Goal: Task Accomplishment & Management: Use online tool/utility

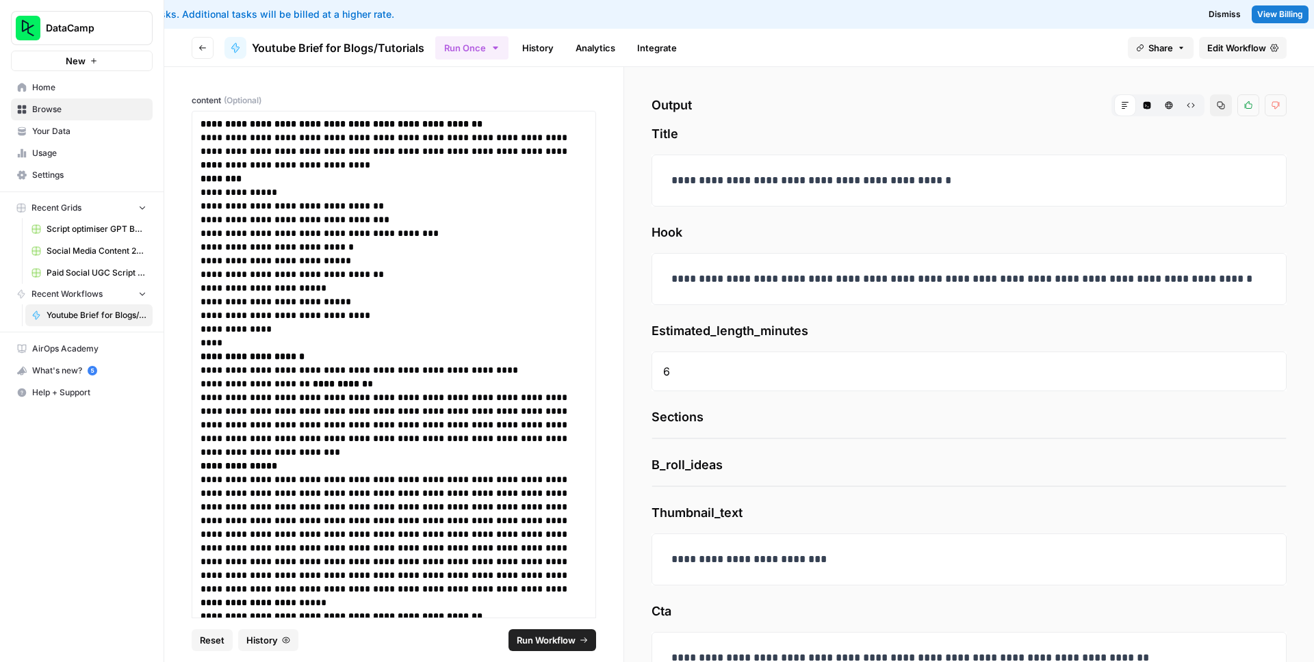
scroll to position [214, 0]
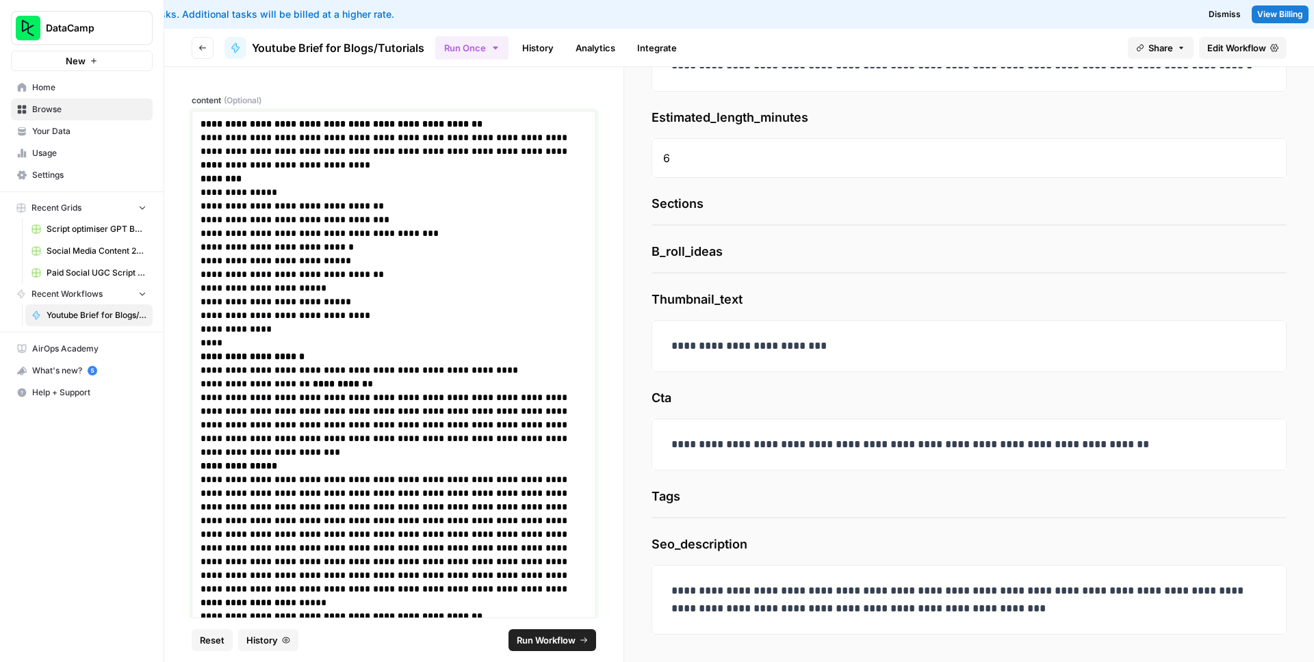
click at [426, 473] on p "**********" at bounding box center [389, 500] width 376 height 55
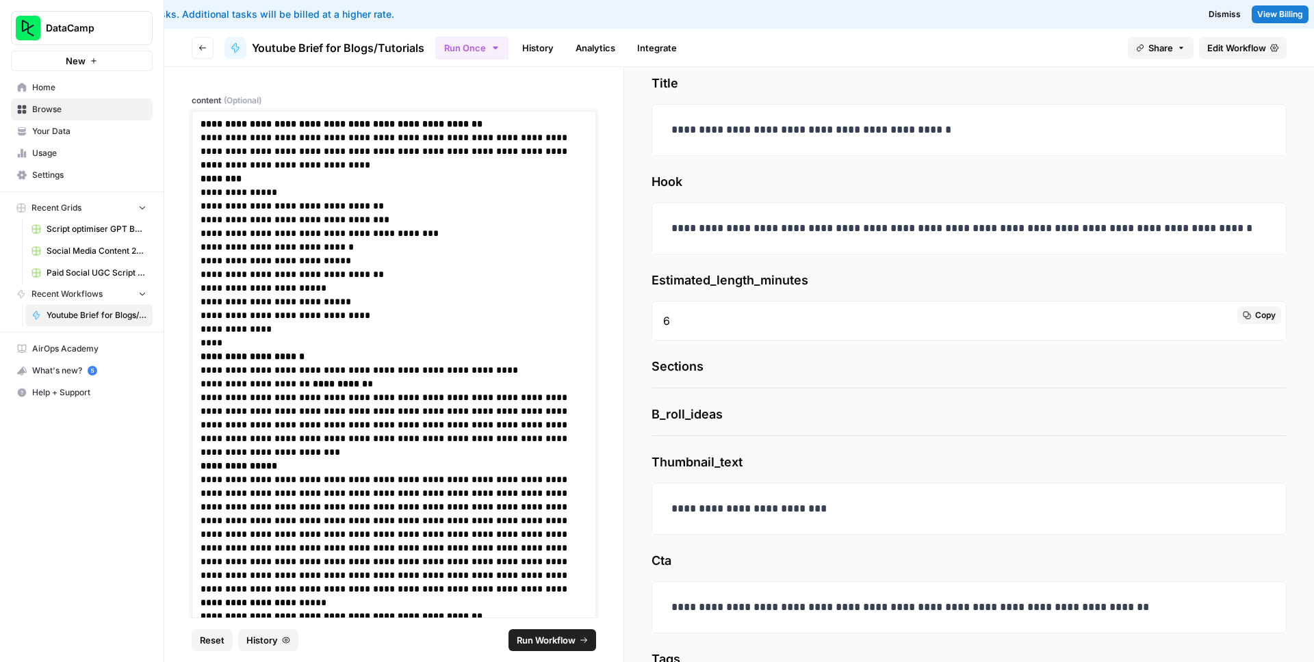
scroll to position [0, 0]
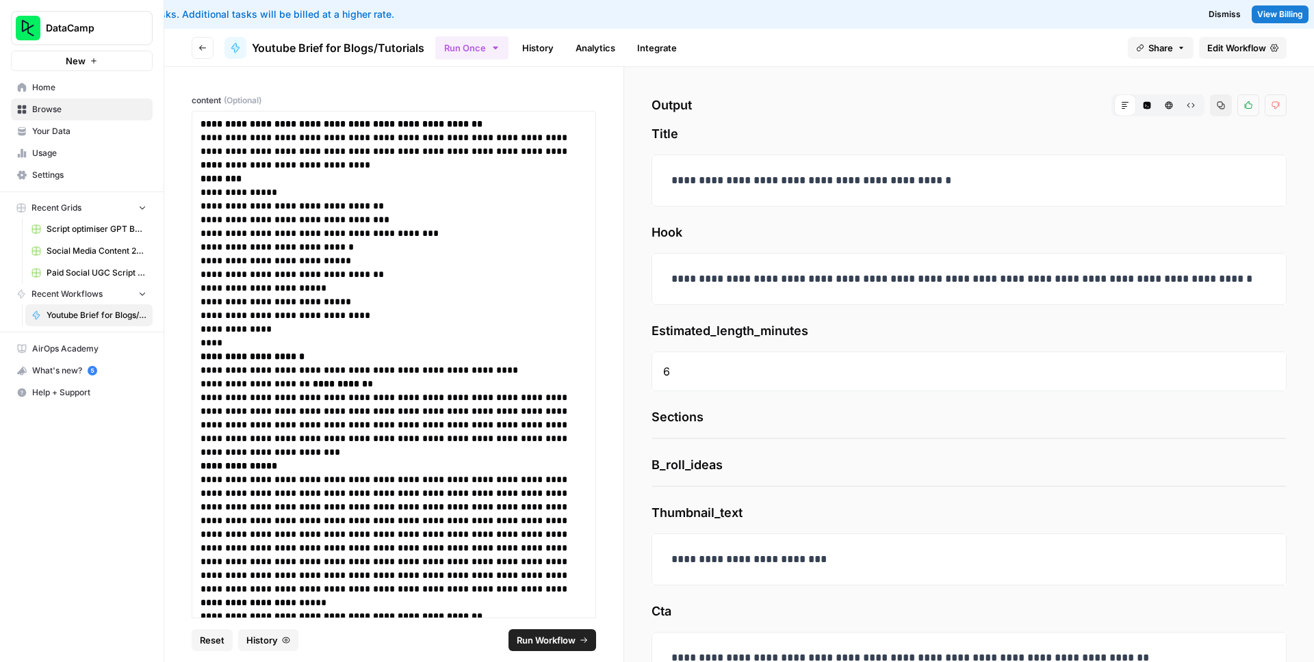
click at [1219, 62] on header "Go back Youtube Brief for Blogs/Tutorials Run Once History Analytics Integrate …" at bounding box center [739, 48] width 1150 height 38
click at [1223, 53] on span "Edit Workflow" at bounding box center [1236, 48] width 59 height 14
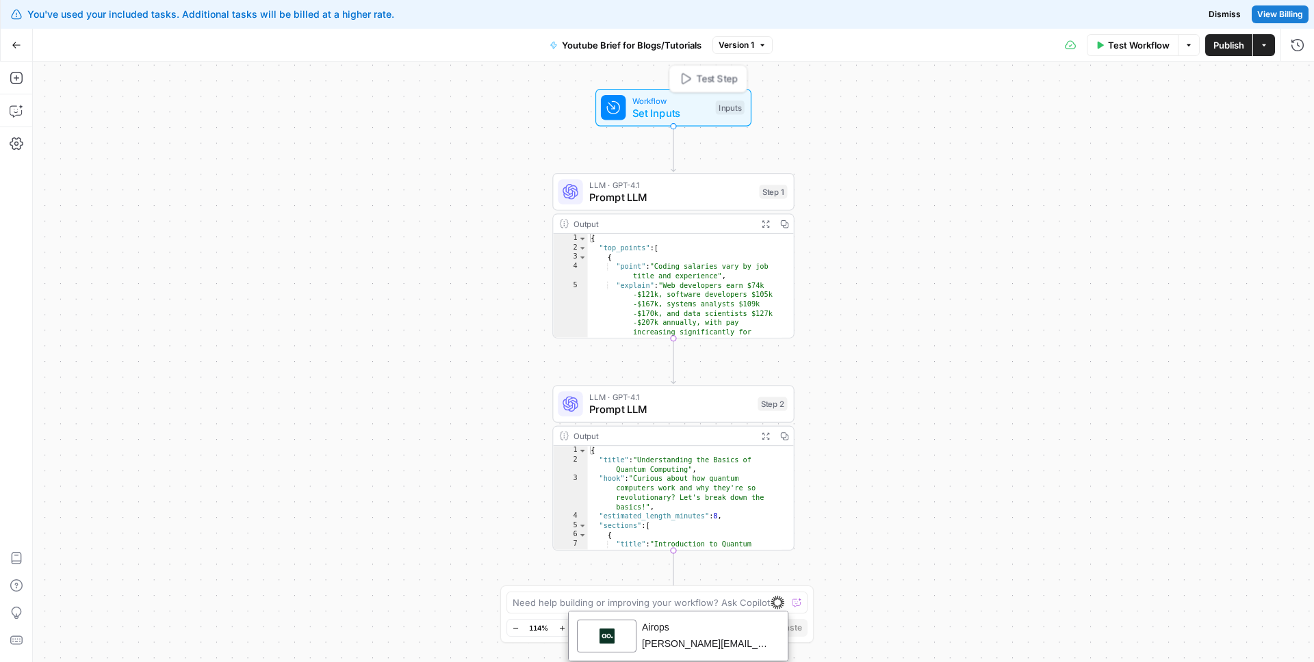
click at [646, 108] on span "Set Inputs" at bounding box center [670, 113] width 77 height 16
click at [1141, 114] on input "content (Optional)" at bounding box center [1185, 110] width 218 height 14
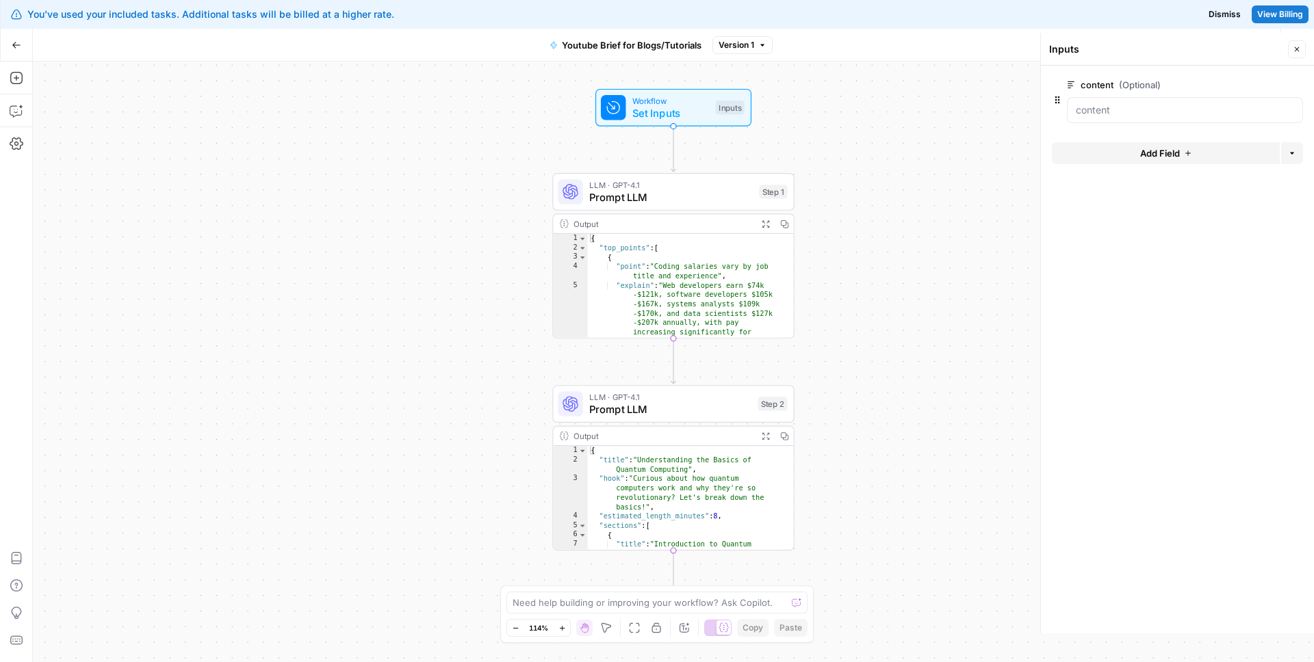
click at [1261, 87] on span "edit field" at bounding box center [1252, 84] width 30 height 11
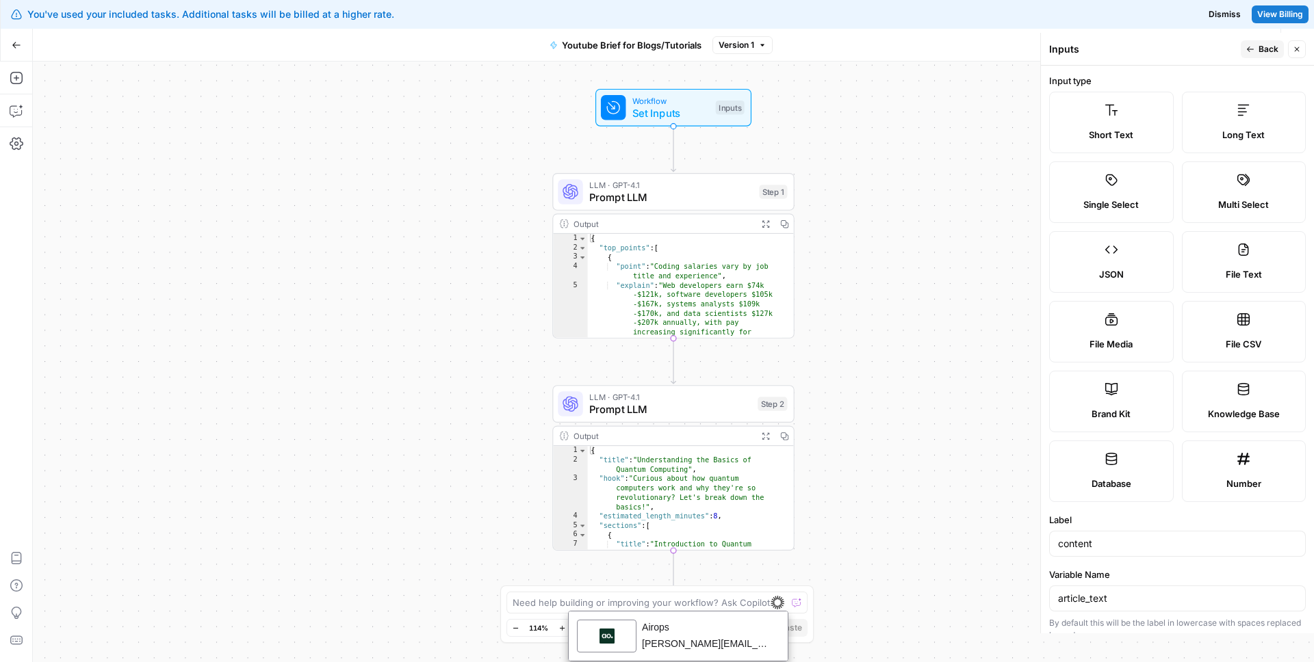
click at [1267, 49] on span "Back" at bounding box center [1268, 49] width 20 height 12
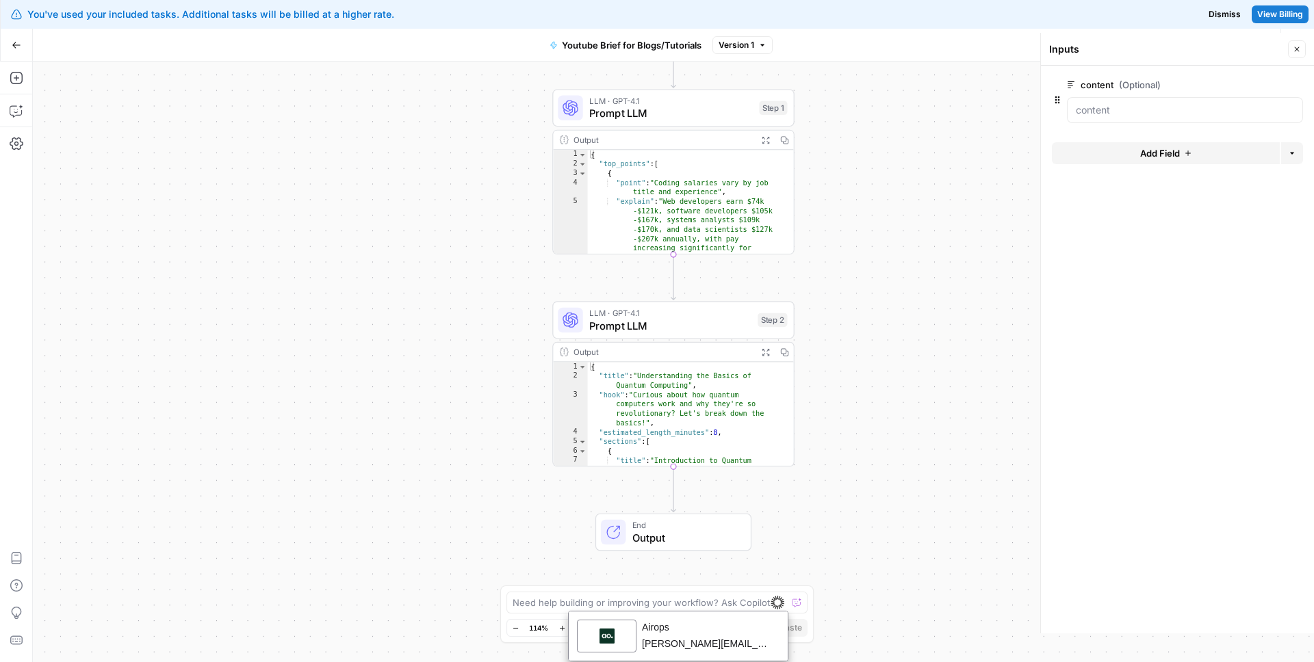
click at [669, 325] on span "Prompt LLM" at bounding box center [670, 326] width 162 height 16
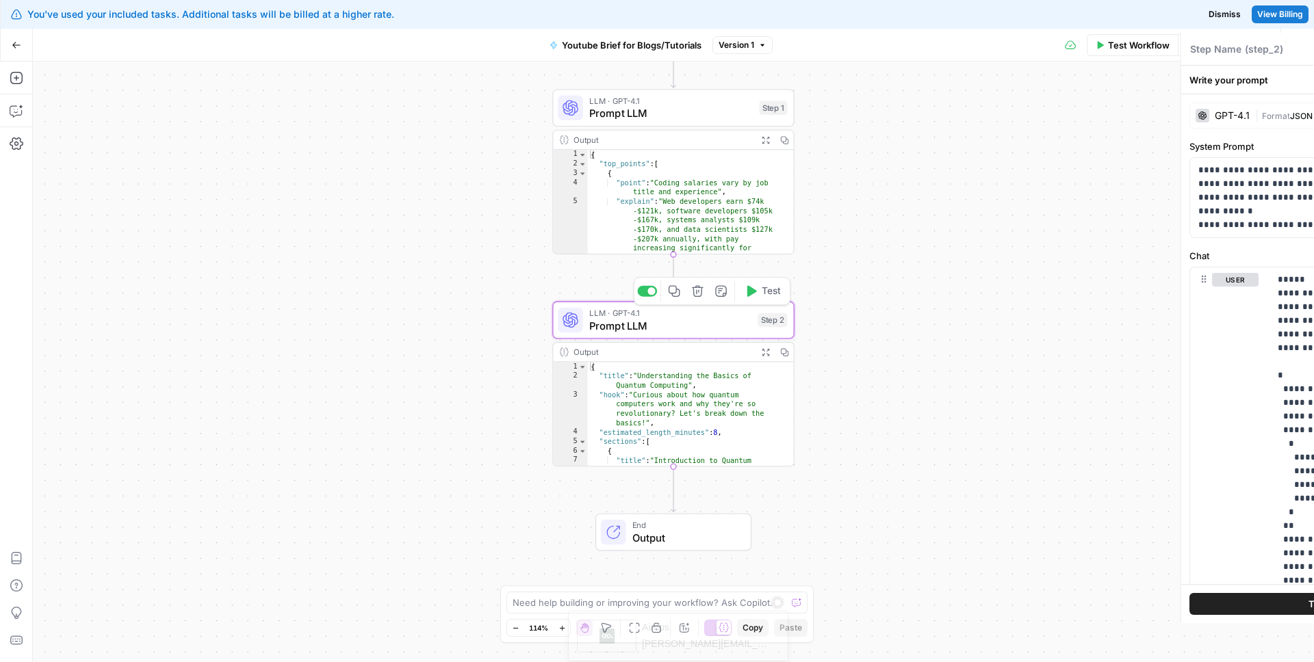
type textarea "Prompt LLM"
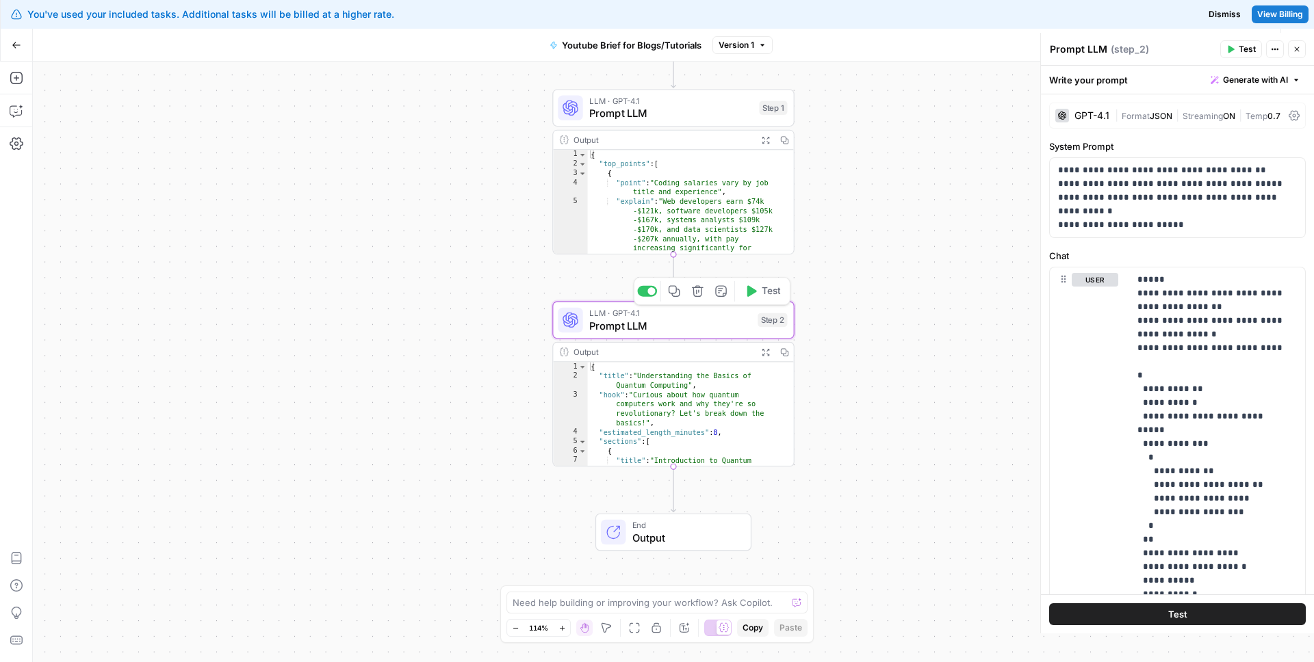
click at [694, 292] on icon "button" at bounding box center [697, 291] width 12 height 12
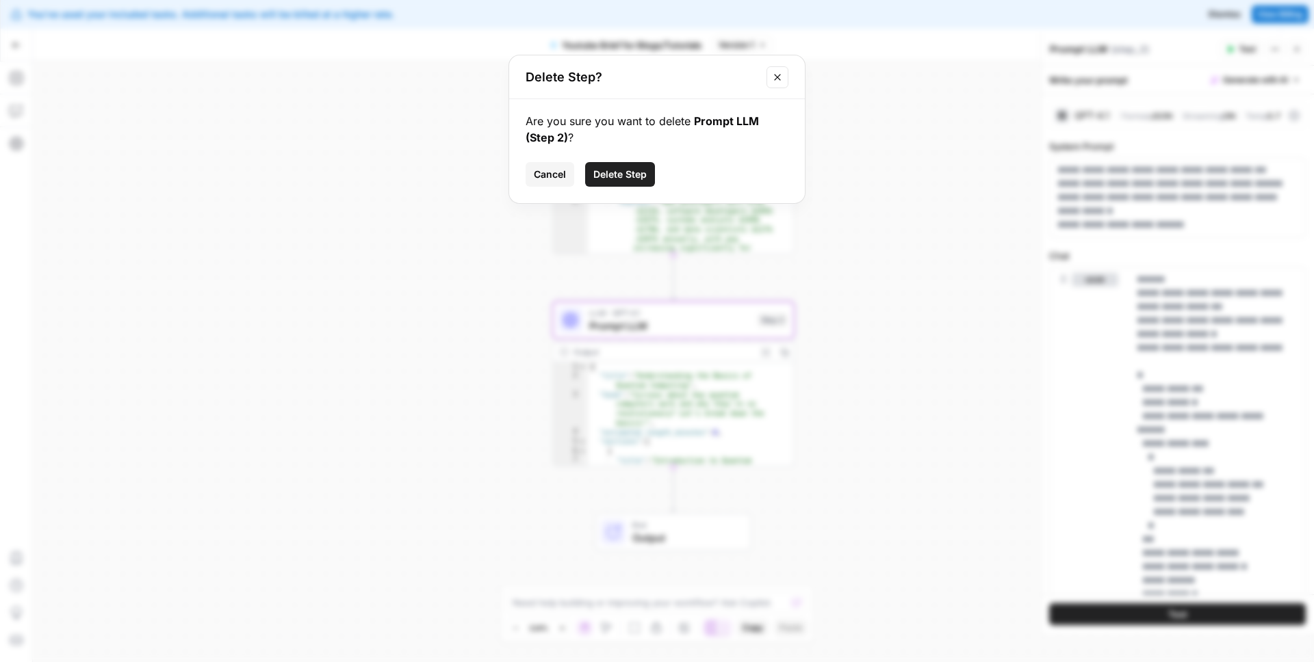
click at [624, 180] on span "Delete Step" at bounding box center [619, 175] width 53 height 14
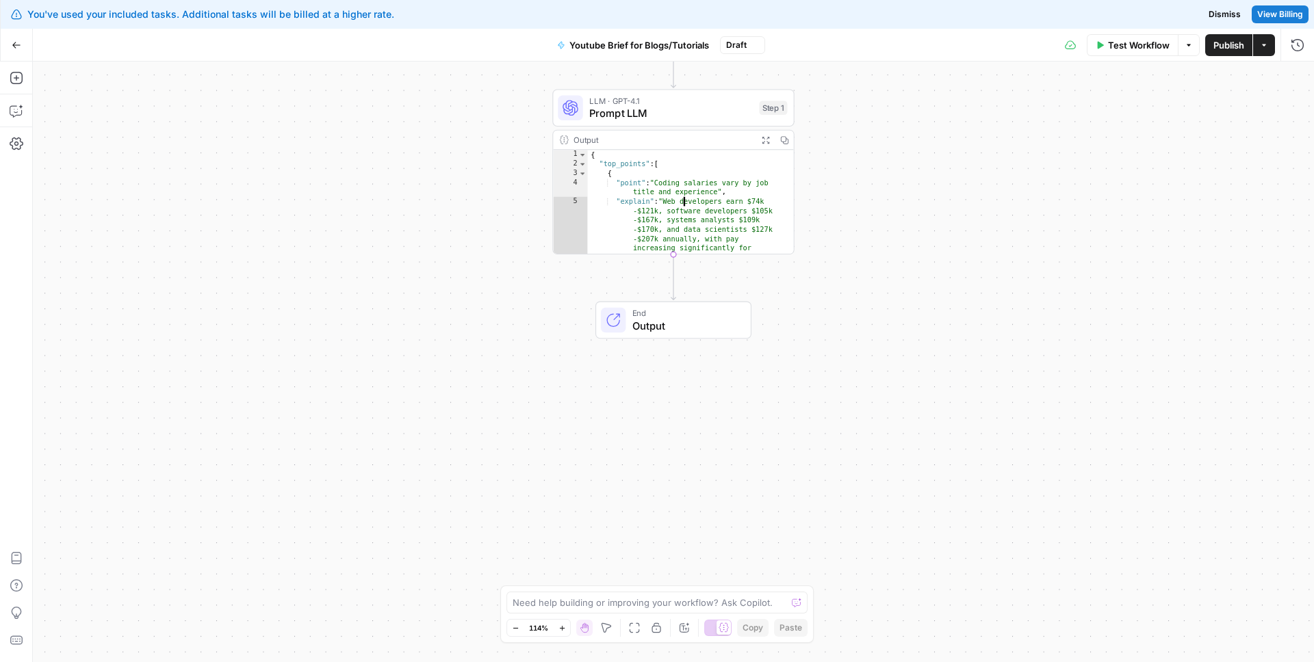
click at [672, 198] on div "{ "top_points" : [ { "point" : "Coding salaries vary by job title and experienc…" at bounding box center [685, 211] width 194 height 122
click at [700, 210] on div "{ "top_points" : [ { "point" : "Coding salaries vary by job title and experienc…" at bounding box center [685, 211] width 194 height 122
click at [663, 183] on div "{ "top_points" : [ { "point" : "Coding salaries vary by job title and experienc…" at bounding box center [685, 211] width 194 height 122
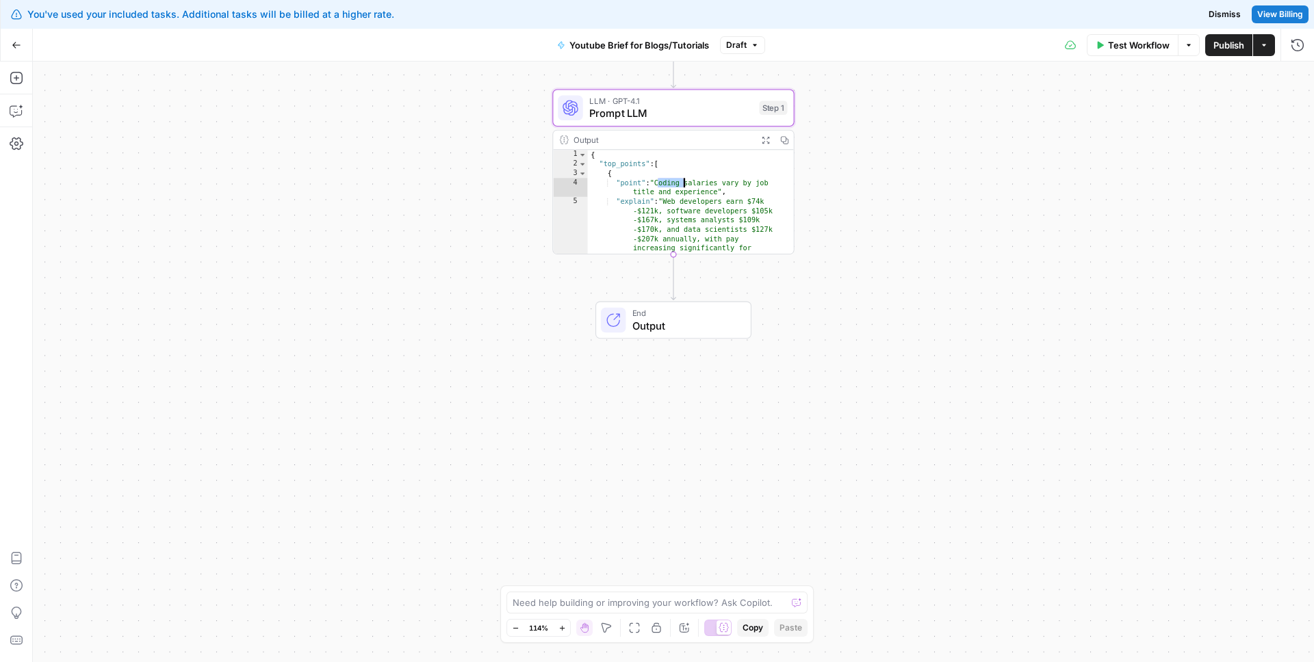
click at [663, 183] on div "{ "top_points" : [ { "point" : "Coding salaries vary by job title and experienc…" at bounding box center [685, 211] width 194 height 122
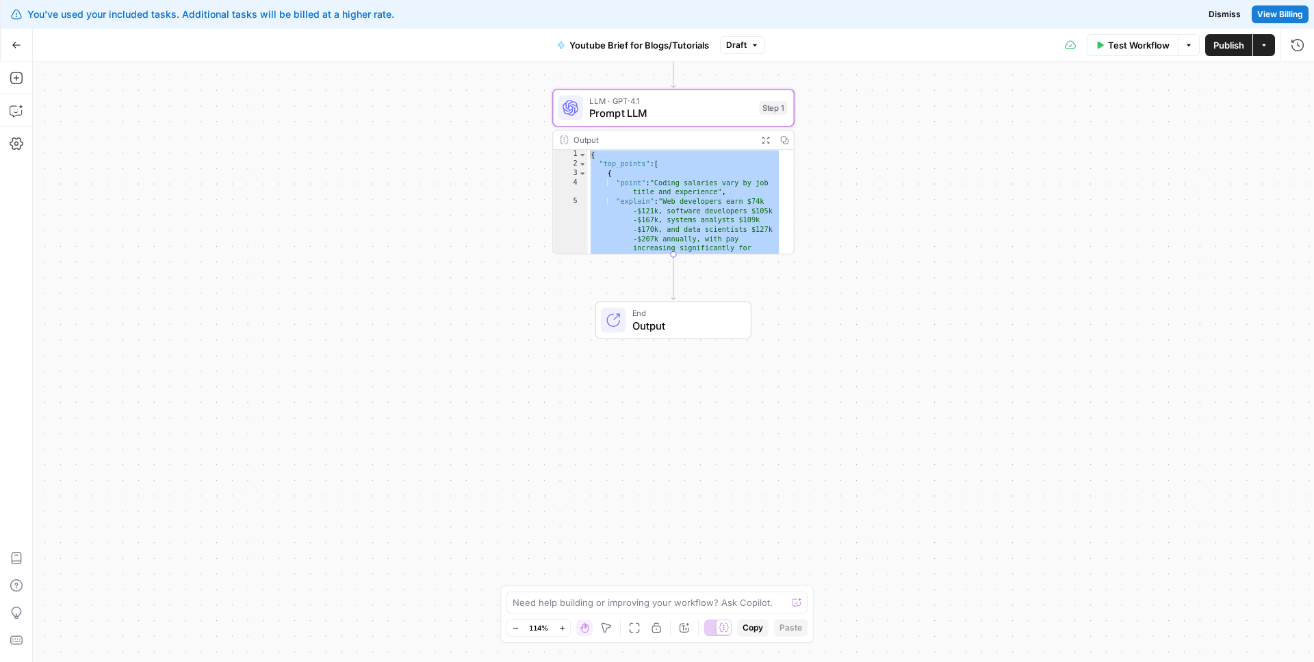
click at [663, 183] on div "{ "top_points" : [ { "point" : "Coding salaries vary by job title and experienc…" at bounding box center [685, 211] width 194 height 122
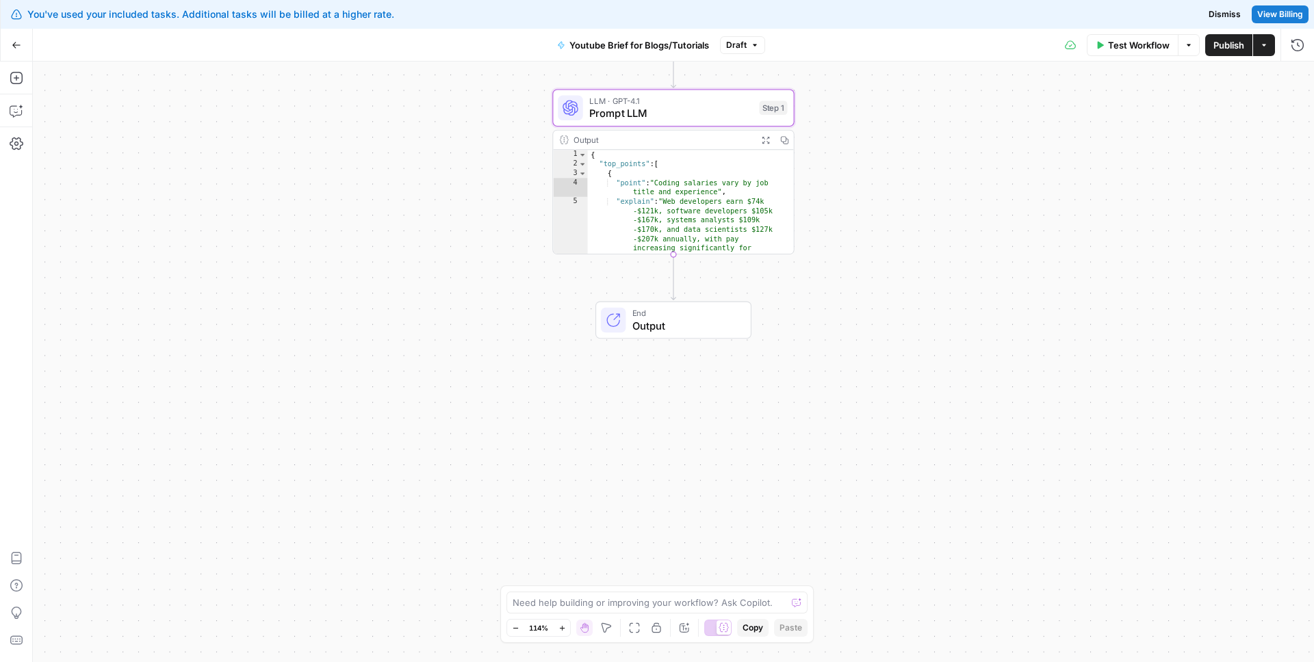
click at [592, 140] on div "Output" at bounding box center [662, 139] width 178 height 12
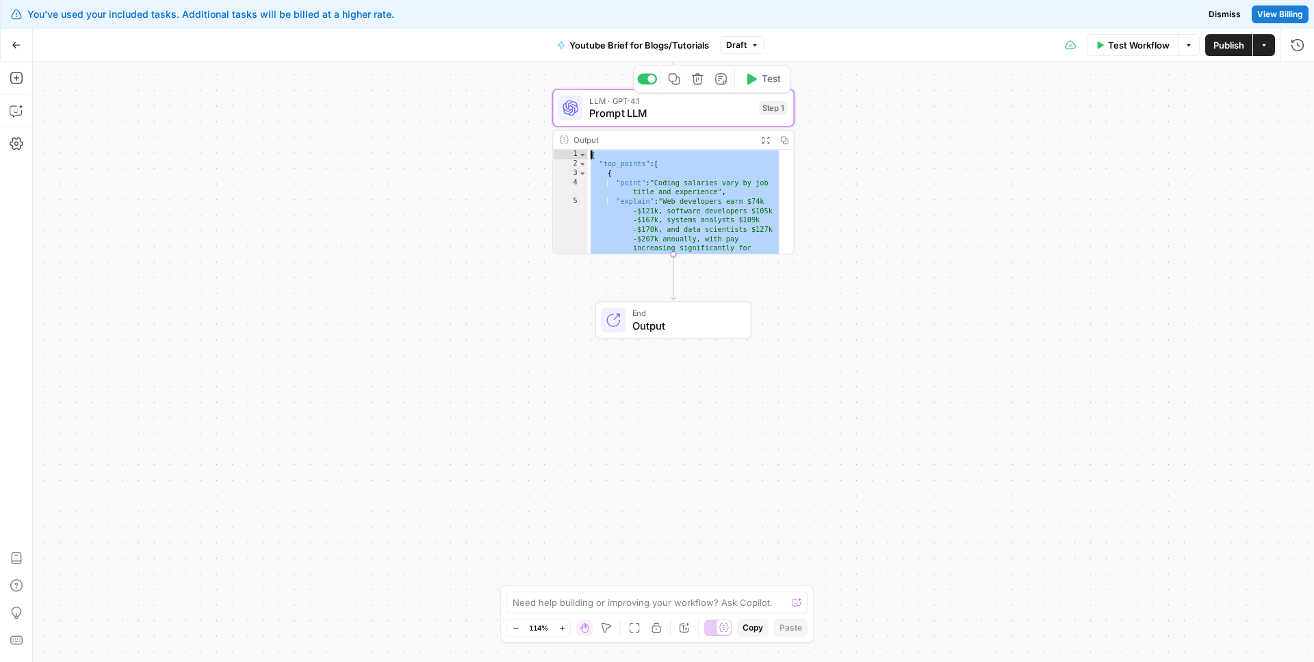
drag, startPoint x: 704, startPoint y: 244, endPoint x: 567, endPoint y: 104, distance: 196.5
click at [567, 104] on div "LLM · GPT-4.1 Prompt LLM Step 1 Copy step Delete step Add Note Test Output Expa…" at bounding box center [673, 172] width 242 height 166
type textarea "**********"
click at [593, 134] on div "Output" at bounding box center [662, 139] width 178 height 12
click at [608, 116] on span "Prompt LLM" at bounding box center [671, 113] width 164 height 16
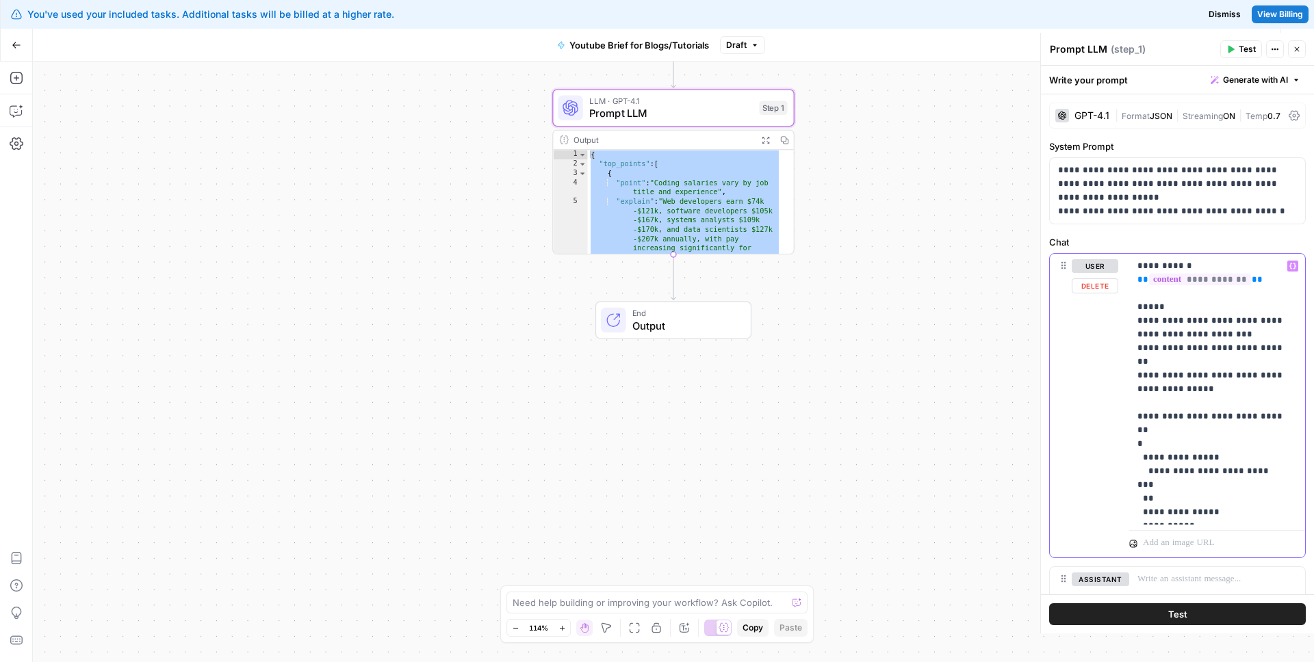
click at [1167, 313] on p "**********" at bounding box center [1211, 389] width 149 height 260
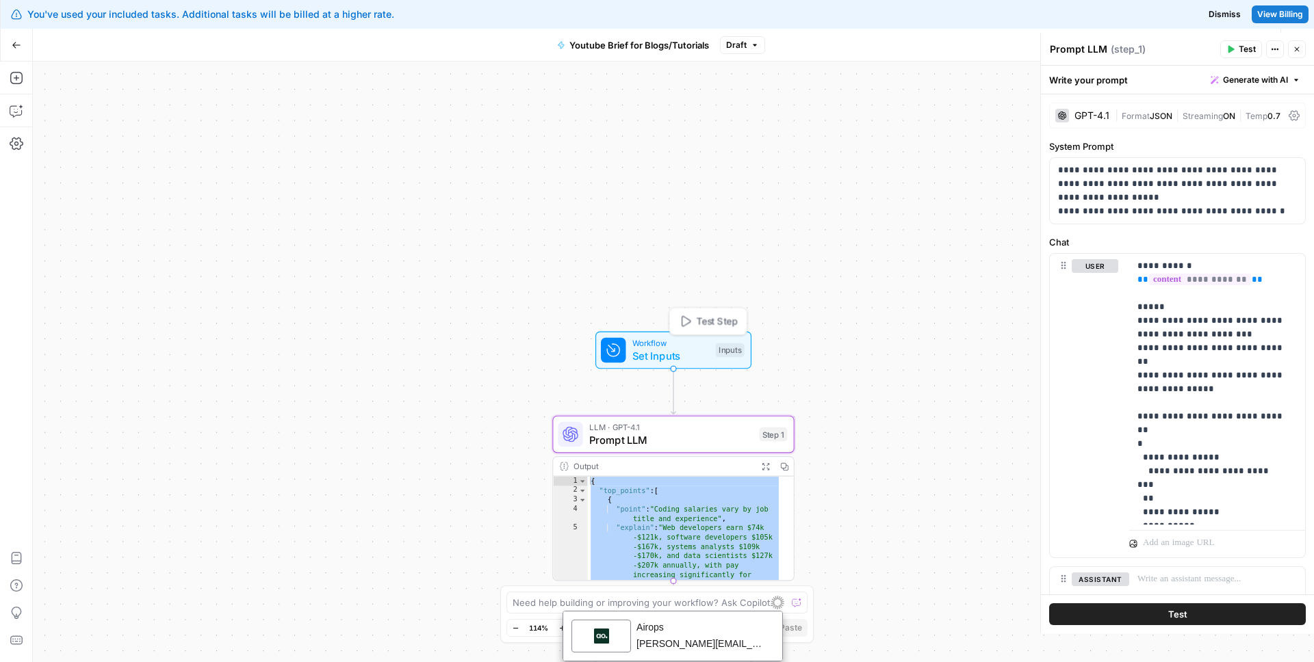
click at [678, 362] on span "Set Inputs" at bounding box center [670, 356] width 77 height 16
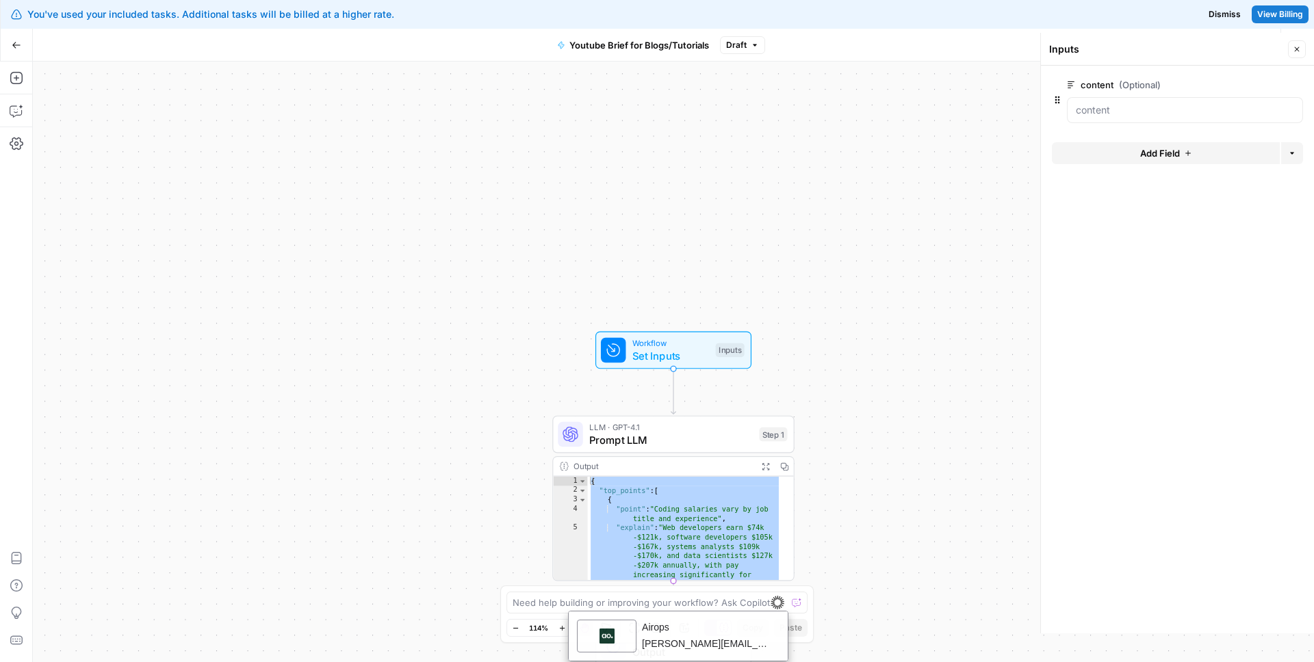
click at [680, 432] on span "Prompt LLM" at bounding box center [671, 440] width 164 height 16
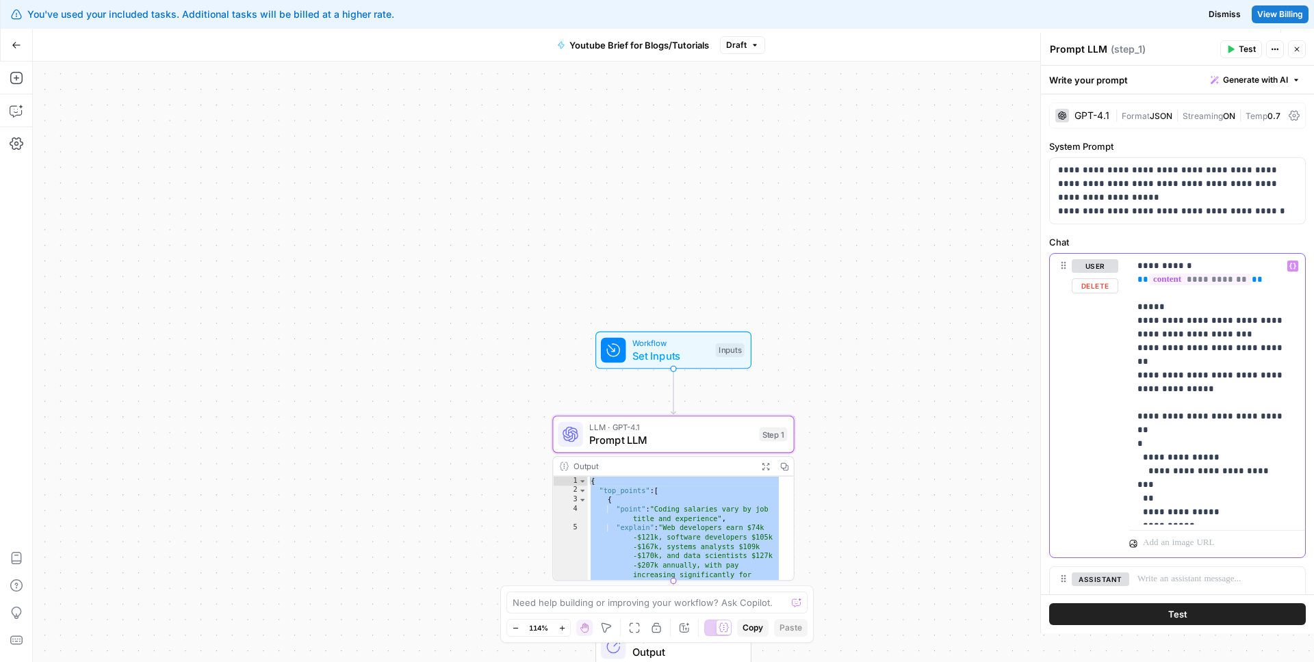
click at [1209, 353] on p "**********" at bounding box center [1211, 389] width 149 height 260
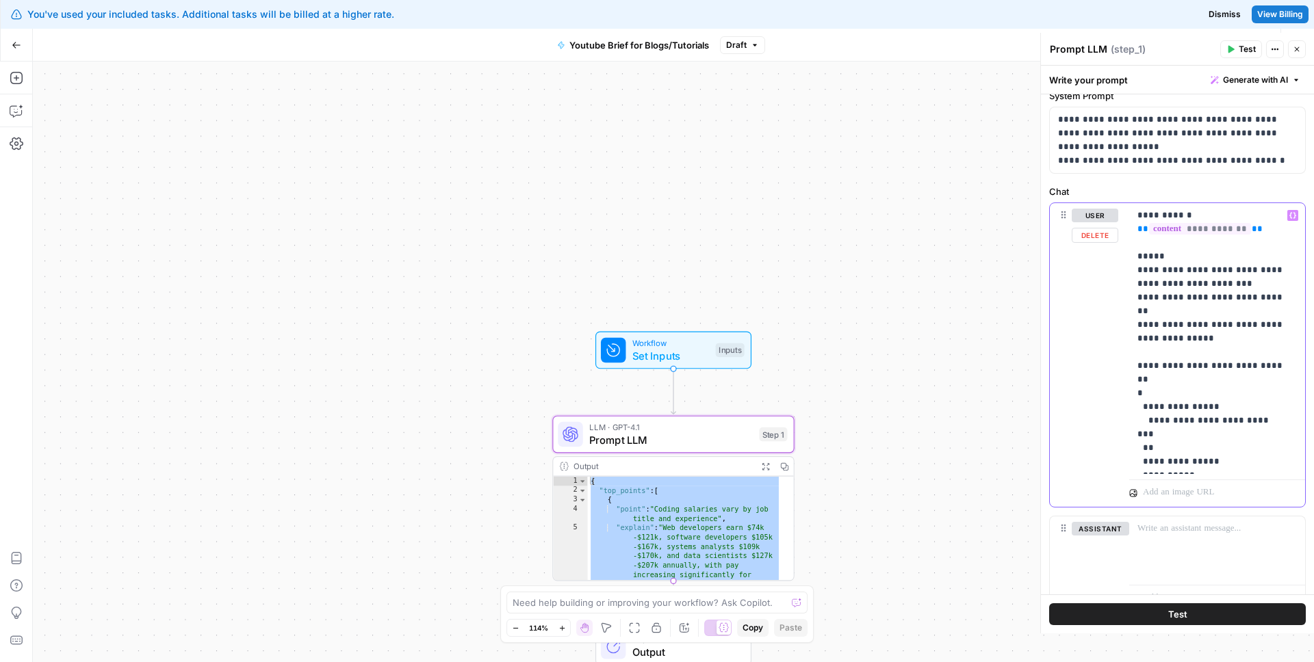
scroll to position [109, 0]
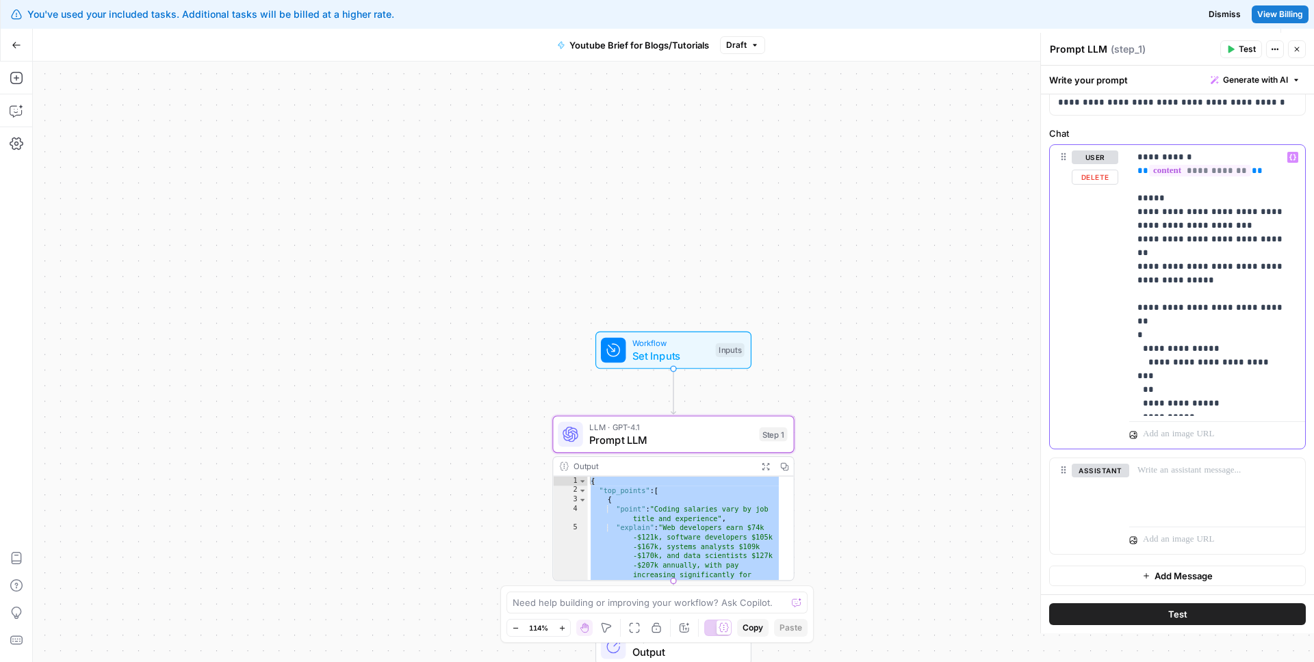
click at [1183, 352] on p "**********" at bounding box center [1211, 281] width 149 height 260
click at [1196, 404] on p "**********" at bounding box center [1211, 281] width 149 height 260
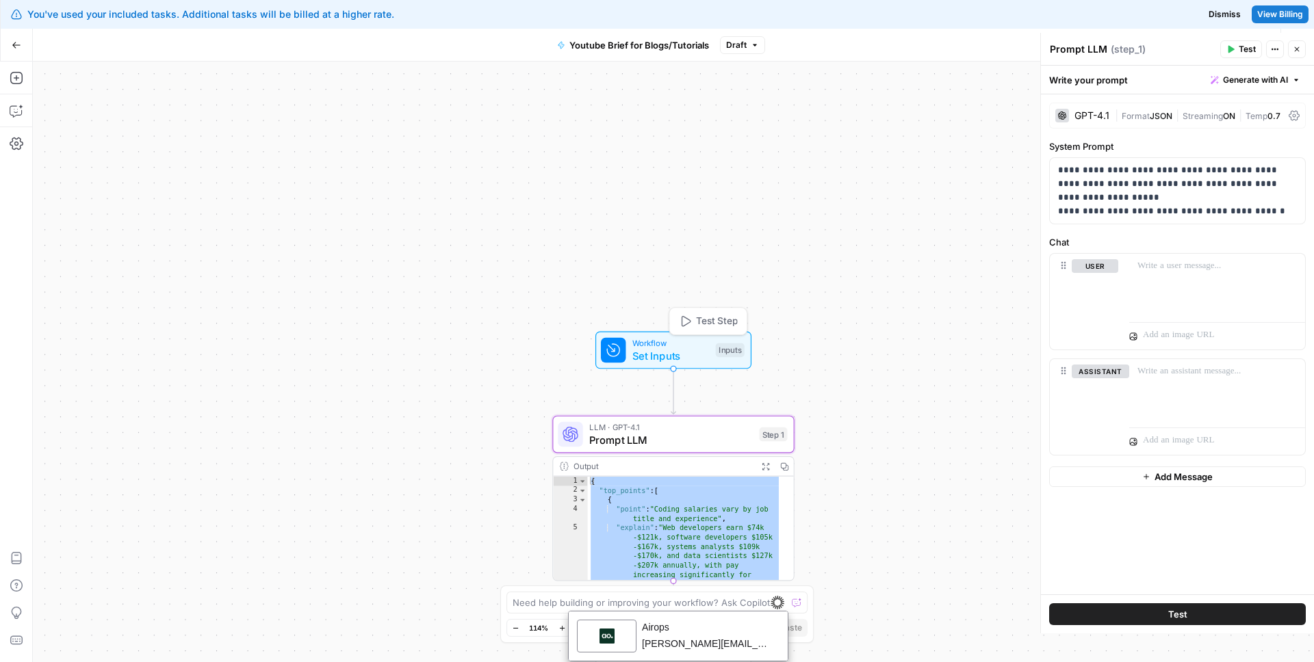
click at [650, 361] on span "Set Inputs" at bounding box center [670, 356] width 77 height 16
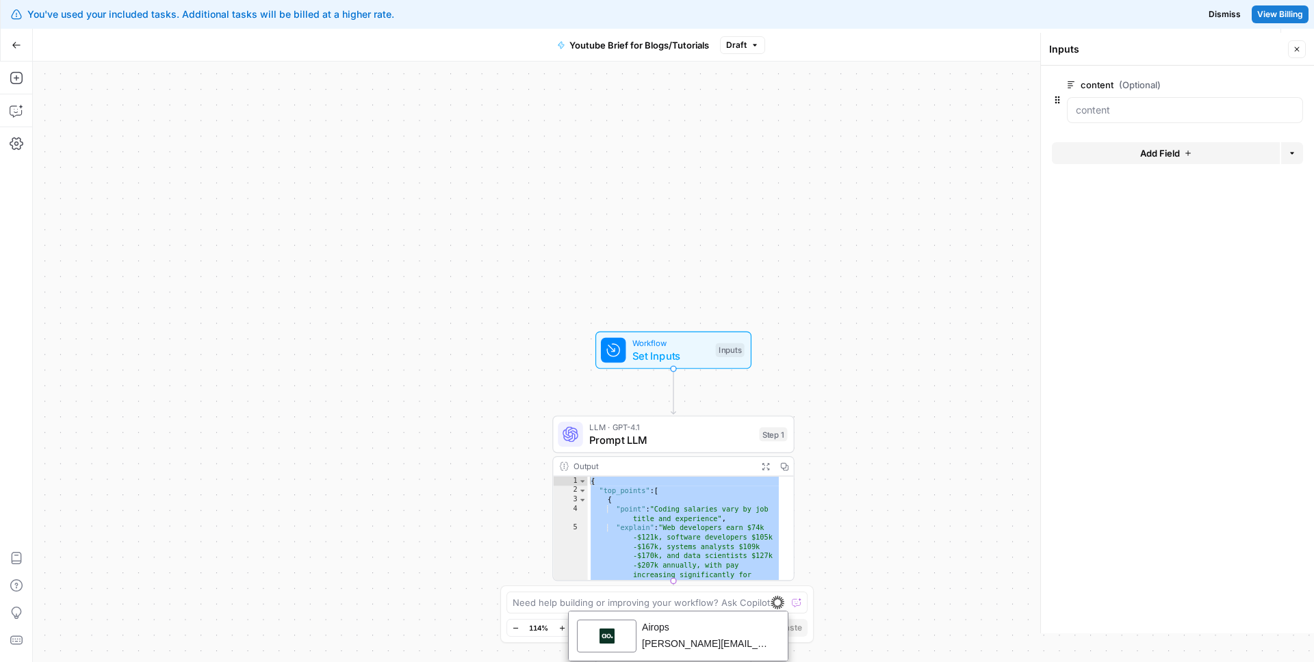
click at [1124, 120] on div at bounding box center [1185, 110] width 236 height 26
drag, startPoint x: 1115, startPoint y: 116, endPoint x: 1009, endPoint y: 116, distance: 105.4
click at [1009, 116] on body "**********" at bounding box center [657, 331] width 1314 height 662
click at [1125, 109] on input "content (Optional)" at bounding box center [1185, 110] width 218 height 14
drag, startPoint x: 1126, startPoint y: 109, endPoint x: 1055, endPoint y: 109, distance: 70.5
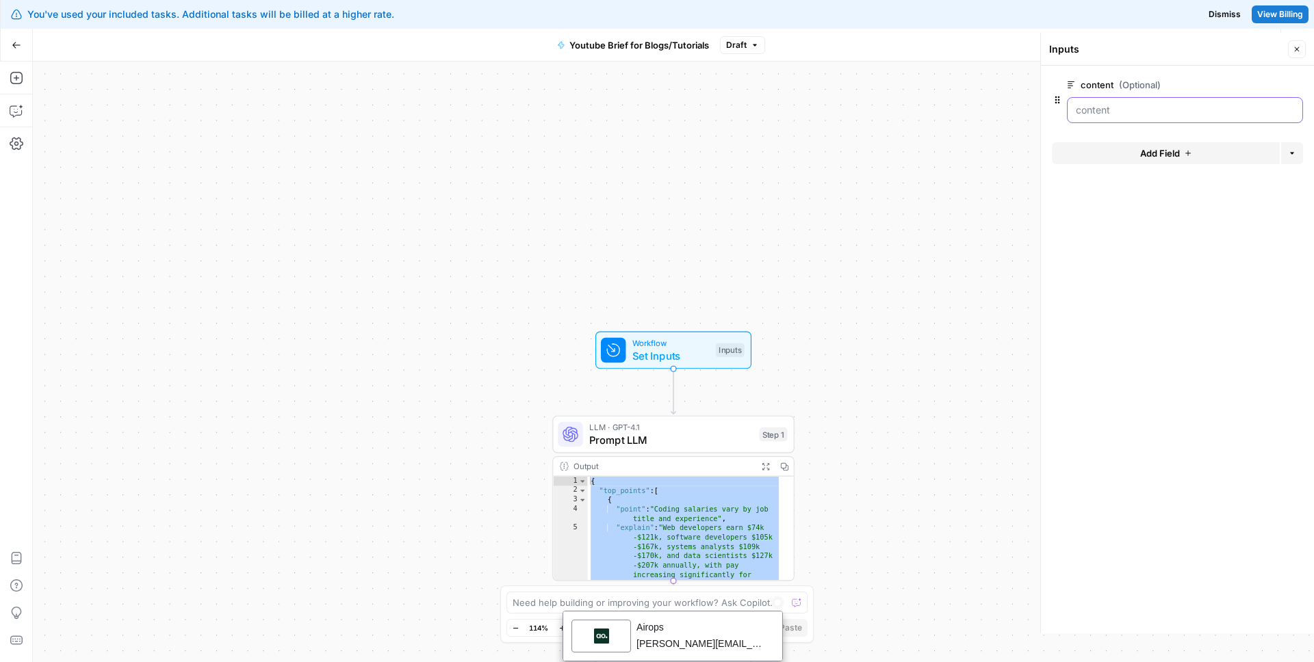
click at [1055, 109] on div "content (Optional) edit field Delete group" at bounding box center [1177, 100] width 251 height 47
click at [1108, 107] on input "content (Optional)" at bounding box center [1185, 110] width 218 height 14
click at [1112, 110] on input "content (Optional)" at bounding box center [1185, 110] width 218 height 14
click at [1259, 87] on span "edit field" at bounding box center [1252, 84] width 30 height 11
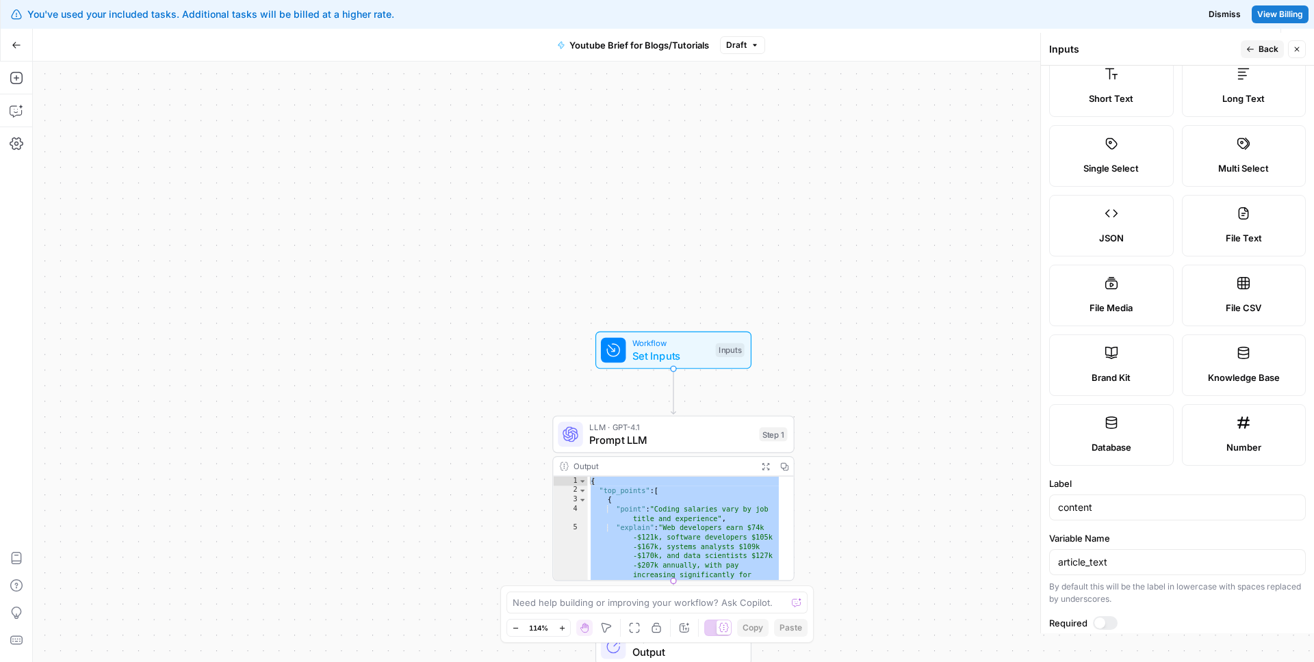
scroll to position [118, 0]
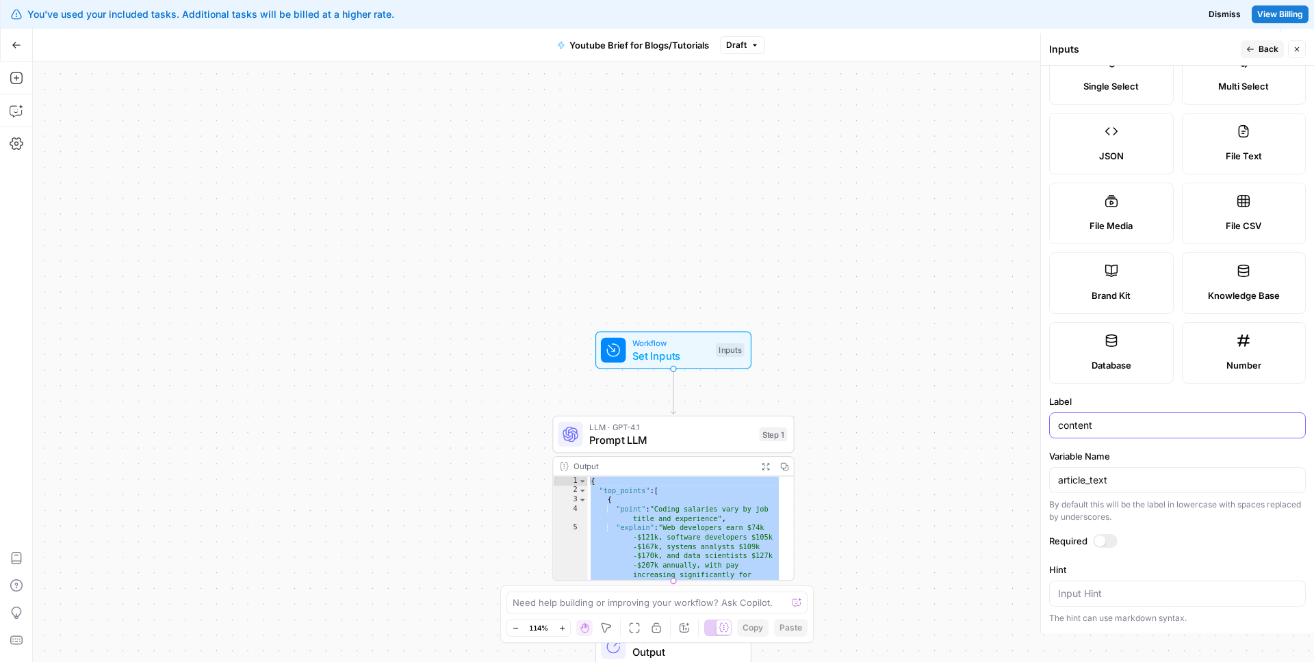
click at [1124, 419] on input "content" at bounding box center [1177, 426] width 239 height 14
drag, startPoint x: 1083, startPoint y: 421, endPoint x: 1036, endPoint y: 422, distance: 47.2
click at [1040, 422] on div "Inputs Back Close Input type Short Text Long Text Single Select Multi Select JS…" at bounding box center [1177, 333] width 274 height 601
click at [1142, 474] on input "article_text" at bounding box center [1177, 481] width 239 height 14
drag, startPoint x: 1135, startPoint y: 478, endPoint x: 1016, endPoint y: 483, distance: 119.2
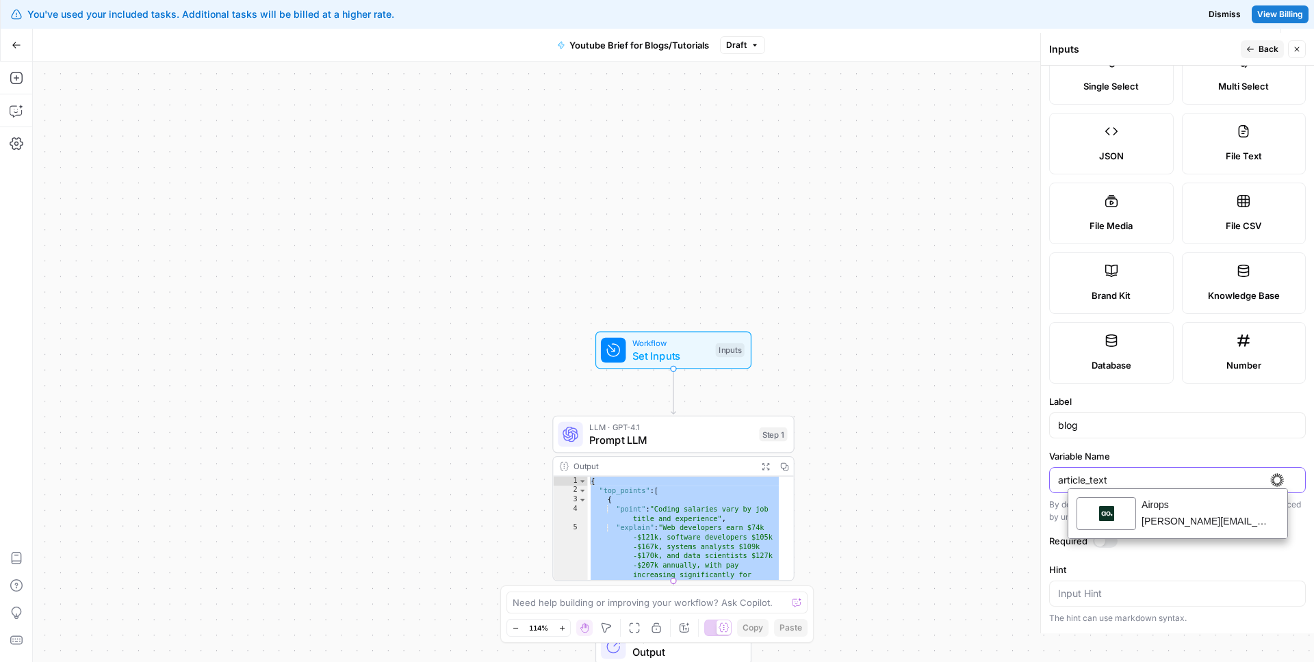
click at [1016, 483] on body "**********" at bounding box center [657, 331] width 1314 height 662
click at [1125, 480] on input "article_text" at bounding box center [1177, 481] width 239 height 14
click at [1100, 427] on input "blog" at bounding box center [1177, 426] width 239 height 14
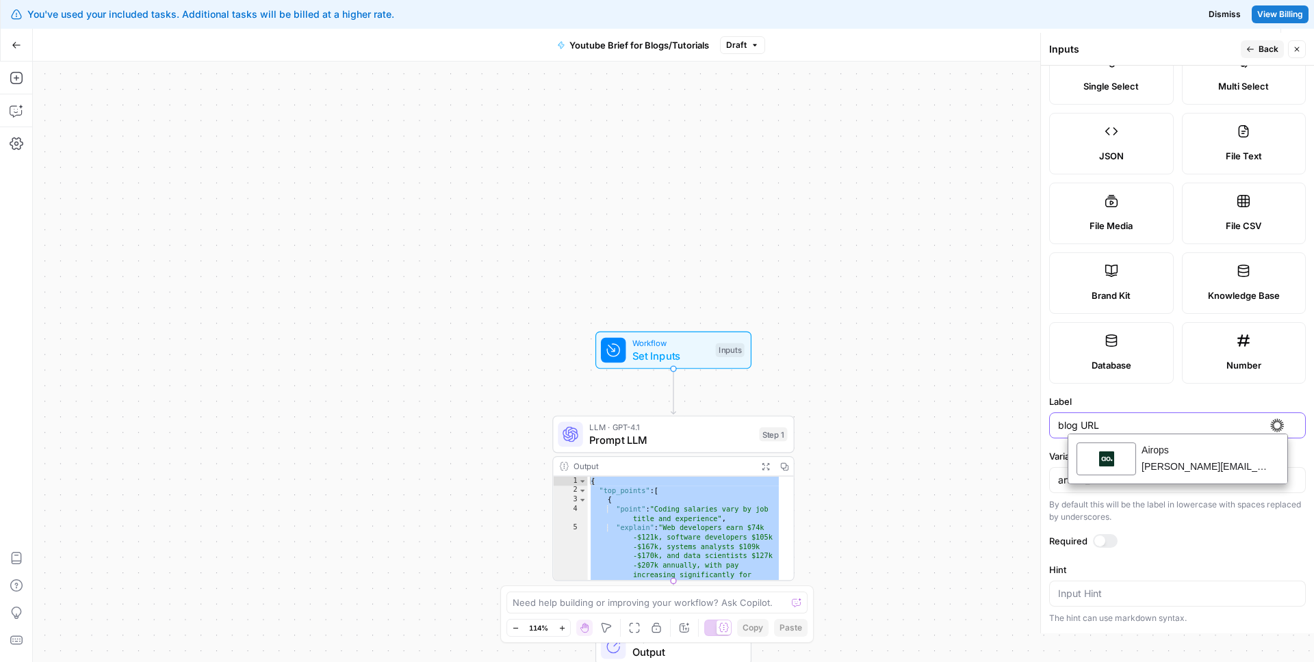
drag, startPoint x: 1058, startPoint y: 427, endPoint x: 1033, endPoint y: 424, distance: 24.8
click at [1040, 424] on div "Inputs Back Close Input type Short Text Long Text Single Select Multi Select JS…" at bounding box center [1177, 333] width 274 height 601
click at [1082, 427] on input "blog URL" at bounding box center [1177, 426] width 239 height 14
click at [1057, 427] on div "blog URL" at bounding box center [1177, 426] width 257 height 26
type input "Blog URL"
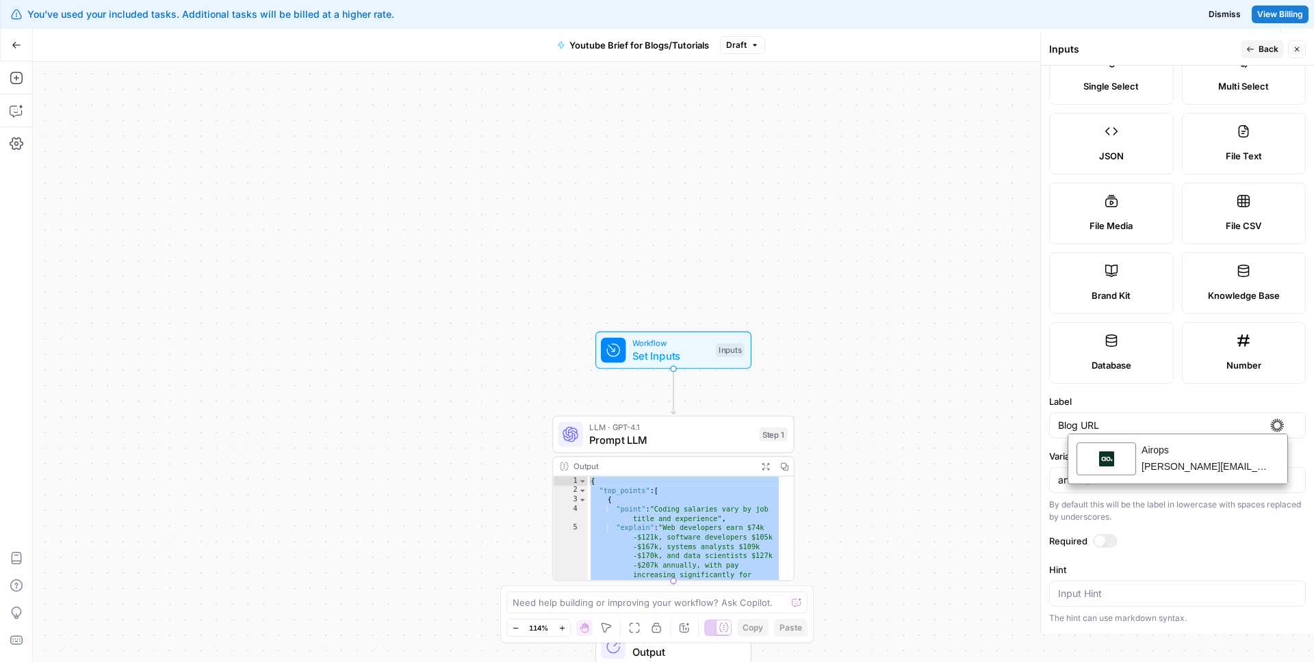
click at [1050, 442] on form "Input type Short Text Long Text Single Select Multi Select JSON File Text File …" at bounding box center [1177, 350] width 273 height 568
click at [1109, 480] on input "article_text" at bounding box center [1177, 481] width 239 height 14
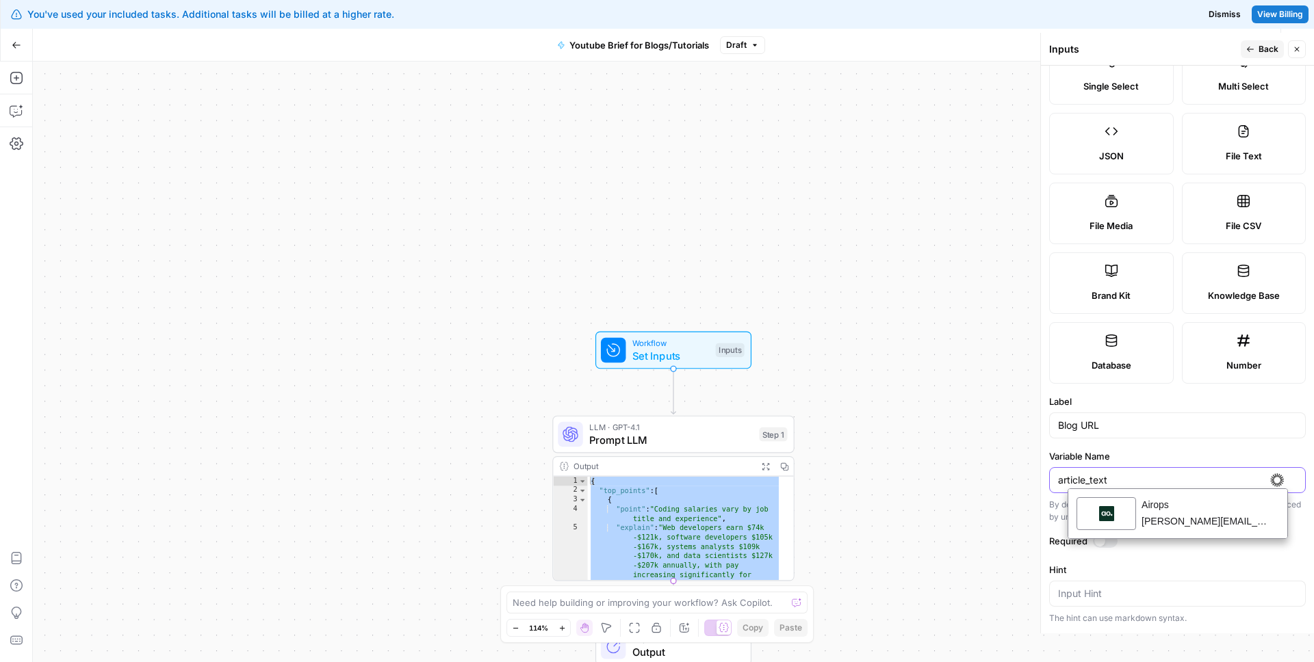
drag, startPoint x: 1122, startPoint y: 477, endPoint x: 1025, endPoint y: 480, distance: 96.5
click at [1025, 480] on body "**********" at bounding box center [657, 331] width 1314 height 662
click at [1113, 480] on input "article_text" at bounding box center [1177, 481] width 239 height 14
drag, startPoint x: 1129, startPoint y: 481, endPoint x: 1044, endPoint y: 482, distance: 85.5
click at [1044, 482] on div "Inputs Back Close Input type Short Text Long Text Single Select Multi Select JS…" at bounding box center [1177, 333] width 274 height 601
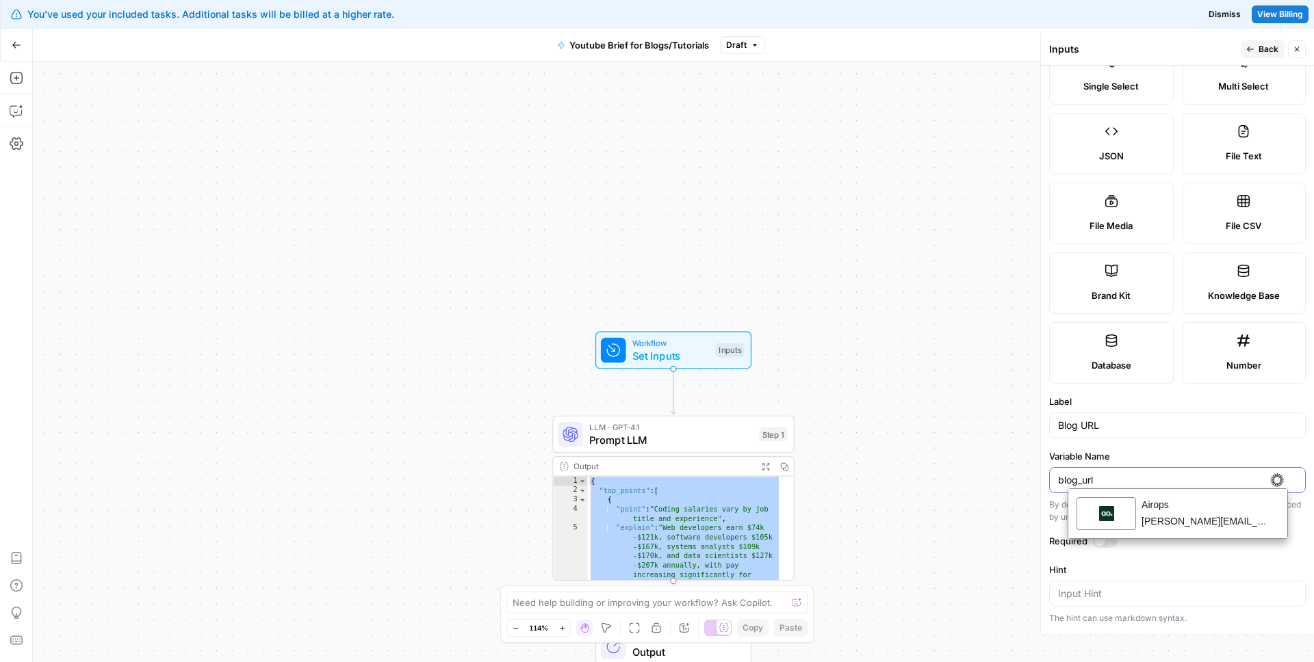
type input "blog_url"
click at [1133, 417] on div "Blog URL" at bounding box center [1177, 426] width 257 height 26
click at [1263, 44] on span "Back" at bounding box center [1268, 49] width 20 height 12
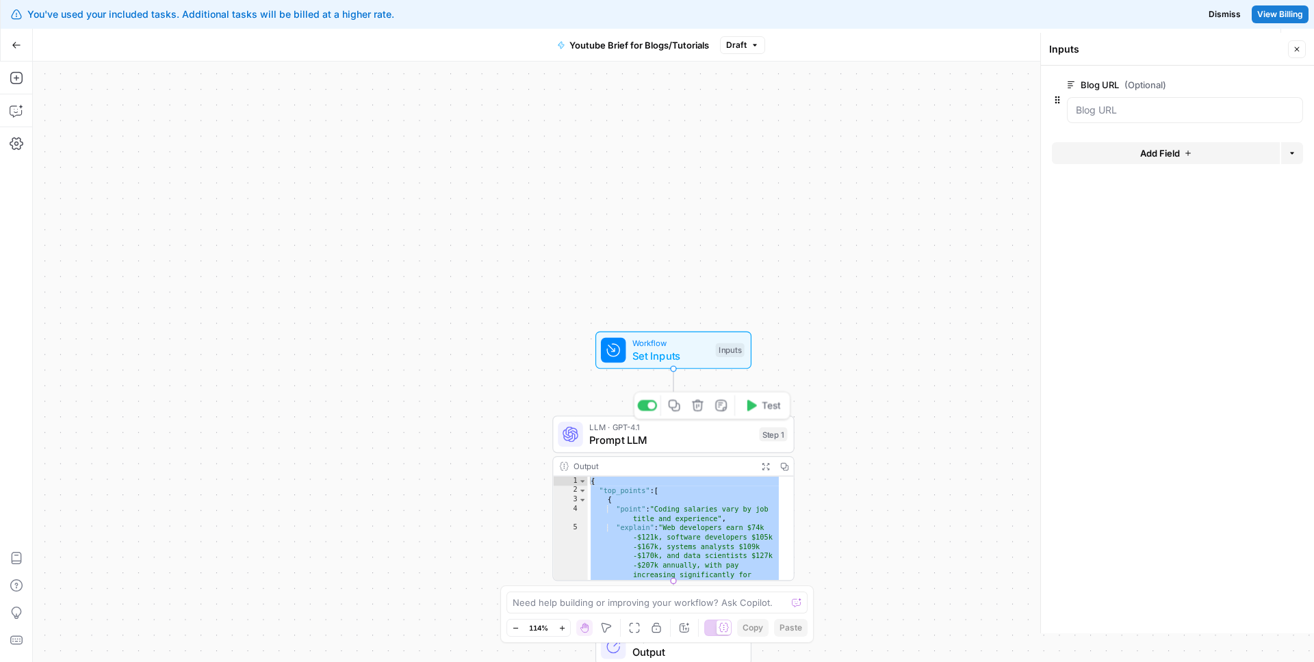
click at [696, 433] on span "Prompt LLM" at bounding box center [671, 440] width 164 height 16
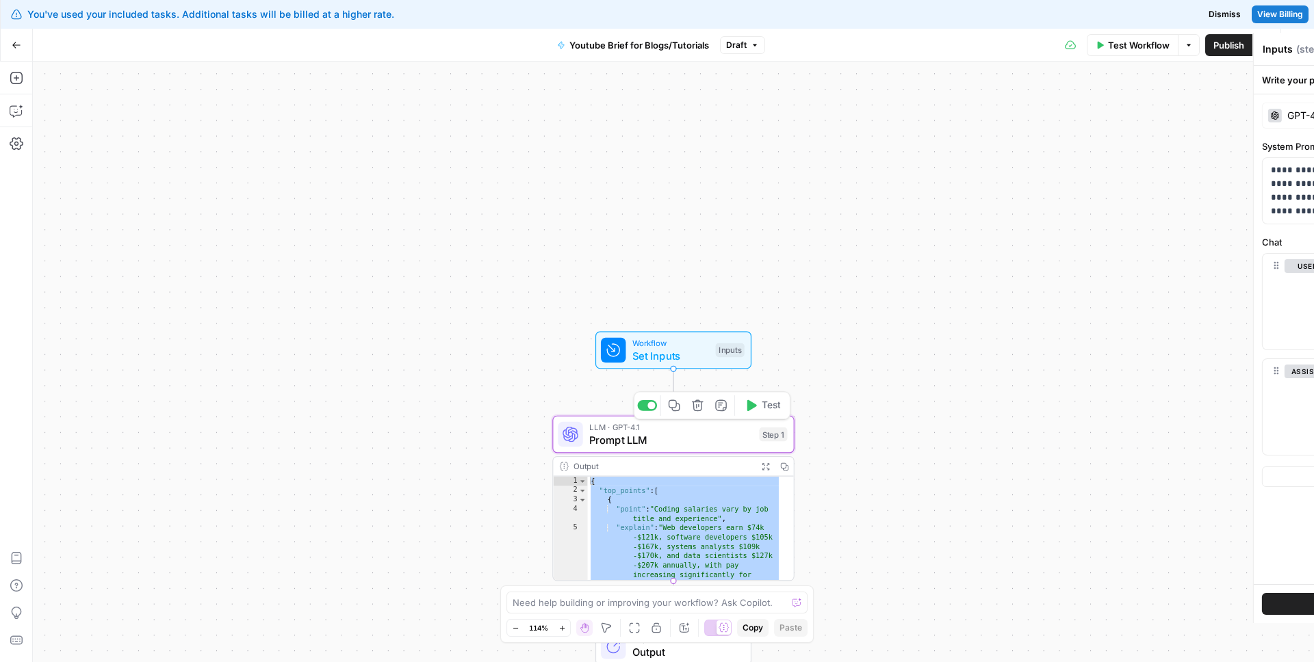
type textarea "Prompt LLM"
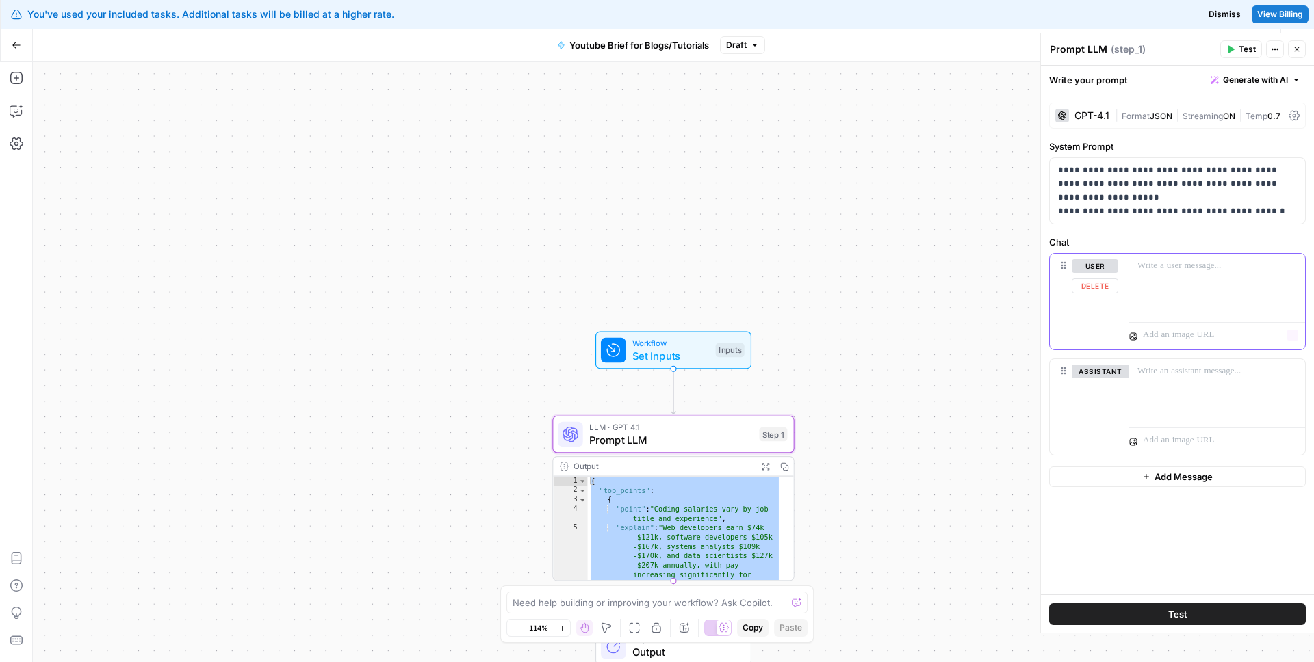
click at [1173, 275] on div at bounding box center [1217, 285] width 176 height 63
click at [1173, 270] on p at bounding box center [1216, 266] width 159 height 14
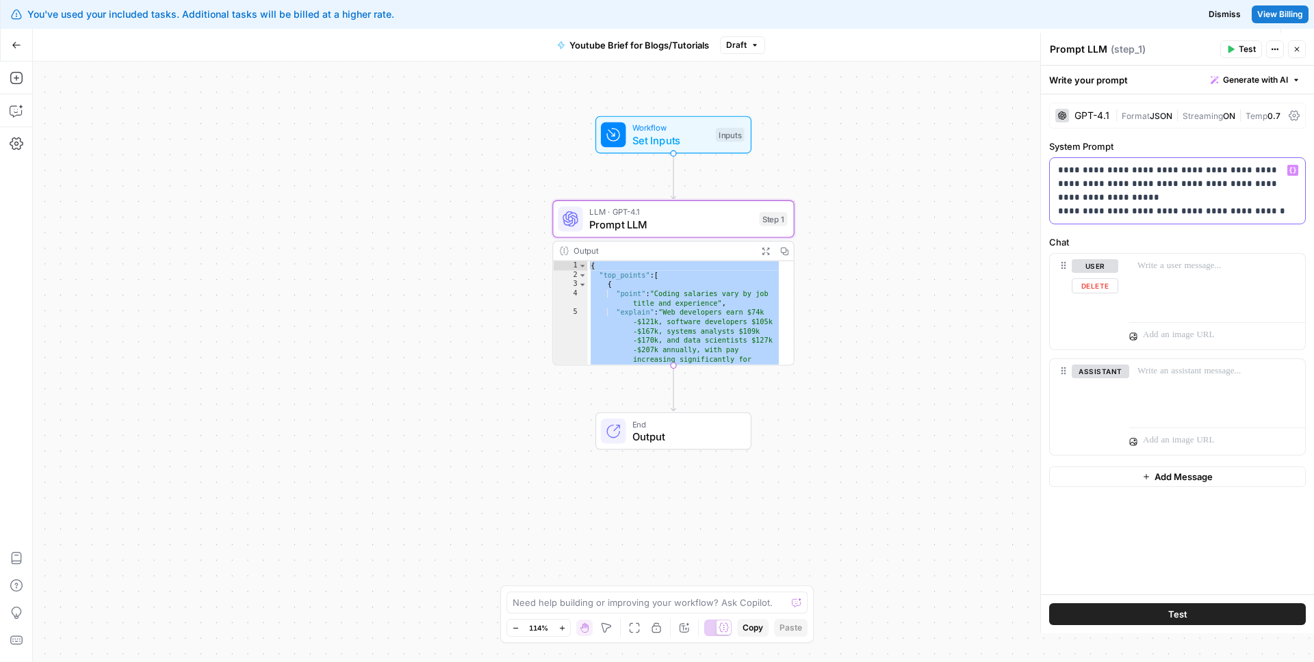
click at [1131, 198] on p "**********" at bounding box center [1177, 191] width 239 height 55
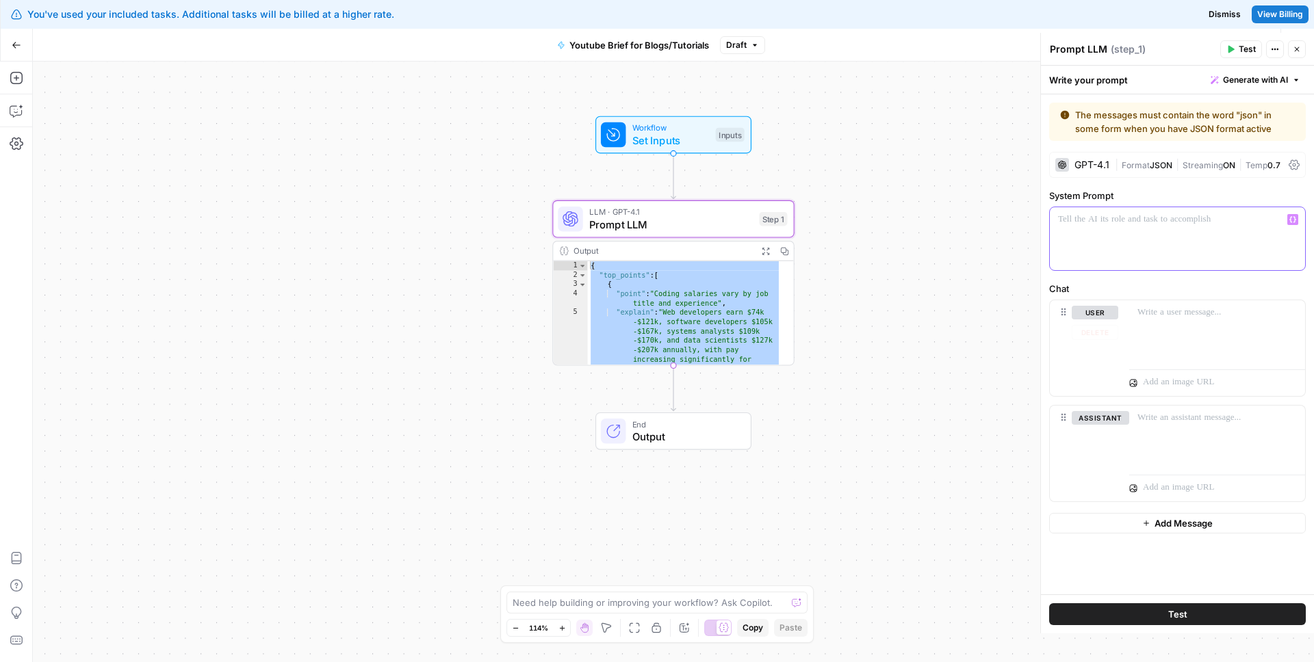
click at [1122, 229] on div at bounding box center [1177, 238] width 255 height 63
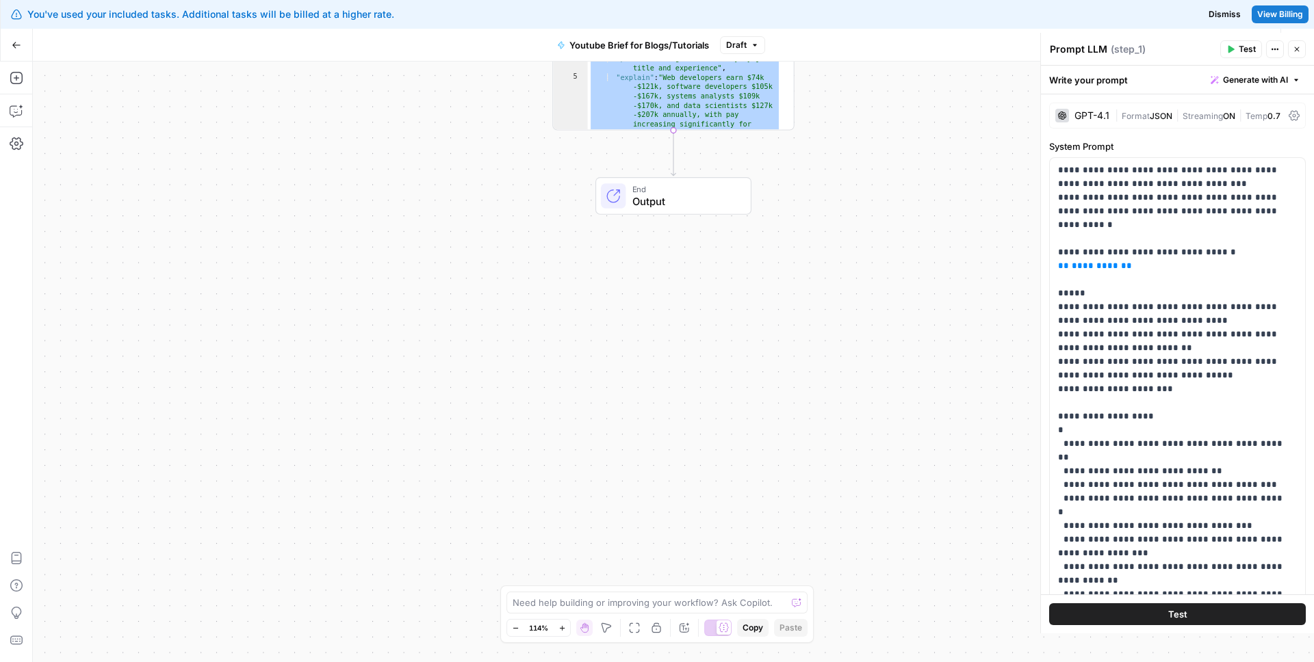
click at [869, 440] on div "**********" at bounding box center [673, 362] width 1281 height 601
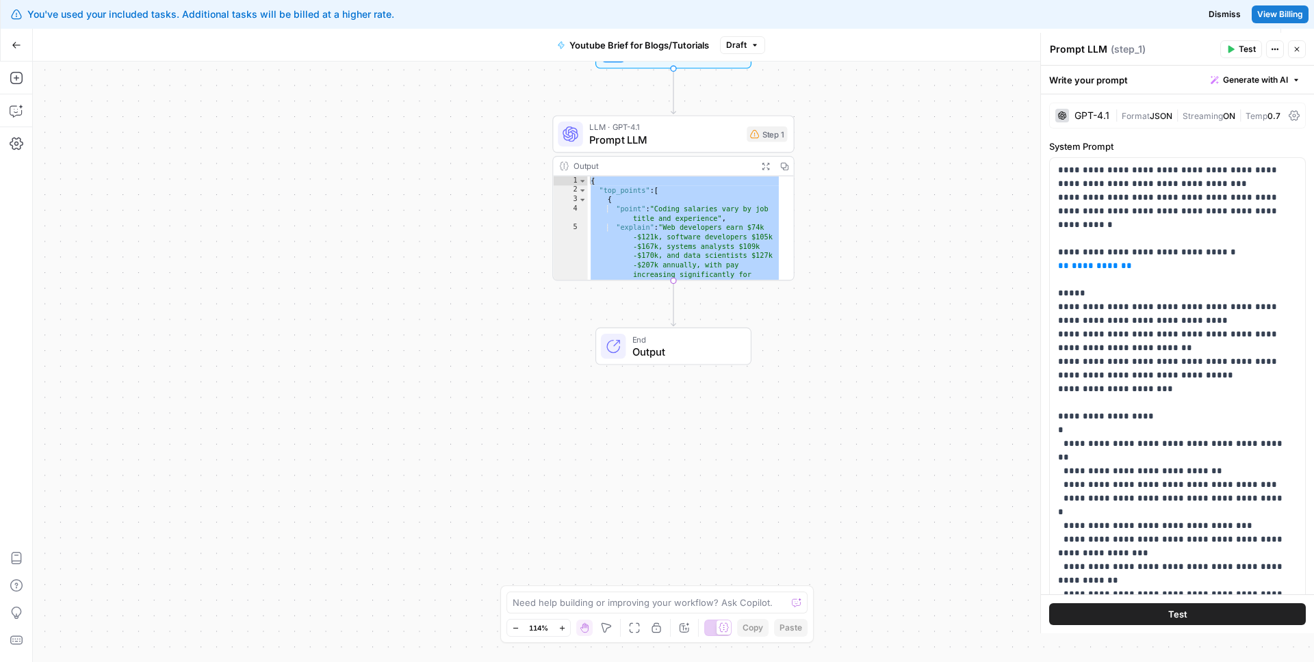
click at [894, 436] on div "**********" at bounding box center [673, 362] width 1281 height 601
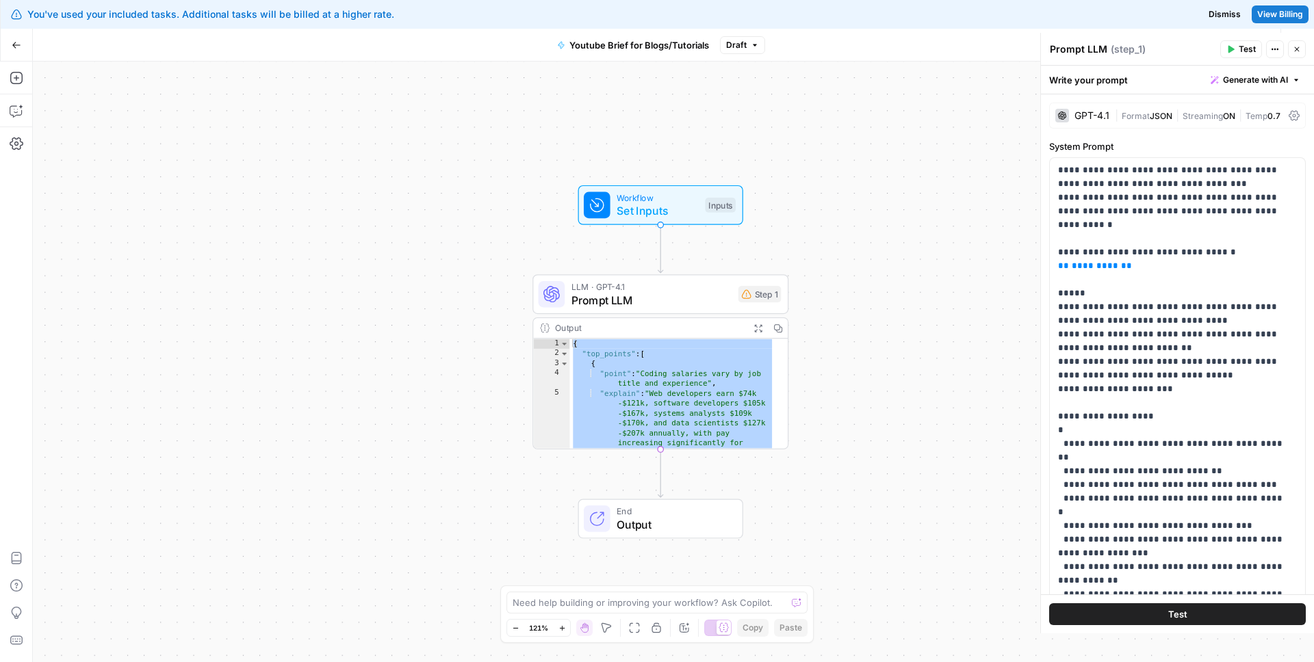
click at [1188, 622] on button "Test" at bounding box center [1177, 615] width 257 height 22
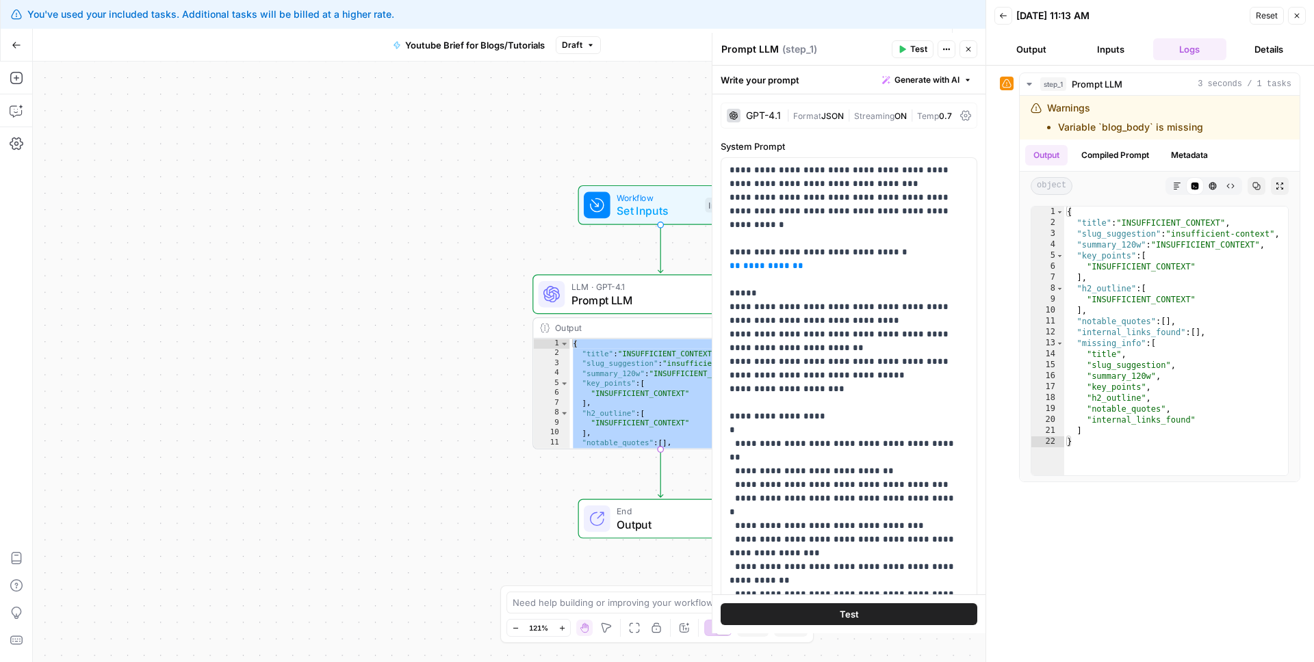
click at [1008, 81] on icon at bounding box center [1006, 83] width 9 height 9
click at [1009, 84] on icon at bounding box center [1007, 84] width 10 height 10
click at [1006, 12] on icon "button" at bounding box center [1003, 16] width 8 height 8
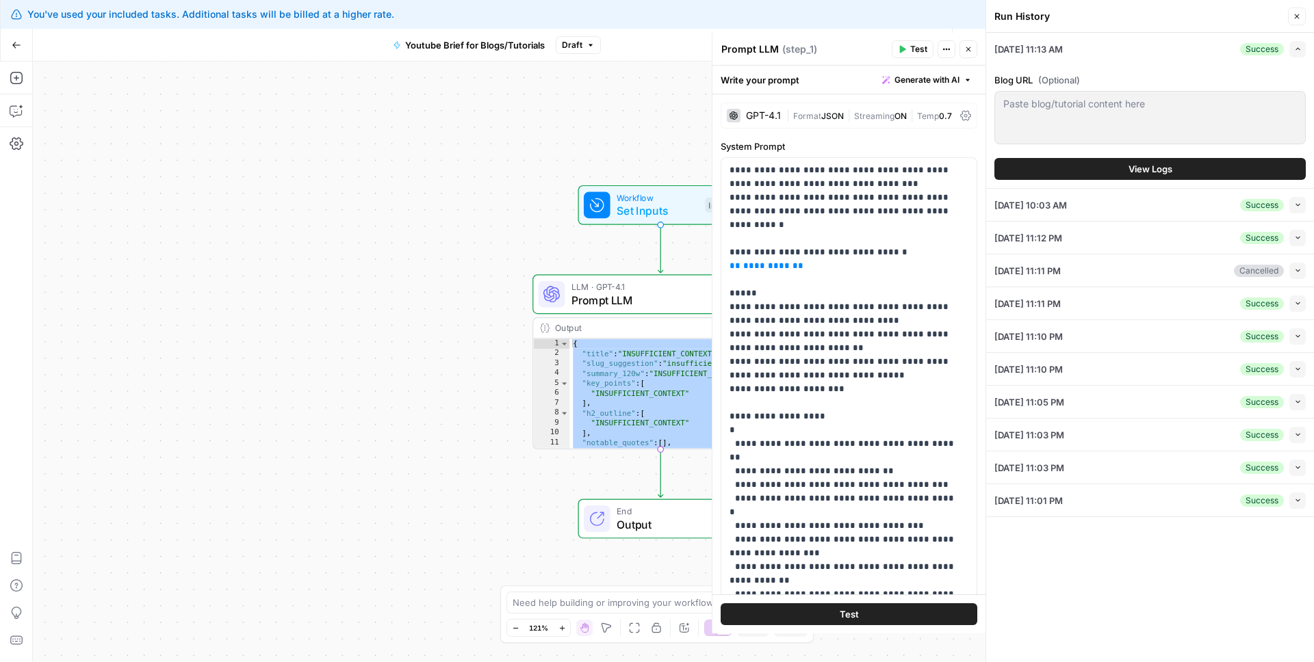
click at [970, 50] on icon "button" at bounding box center [968, 49] width 8 height 8
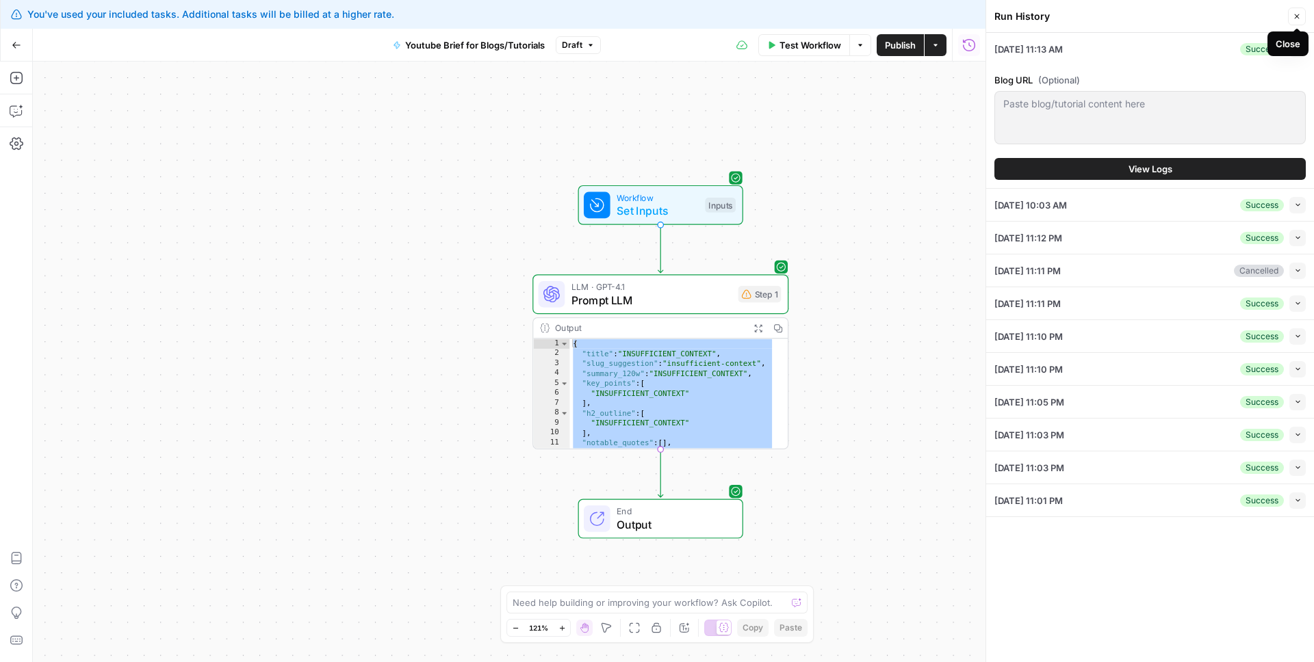
click at [1295, 19] on icon "button" at bounding box center [1297, 16] width 8 height 8
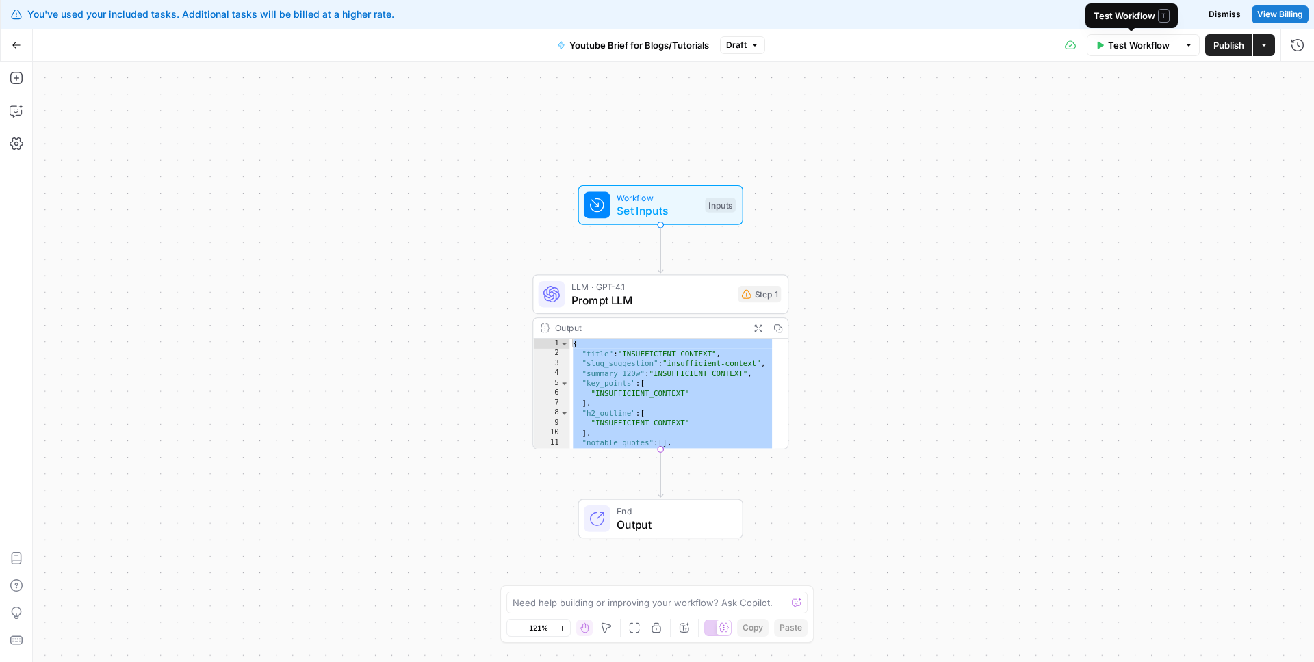
click at [1152, 49] on span "Test Workflow" at bounding box center [1139, 45] width 62 height 14
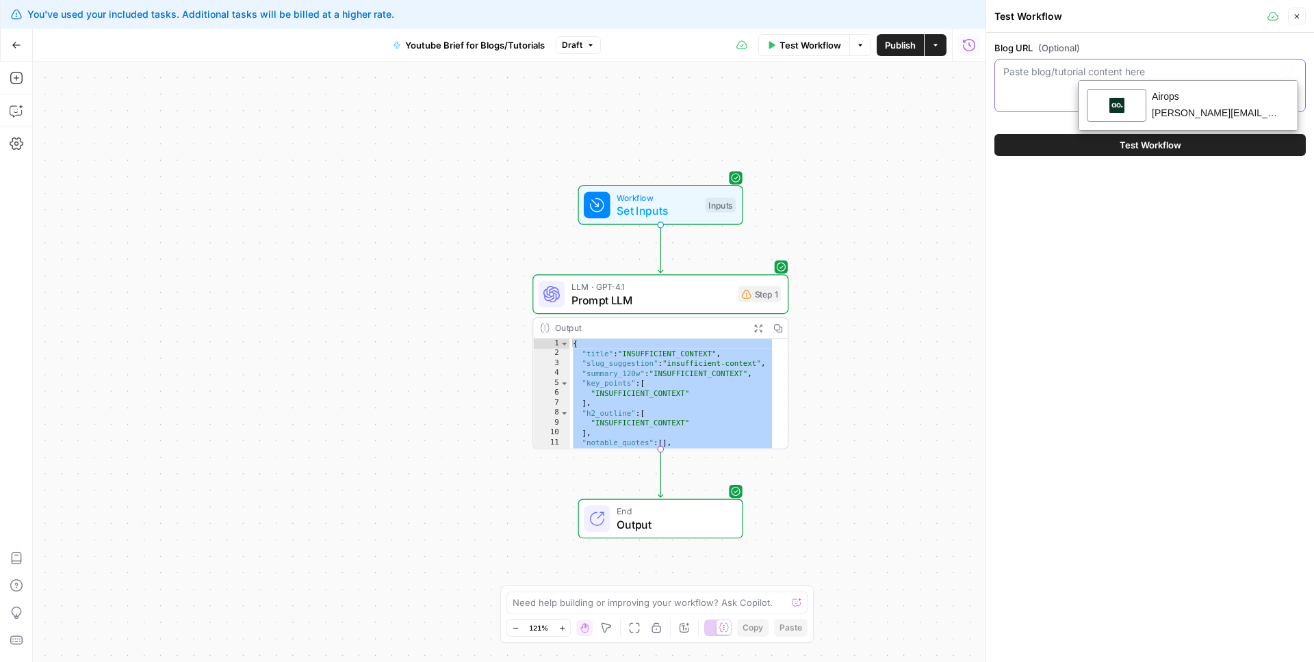
click at [1074, 78] on textarea "Blog URL (Optional)" at bounding box center [1150, 72] width 294 height 14
paste textarea "[URL][DOMAIN_NAME]"
type textarea "[URL][DOMAIN_NAME]"
click at [1028, 119] on div "Blog URL (Optional) [URL][DOMAIN_NAME] [URL][DOMAIN_NAME] Test Workflow" at bounding box center [1150, 98] width 328 height 131
click at [1037, 144] on button "Test Workflow" at bounding box center [1149, 145] width 311 height 22
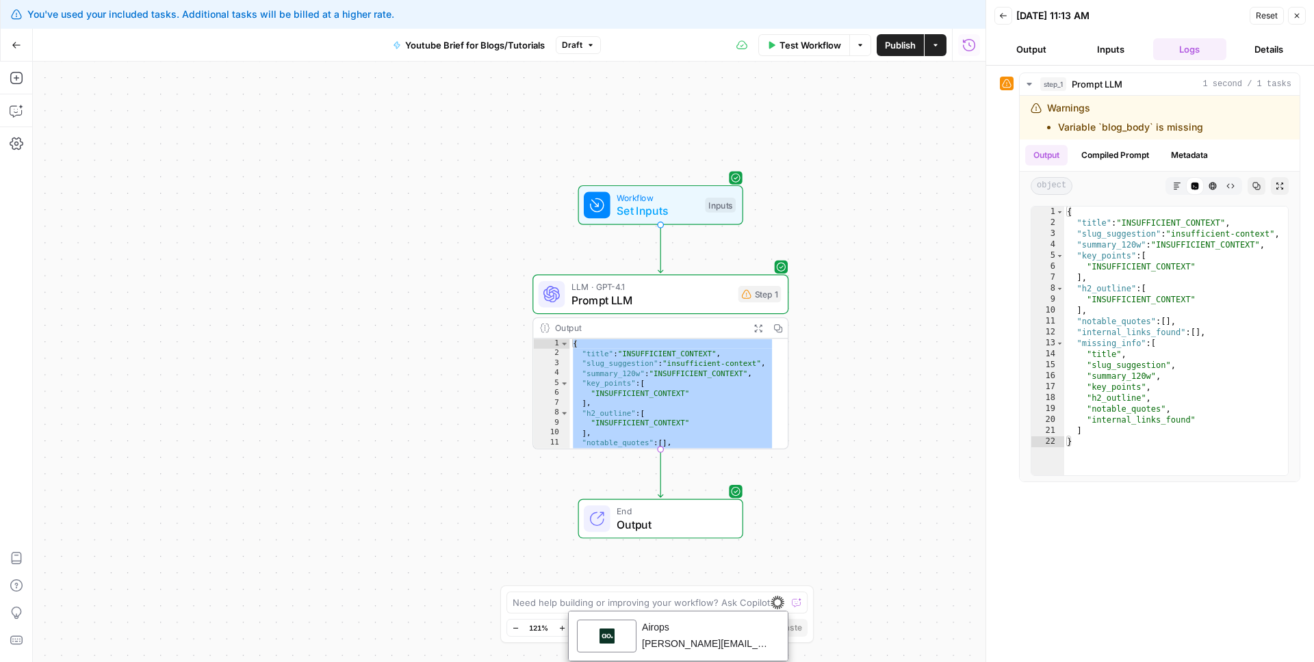
click at [721, 524] on span "Output" at bounding box center [673, 525] width 112 height 16
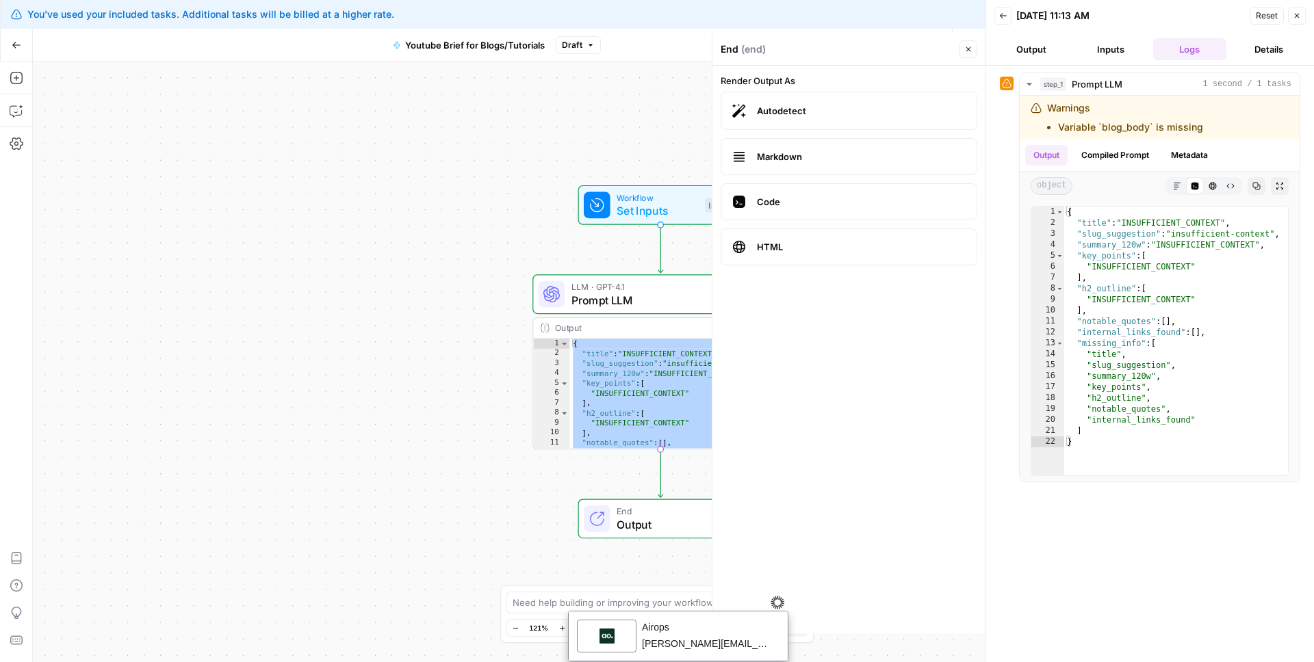
click at [1046, 40] on button "Output" at bounding box center [1031, 49] width 74 height 22
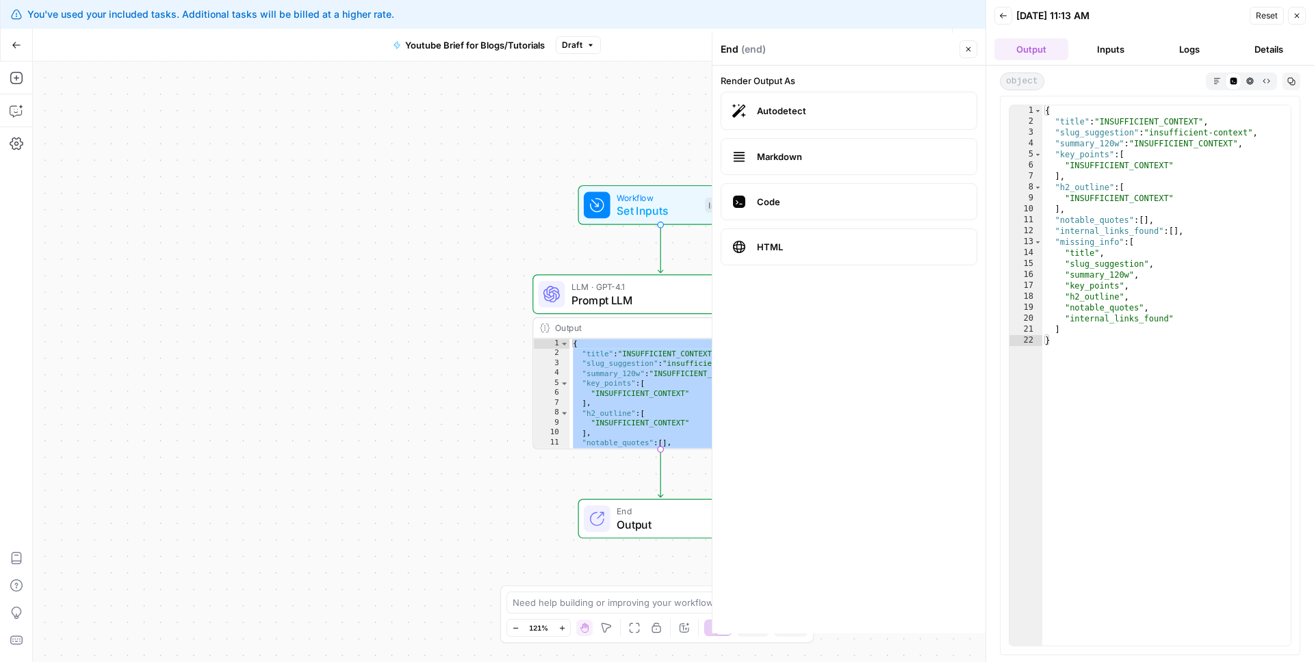
type textarea "**********"
click at [1094, 197] on div "{ "title" : "INSUFFICIENT_CONTEXT" , "slug_suggestion" : "insufficient-context"…" at bounding box center [1166, 386] width 248 height 563
click at [1289, 21] on button "Close" at bounding box center [1297, 16] width 18 height 18
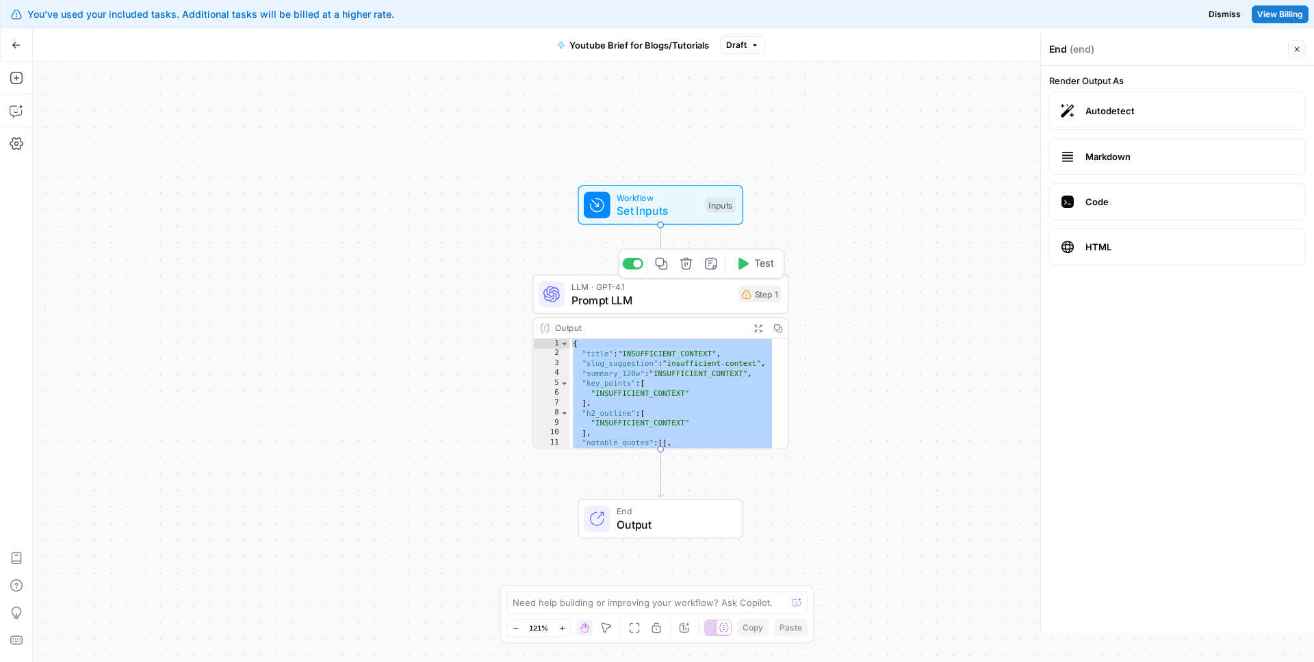
click at [666, 294] on span "Prompt LLM" at bounding box center [651, 300] width 160 height 16
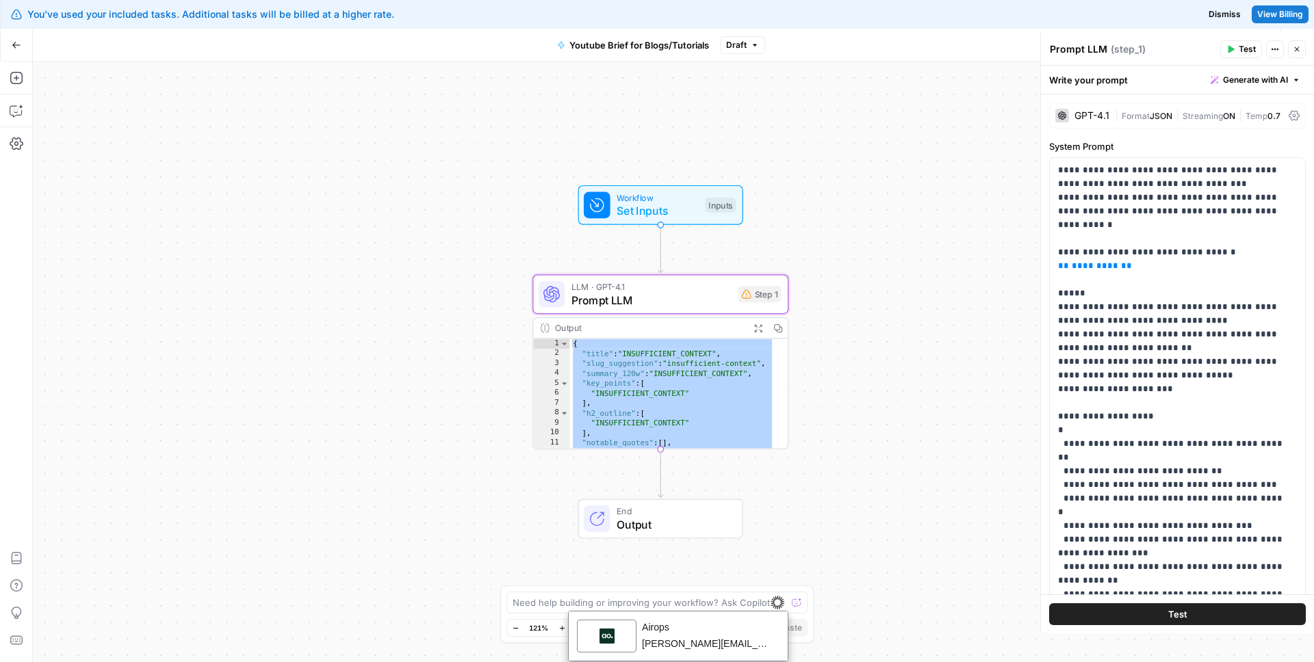
click at [636, 231] on div "**********" at bounding box center [673, 362] width 1281 height 601
click at [642, 213] on span "Set Inputs" at bounding box center [657, 210] width 81 height 16
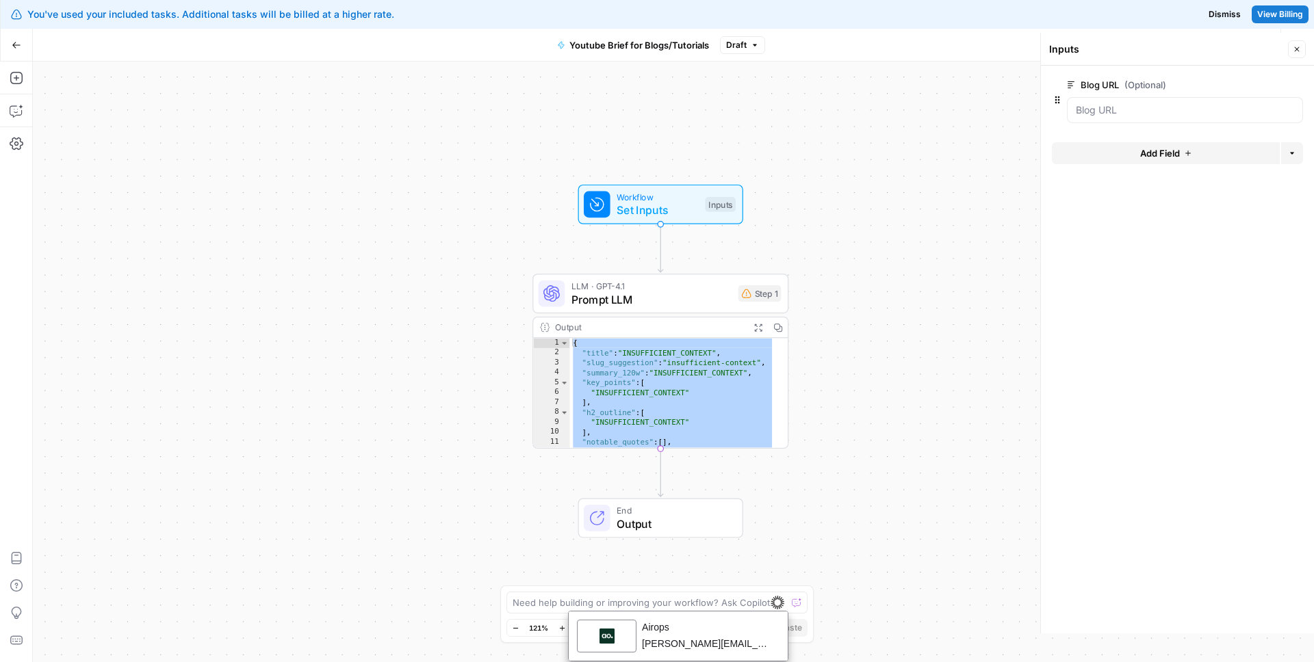
click at [1251, 86] on span "edit field" at bounding box center [1252, 84] width 30 height 11
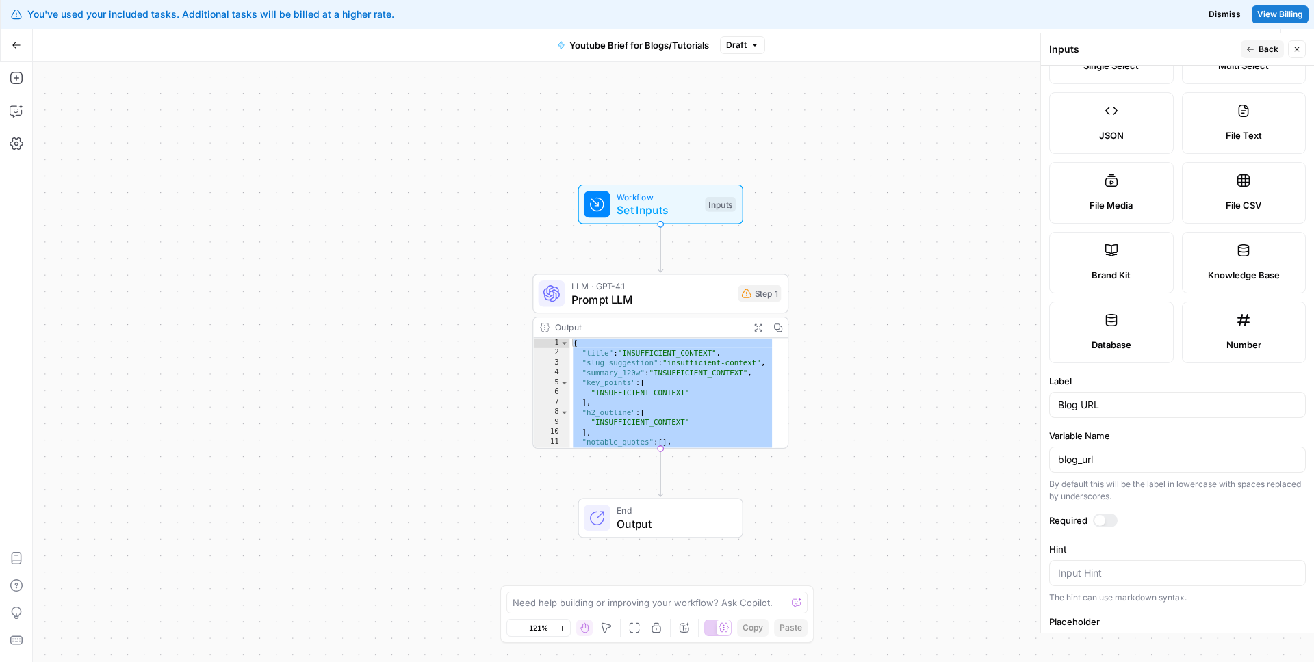
scroll to position [270, 0]
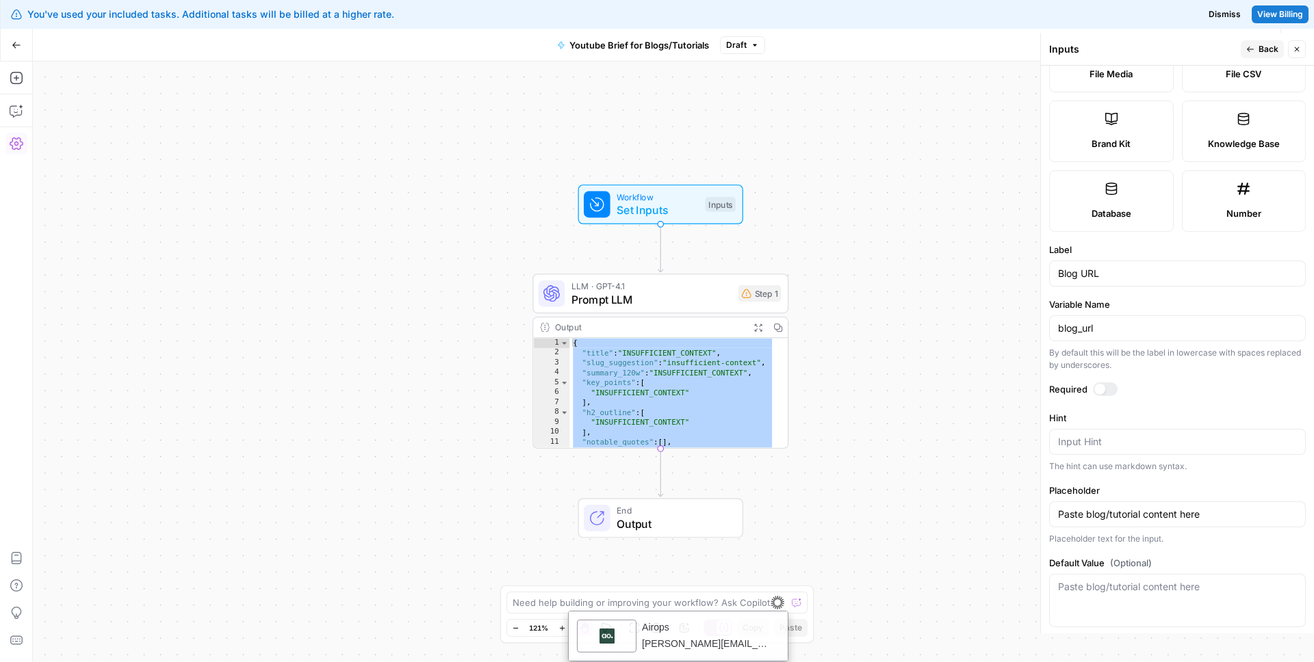
click at [14, 138] on icon "button" at bounding box center [17, 144] width 14 height 14
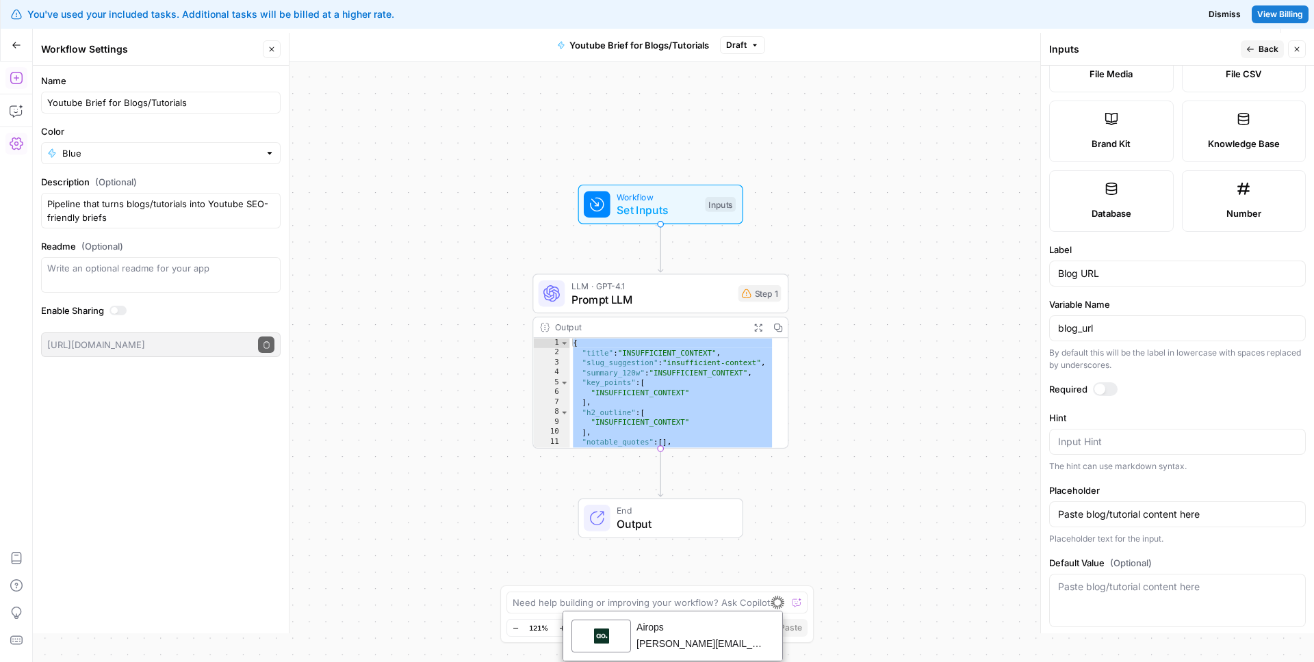
click at [13, 79] on icon "button" at bounding box center [17, 78] width 14 height 14
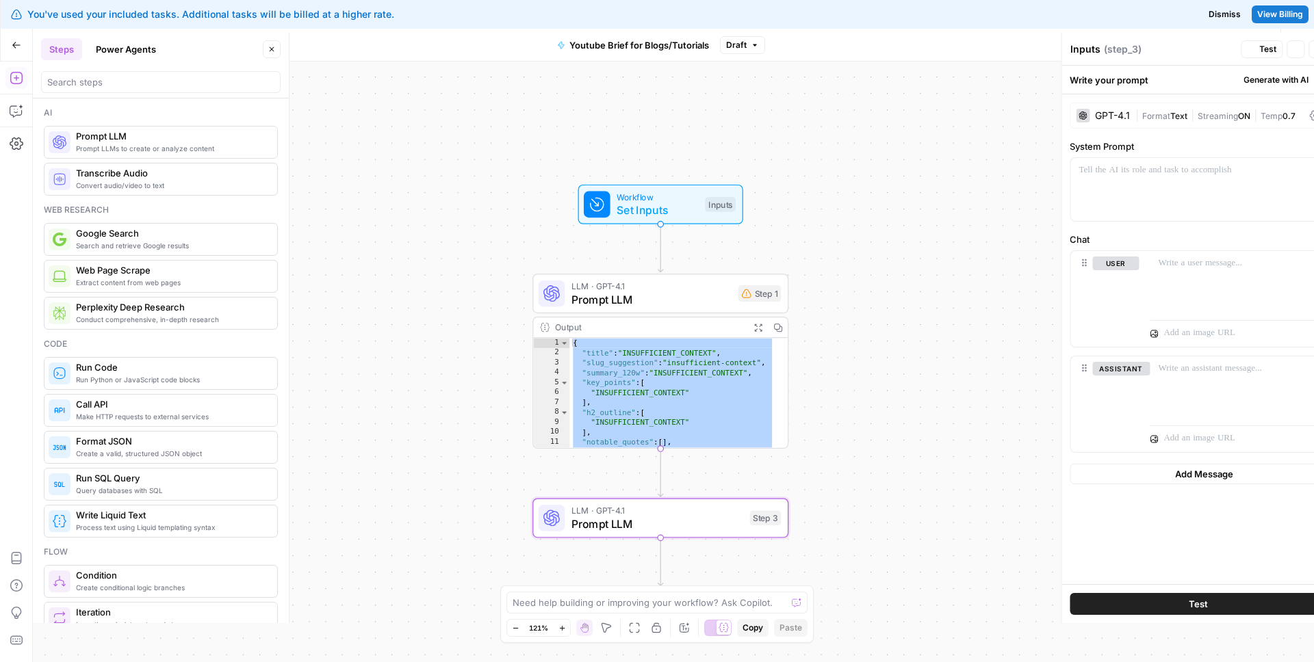
type textarea "Prompt LLM"
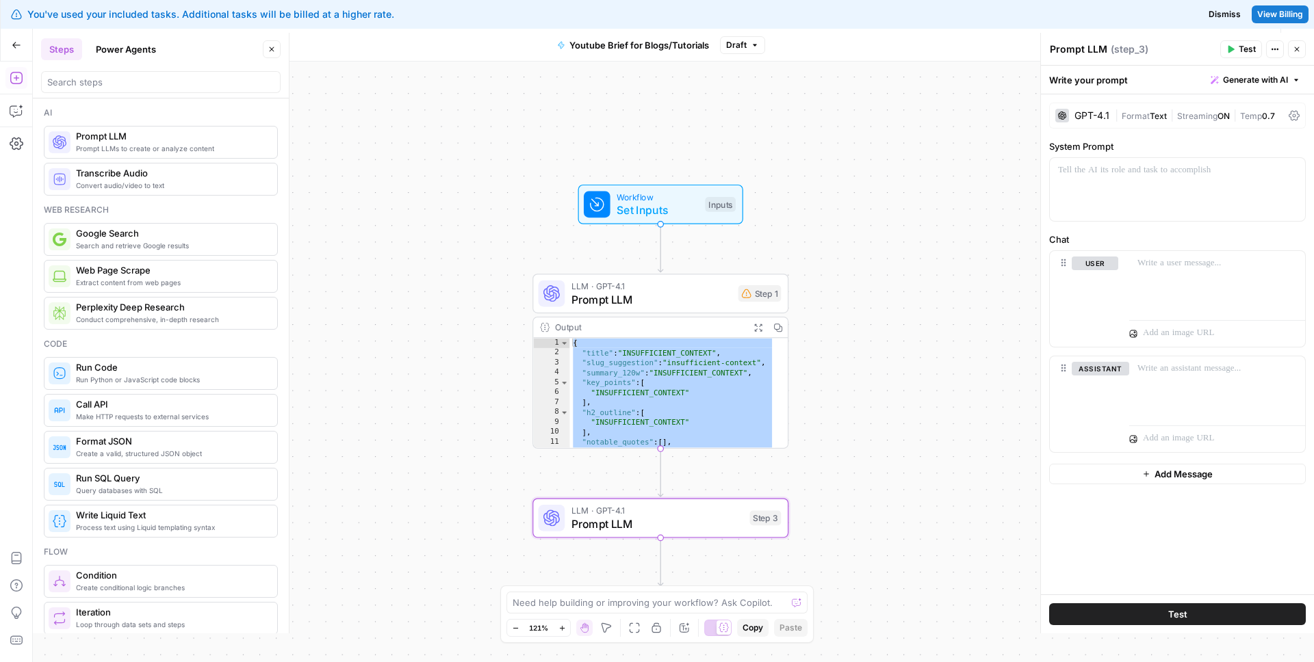
click at [653, 520] on span "Prompt LLM" at bounding box center [657, 524] width 172 height 16
click at [664, 388] on div "{ "title" : "INSUFFICIENT_CONTEXT" , "slug_suggestion" : "insufficient-context"…" at bounding box center [671, 402] width 205 height 129
type textarea "**"
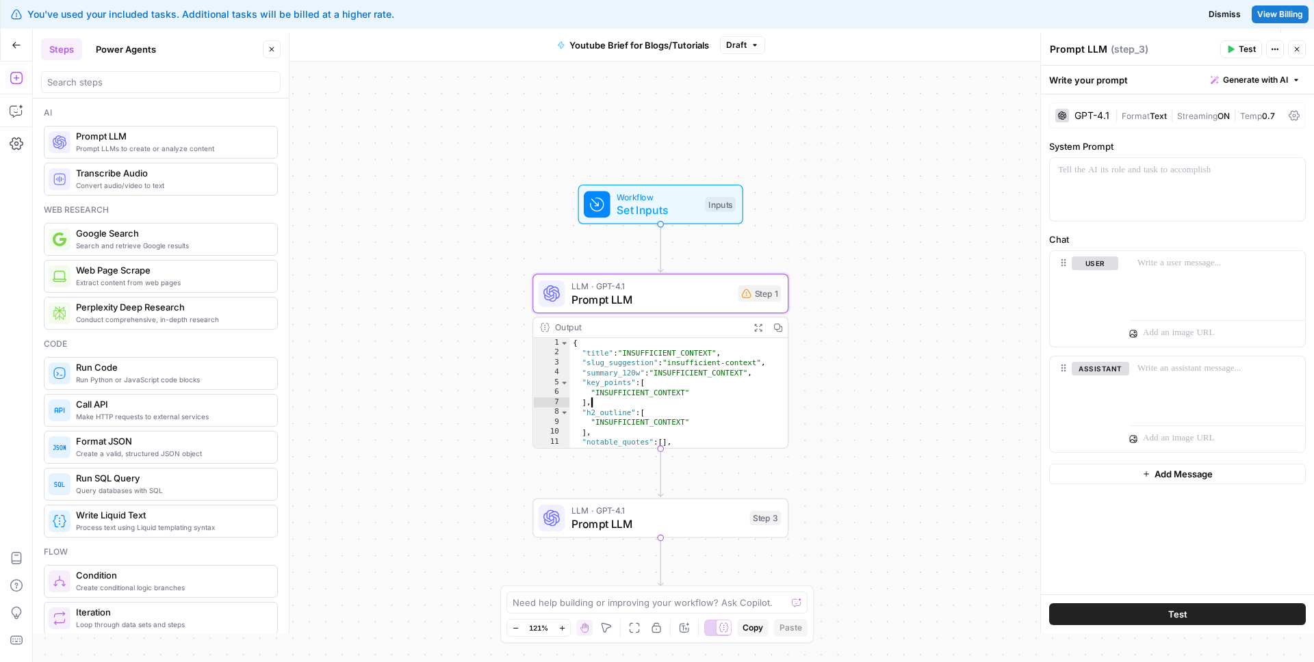
click at [695, 309] on div "LLM · GPT-4.1 Prompt LLM Step 1 Copy step Delete step Add Note Test" at bounding box center [660, 294] width 256 height 40
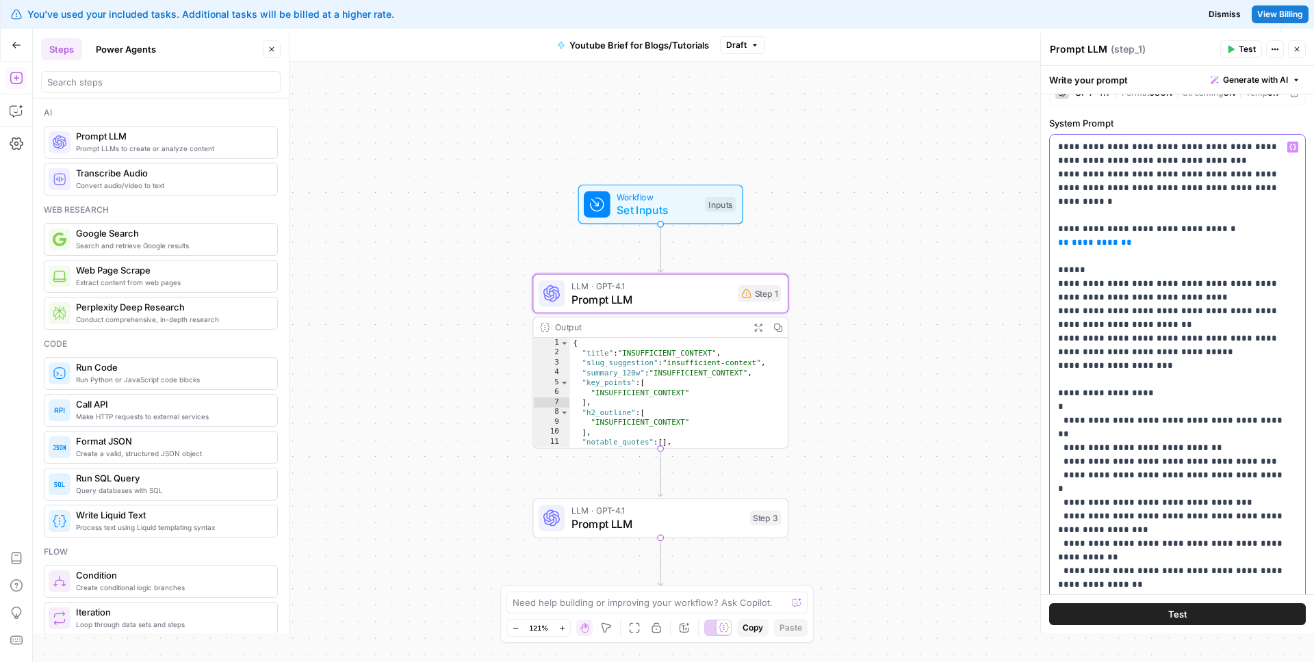
scroll to position [18, 0]
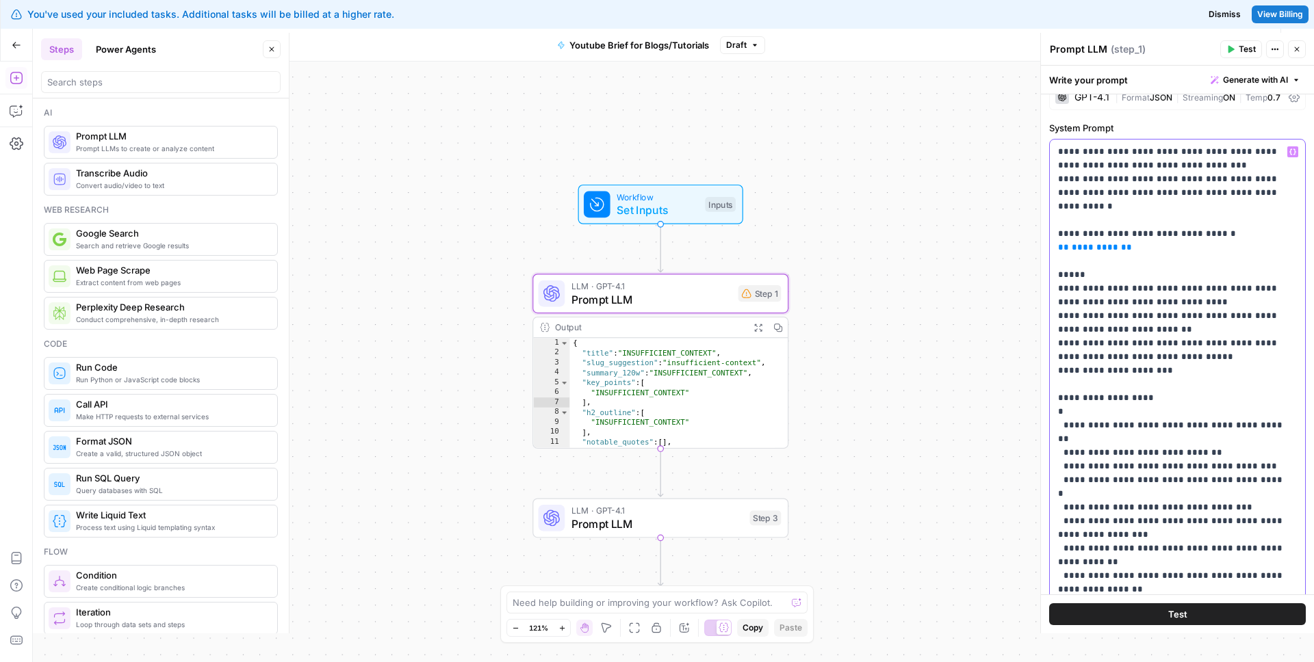
drag, startPoint x: 1191, startPoint y: 377, endPoint x: 1058, endPoint y: 154, distance: 259.6
click at [1058, 154] on p "**********" at bounding box center [1172, 398] width 229 height 506
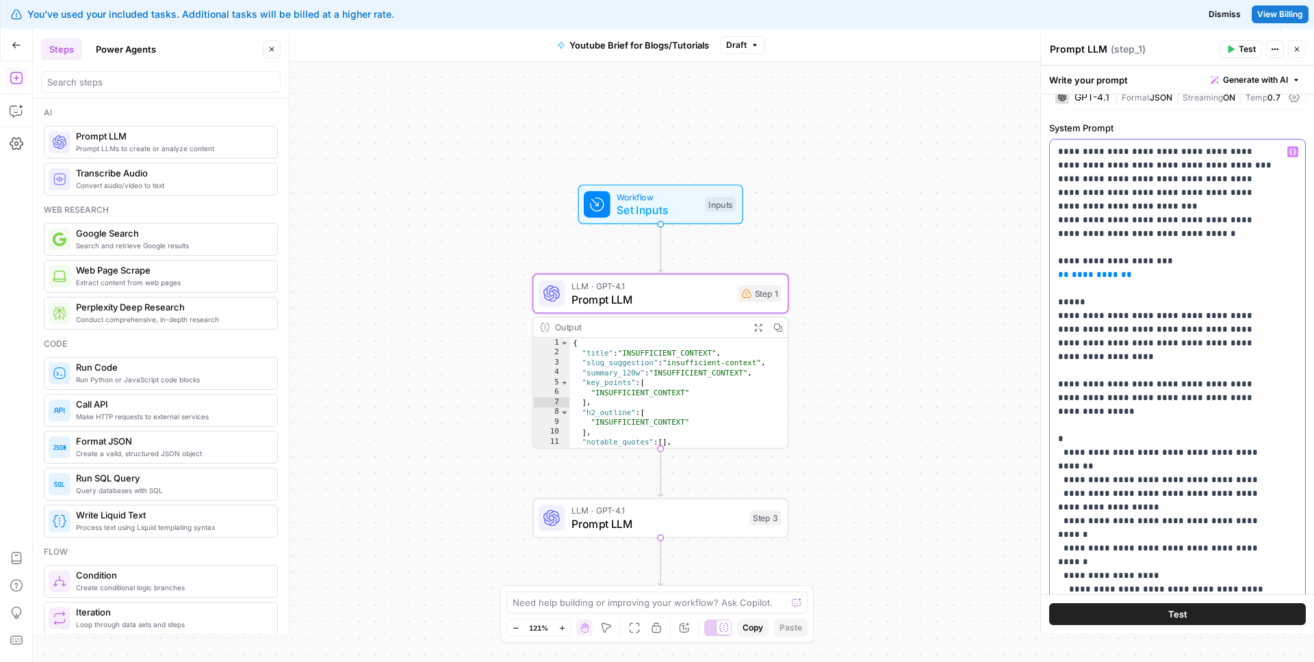
click at [1139, 285] on p "**********" at bounding box center [1167, 507] width 218 height 725
click at [1121, 276] on span "**" at bounding box center [1126, 274] width 11 height 9
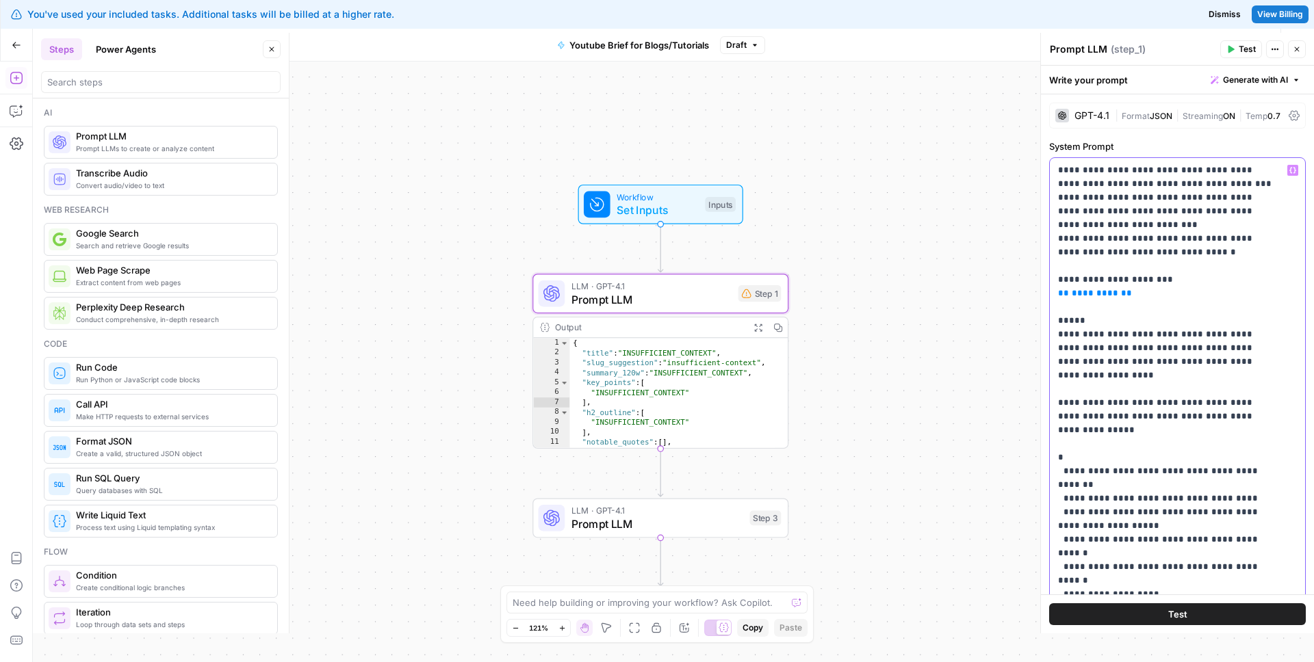
scroll to position [393, 0]
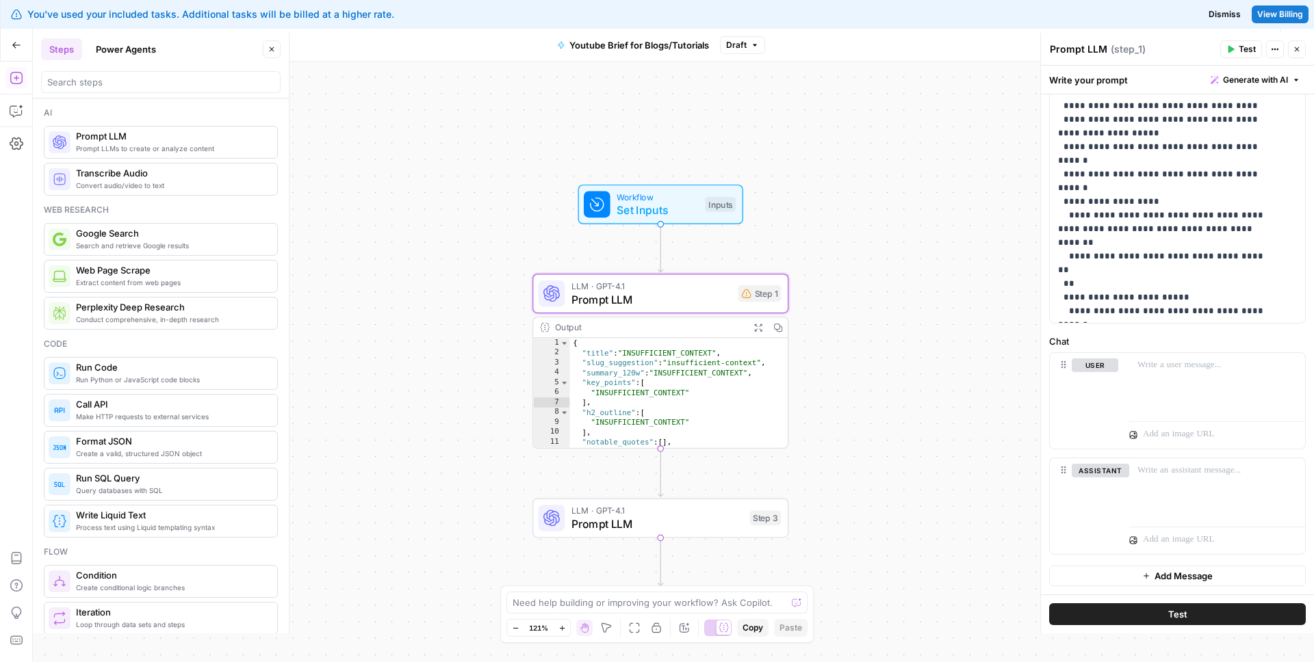
click at [649, 301] on span "Prompt LLM" at bounding box center [651, 300] width 160 height 16
click at [1226, 209] on p "**********" at bounding box center [1167, 133] width 218 height 725
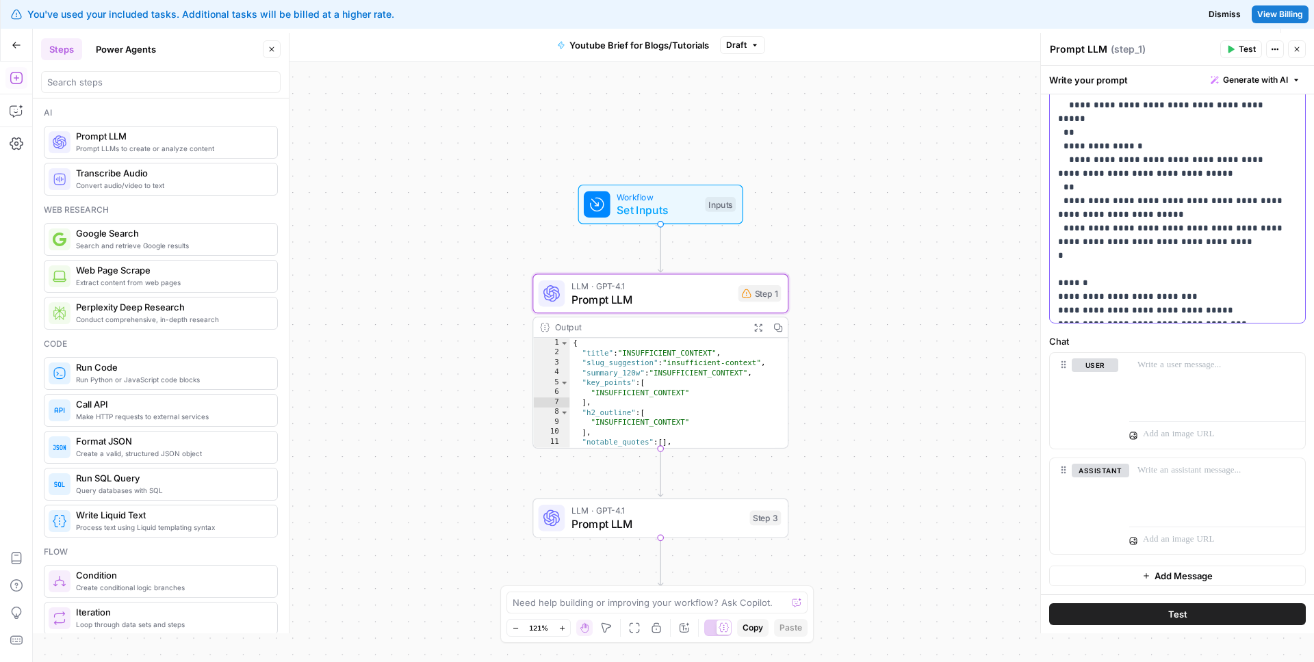
scroll to position [297, 0]
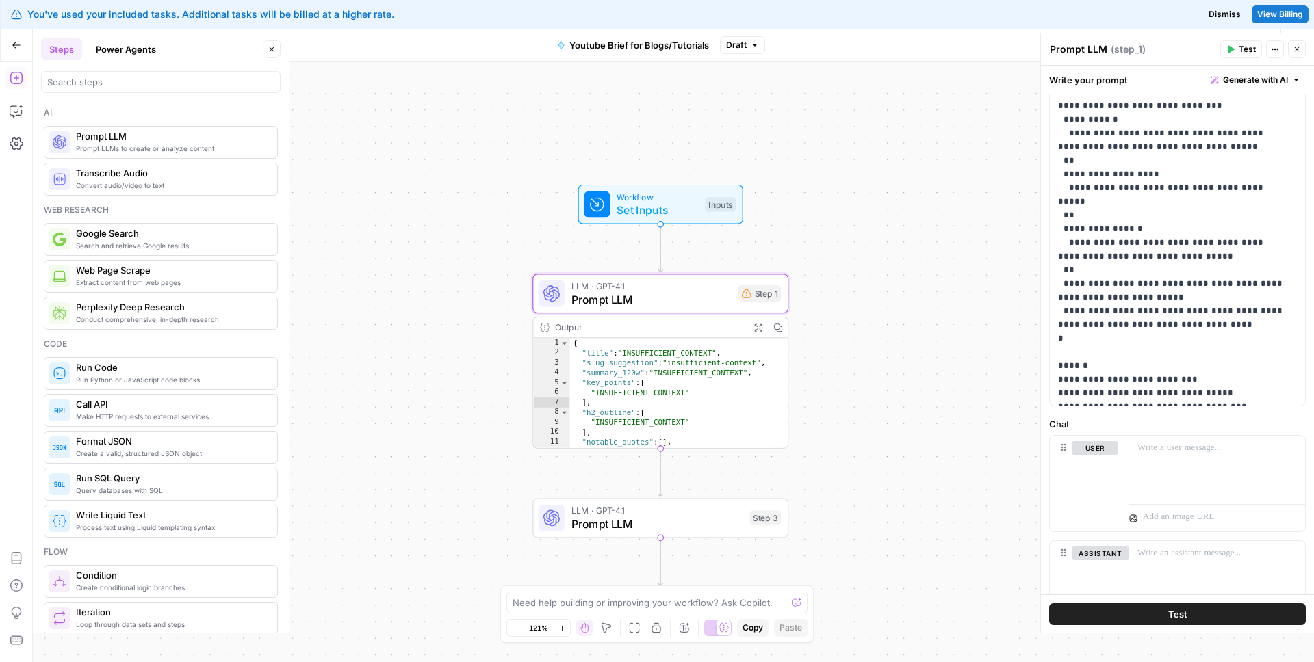
click at [671, 514] on span "LLM · GPT-4.1" at bounding box center [657, 510] width 172 height 13
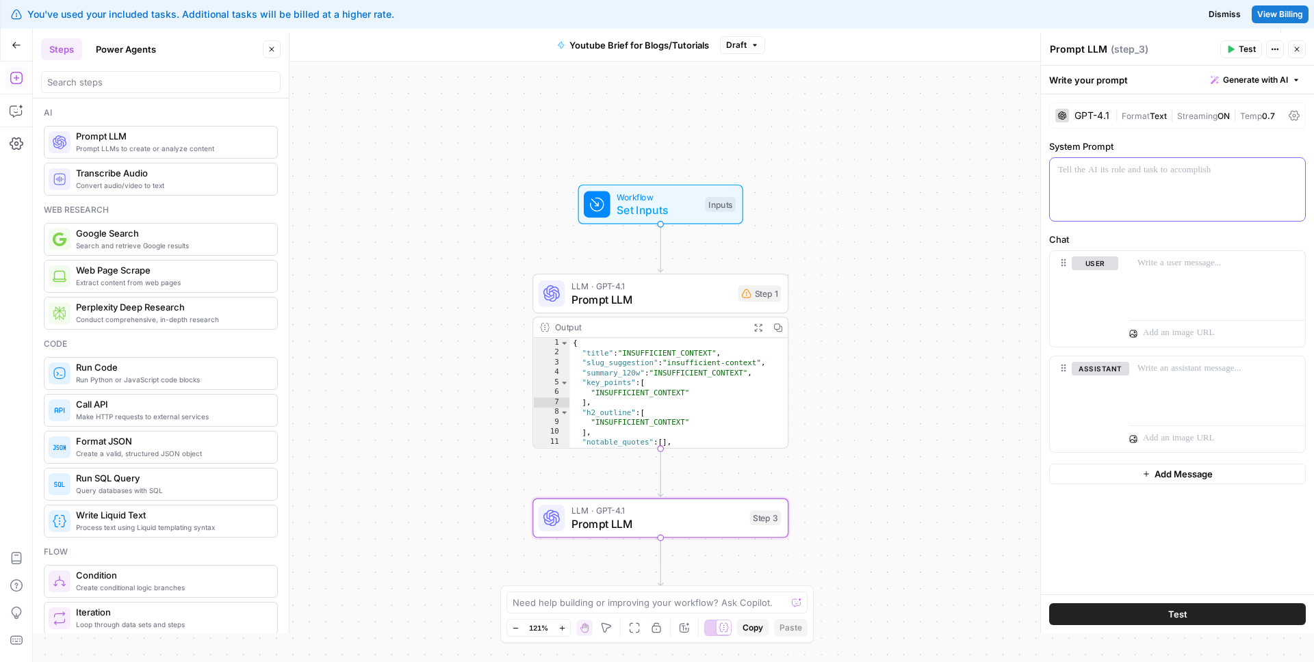
click at [1175, 168] on p at bounding box center [1177, 171] width 239 height 14
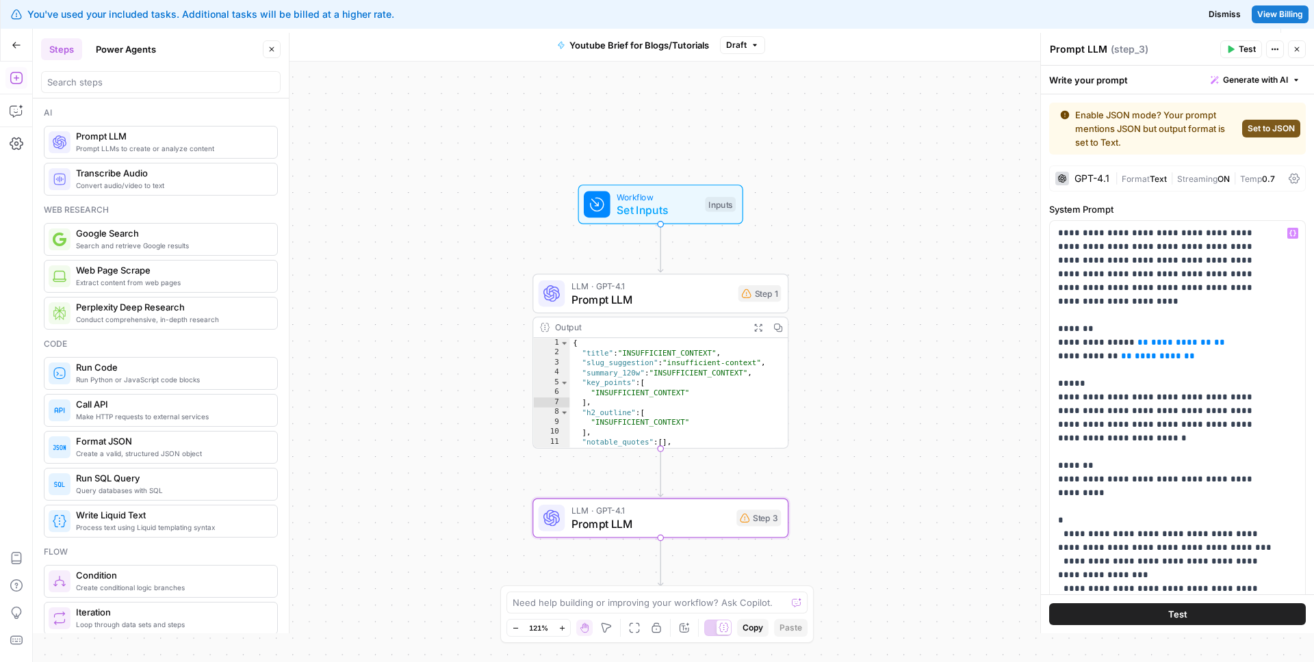
click at [1259, 126] on span "Set to JSON" at bounding box center [1271, 128] width 47 height 12
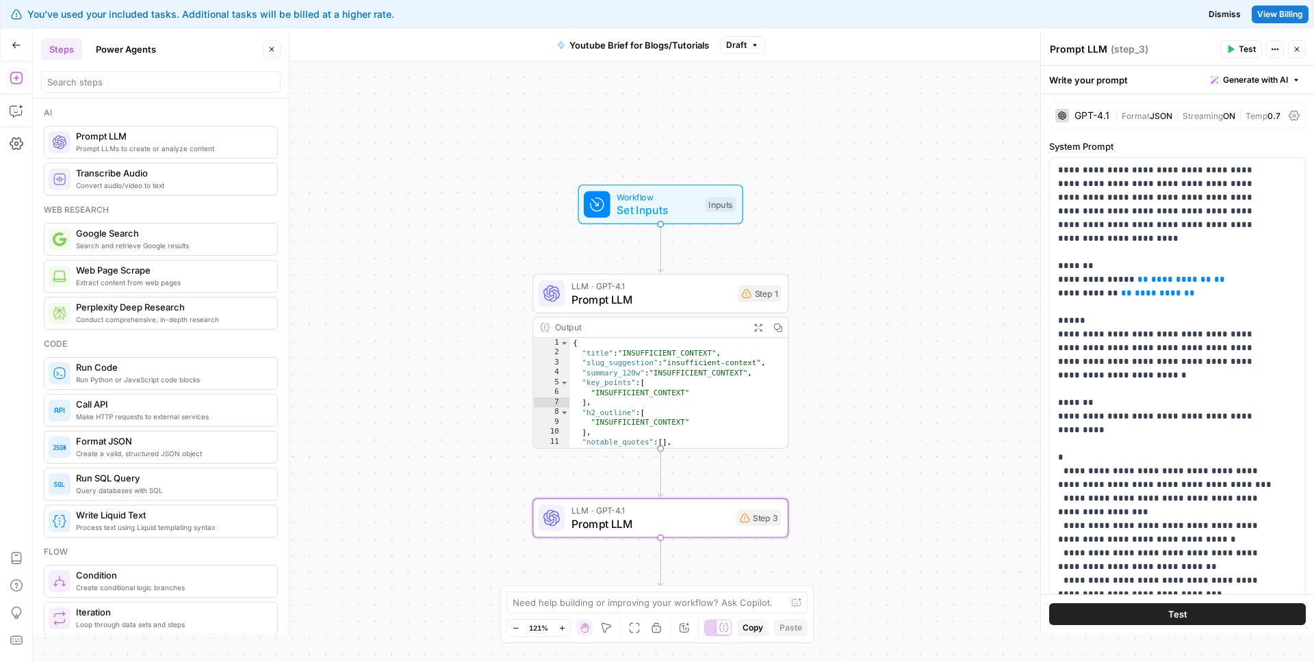
click at [1242, 47] on span "Test" at bounding box center [1247, 49] width 17 height 12
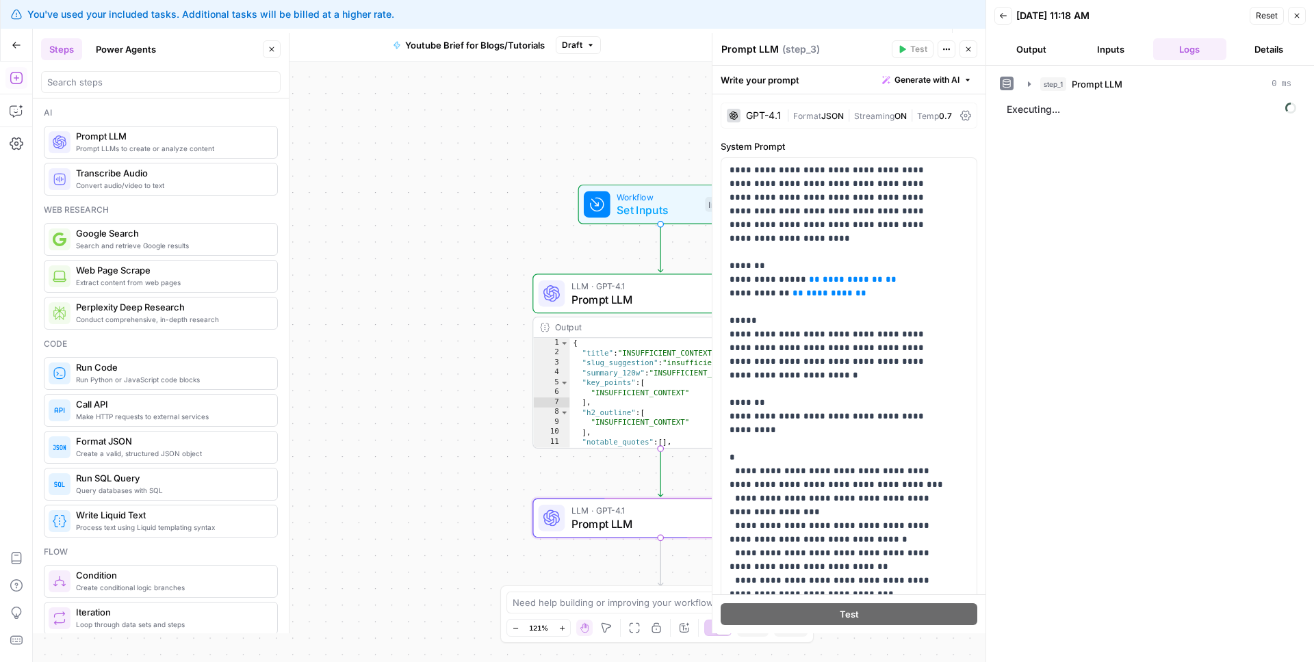
click at [1053, 45] on button "Output" at bounding box center [1031, 49] width 74 height 22
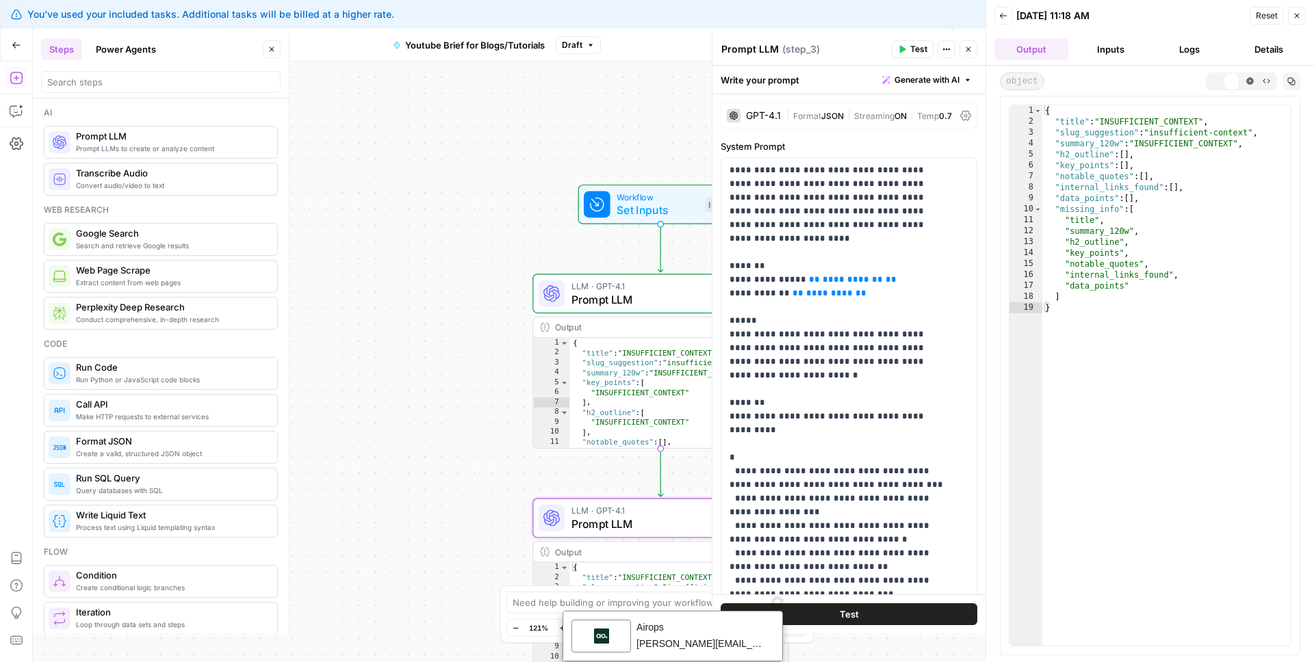
click at [1120, 49] on button "Inputs" at bounding box center [1111, 49] width 74 height 22
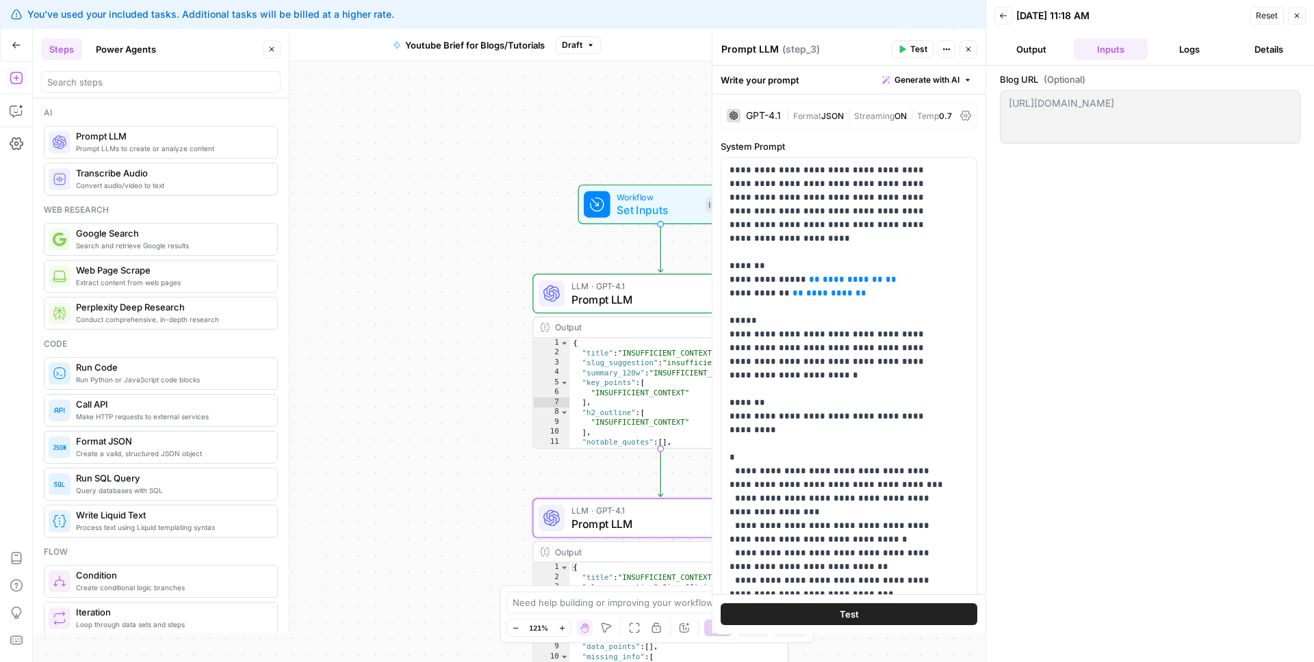
click at [1052, 43] on button "Output" at bounding box center [1031, 49] width 74 height 22
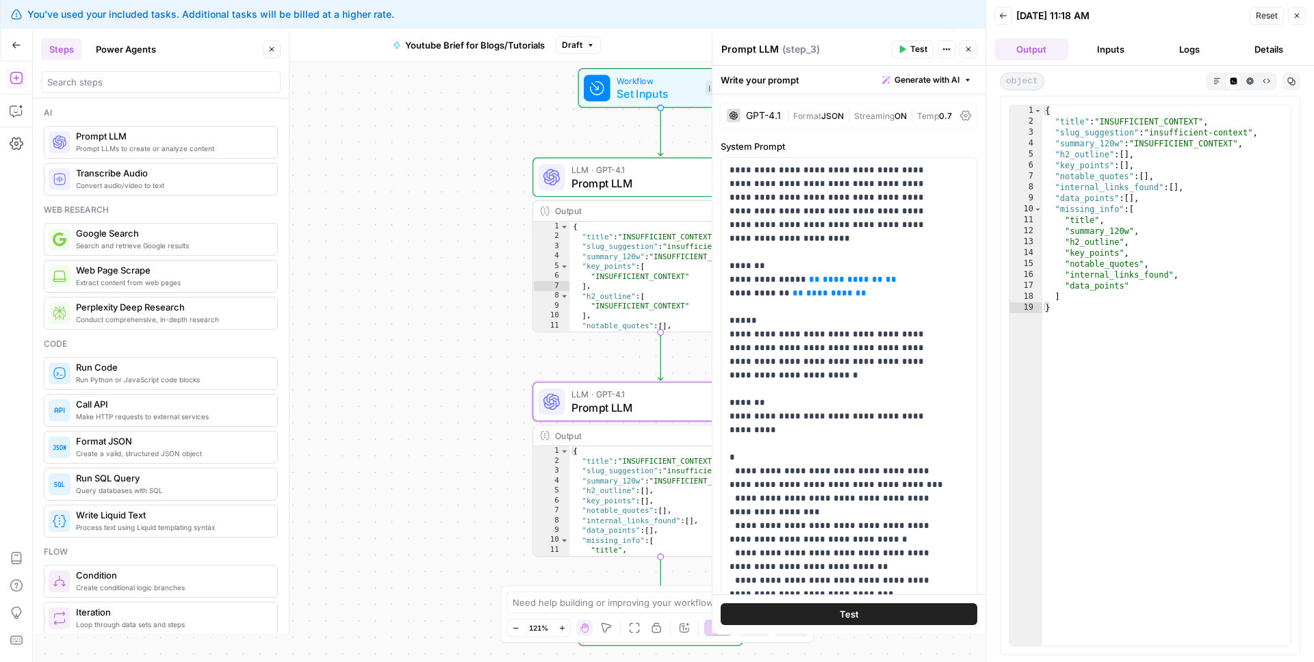
click at [964, 53] on icon "button" at bounding box center [968, 49] width 8 height 8
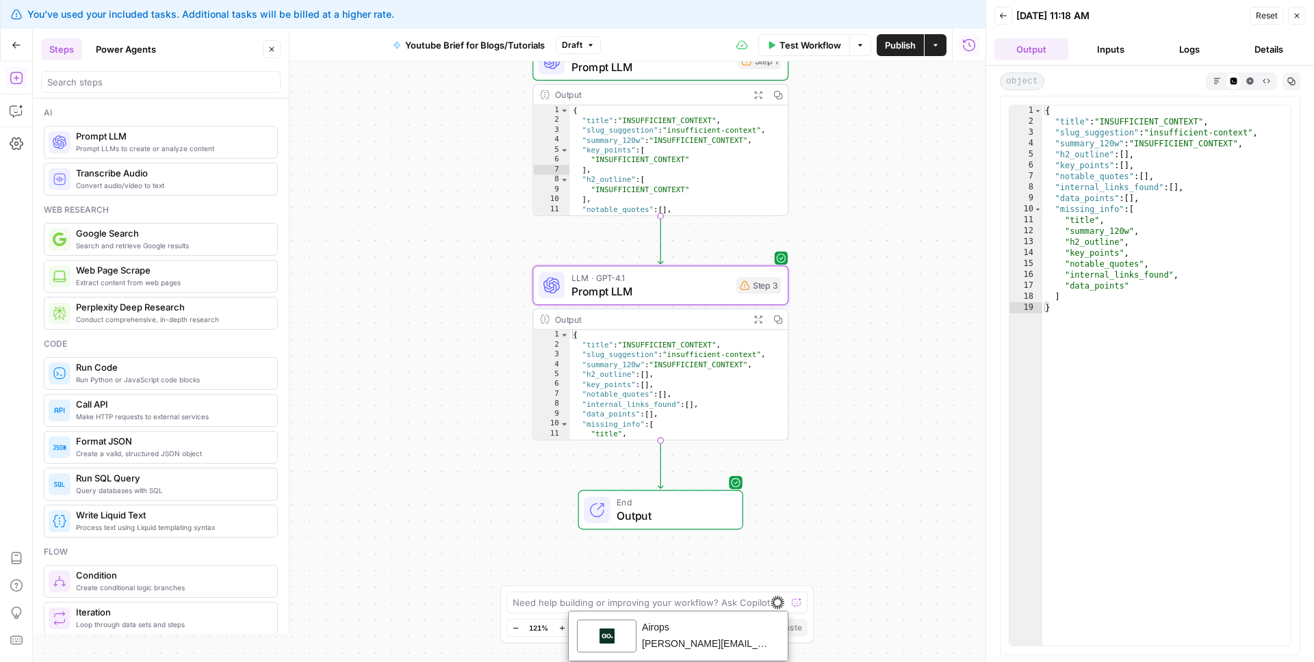
click at [687, 508] on span "Output" at bounding box center [673, 516] width 112 height 16
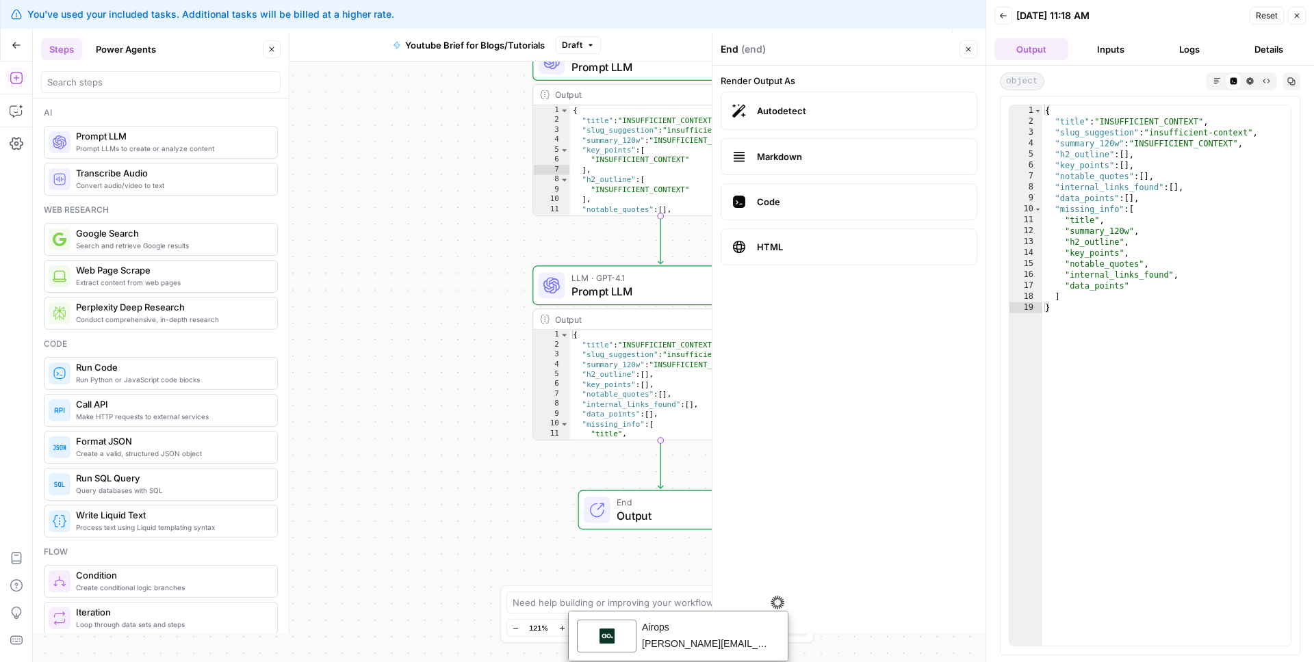
click at [427, 158] on div "Workflow Set Inputs Inputs LLM · GPT-4.1 Prompt LLM Step 1 Output Expand Output…" at bounding box center [509, 362] width 953 height 601
click at [1297, 18] on icon "button" at bounding box center [1297, 16] width 8 height 8
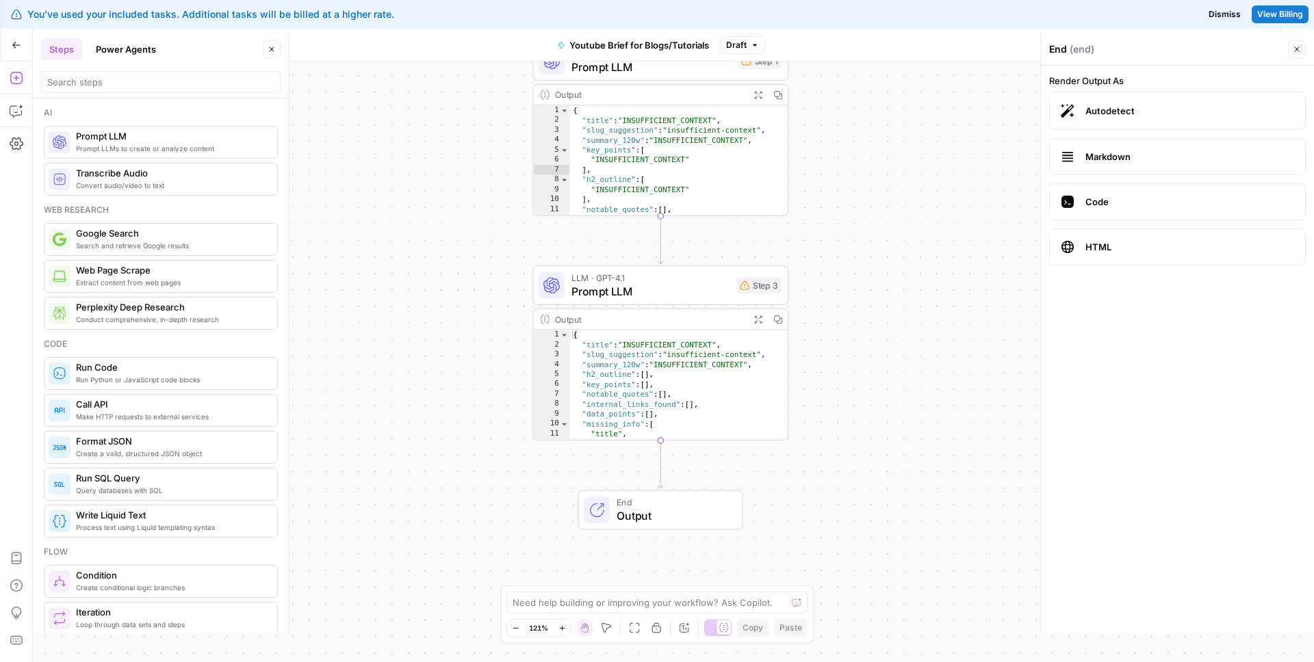
click at [1293, 53] on icon "button" at bounding box center [1297, 49] width 8 height 8
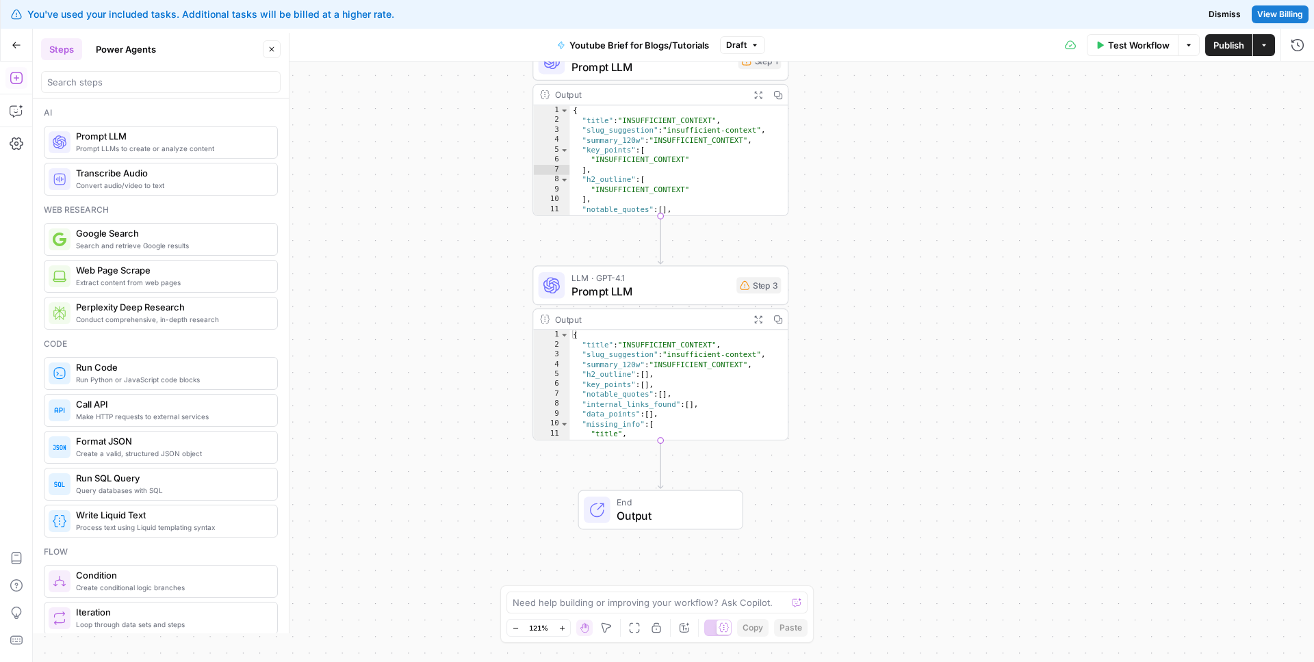
click at [1217, 56] on div "Test Workflow Options Publish Actions Run History" at bounding box center [1039, 45] width 549 height 32
click at [1151, 48] on span "Test Workflow" at bounding box center [1139, 45] width 62 height 14
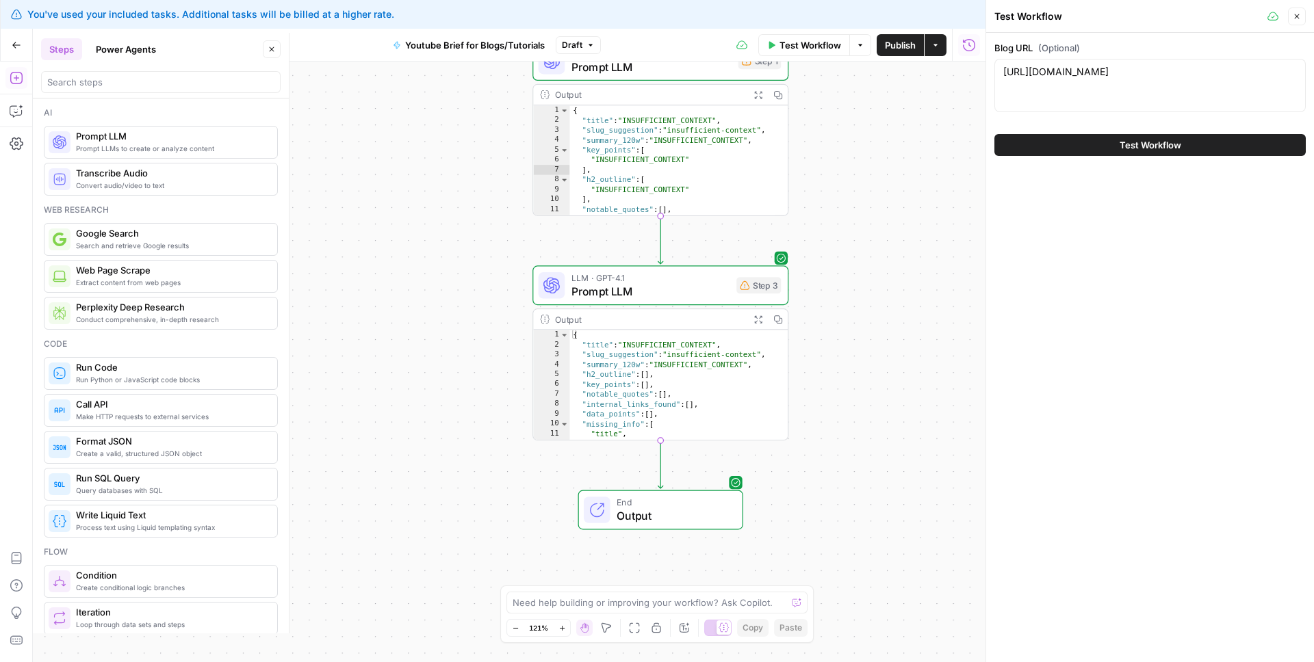
click at [1107, 140] on button "Test Workflow" at bounding box center [1149, 145] width 311 height 22
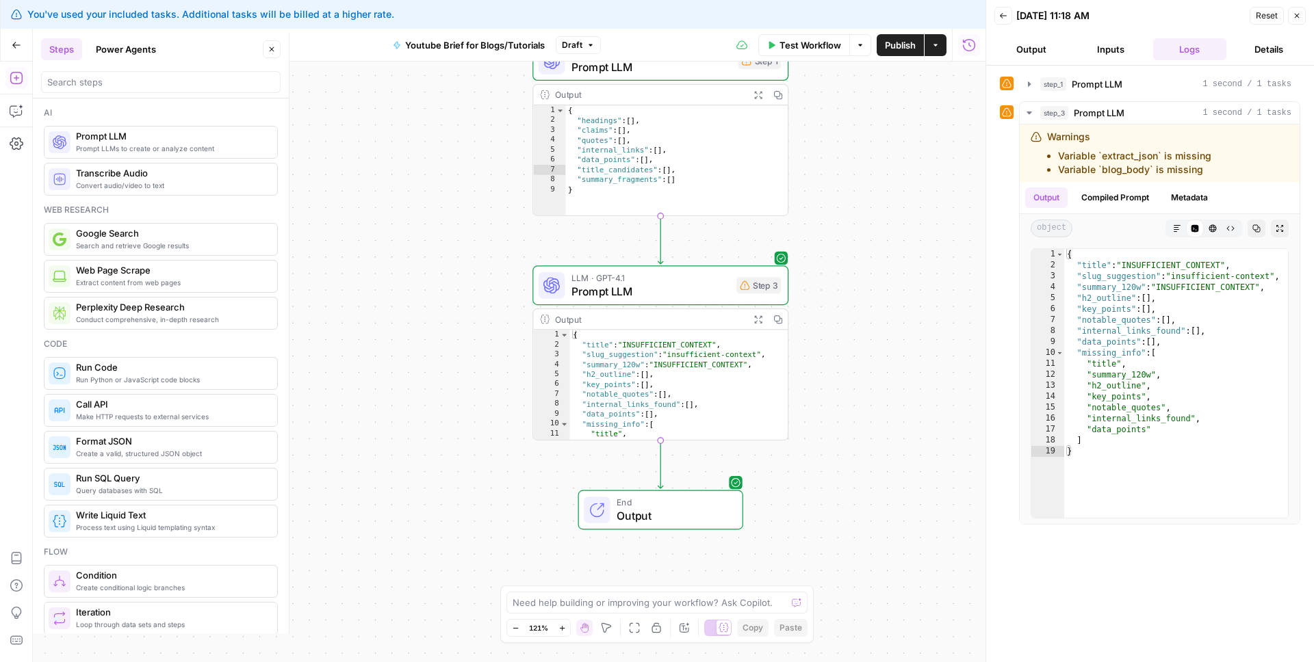
click at [1007, 84] on icon at bounding box center [1006, 83] width 9 height 9
click at [1031, 84] on icon "button" at bounding box center [1029, 84] width 11 height 11
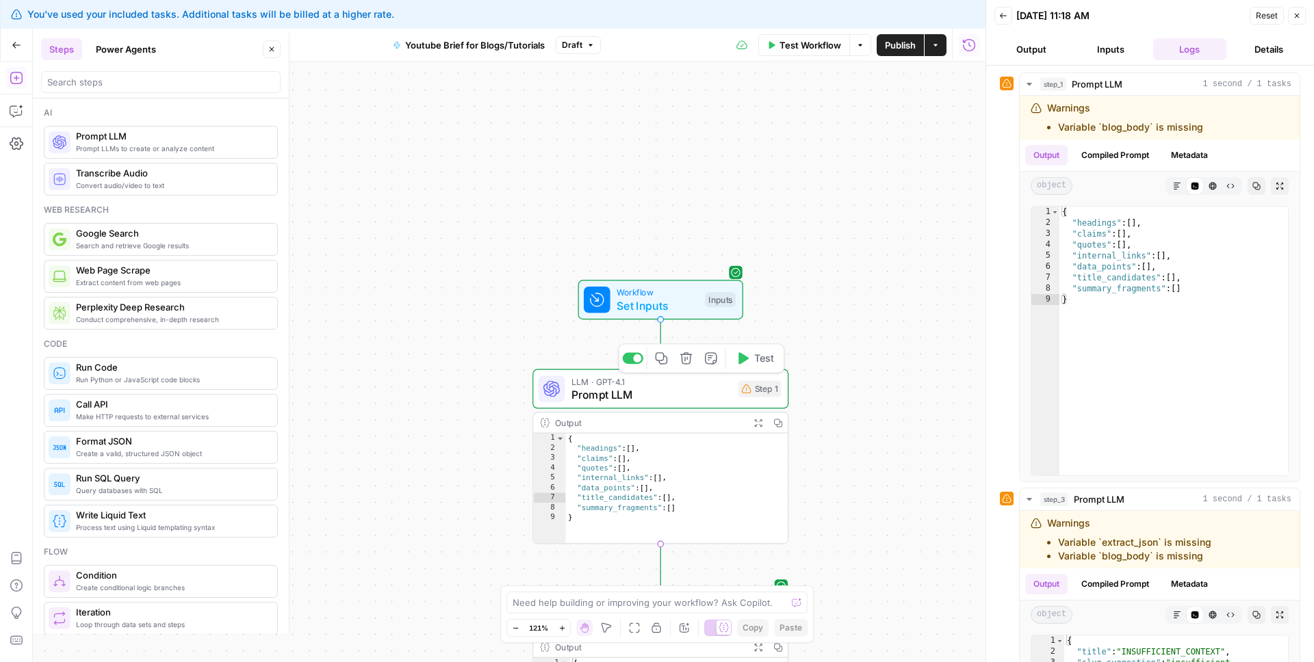
click at [689, 385] on span "LLM · GPT-4.1" at bounding box center [651, 381] width 160 height 13
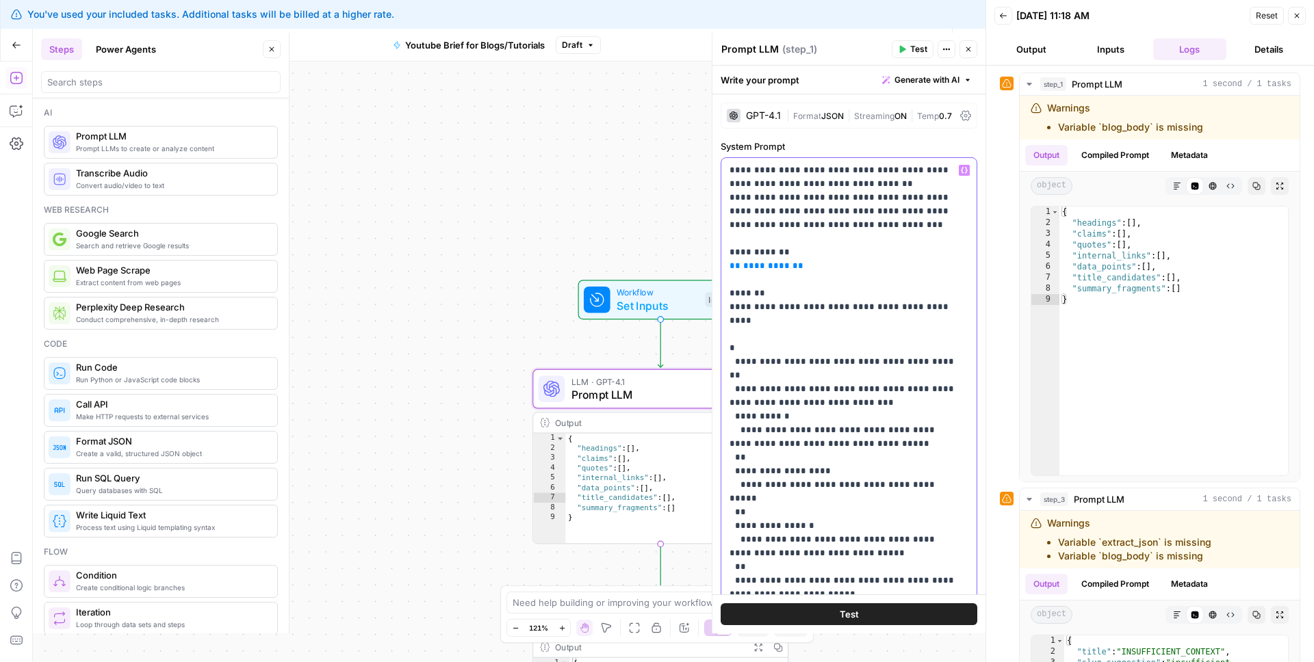
click at [782, 268] on span "*********" at bounding box center [766, 265] width 47 height 9
drag, startPoint x: 776, startPoint y: 268, endPoint x: 748, endPoint y: 264, distance: 28.4
click at [740, 272] on p "**********" at bounding box center [843, 424] width 229 height 520
click at [787, 260] on span "********" at bounding box center [791, 266] width 94 height 12
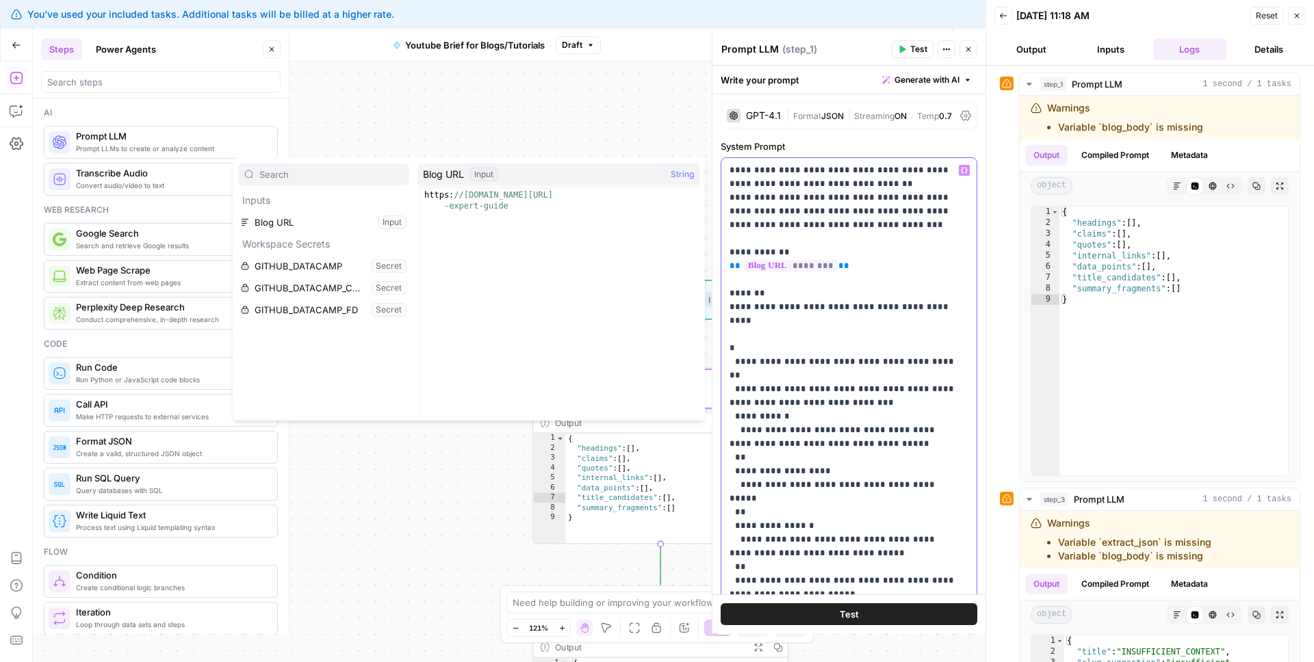
click at [877, 585] on p "**********" at bounding box center [843, 424] width 229 height 520
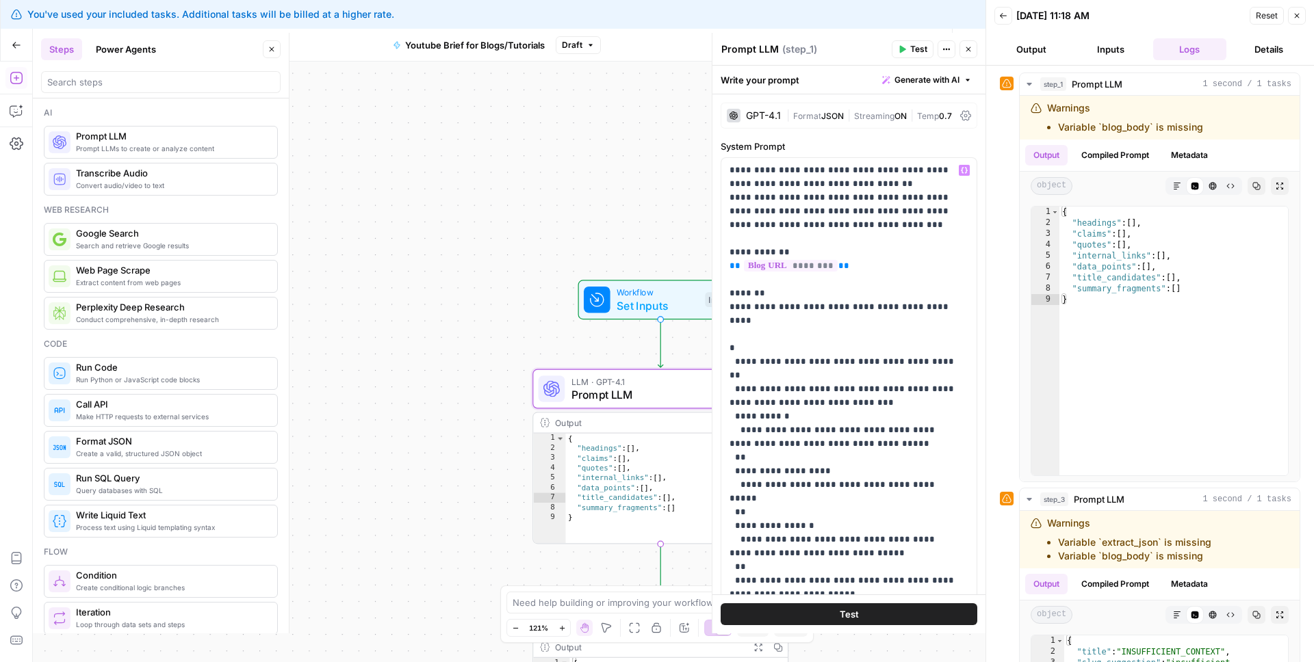
click at [882, 616] on button "Test" at bounding box center [849, 615] width 257 height 22
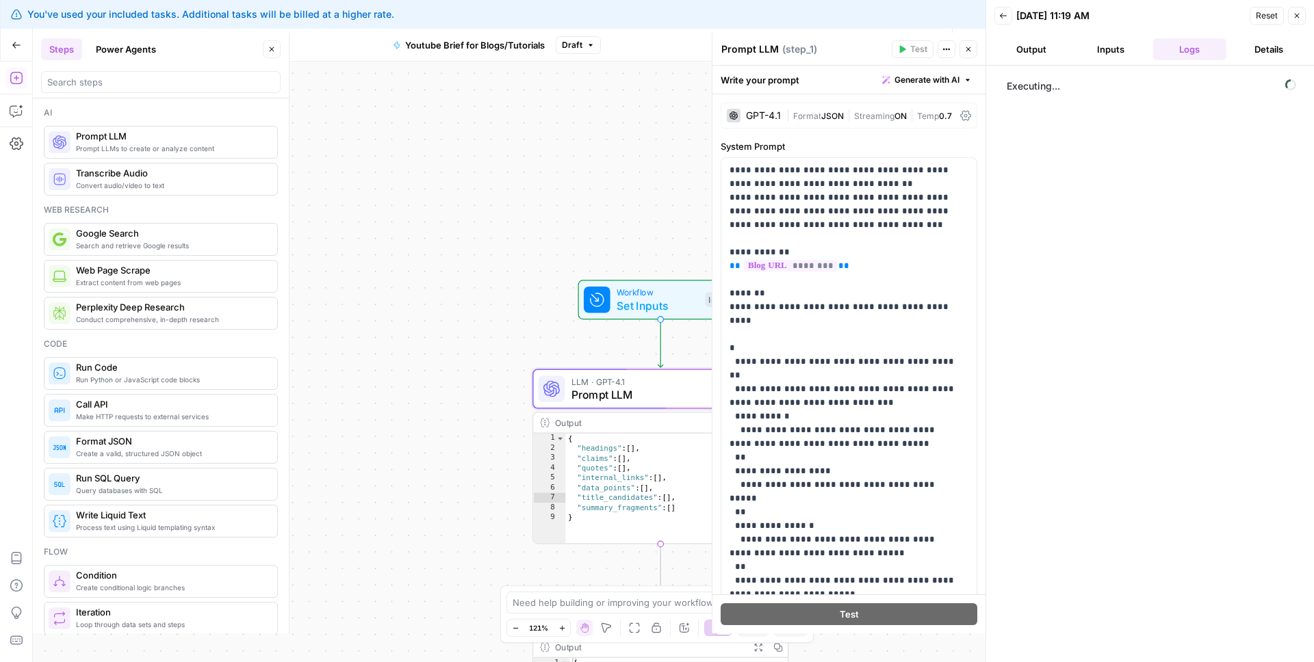
click at [968, 50] on icon "button" at bounding box center [968, 49] width 8 height 8
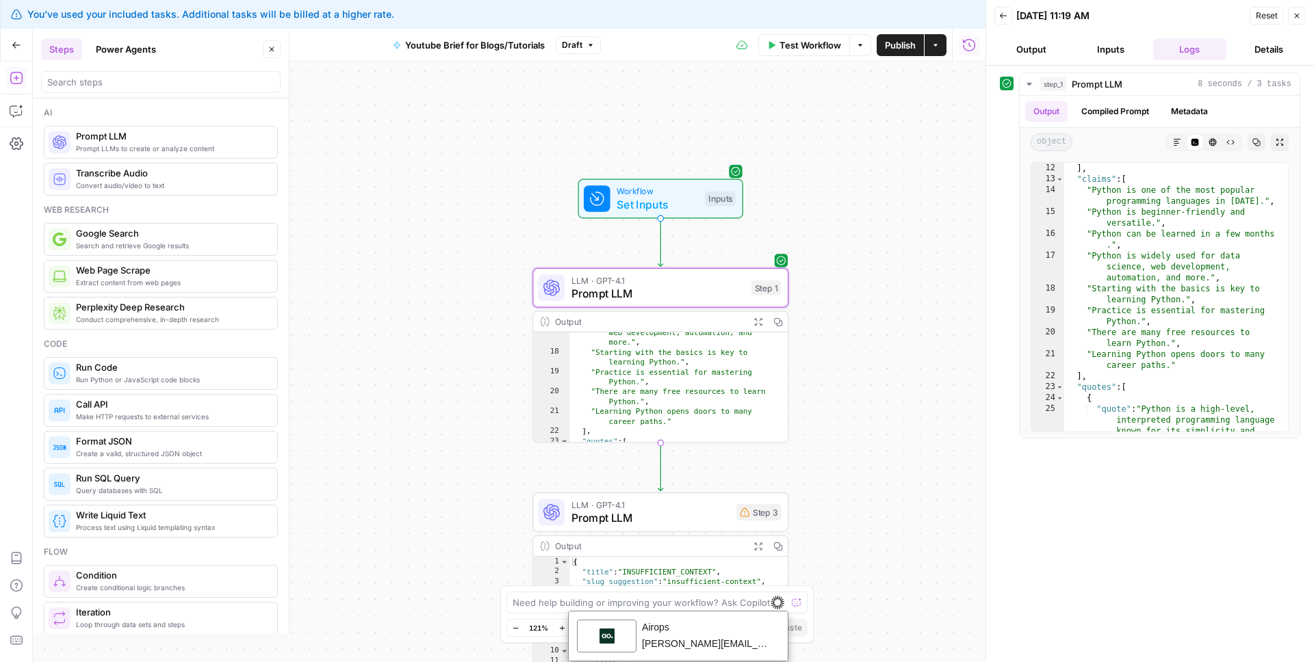
scroll to position [281, 0]
click at [750, 514] on div "Step 3" at bounding box center [758, 512] width 44 height 16
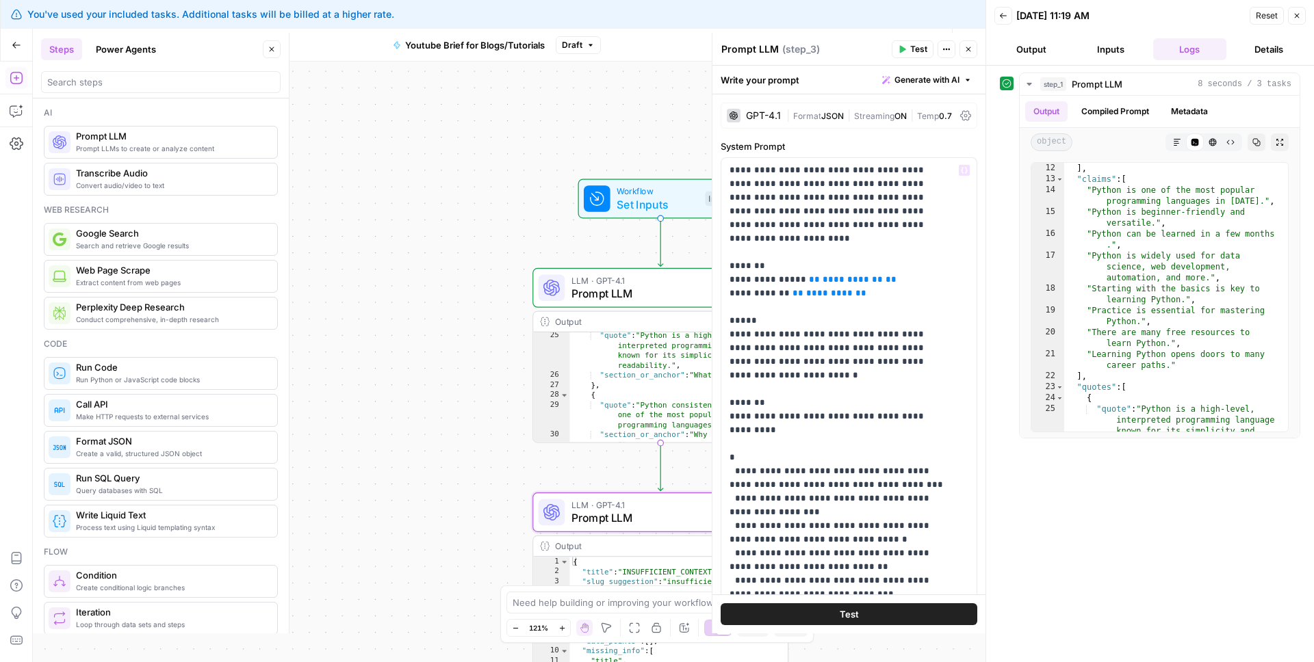
click at [597, 521] on span "Prompt LLM" at bounding box center [650, 518] width 159 height 16
click at [604, 522] on span "Prompt LLM" at bounding box center [650, 518] width 159 height 16
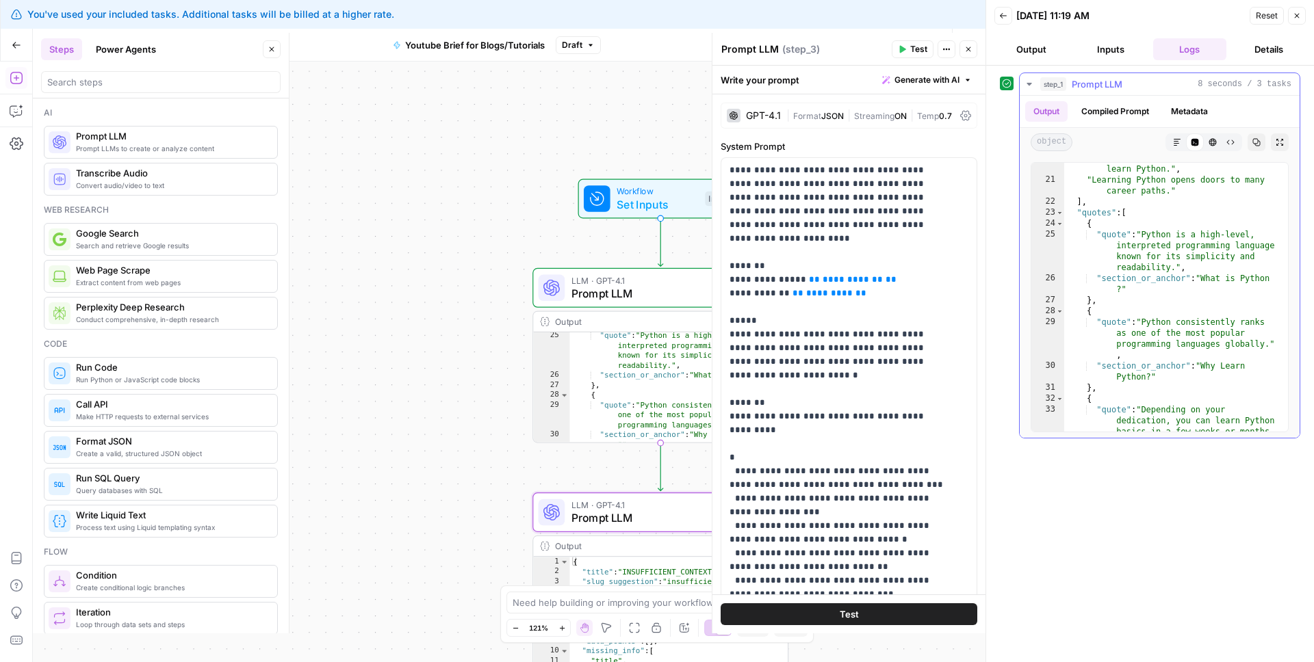
scroll to position [0, 0]
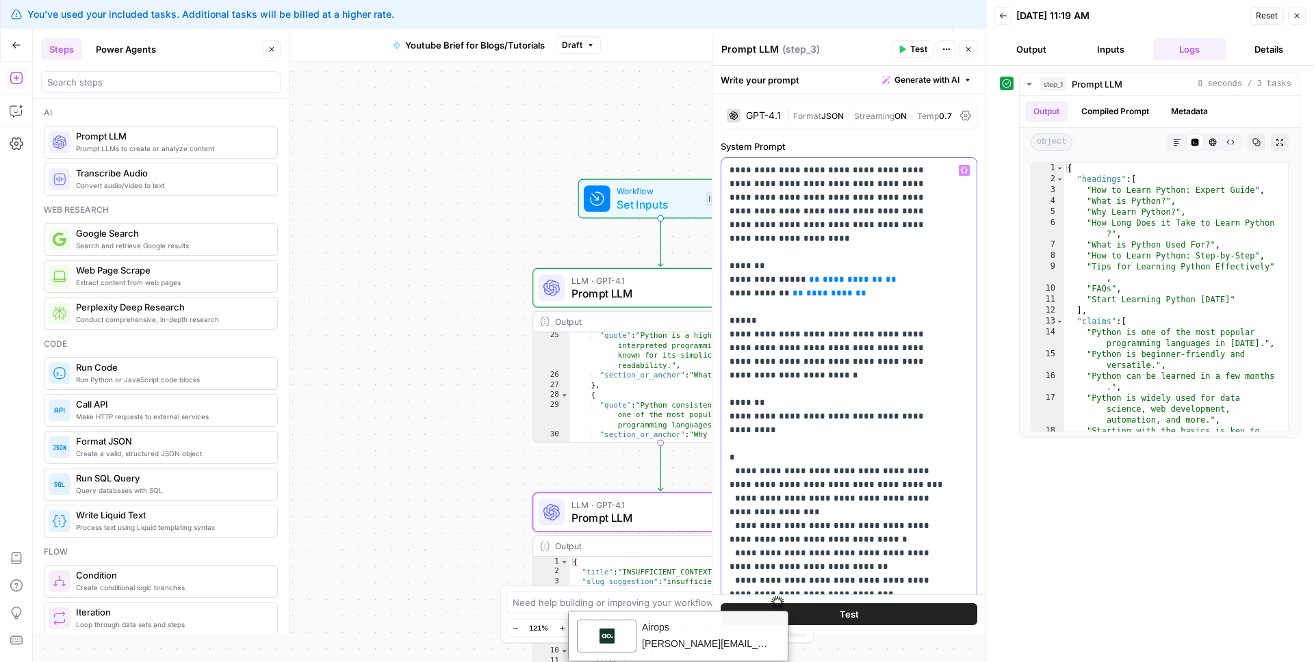
click at [838, 283] on p "**********" at bounding box center [838, 485] width 218 height 643
drag, startPoint x: 795, startPoint y: 281, endPoint x: 840, endPoint y: 285, distance: 45.4
click at [840, 285] on p "**********" at bounding box center [838, 485] width 218 height 643
click at [852, 601] on div "Test" at bounding box center [848, 614] width 273 height 39
click at [854, 610] on button "Test" at bounding box center [849, 615] width 257 height 22
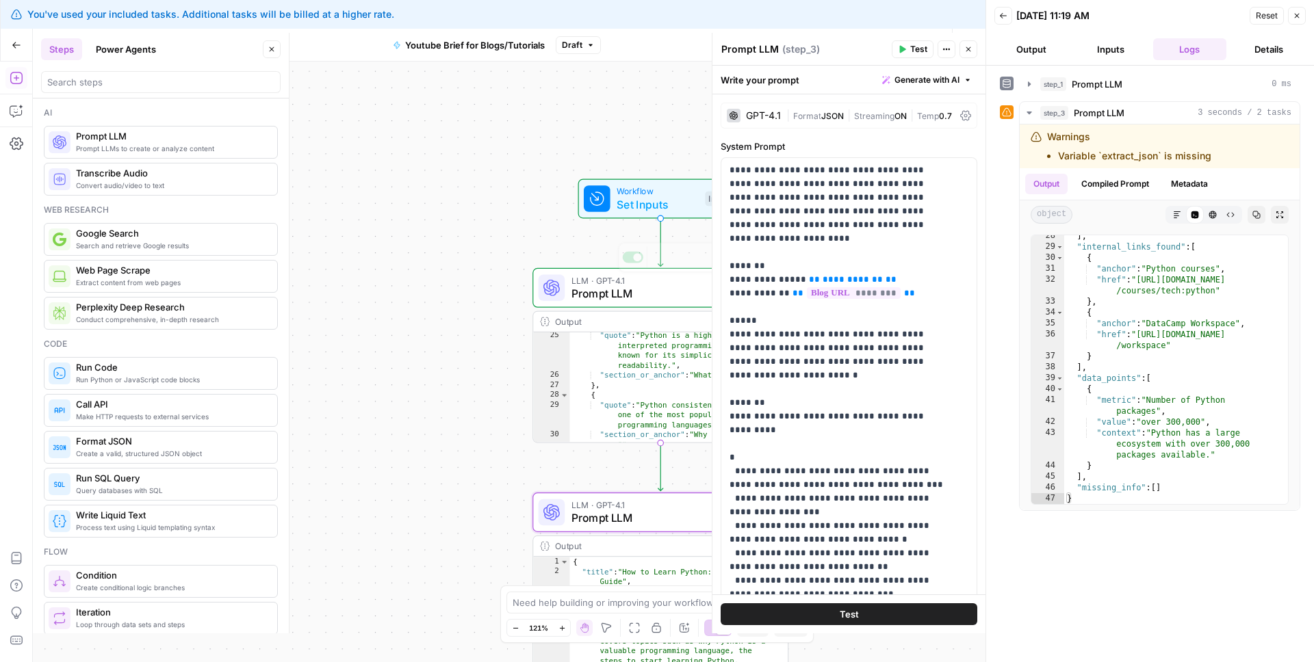
click at [567, 244] on div "Workflow Set Inputs Inputs LLM · GPT-4.1 Prompt LLM Step 1 Copy step Delete ste…" at bounding box center [509, 362] width 953 height 601
click at [508, 275] on div "Workflow Set Inputs Inputs LLM · GPT-4.1 Prompt LLM Step 1 Copy step Delete ste…" at bounding box center [509, 362] width 953 height 601
click at [978, 57] on header "Prompt LLM Prompt LLM ( step_3 ) Test Actions Close" at bounding box center [848, 49] width 273 height 33
click at [974, 54] on button "Close" at bounding box center [968, 49] width 18 height 18
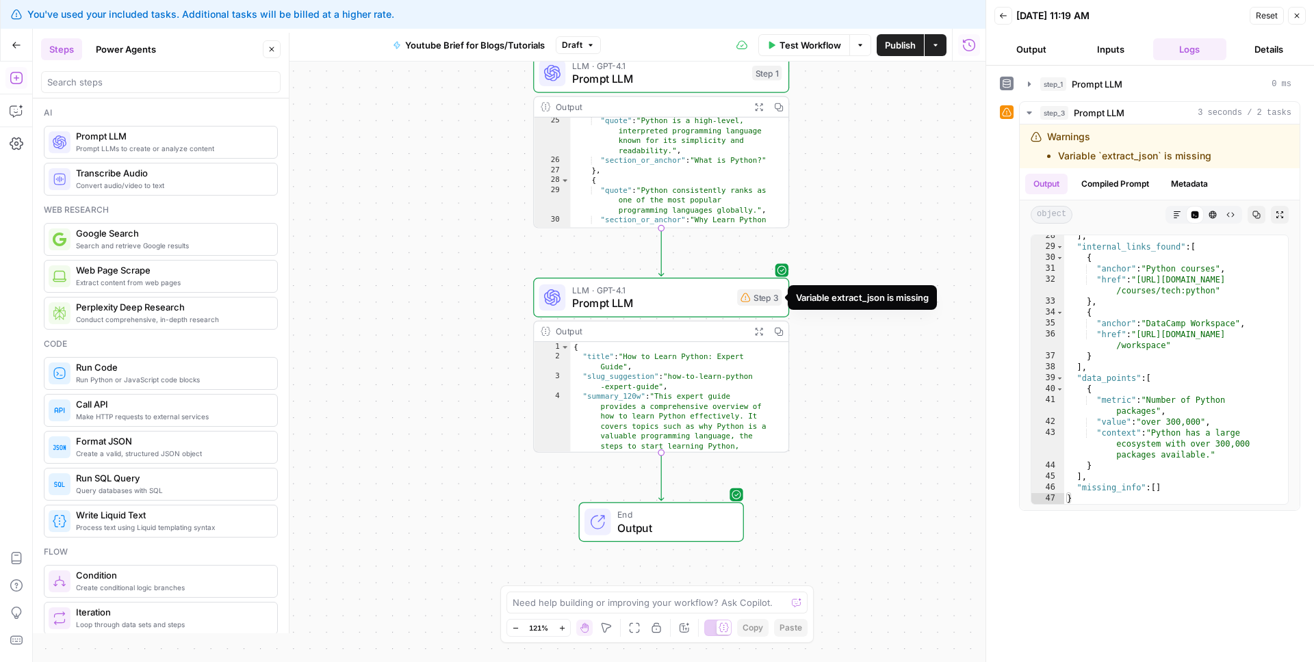
click at [749, 302] on icon at bounding box center [745, 298] width 10 height 10
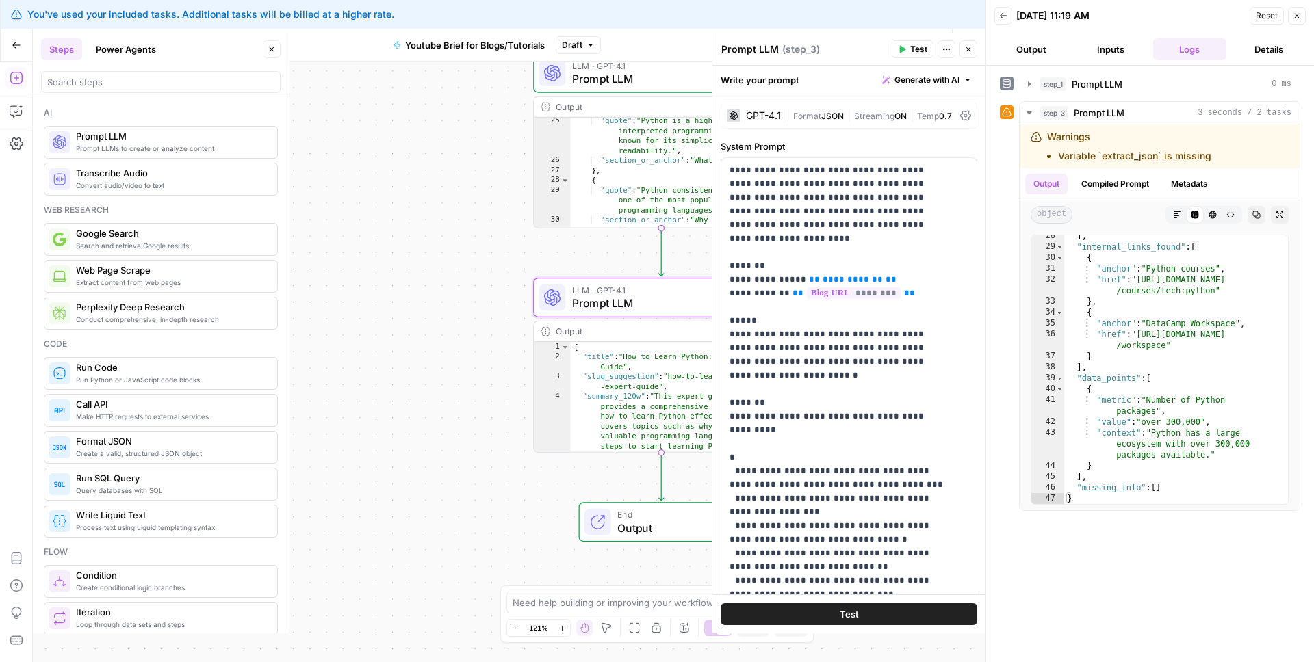
click at [1009, 111] on icon at bounding box center [1007, 112] width 10 height 10
click at [460, 267] on div "Workflow Set Inputs Inputs LLM · GPT-4.1 Prompt LLM Step 1 Output Expand Output…" at bounding box center [509, 362] width 953 height 601
click at [508, 274] on div "Workflow Set Inputs Inputs LLM · GPT-4.1 Prompt LLM Step 1 Output Expand Output…" at bounding box center [509, 362] width 953 height 601
click at [963, 51] on button "Close" at bounding box center [968, 49] width 18 height 18
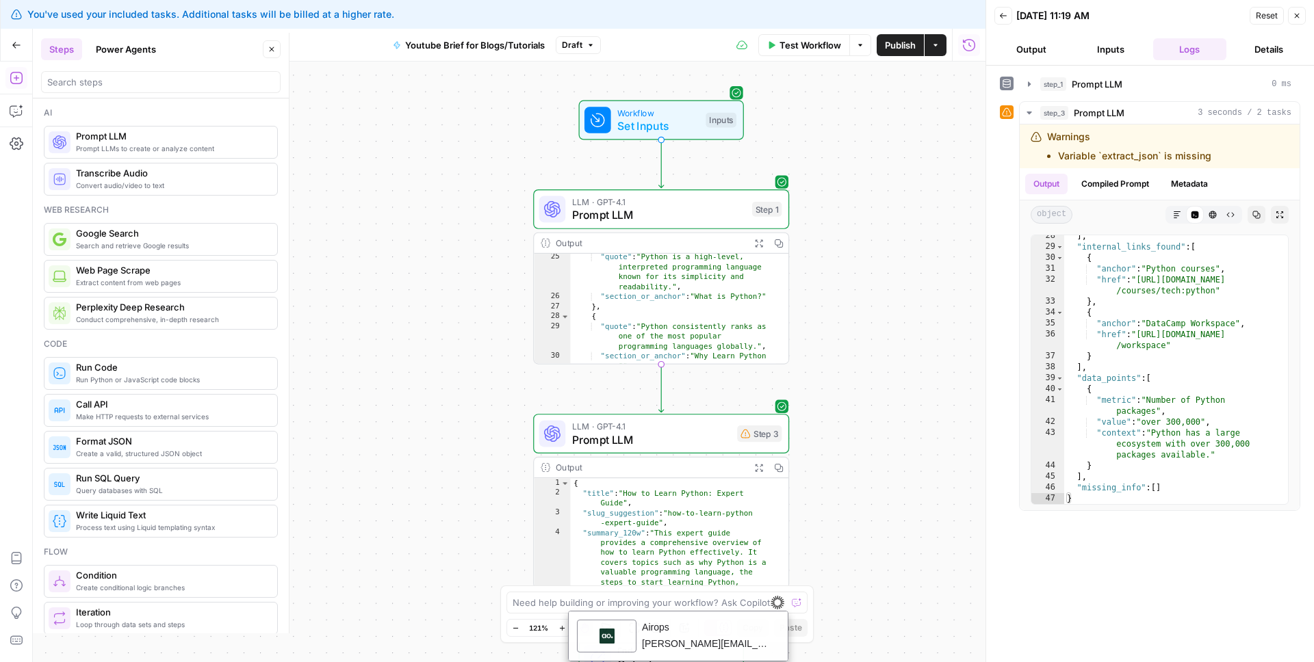
click at [632, 211] on span "Prompt LLM" at bounding box center [658, 215] width 173 height 16
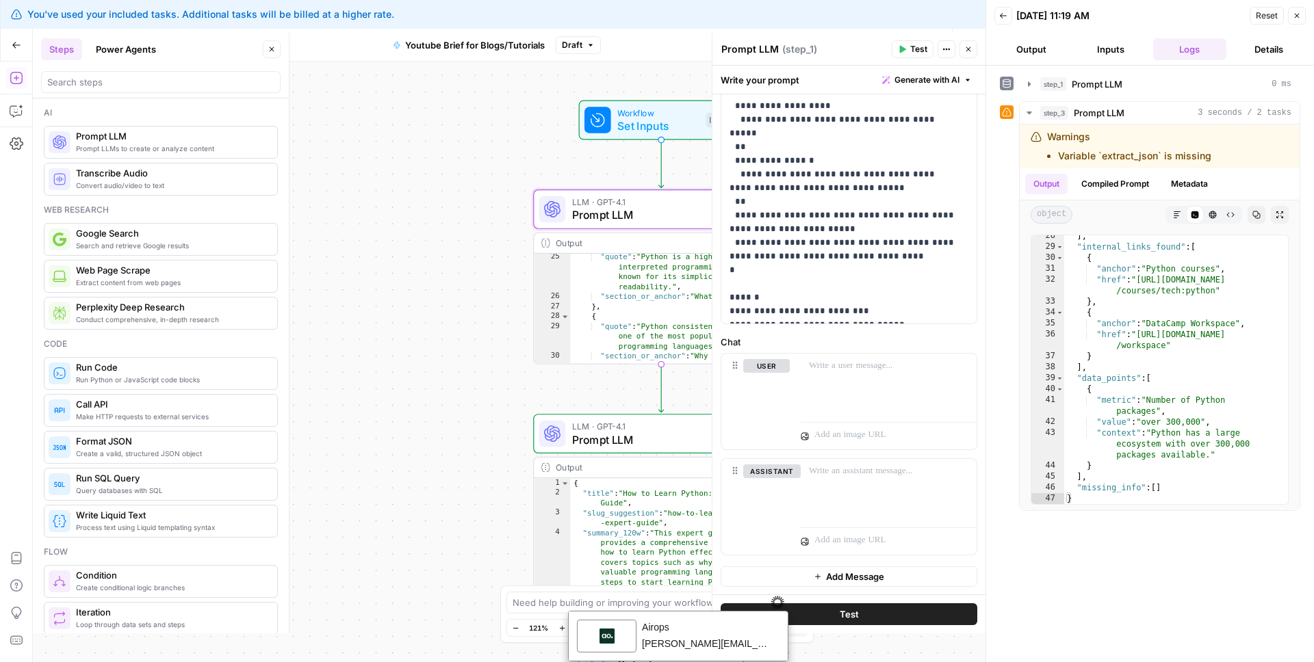
scroll to position [366, 0]
click at [605, 422] on span "LLM · GPT-4.1" at bounding box center [651, 426] width 159 height 13
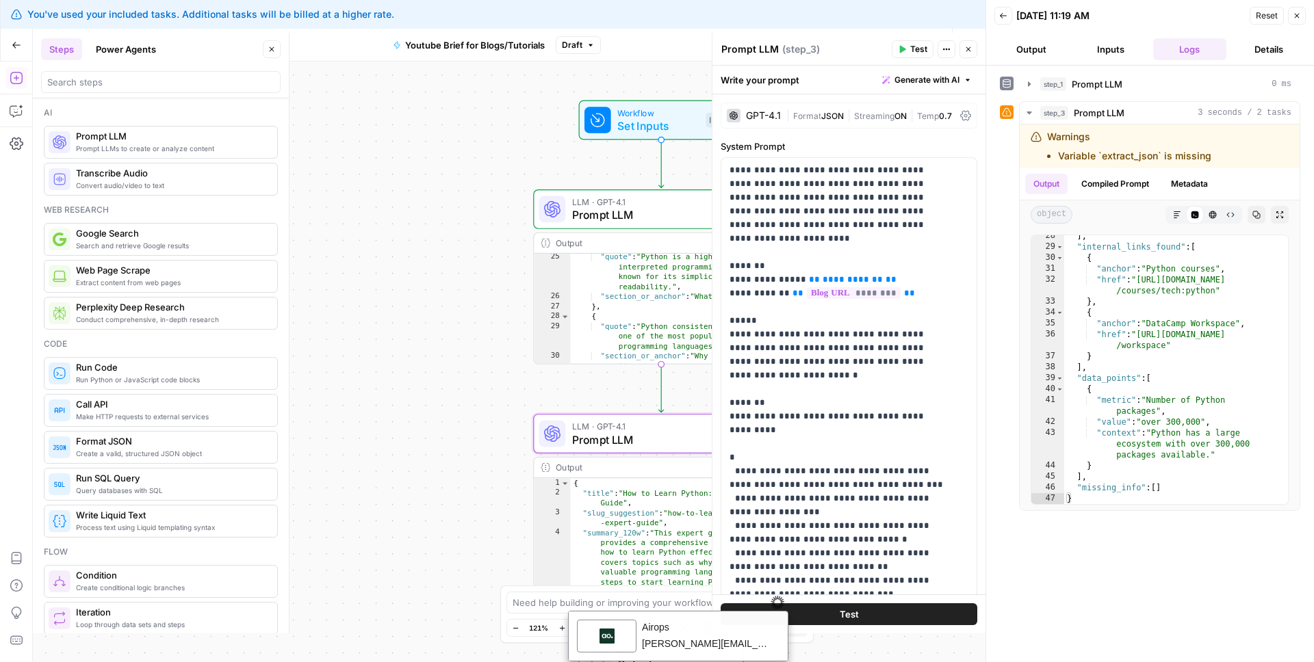
click at [604, 216] on span "Prompt LLM" at bounding box center [658, 215] width 173 height 16
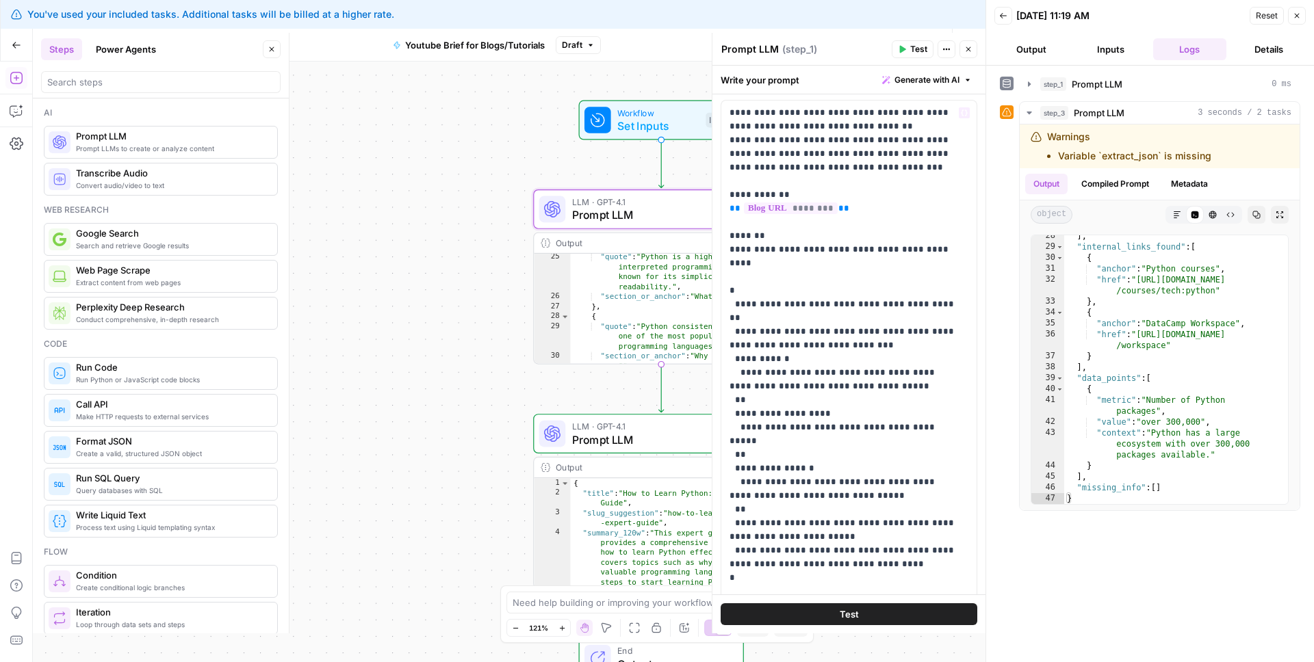
scroll to position [0, 0]
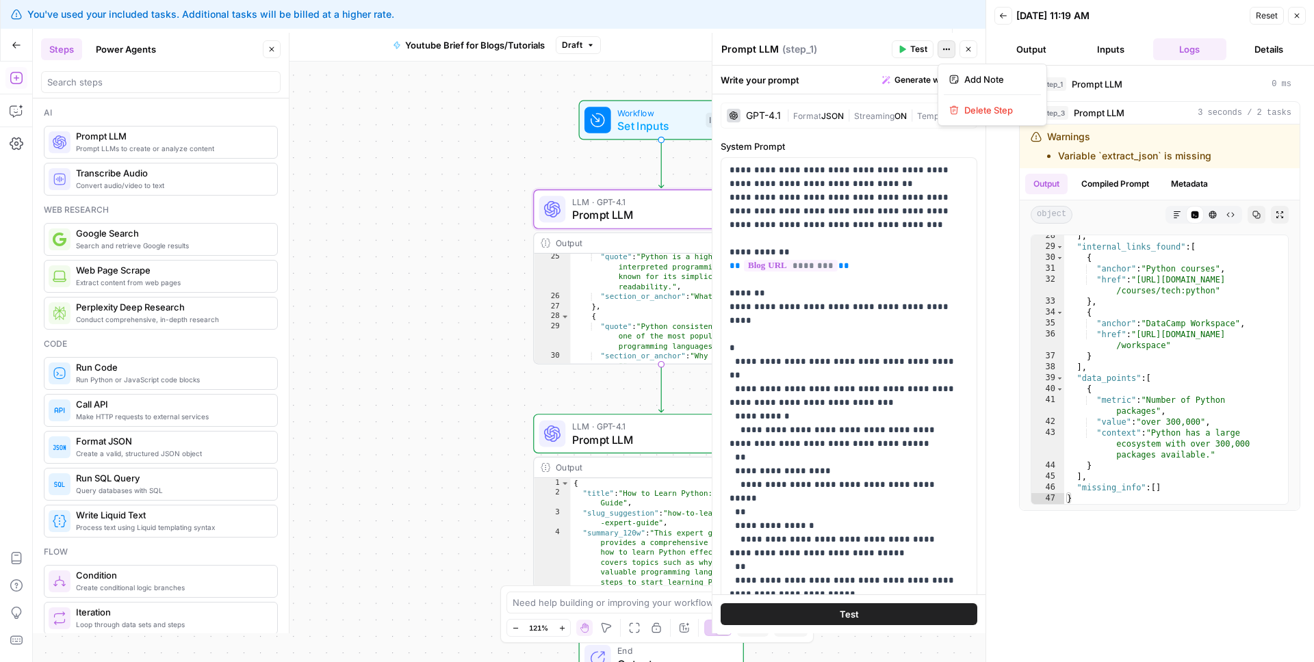
click at [945, 53] on button "Actions" at bounding box center [947, 49] width 18 height 18
click at [777, 70] on div "Write your prompt Generate with AI" at bounding box center [848, 80] width 273 height 28
click at [768, 77] on div "Write your prompt Generate with AI" at bounding box center [848, 80] width 273 height 28
click at [960, 117] on icon at bounding box center [965, 116] width 11 height 10
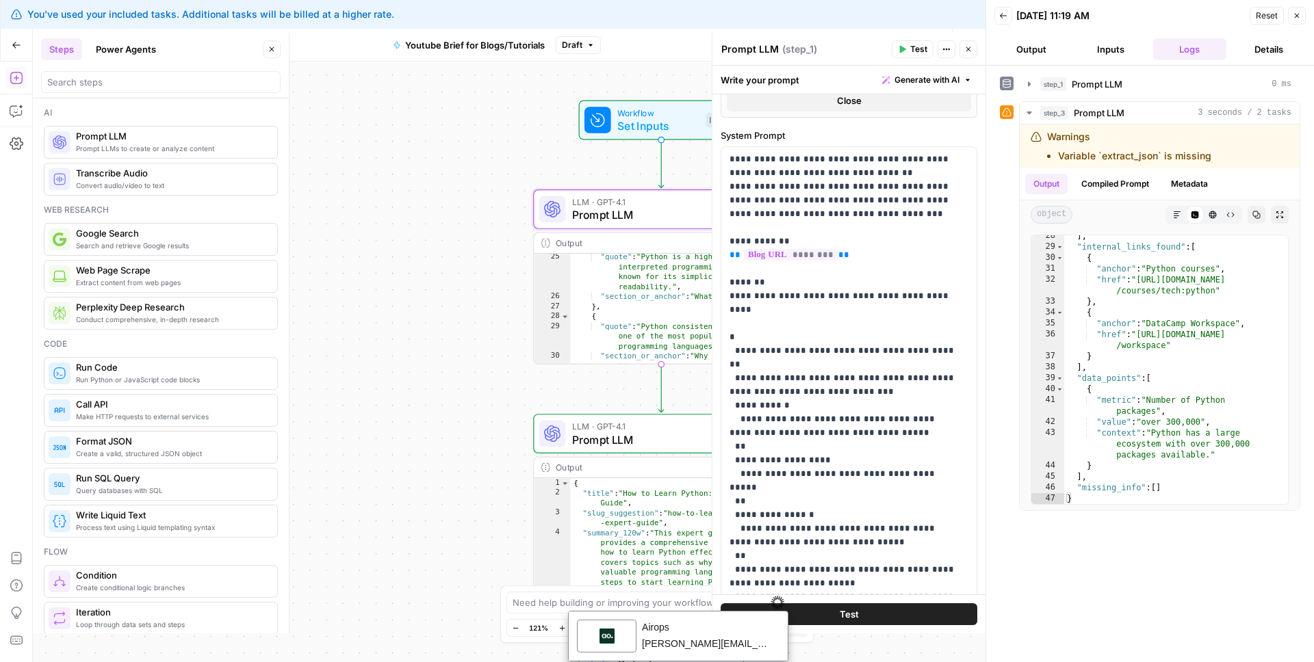
scroll to position [912, 0]
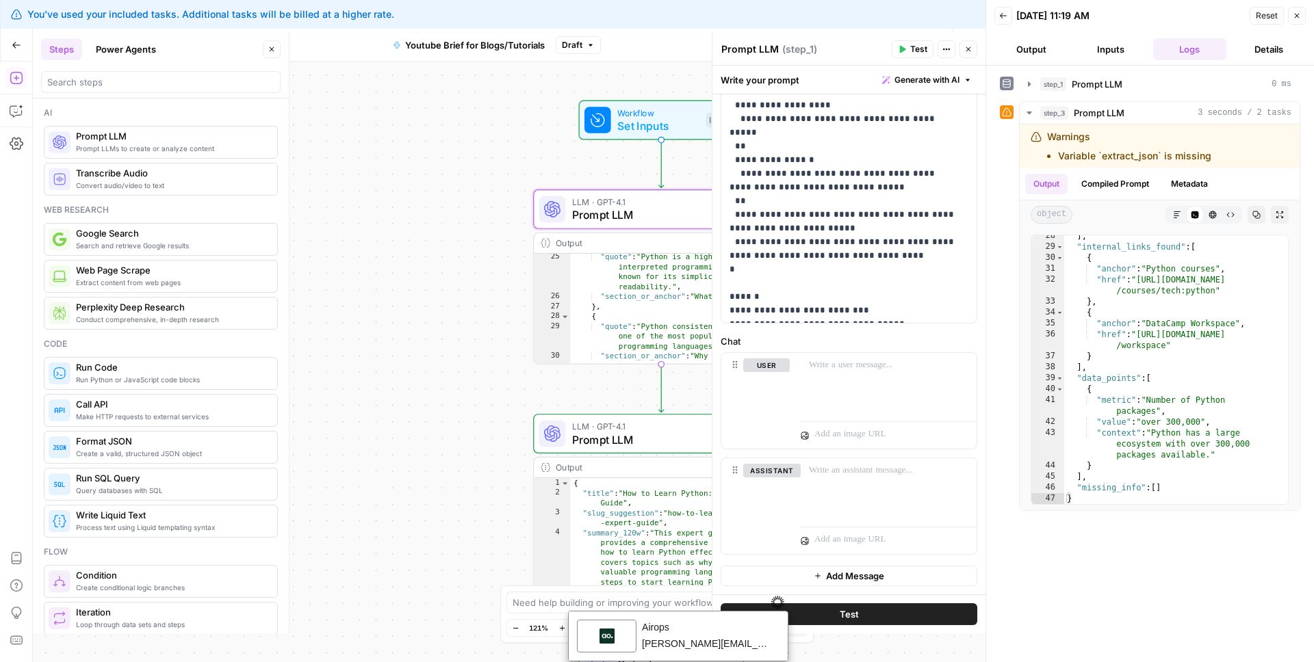
click at [404, 294] on div "Workflow Set Inputs Inputs LLM · GPT-4.1 Prompt LLM Step 1 Output Expand Output…" at bounding box center [509, 362] width 953 height 601
click at [101, 75] on input "search" at bounding box center [160, 82] width 227 height 14
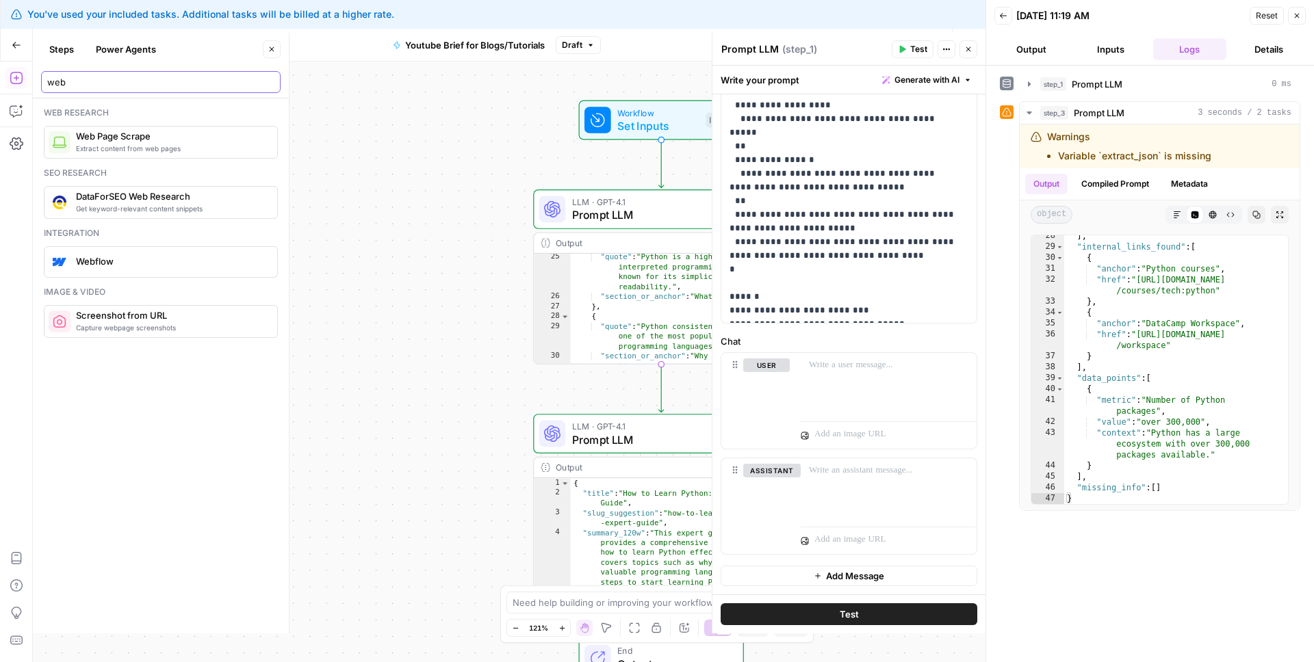
type input "web"
click at [638, 440] on span "Prompt LLM" at bounding box center [651, 439] width 159 height 16
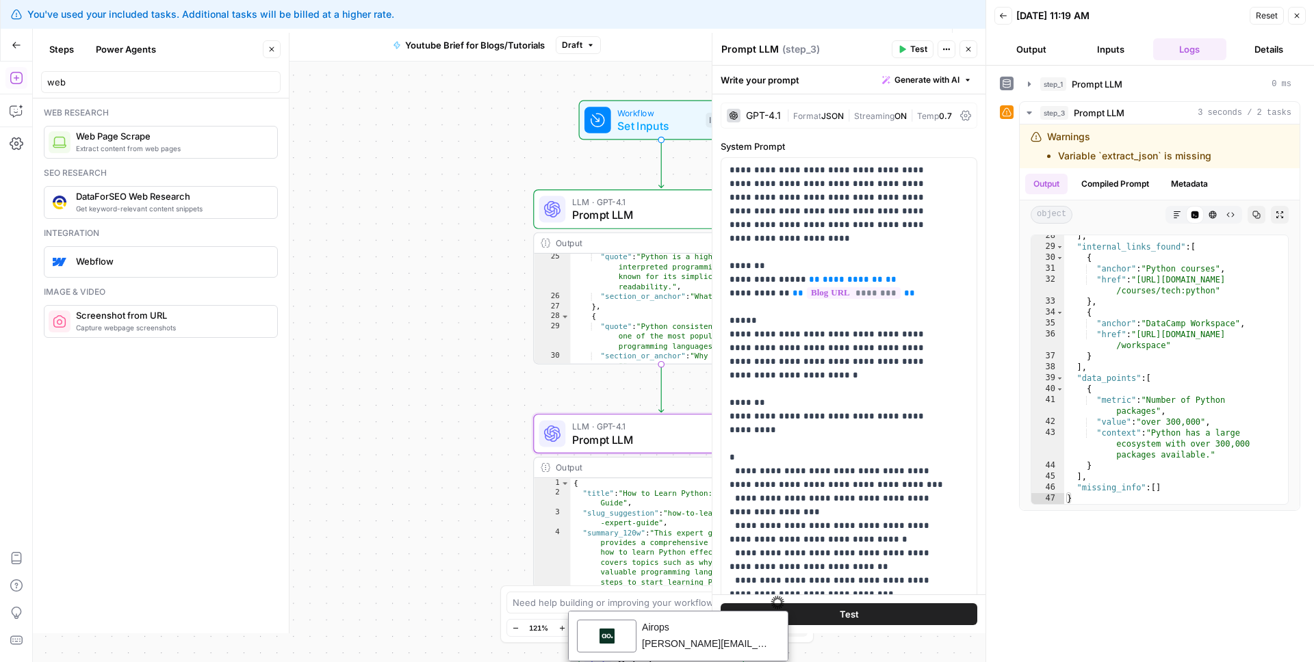
click at [612, 436] on span "Prompt LLM" at bounding box center [651, 439] width 159 height 16
click at [686, 407] on icon "button" at bounding box center [686, 403] width 13 height 13
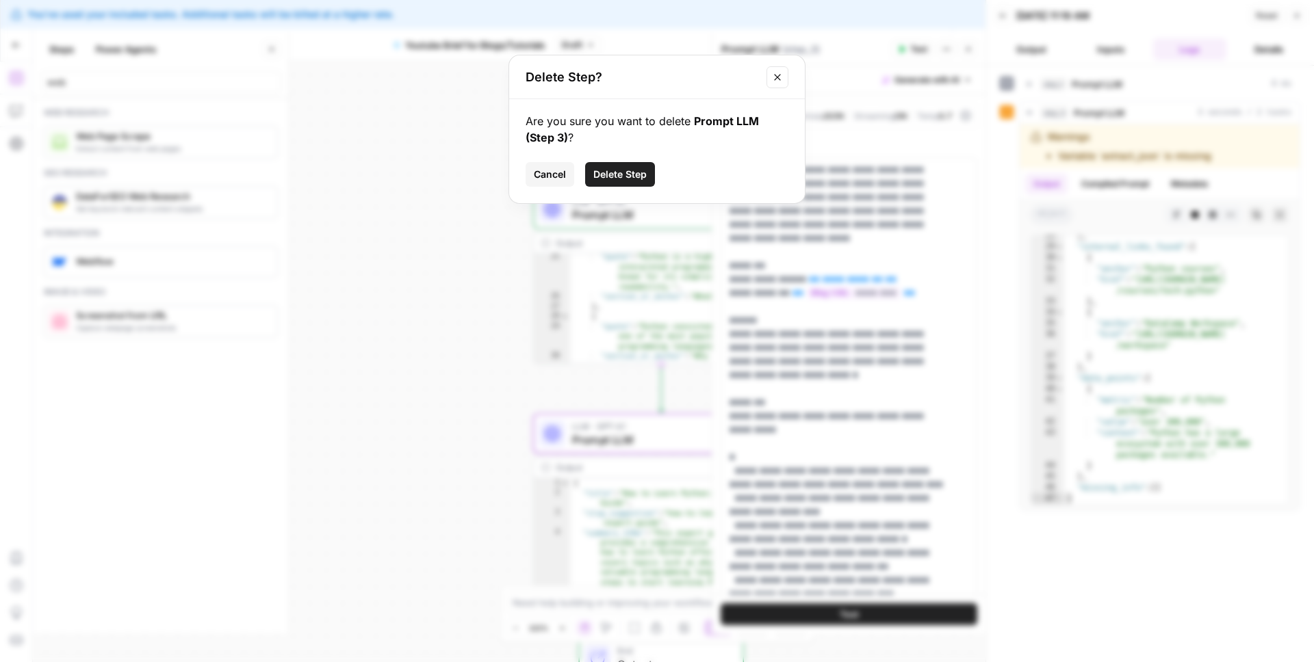
click at [630, 168] on span "Delete Step" at bounding box center [619, 175] width 53 height 14
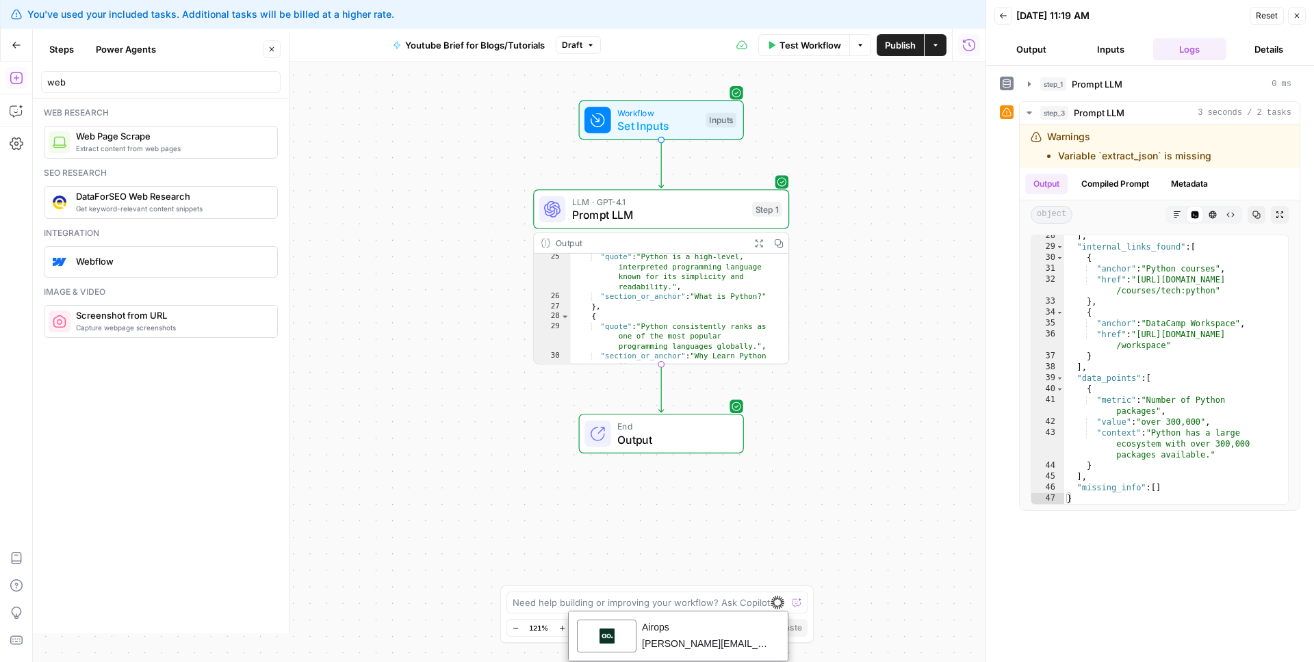
click at [623, 217] on span "Prompt LLM" at bounding box center [658, 215] width 173 height 16
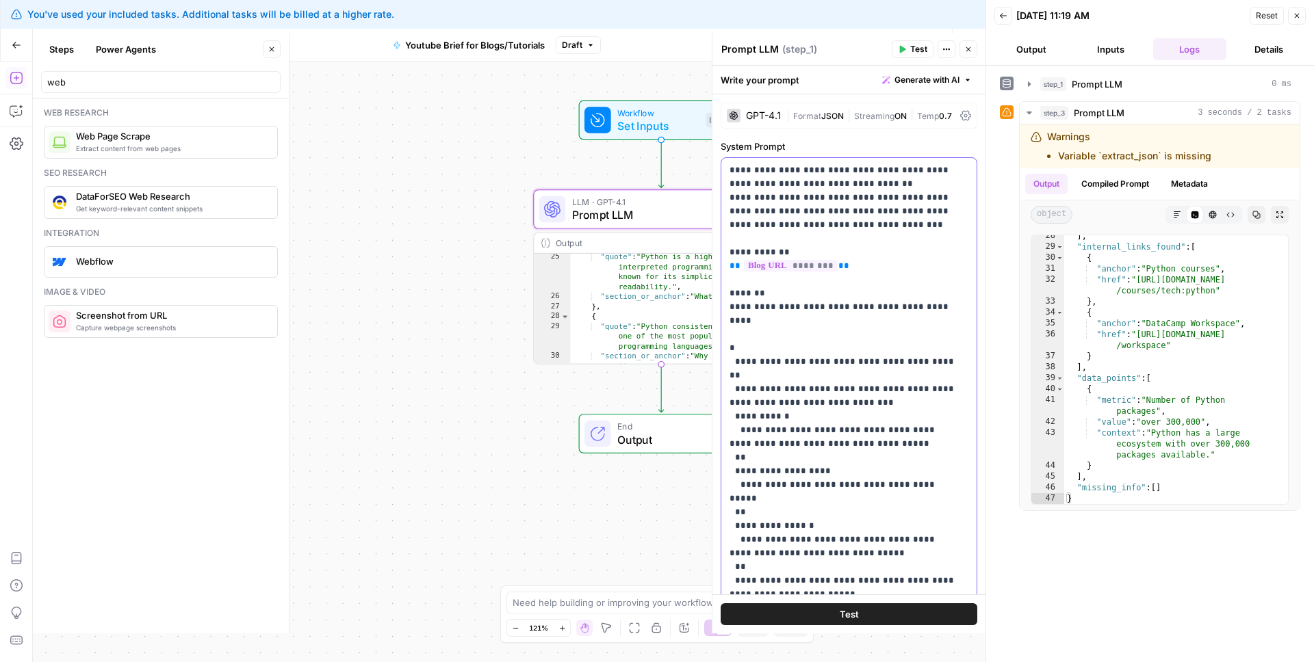
click at [816, 426] on p "**********" at bounding box center [843, 424] width 229 height 520
click at [823, 428] on p "**********" at bounding box center [843, 424] width 229 height 520
copy p "**"
click at [825, 430] on p "**********" at bounding box center [843, 424] width 229 height 520
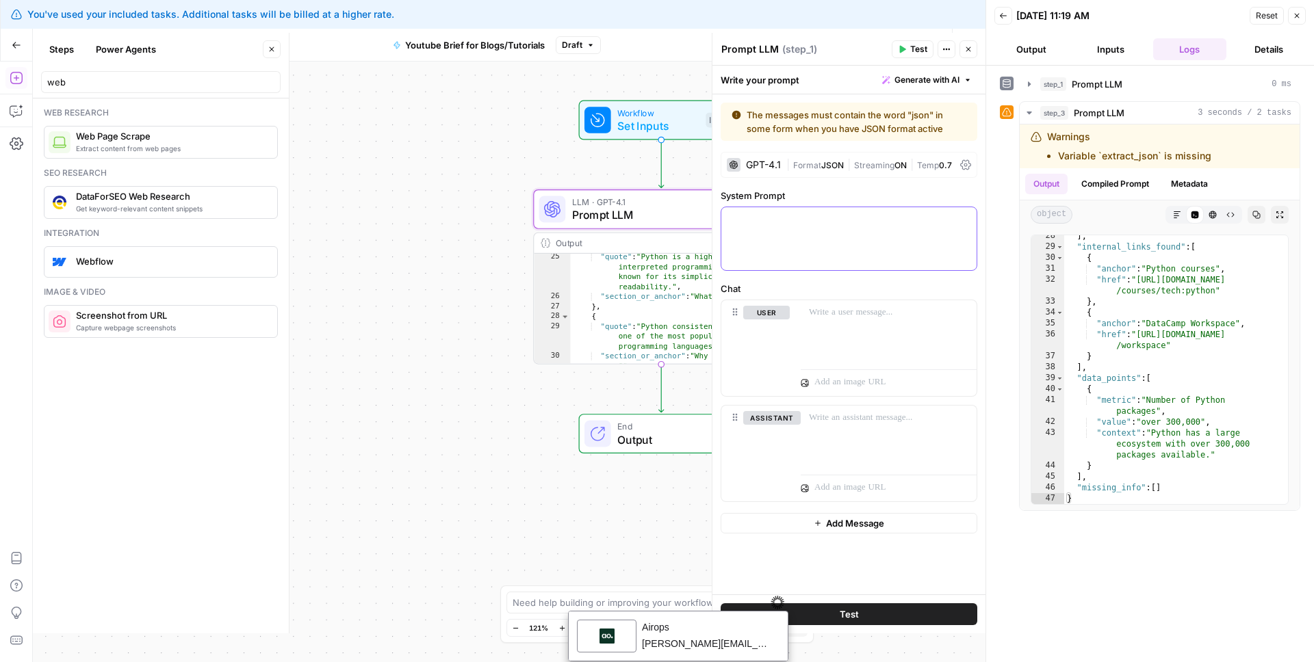
click at [781, 239] on p at bounding box center [848, 226] width 239 height 27
click at [779, 239] on p at bounding box center [848, 226] width 239 height 27
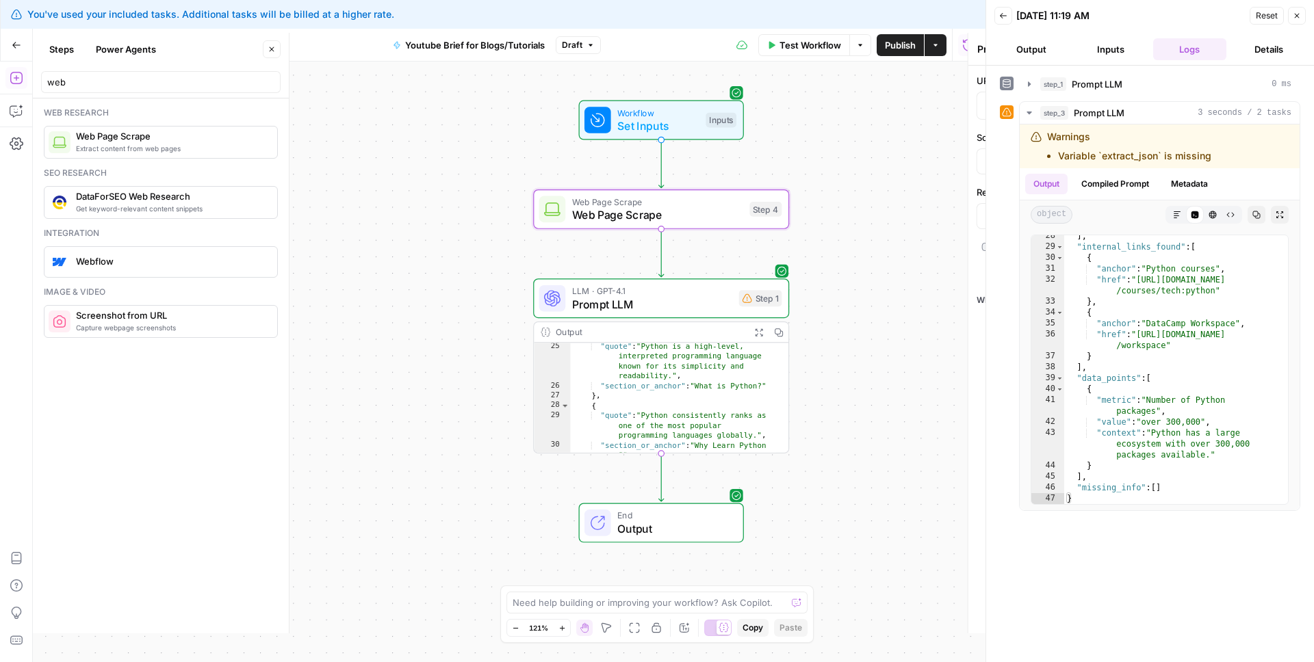
type textarea "Web Page Scrape"
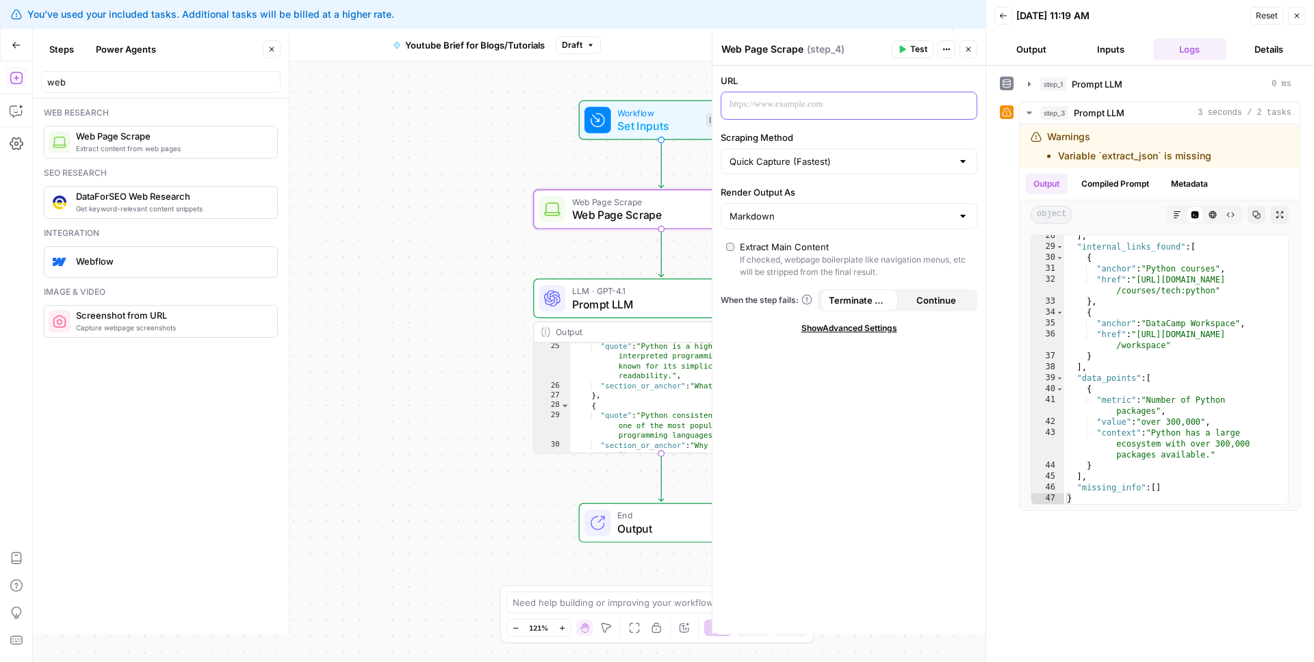
click at [784, 105] on p at bounding box center [837, 105] width 217 height 14
click at [797, 106] on p at bounding box center [837, 105] width 217 height 14
click at [820, 161] on input "Scraping Method" at bounding box center [840, 162] width 222 height 14
type input "Quick Capture (Fastest)"
click at [883, 116] on div at bounding box center [837, 105] width 233 height 27
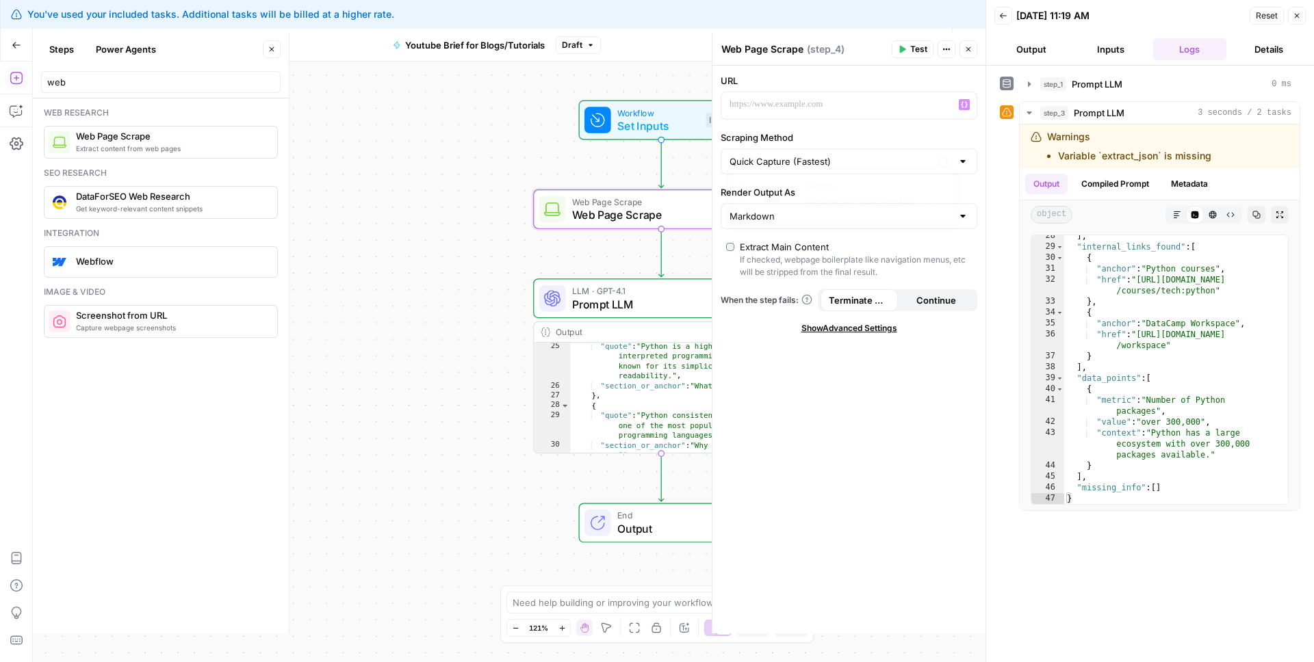
click at [870, 135] on label "Scraping Method" at bounding box center [849, 138] width 257 height 14
click at [870, 155] on input "Quick Capture (Fastest)" at bounding box center [840, 162] width 222 height 14
click at [857, 153] on div at bounding box center [849, 161] width 257 height 26
type input "Quick Capture (Fastest)"
click at [837, 128] on div "URL Scraping Method Quick Capture (Fastest) Render Output As Markdown Extract M…" at bounding box center [848, 350] width 273 height 568
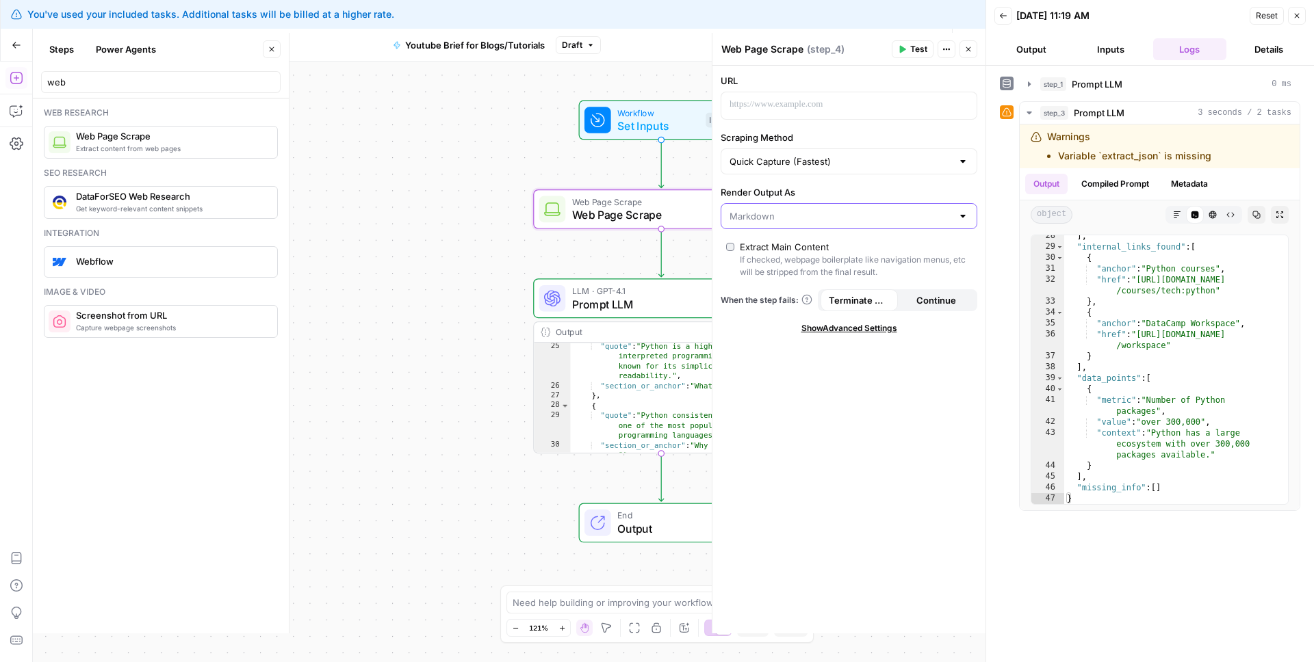
click at [790, 220] on input "Render Output As" at bounding box center [840, 216] width 222 height 14
drag, startPoint x: 822, startPoint y: 205, endPoint x: 826, endPoint y: 198, distance: 7.4
click at [822, 205] on div at bounding box center [849, 216] width 257 height 26
type input "Markdown"
click at [834, 188] on label "Render Output As" at bounding box center [849, 192] width 257 height 14
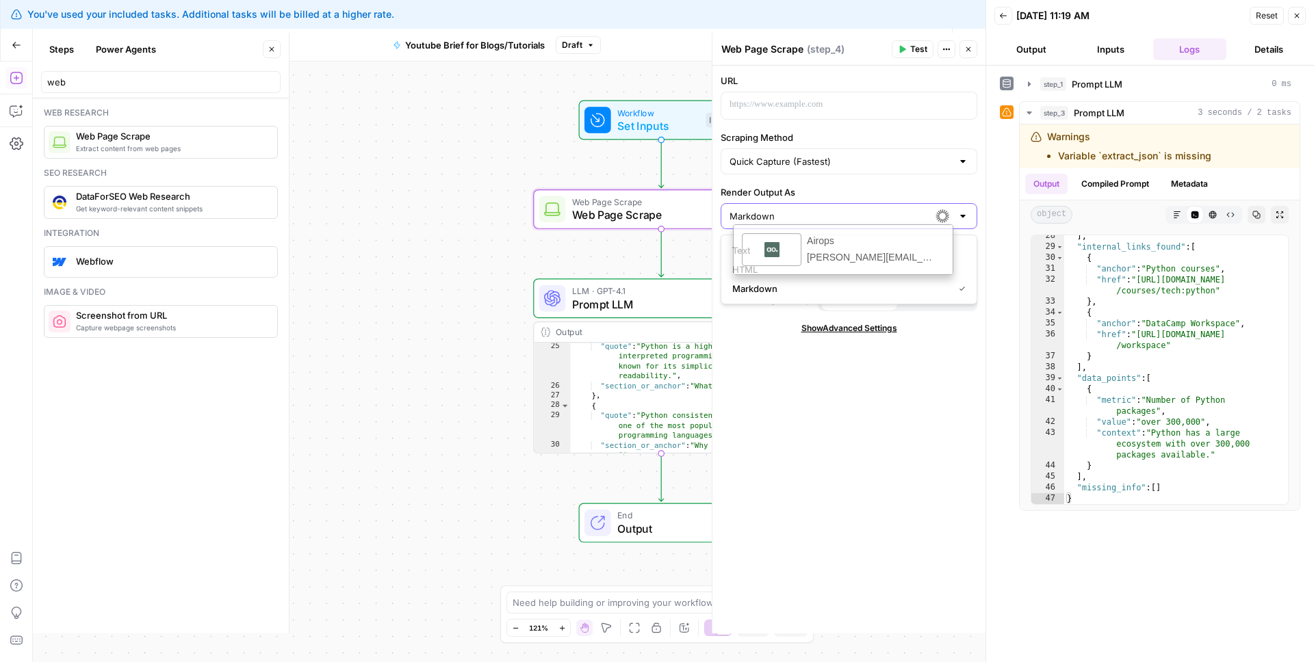
click at [834, 209] on input "Markdown" at bounding box center [840, 216] width 222 height 14
click at [823, 206] on div at bounding box center [849, 216] width 257 height 26
click at [770, 250] on span "Text" at bounding box center [846, 251] width 228 height 14
type input "Text"
click at [792, 105] on p at bounding box center [837, 105] width 217 height 14
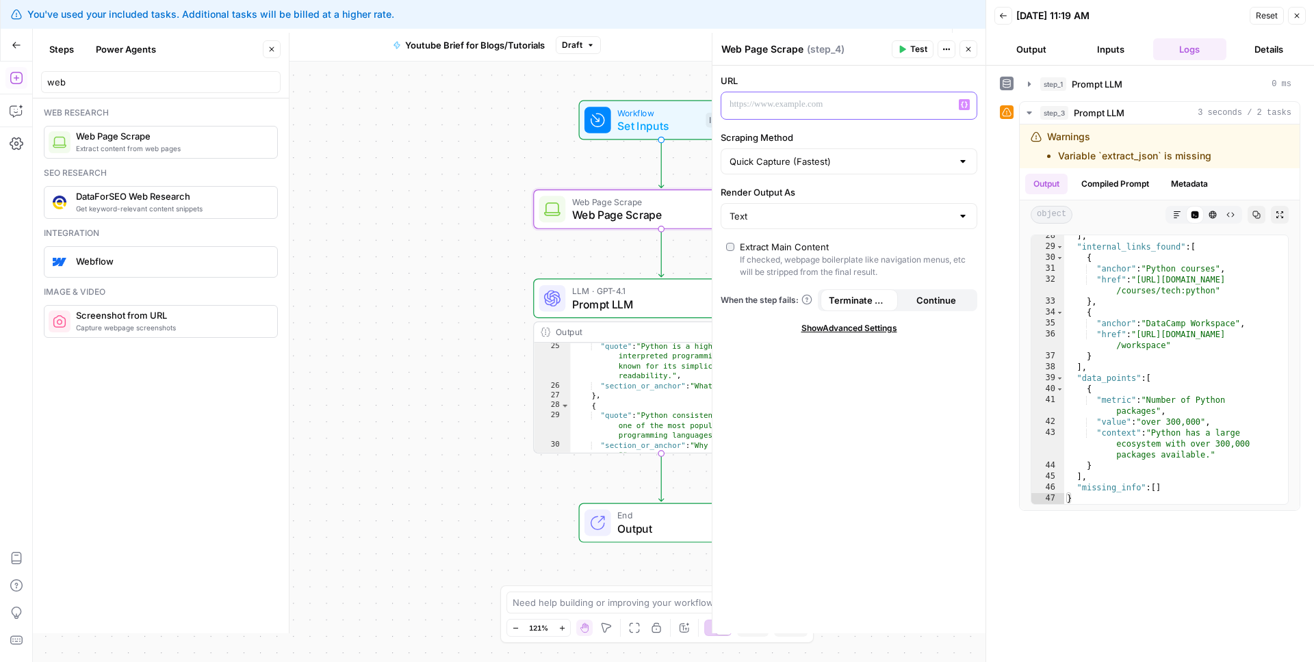
click at [959, 101] on button "Variables Menu" at bounding box center [964, 104] width 11 height 11
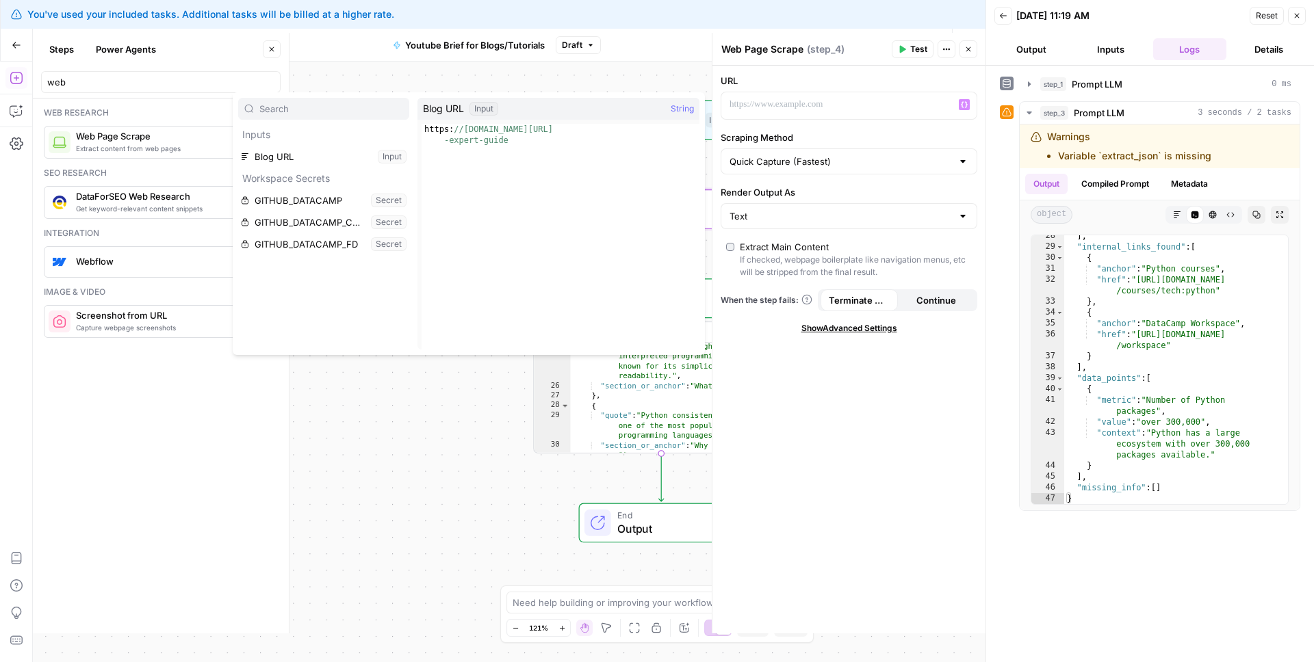
click at [441, 105] on span "Blog URL" at bounding box center [443, 109] width 41 height 14
click at [550, 106] on div "Blog URL Input String" at bounding box center [558, 109] width 282 height 22
click at [447, 120] on span "1 https: //[DOMAIN_NAME][URL] -expert-guide XXXXXXXXXXXXXXXXXXXXXXXXXXXXXXXXXXX…" at bounding box center [556, 233] width 278 height 226
type textarea "**********"
click at [446, 127] on div "https: //[DOMAIN_NAME][URL] -expert-guide" at bounding box center [561, 259] width 278 height 270
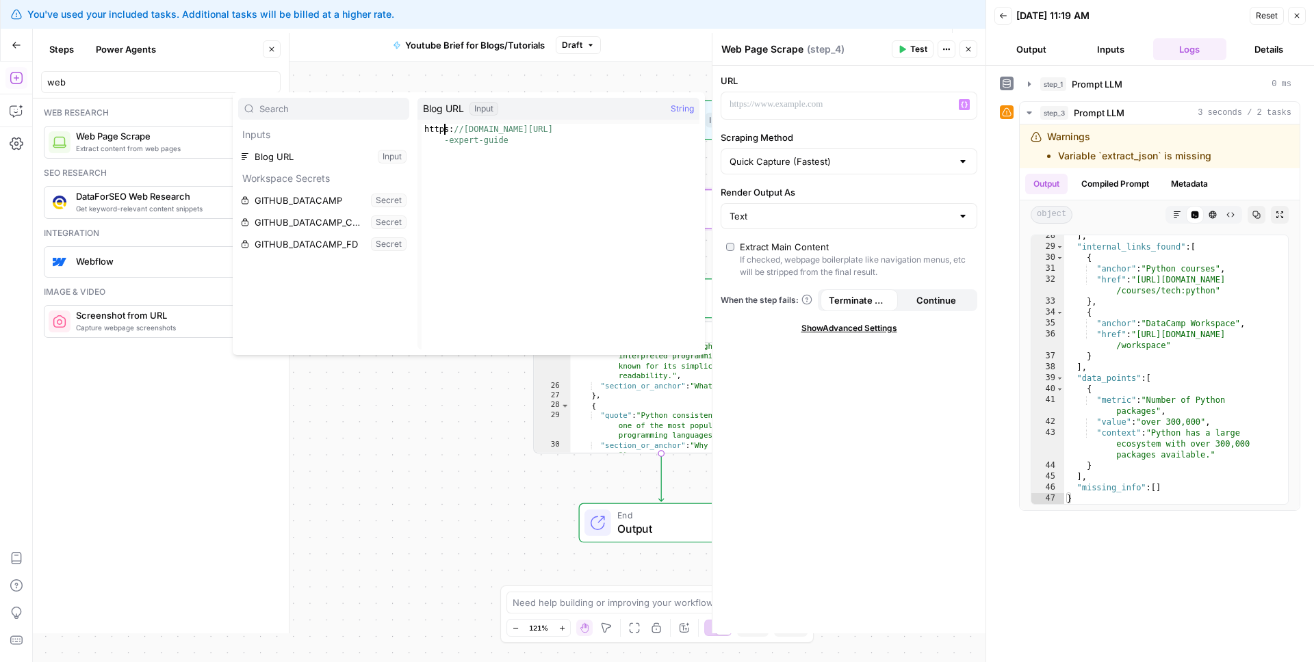
click at [316, 120] on div "Inputs Blog URL Input Workspace Secrets GITHUB_DATACAMP Secret GITHUB_DATACAMP_…" at bounding box center [323, 224] width 171 height 252
click at [281, 154] on button "Select variable Blog URL" at bounding box center [323, 157] width 171 height 22
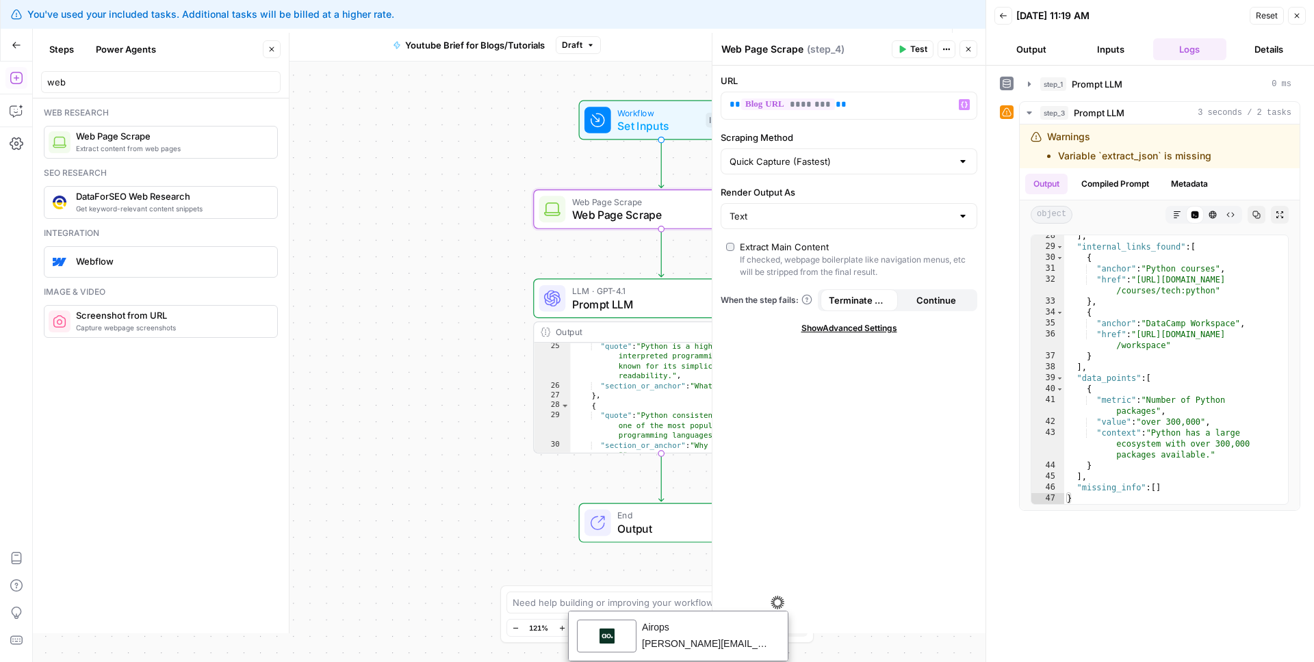
click at [914, 300] on button "Continue" at bounding box center [936, 300] width 77 height 22
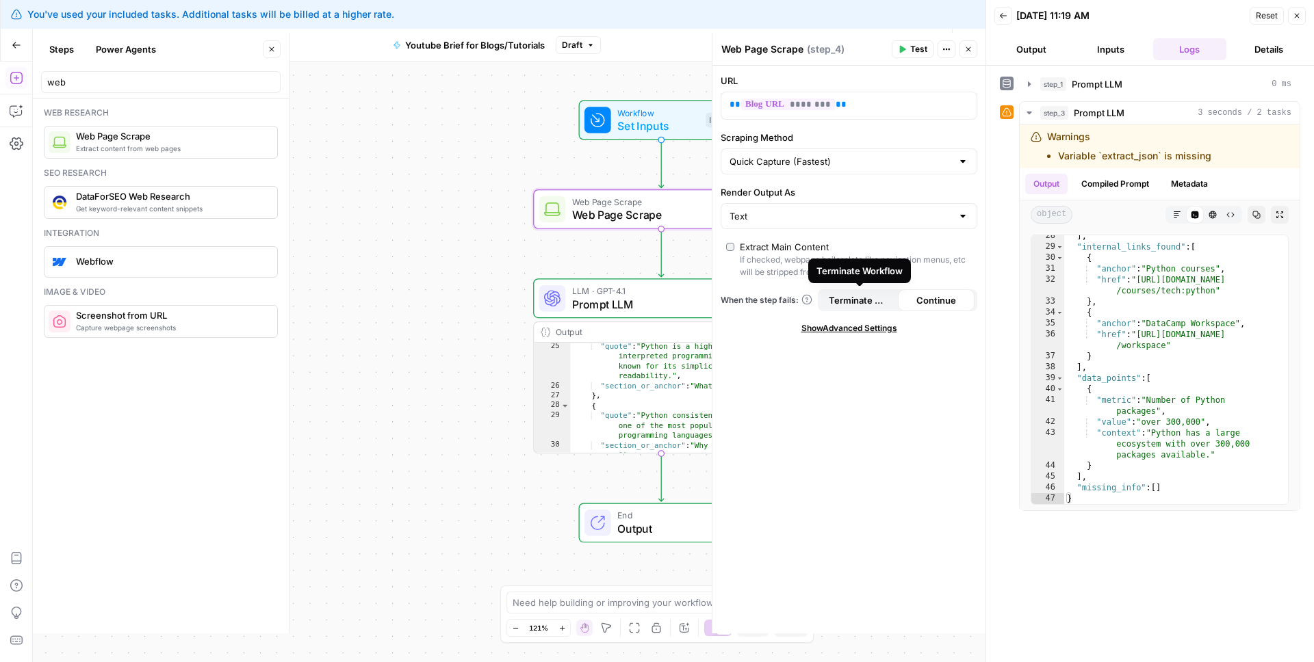
click at [878, 302] on span "Terminate Workflow" at bounding box center [859, 301] width 61 height 14
click at [877, 331] on span "Show Advanced Settings" at bounding box center [849, 328] width 96 height 12
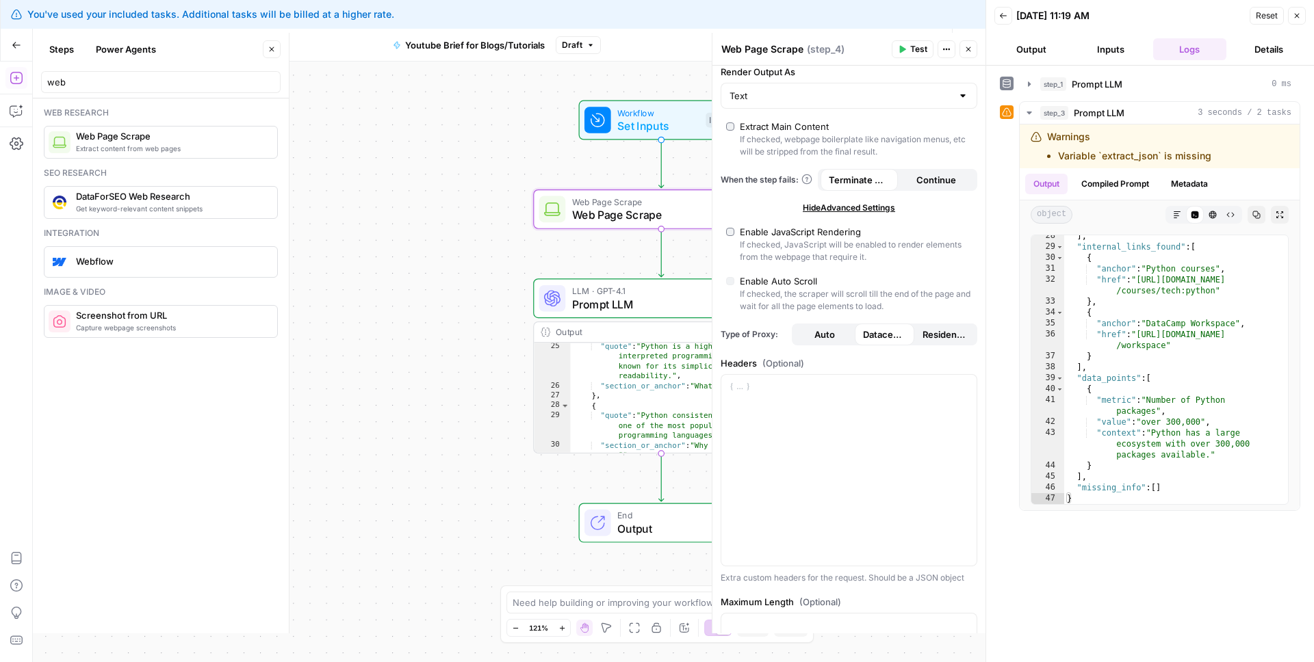
scroll to position [122, 0]
click at [654, 400] on div ""quote" : "Python is a high-level, interpreted programming language known for i…" at bounding box center [673, 420] width 206 height 159
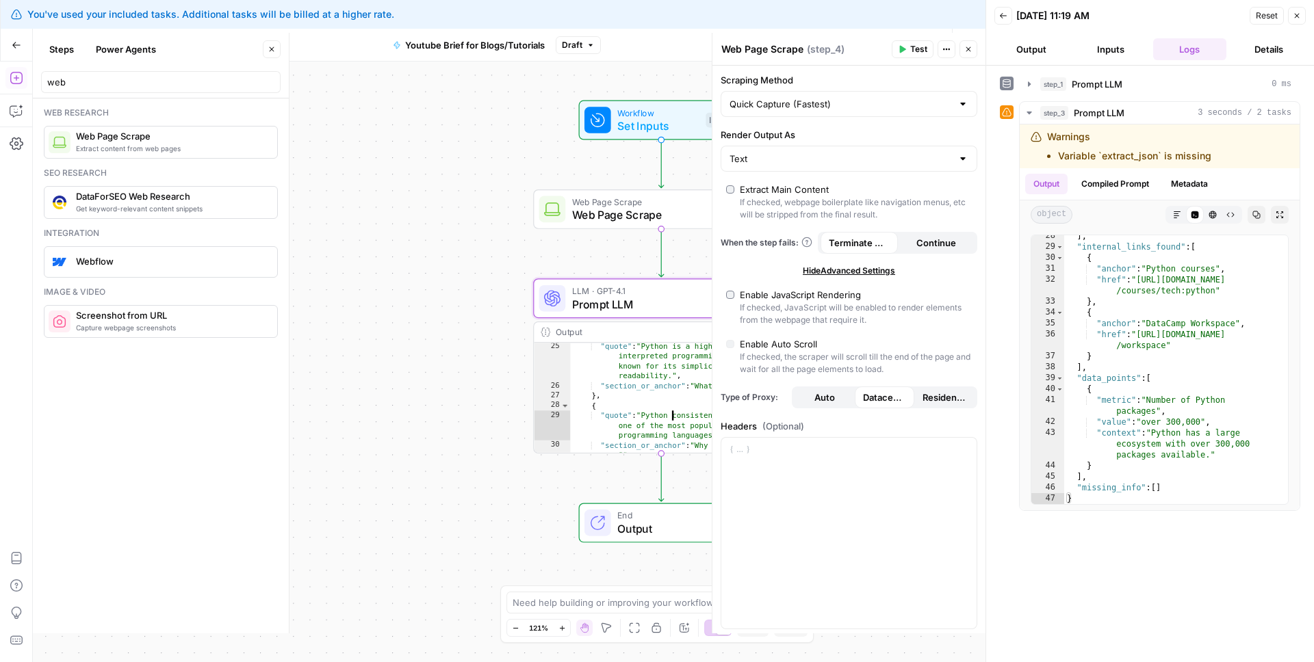
scroll to position [0, 0]
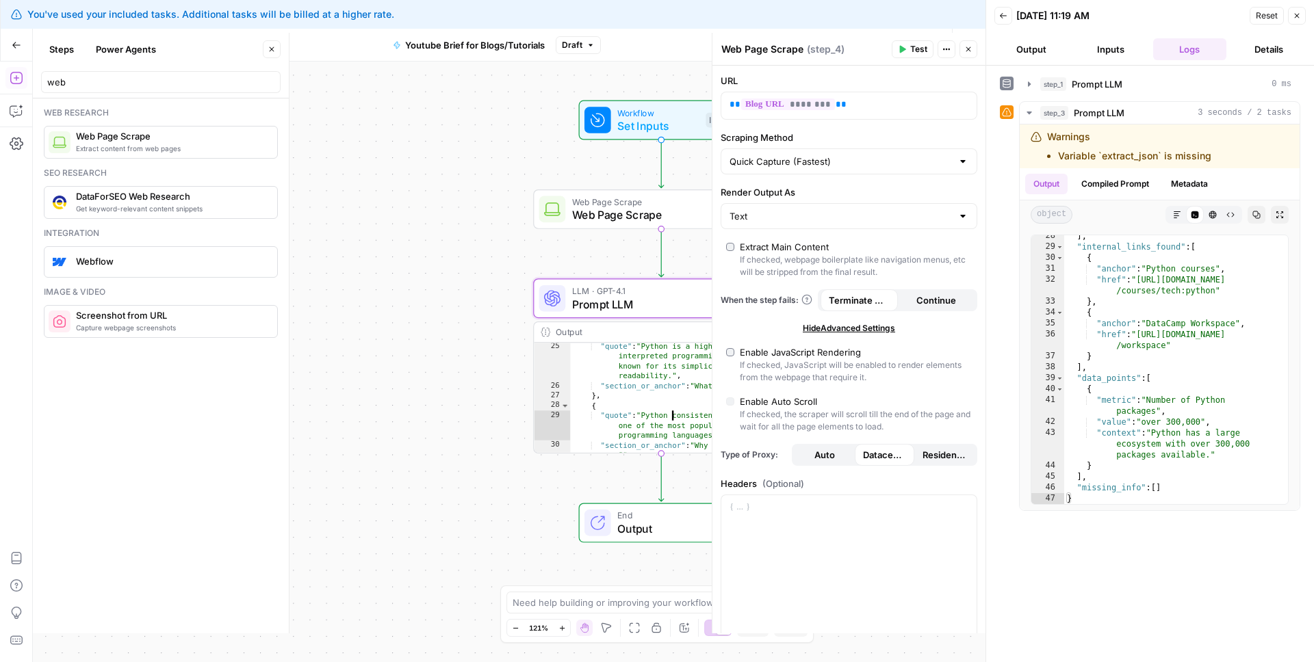
click at [632, 338] on div "Output" at bounding box center [650, 332] width 188 height 13
type textarea "**********"
click at [610, 370] on div ""quote" : "Python is a high-level, interpreted programming language known for i…" at bounding box center [673, 420] width 206 height 159
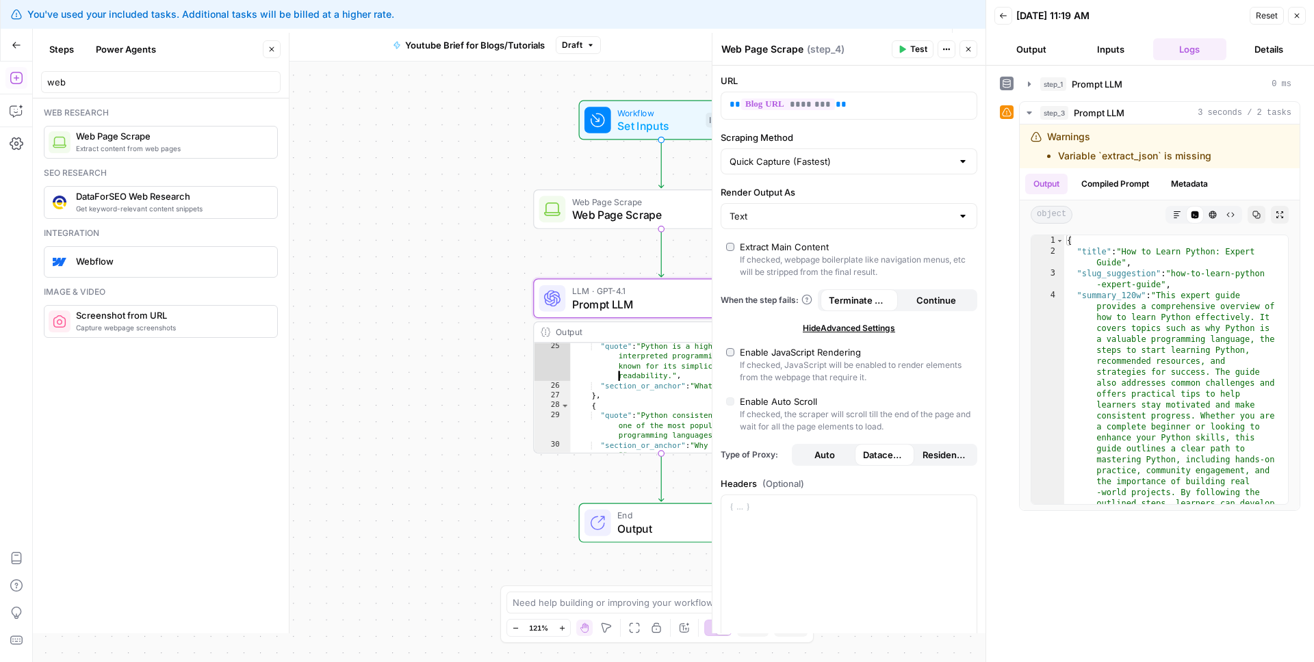
click at [628, 293] on span "LLM · GPT-4.1" at bounding box center [652, 291] width 160 height 13
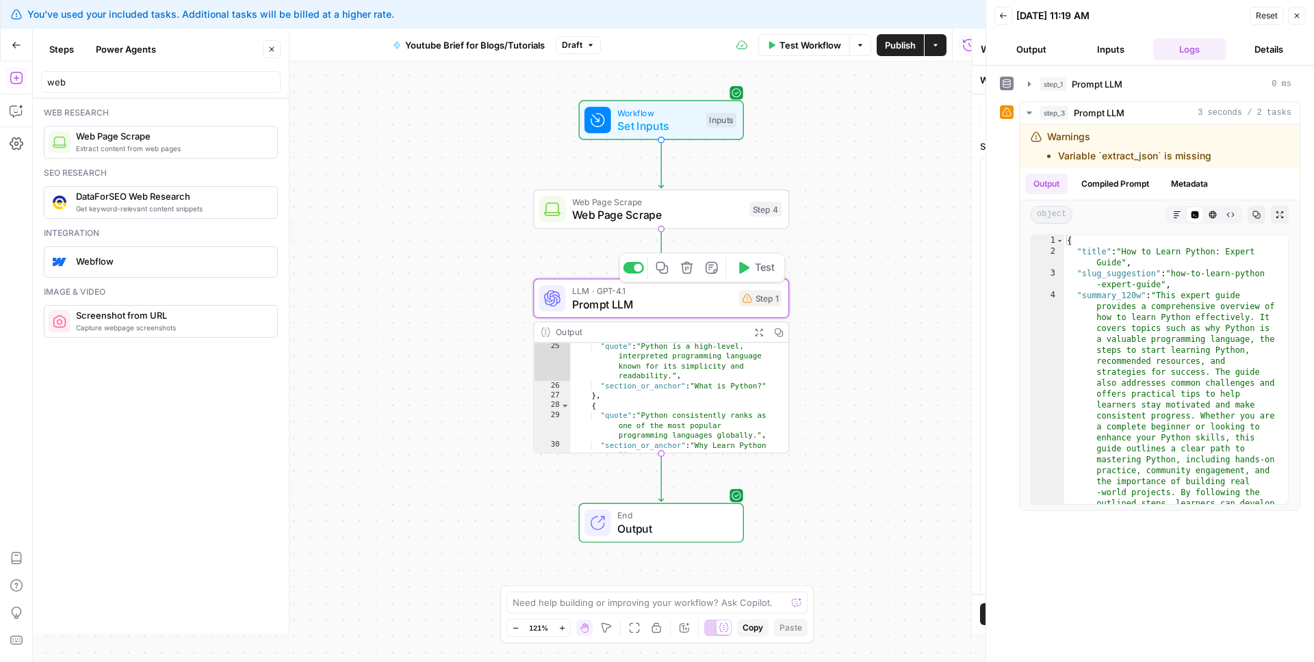
type textarea "Prompt LLM"
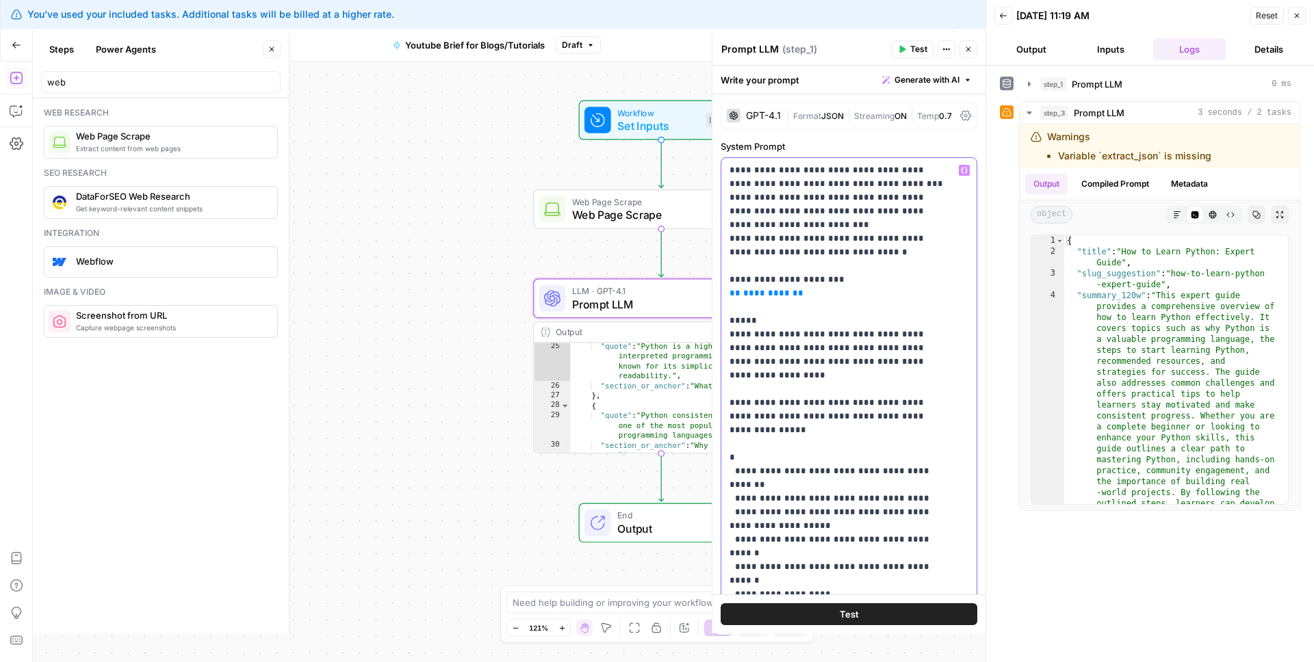
click at [777, 299] on p "**********" at bounding box center [838, 520] width 218 height 712
click at [784, 294] on p "**********" at bounding box center [838, 520] width 218 height 712
click at [800, 298] on p "**********" at bounding box center [838, 520] width 218 height 712
drag, startPoint x: 783, startPoint y: 295, endPoint x: 739, endPoint y: 300, distance: 44.1
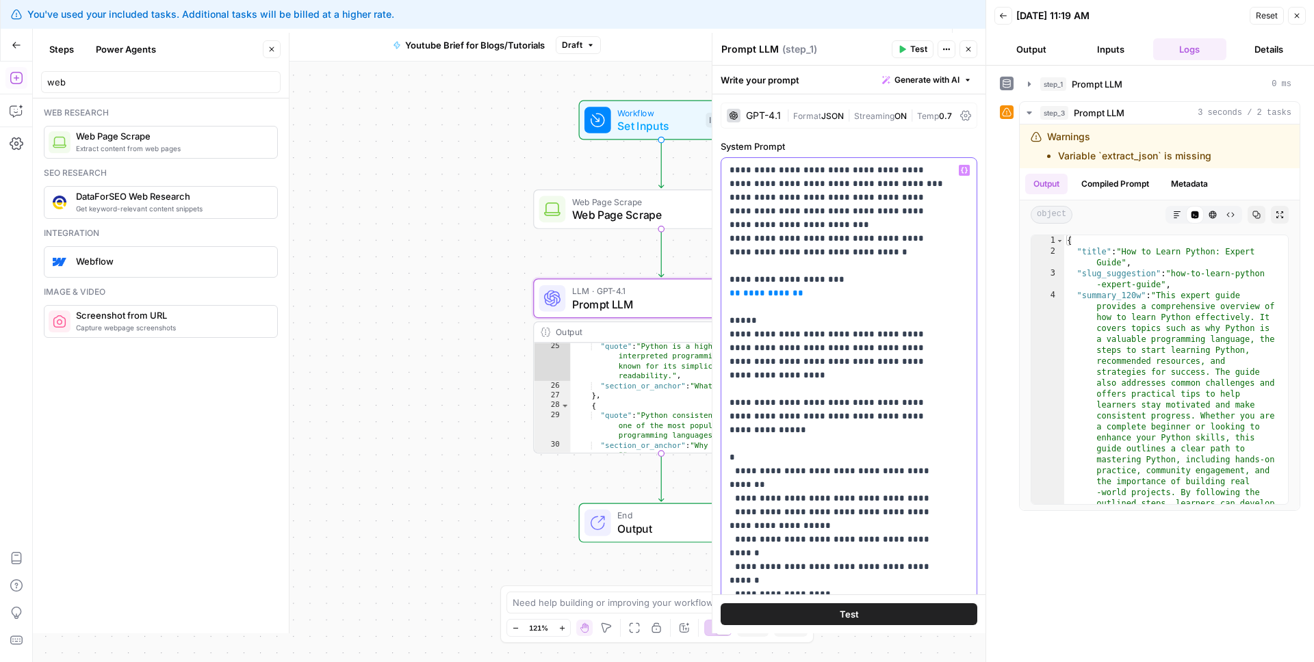
click at [739, 300] on p "**********" at bounding box center [838, 520] width 218 height 712
click at [951, 177] on div "**********" at bounding box center [848, 437] width 255 height 558
click at [961, 170] on icon "button" at bounding box center [964, 170] width 7 height 7
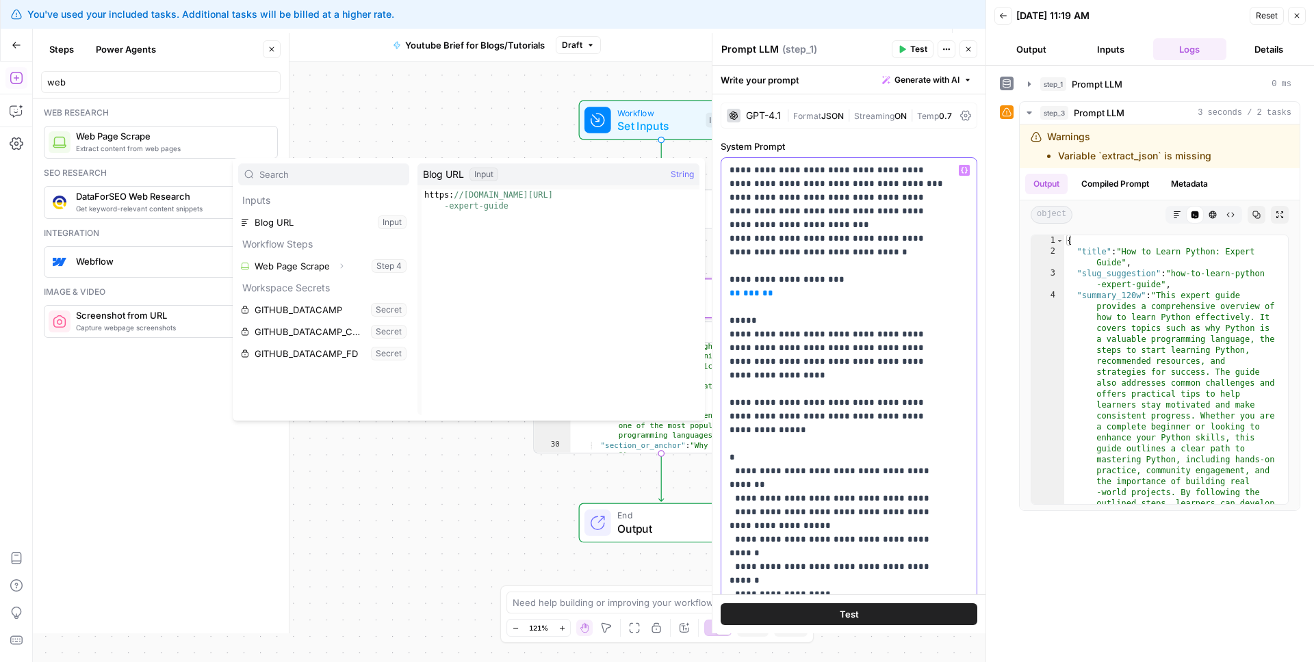
click at [813, 295] on p "**********" at bounding box center [838, 520] width 218 height 712
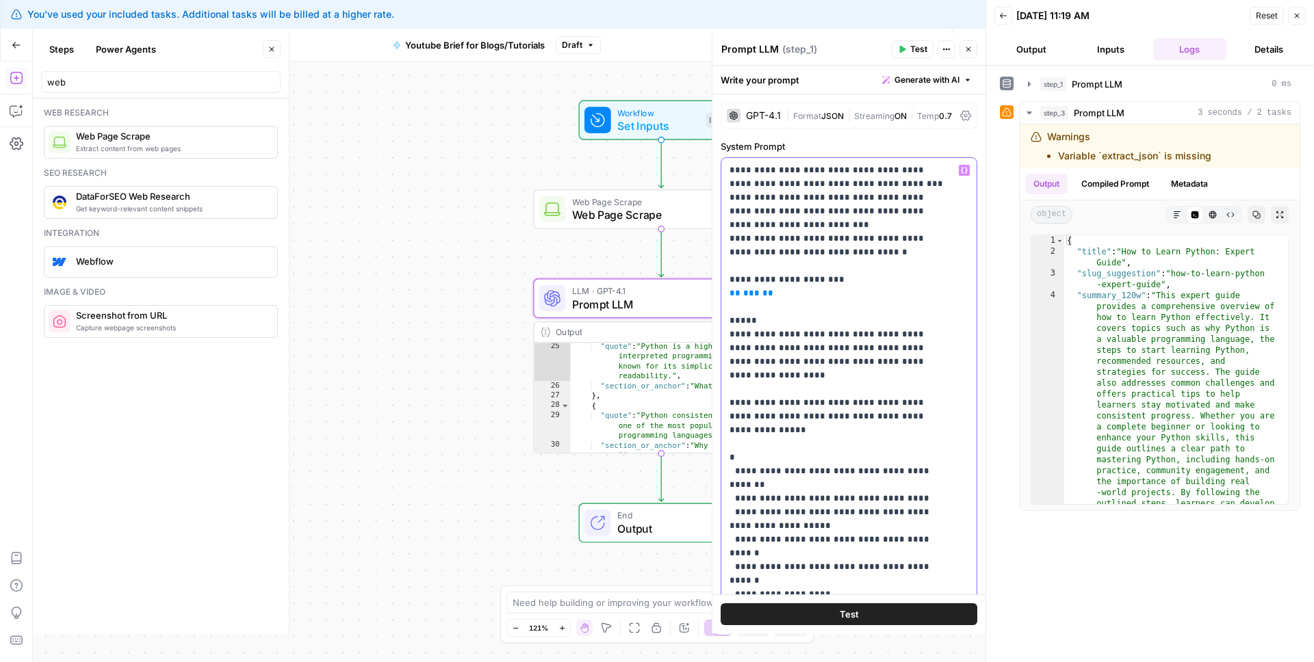
drag, startPoint x: 758, startPoint y: 293, endPoint x: 741, endPoint y: 293, distance: 16.4
click at [742, 293] on p "**********" at bounding box center [838, 520] width 218 height 712
click at [961, 169] on icon "button" at bounding box center [964, 170] width 7 height 7
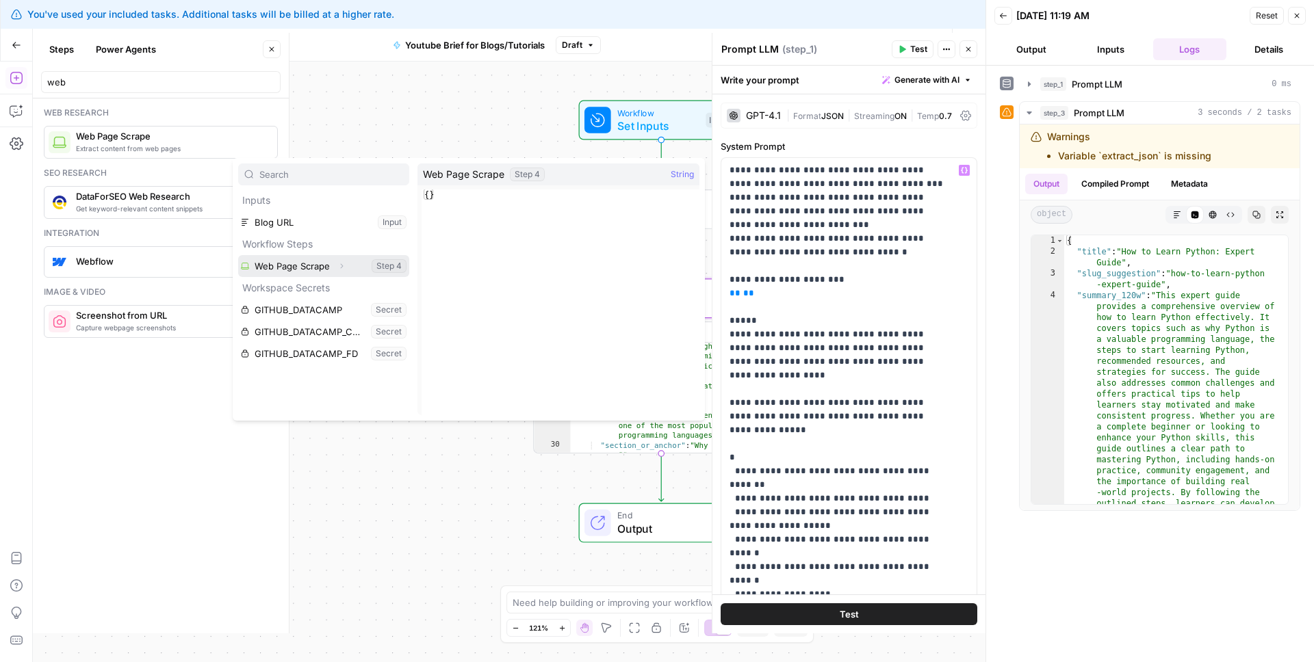
click at [303, 263] on button "Select variable Web Page Scrape" at bounding box center [323, 266] width 171 height 22
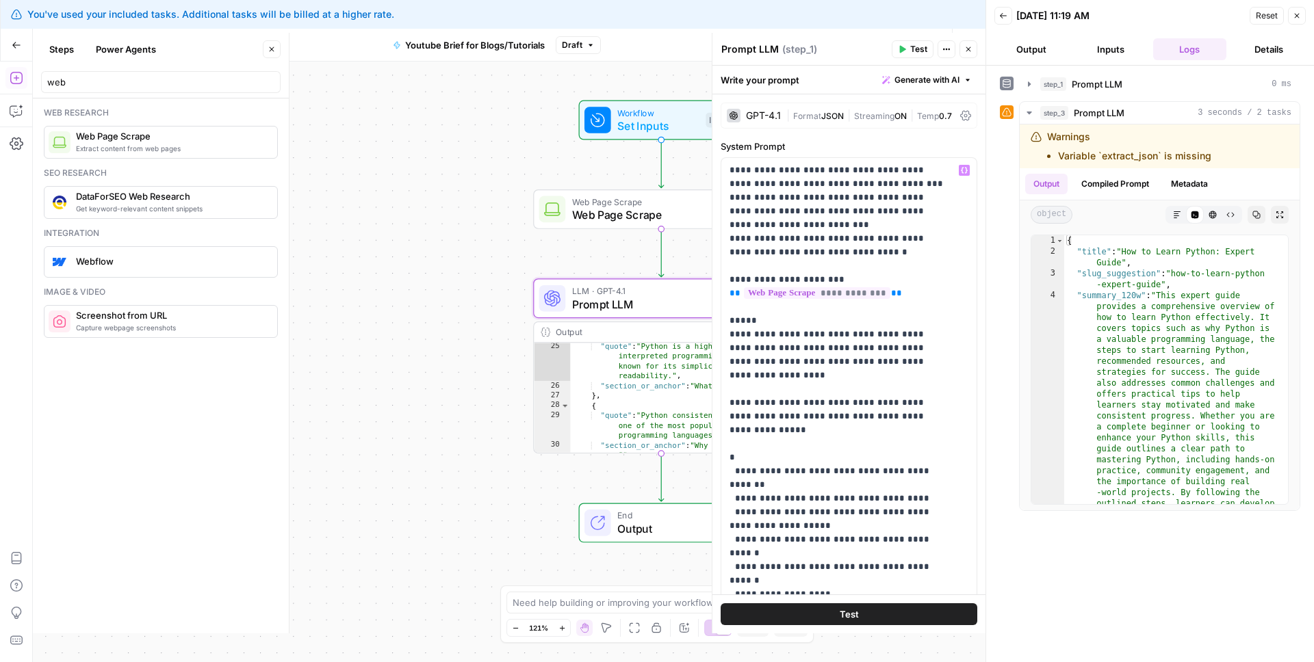
click at [868, 608] on button "Test" at bounding box center [849, 615] width 257 height 22
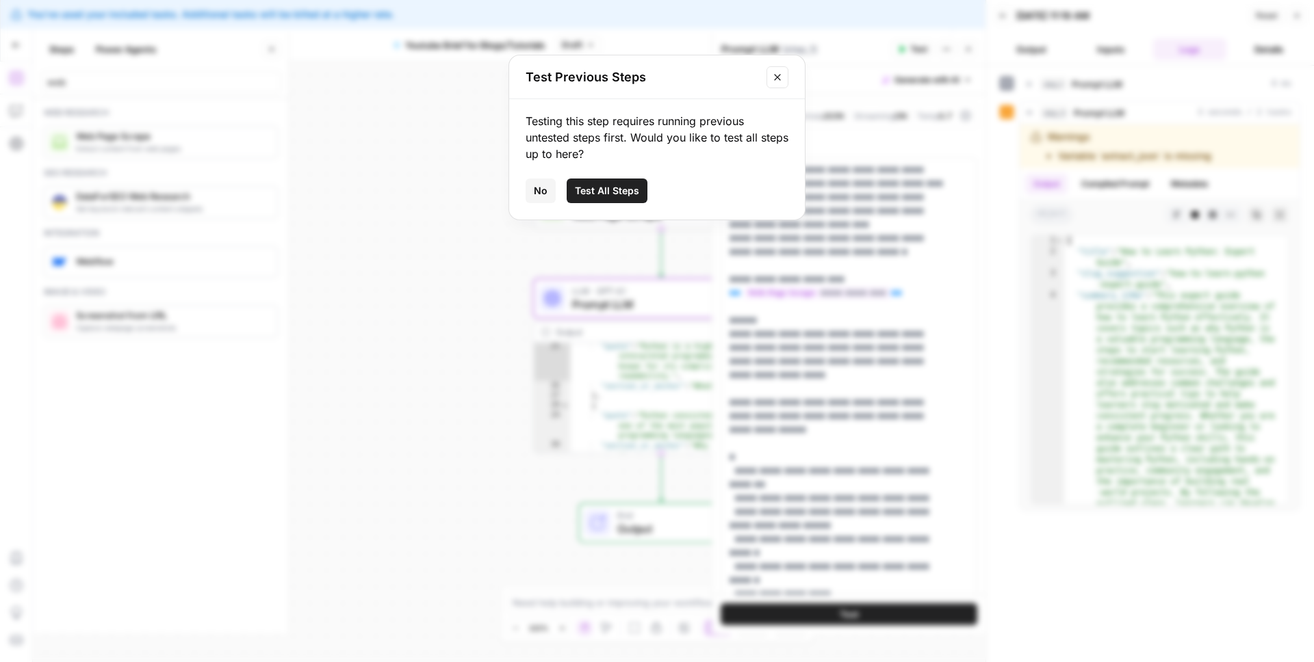
click at [602, 193] on span "Test All Steps" at bounding box center [607, 191] width 64 height 14
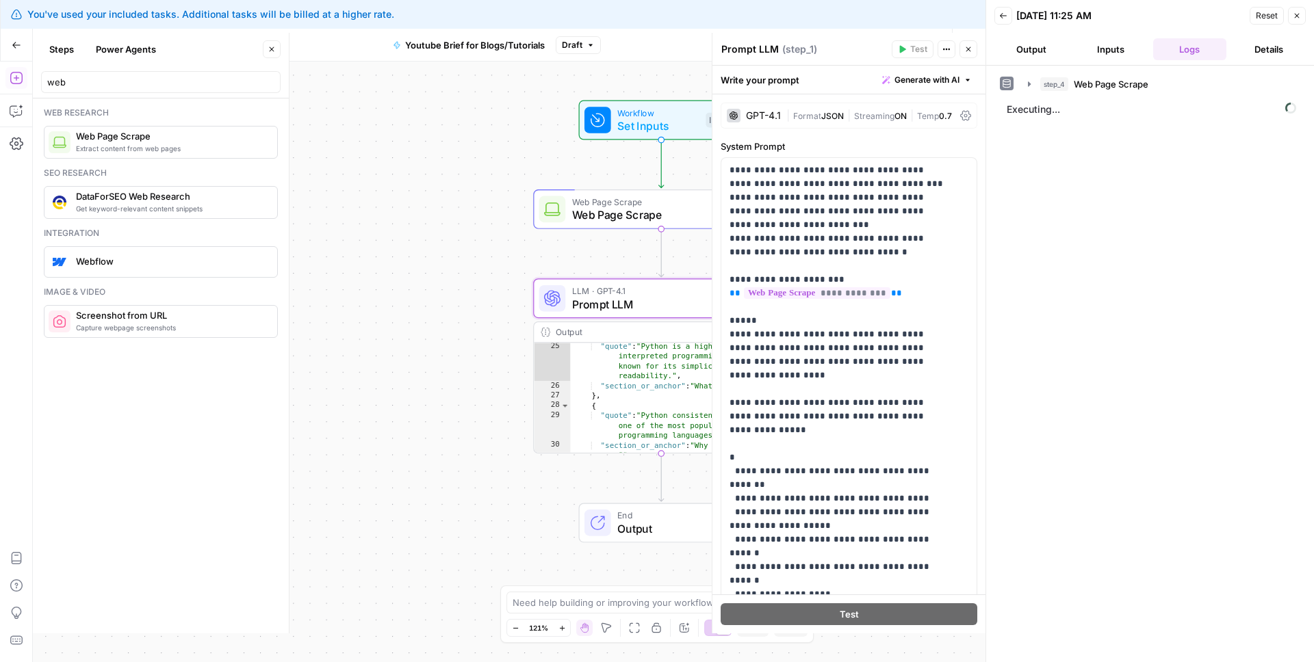
click at [1035, 48] on button "Output" at bounding box center [1031, 49] width 74 height 22
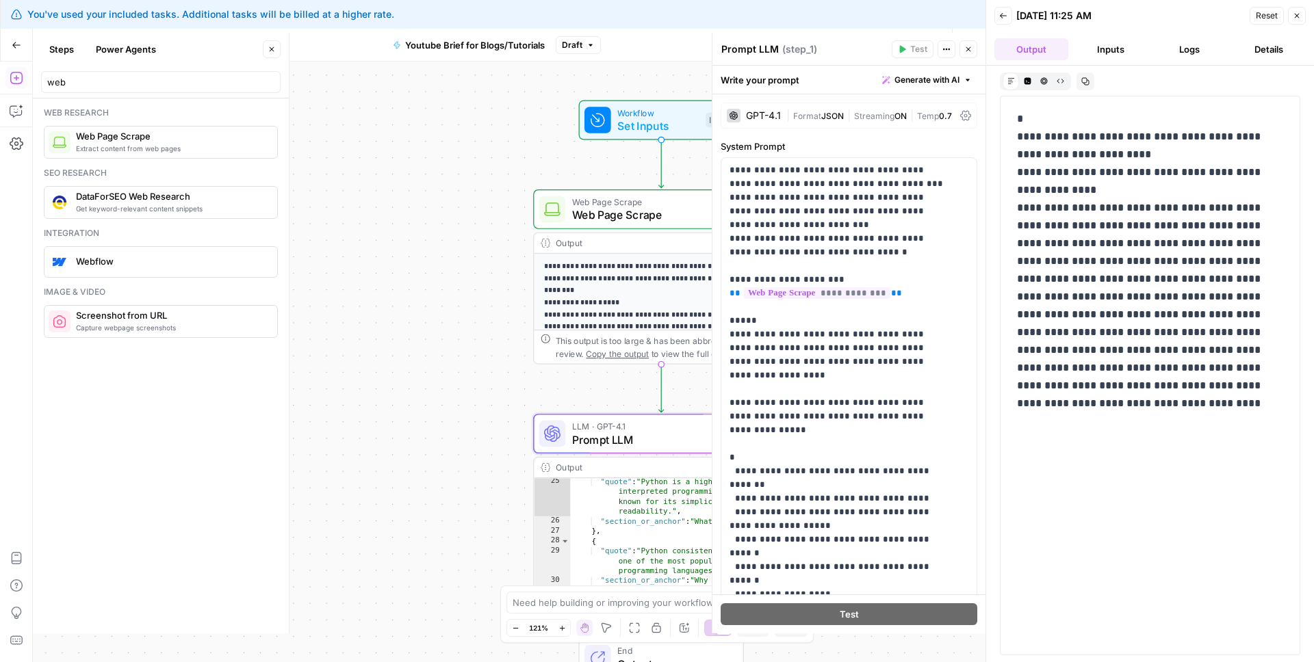
click at [1301, 14] on button "Close" at bounding box center [1297, 16] width 18 height 18
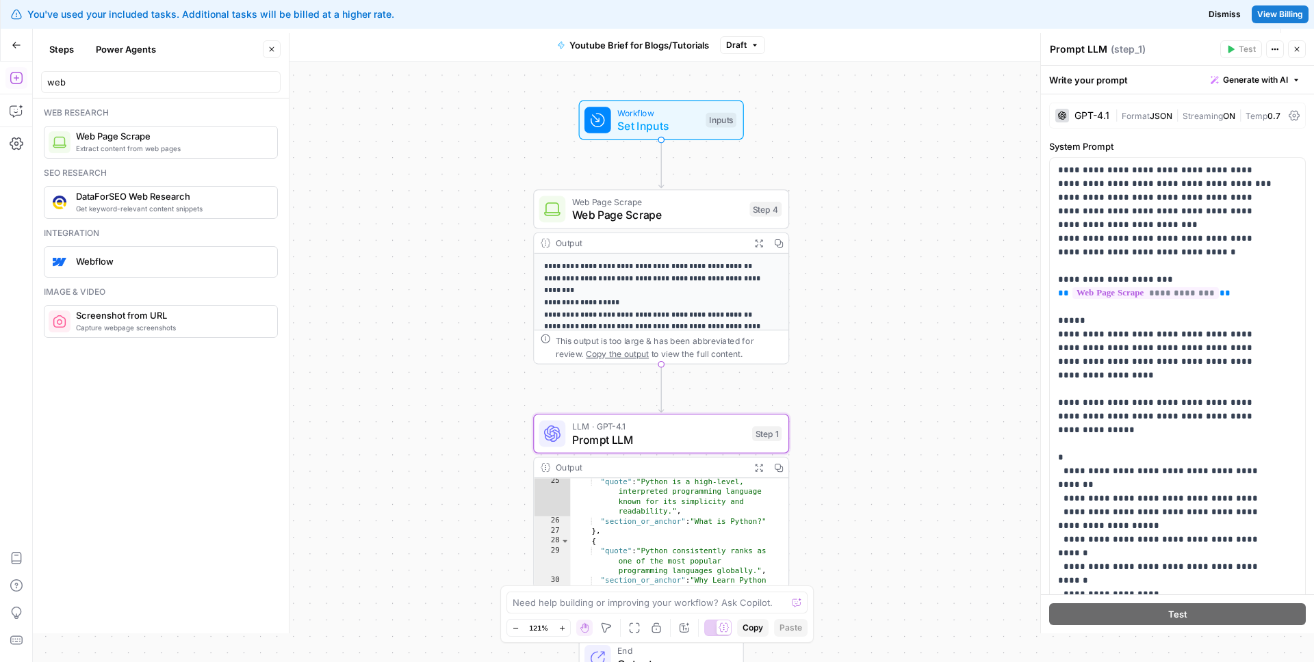
scroll to position [117, 0]
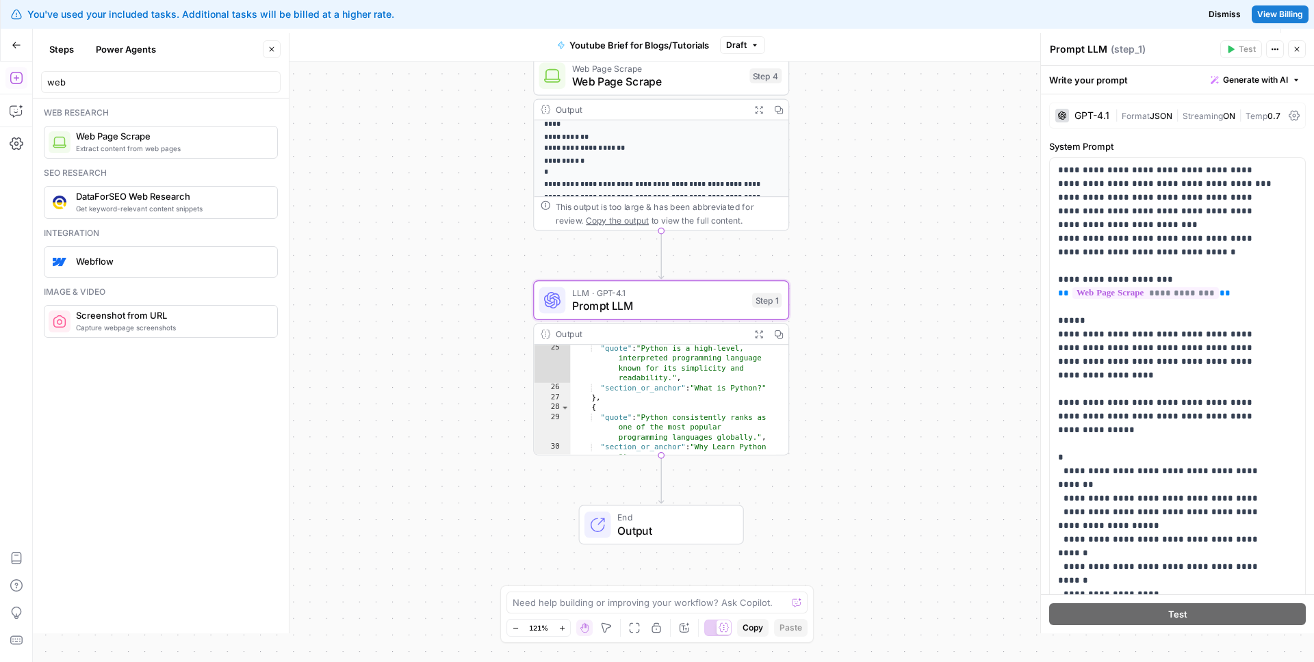
click at [1302, 48] on button "Close" at bounding box center [1297, 49] width 18 height 18
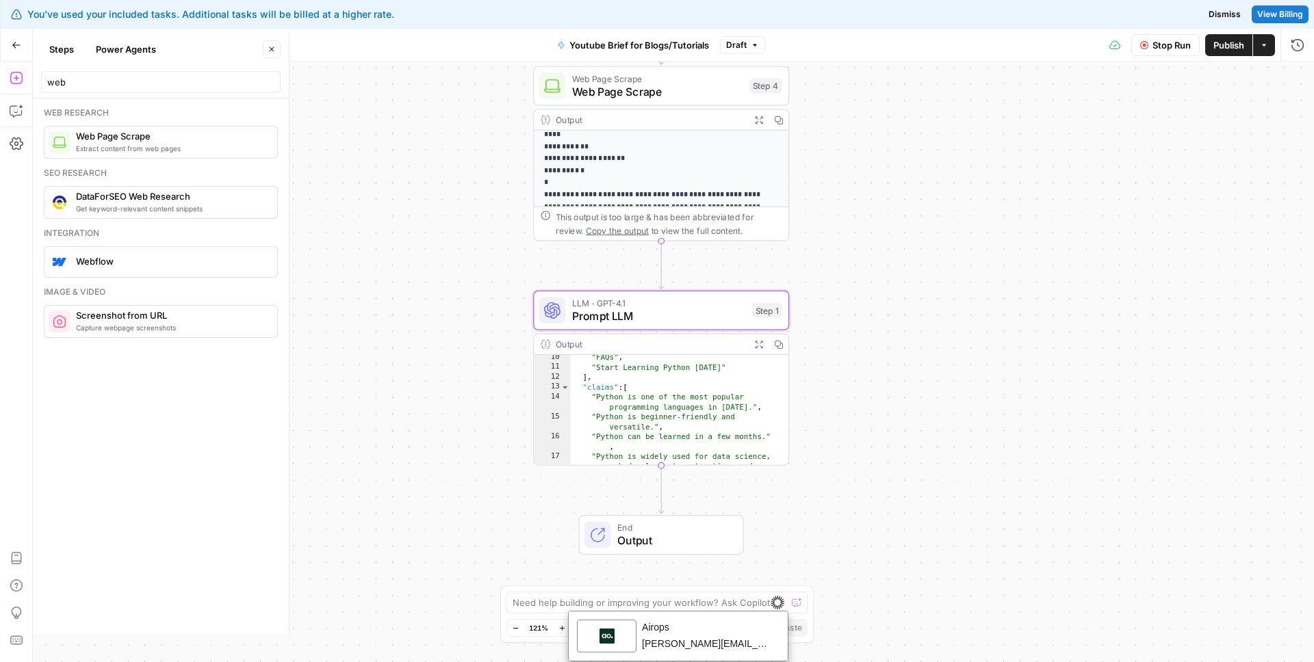
scroll to position [84, 0]
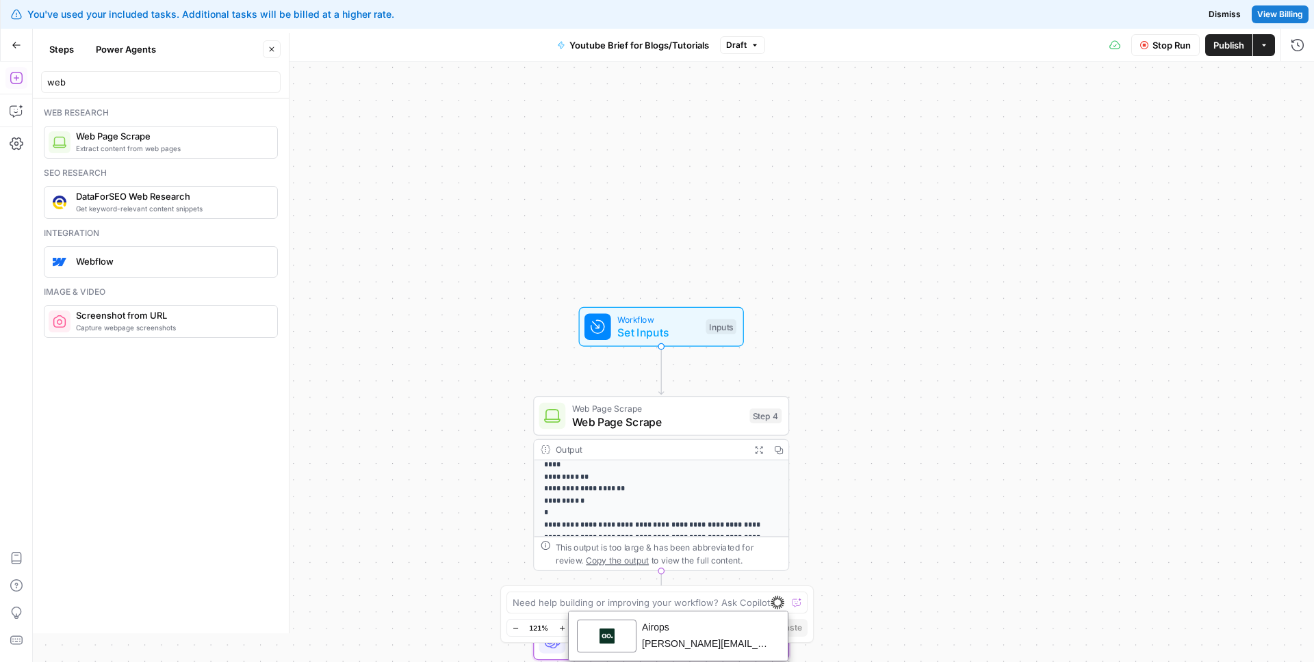
click at [1217, 49] on span "Publish" at bounding box center [1228, 45] width 31 height 14
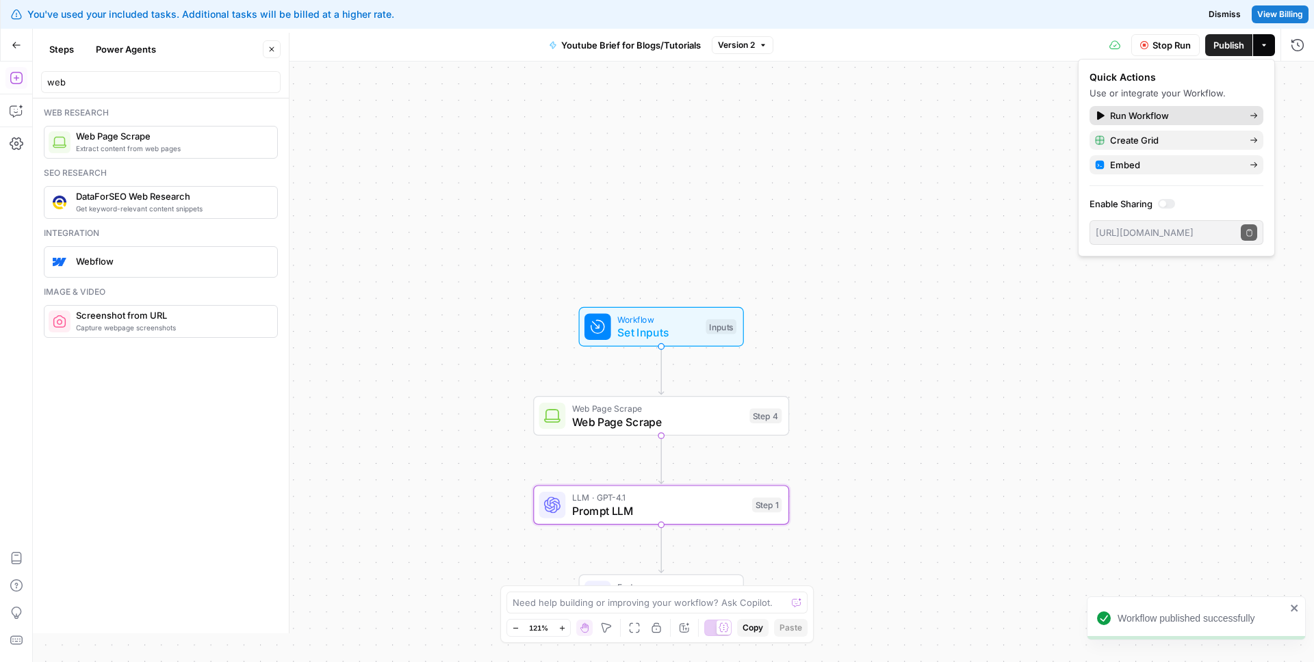
click at [1141, 112] on span "Run Workflow" at bounding box center [1174, 116] width 129 height 14
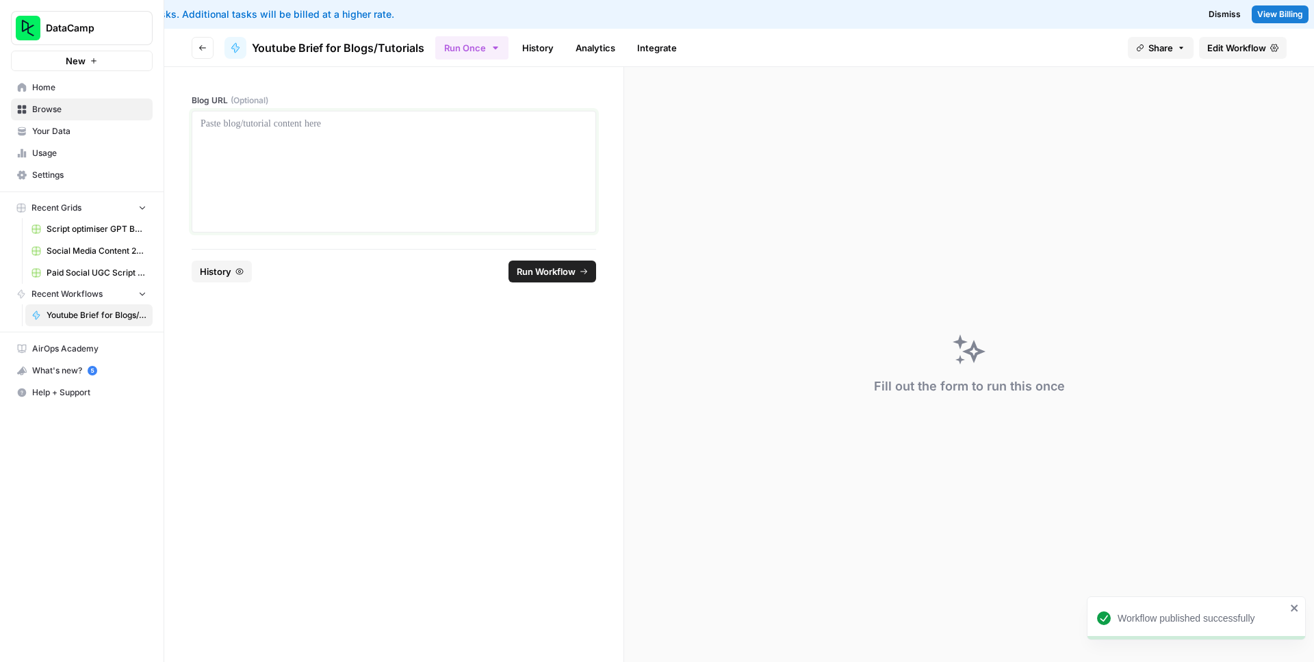
click at [382, 139] on div at bounding box center [394, 171] width 387 height 109
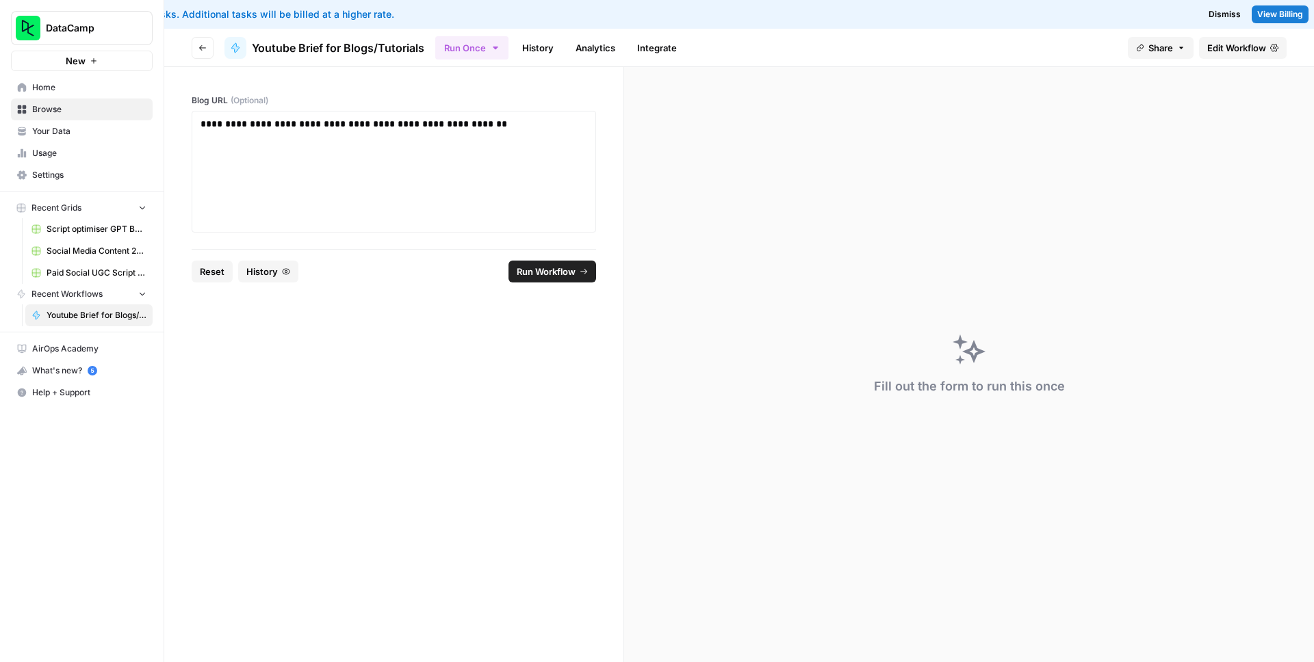
click at [556, 268] on span "Run Workflow" at bounding box center [546, 272] width 59 height 14
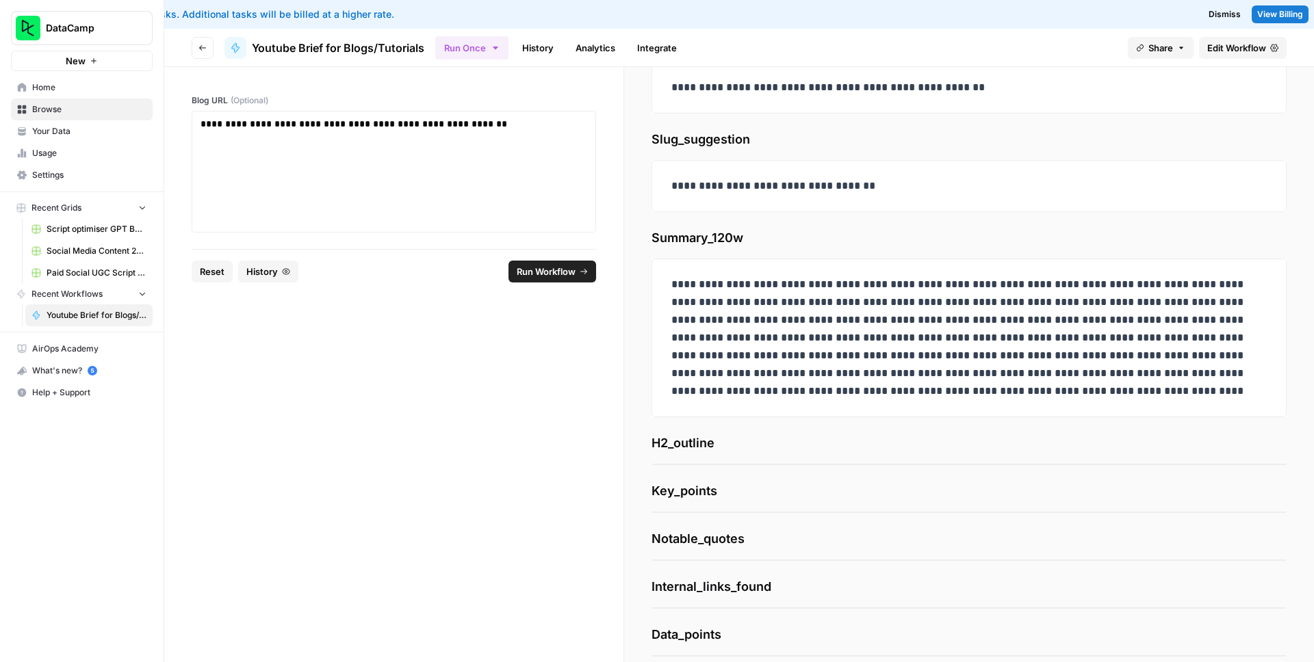
scroll to position [163, 0]
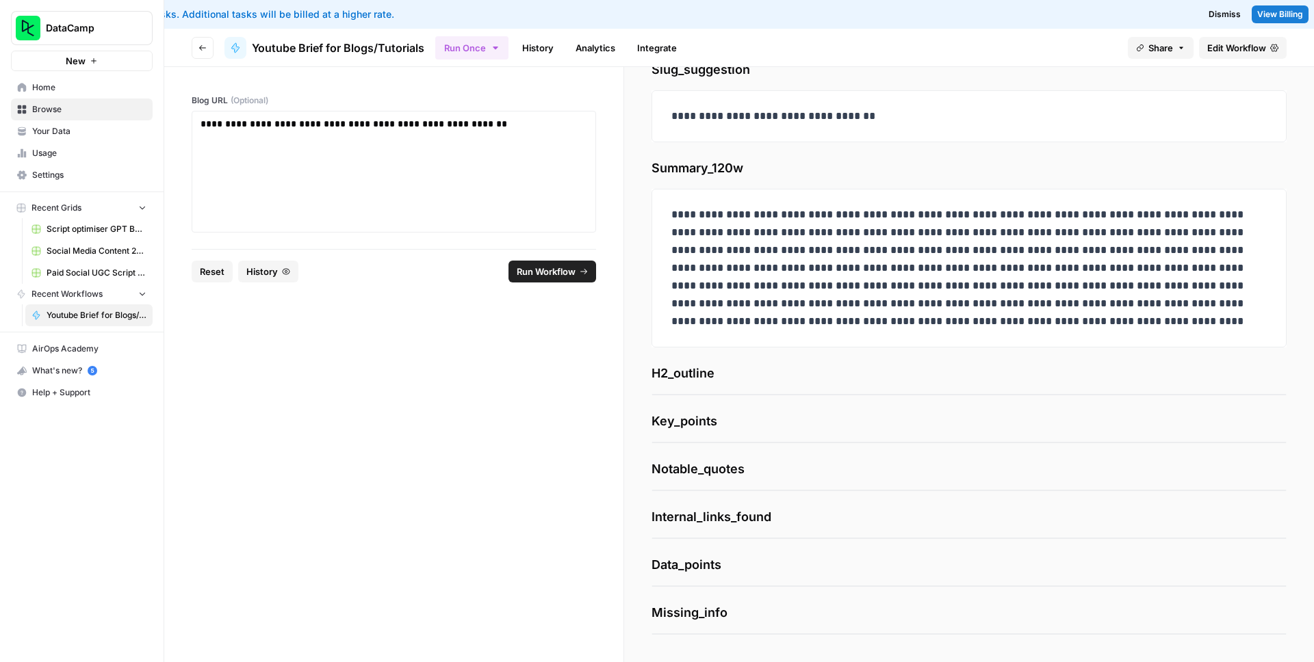
click at [721, 493] on div "**********" at bounding box center [968, 298] width 635 height 673
click at [719, 523] on span "Internal_links_found" at bounding box center [968, 517] width 635 height 19
click at [1233, 47] on span "Edit Workflow" at bounding box center [1236, 48] width 59 height 14
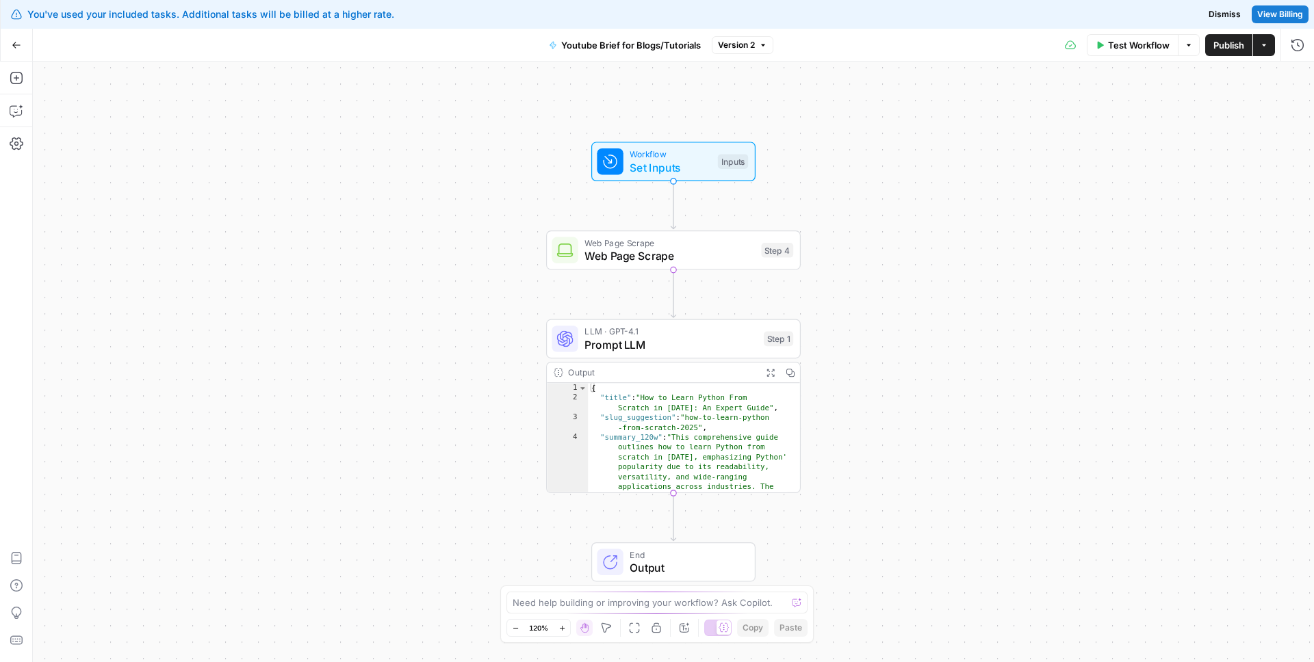
click at [706, 346] on span "Prompt LLM" at bounding box center [670, 345] width 172 height 16
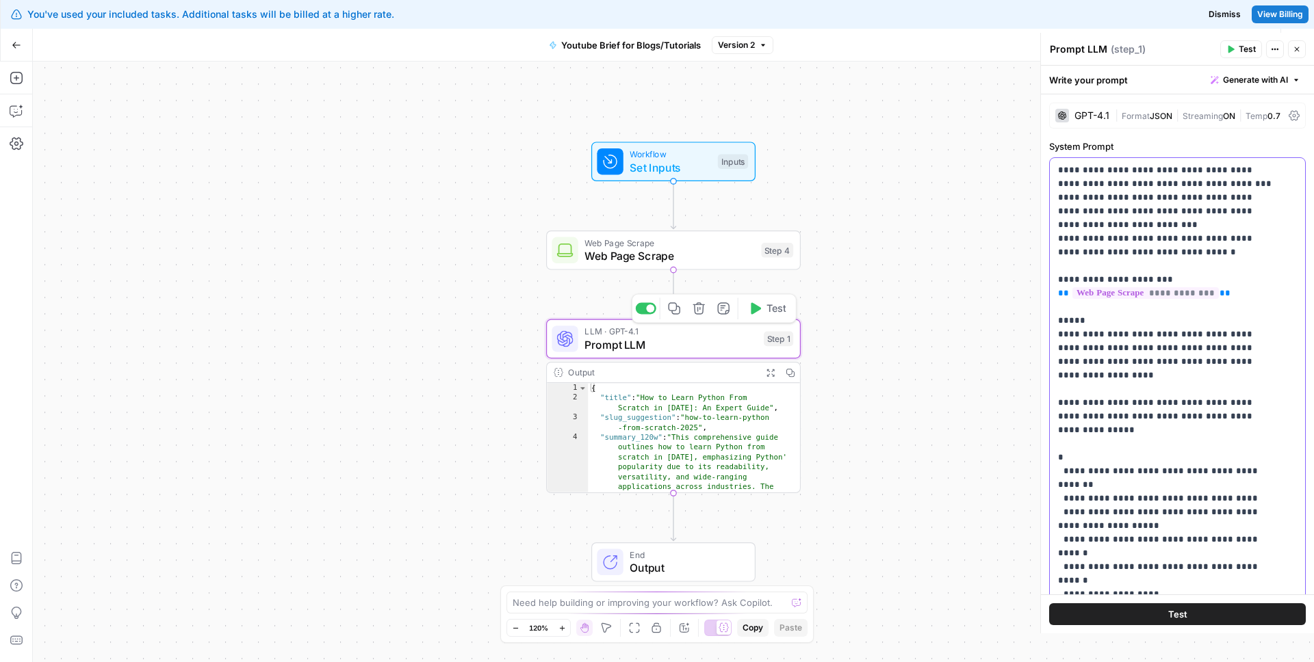
click at [1111, 368] on p "**********" at bounding box center [1167, 520] width 218 height 712
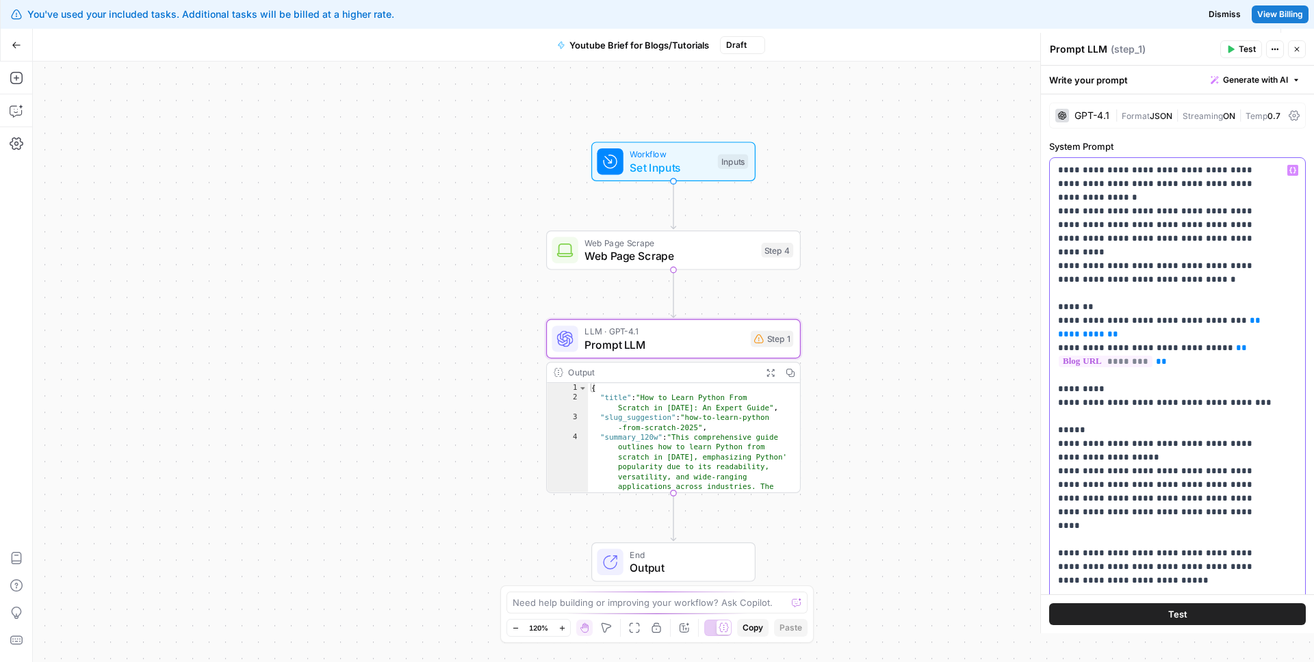
scroll to position [3, 0]
click at [1107, 327] on span "**" at bounding box center [1112, 331] width 11 height 9
click at [1289, 173] on icon "button" at bounding box center [1292, 170] width 7 height 7
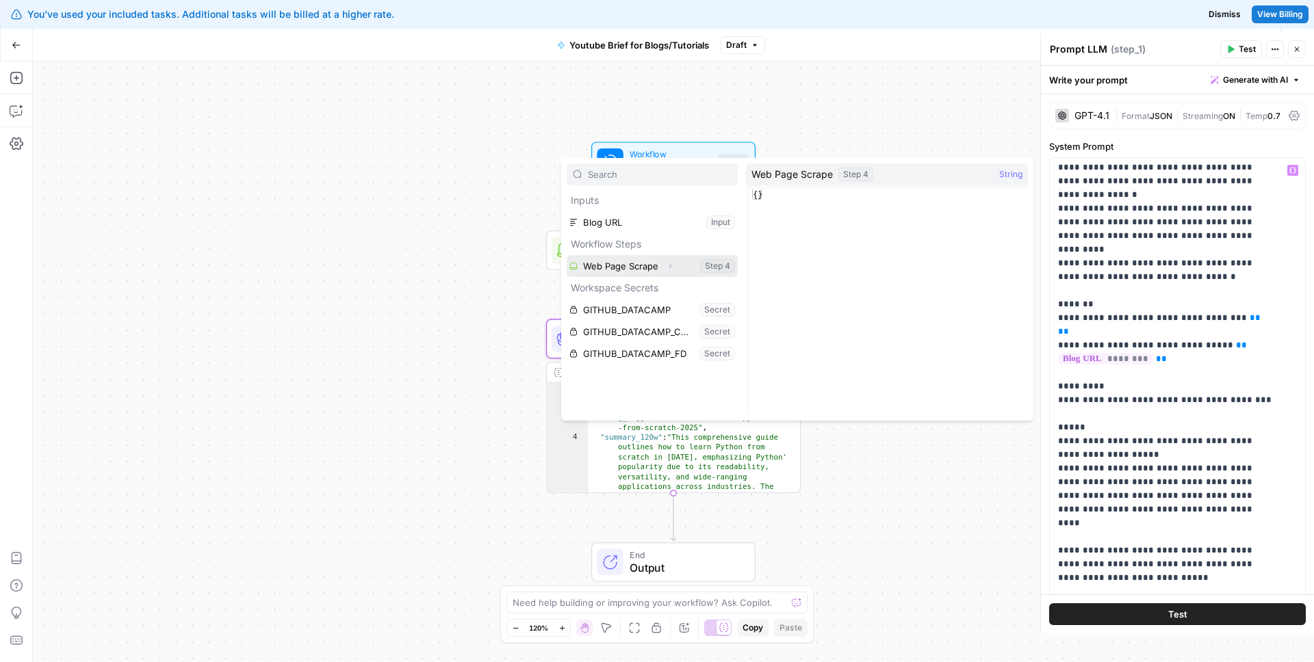
click at [630, 262] on button "Select variable Web Page Scrape" at bounding box center [652, 266] width 171 height 22
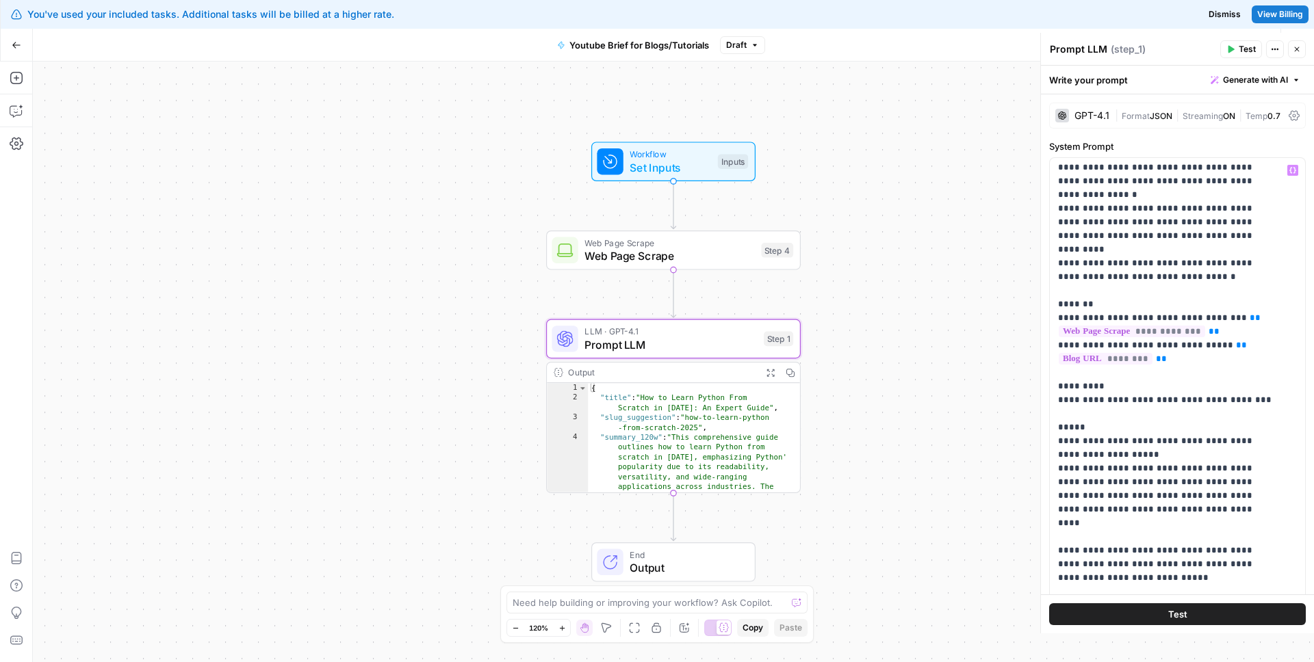
click at [1291, 47] on button "Close" at bounding box center [1297, 49] width 18 height 18
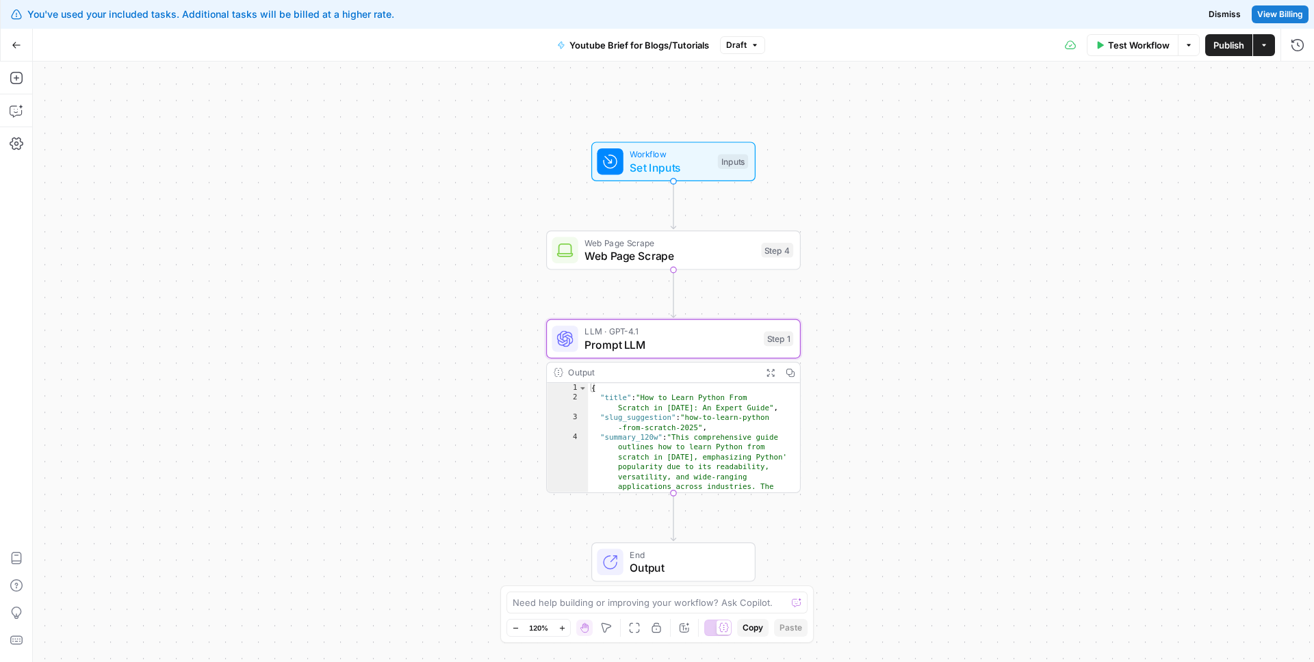
click at [1208, 45] on button "Publish" at bounding box center [1228, 45] width 47 height 22
click at [1123, 48] on span "Test Workflow" at bounding box center [1139, 45] width 62 height 14
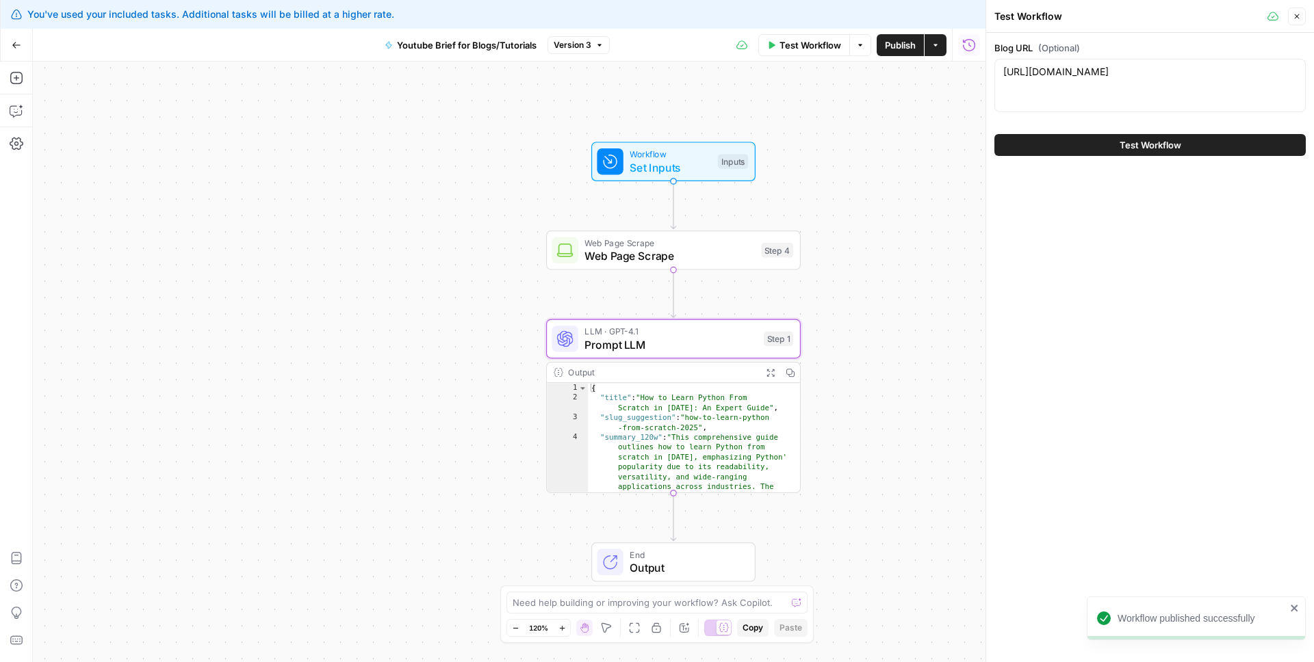
click at [1291, 21] on button "Close" at bounding box center [1297, 17] width 18 height 18
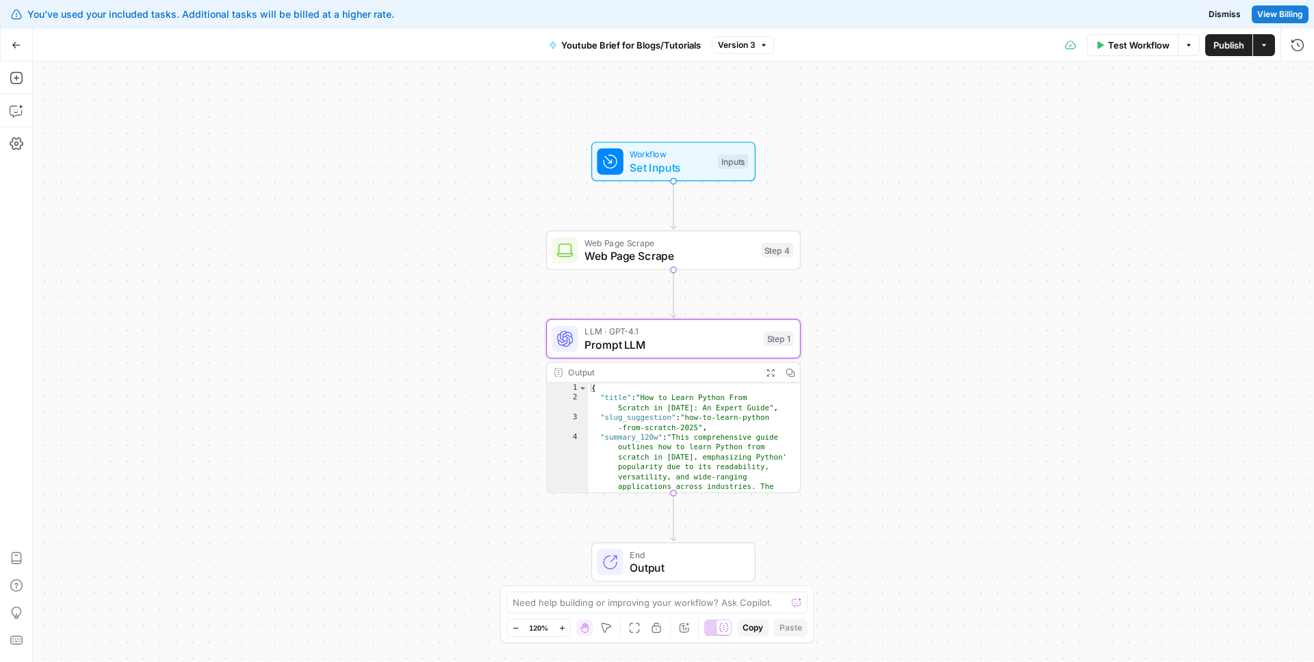
click at [1122, 42] on span "Test Workflow" at bounding box center [1139, 45] width 62 height 14
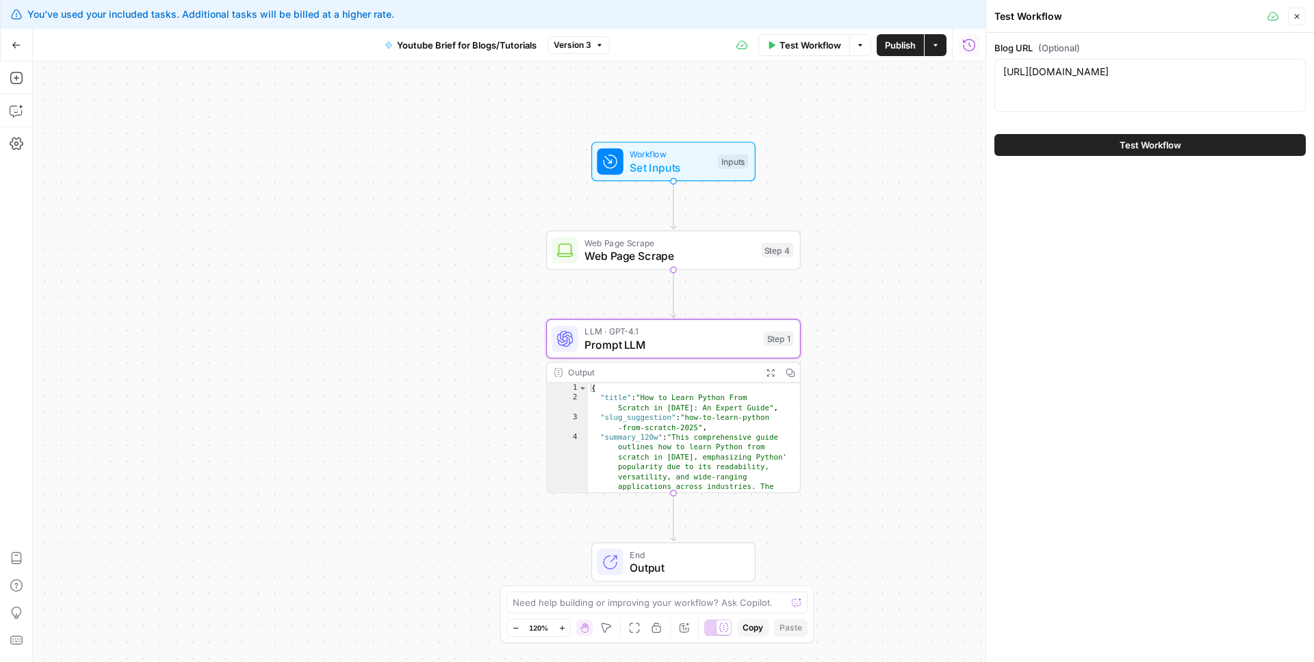
click at [1297, 20] on icon "button" at bounding box center [1297, 16] width 8 height 8
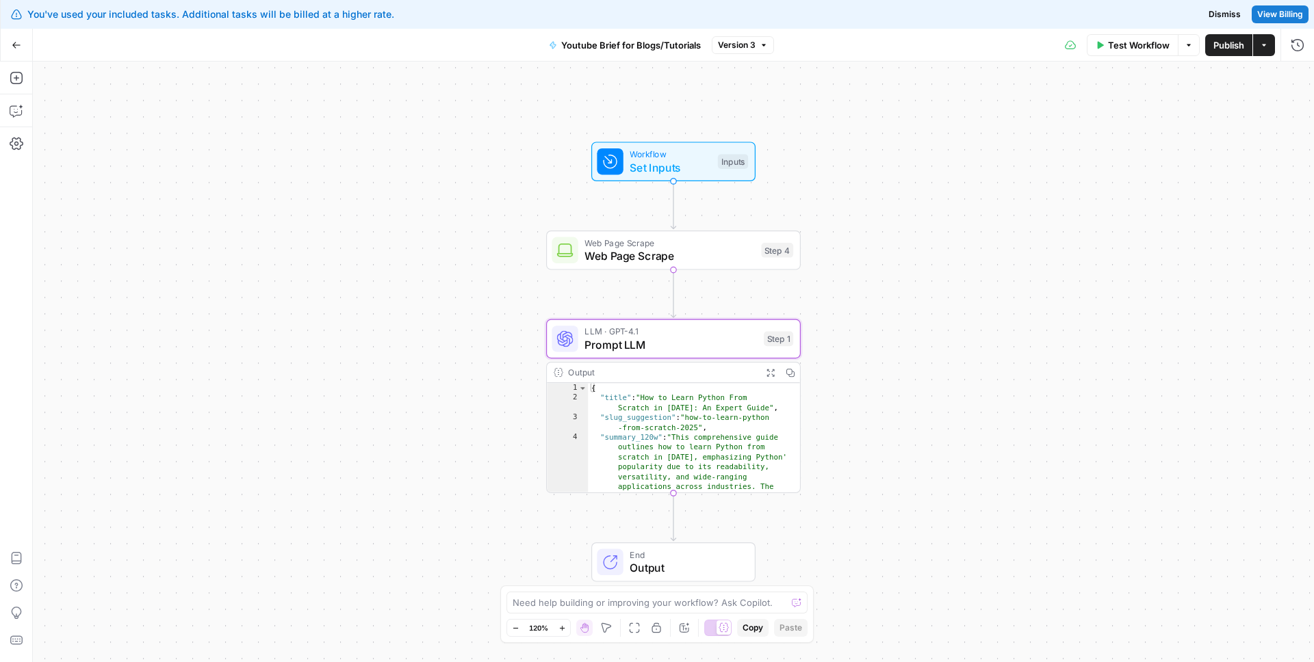
click at [17, 47] on icon "button" at bounding box center [17, 45] width 10 height 10
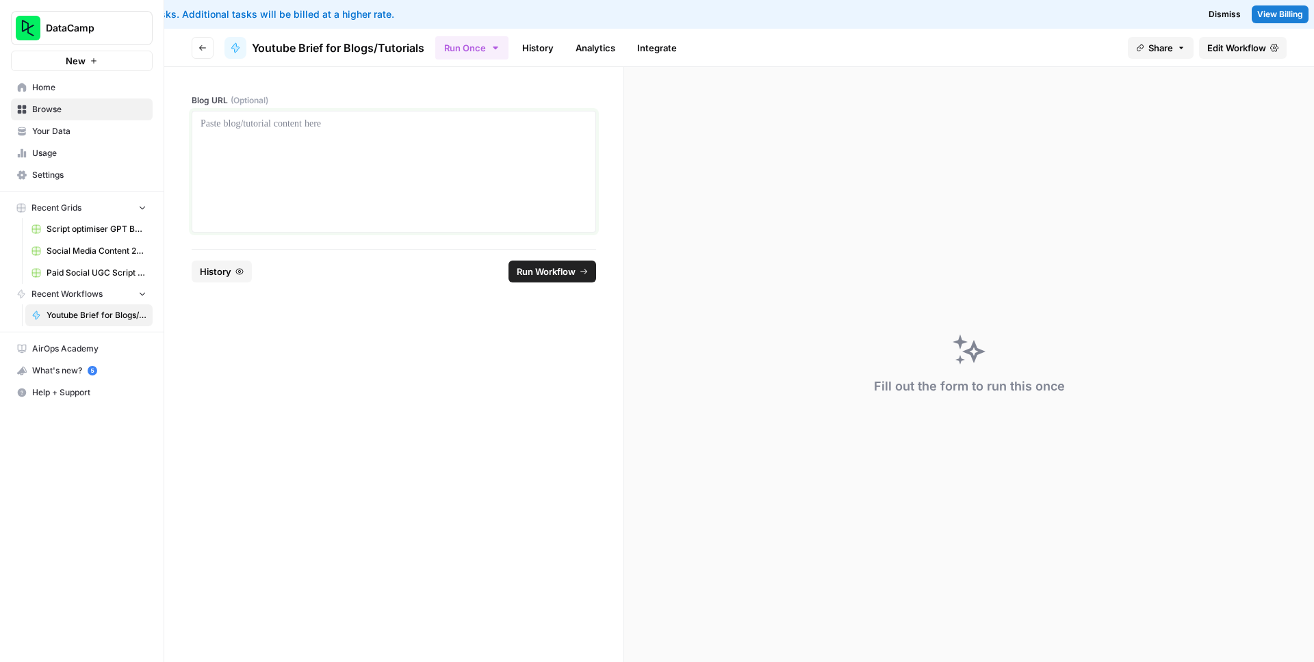
click at [308, 134] on div at bounding box center [394, 171] width 387 height 109
click at [426, 127] on p at bounding box center [394, 124] width 387 height 14
click at [556, 266] on span "Run Workflow" at bounding box center [546, 272] width 59 height 14
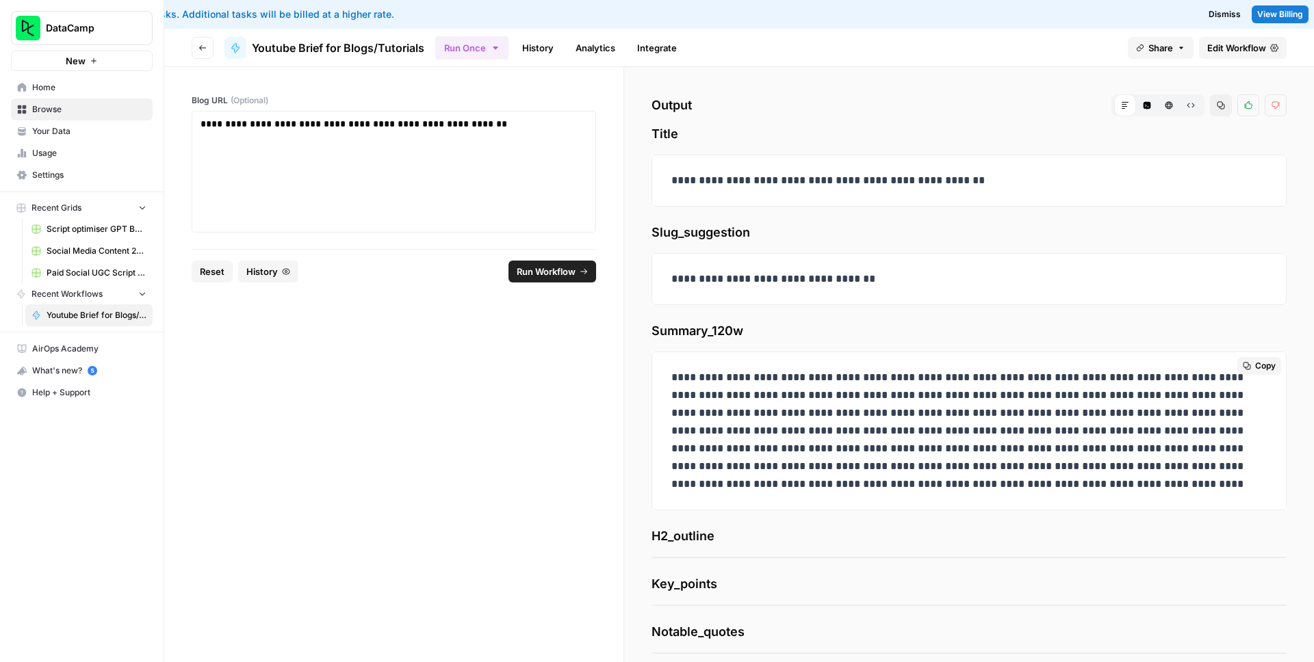
scroll to position [163, 0]
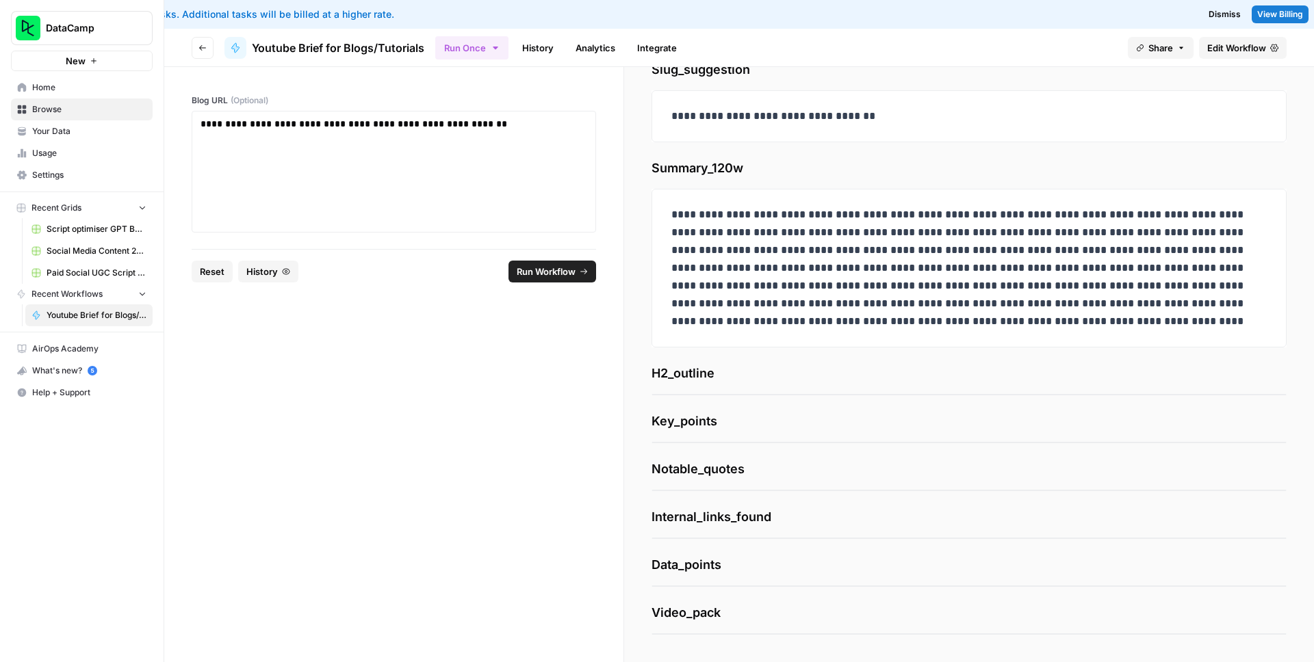
click at [711, 413] on div "**********" at bounding box center [968, 298] width 635 height 673
click at [711, 419] on span "Key_points" at bounding box center [968, 421] width 635 height 19
click at [727, 422] on span "Key_points" at bounding box center [968, 421] width 635 height 19
click at [1232, 47] on span "Edit Workflow" at bounding box center [1236, 48] width 59 height 14
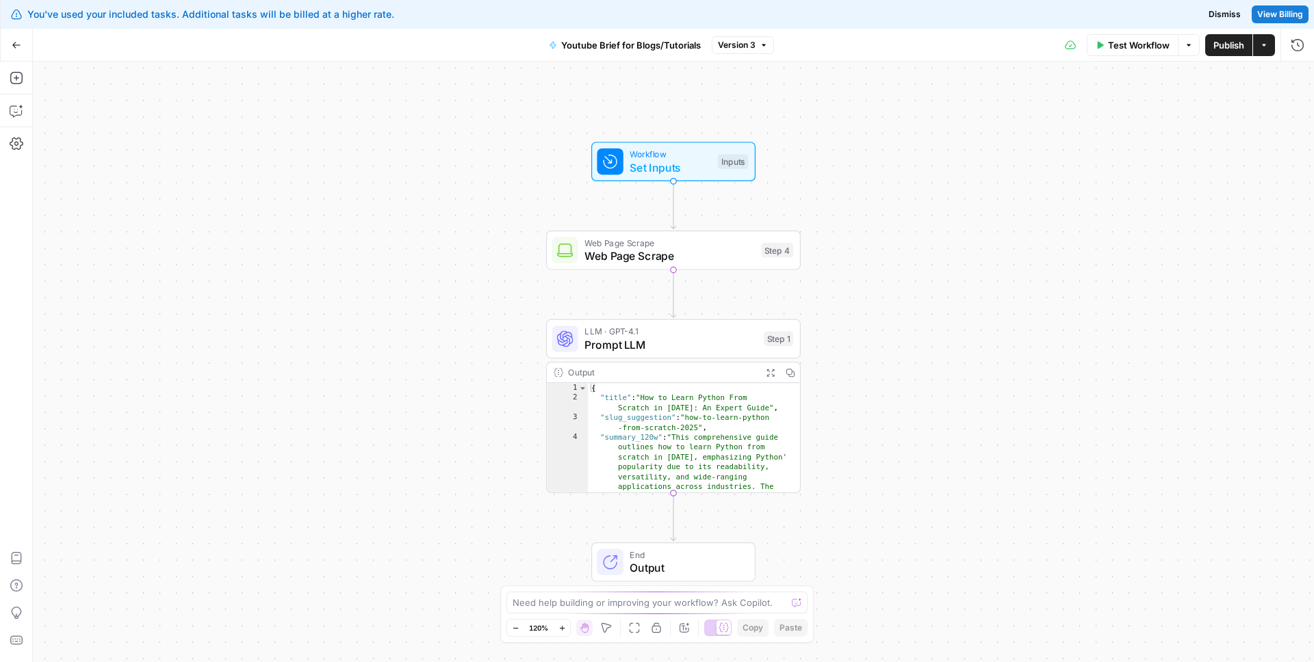
click at [703, 340] on span "Prompt LLM" at bounding box center [670, 345] width 172 height 16
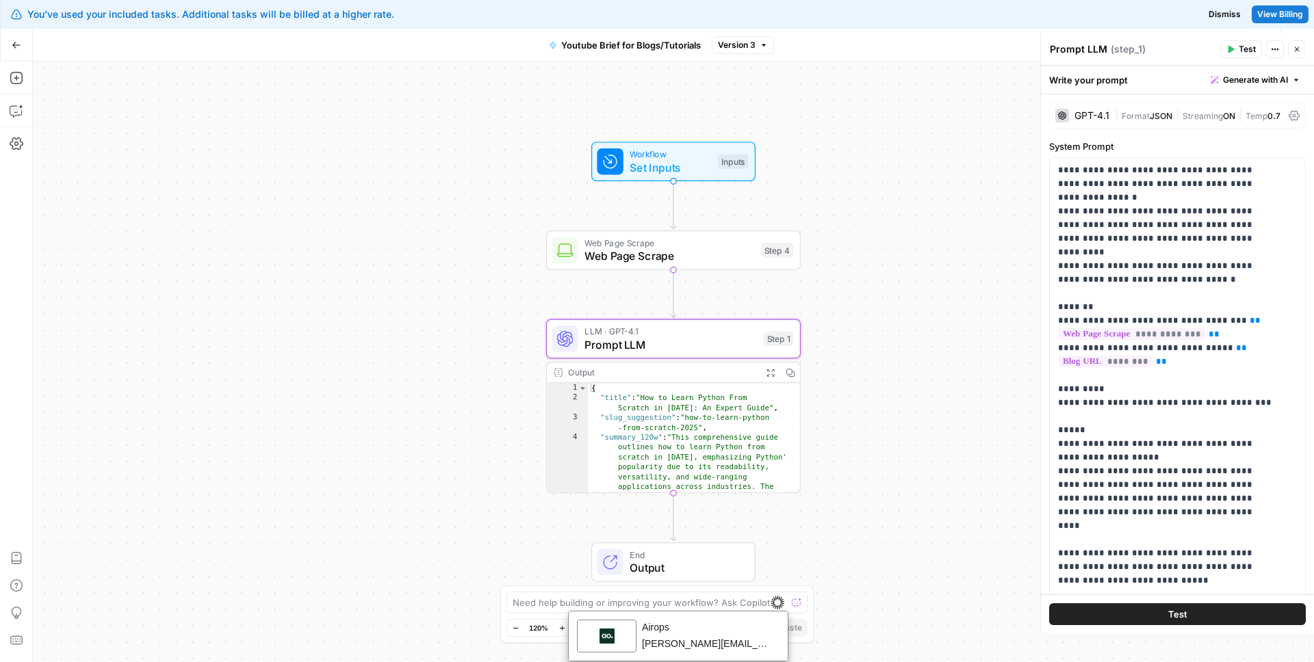
click at [628, 342] on span "Prompt LLM" at bounding box center [670, 345] width 172 height 16
click at [19, 79] on icon "button" at bounding box center [17, 78] width 14 height 14
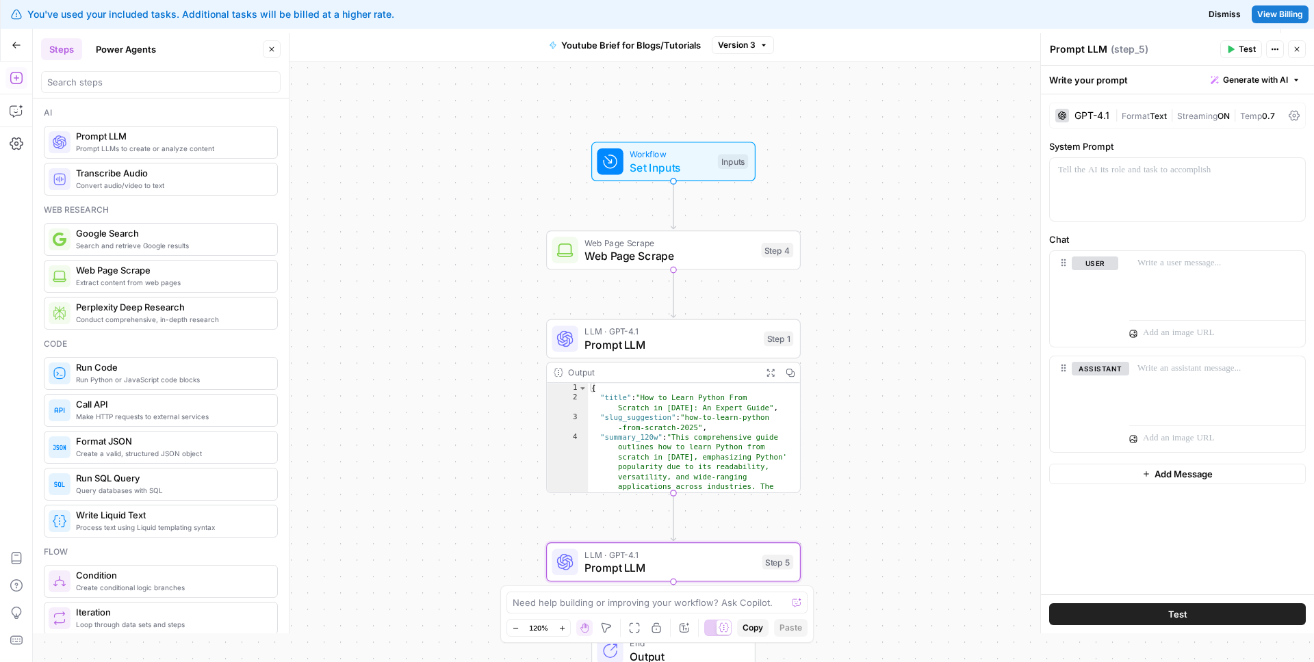
click at [658, 333] on span "LLM · GPT-4.1" at bounding box center [670, 331] width 172 height 13
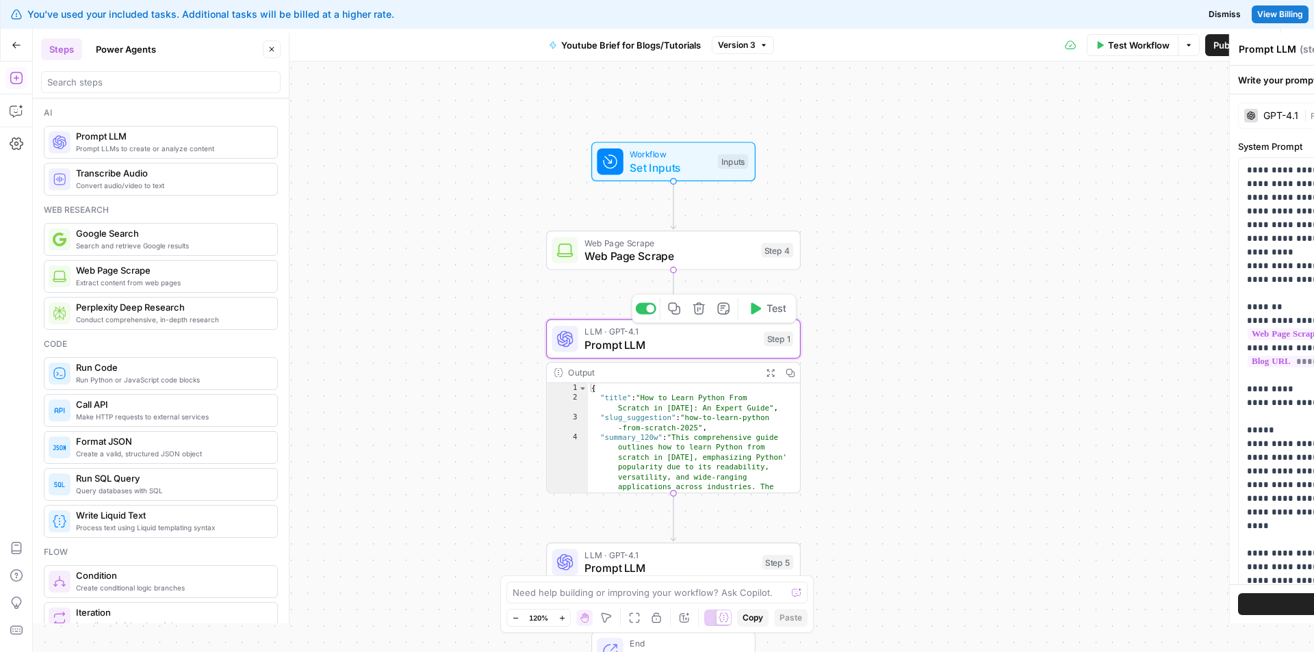
type textarea "**********"
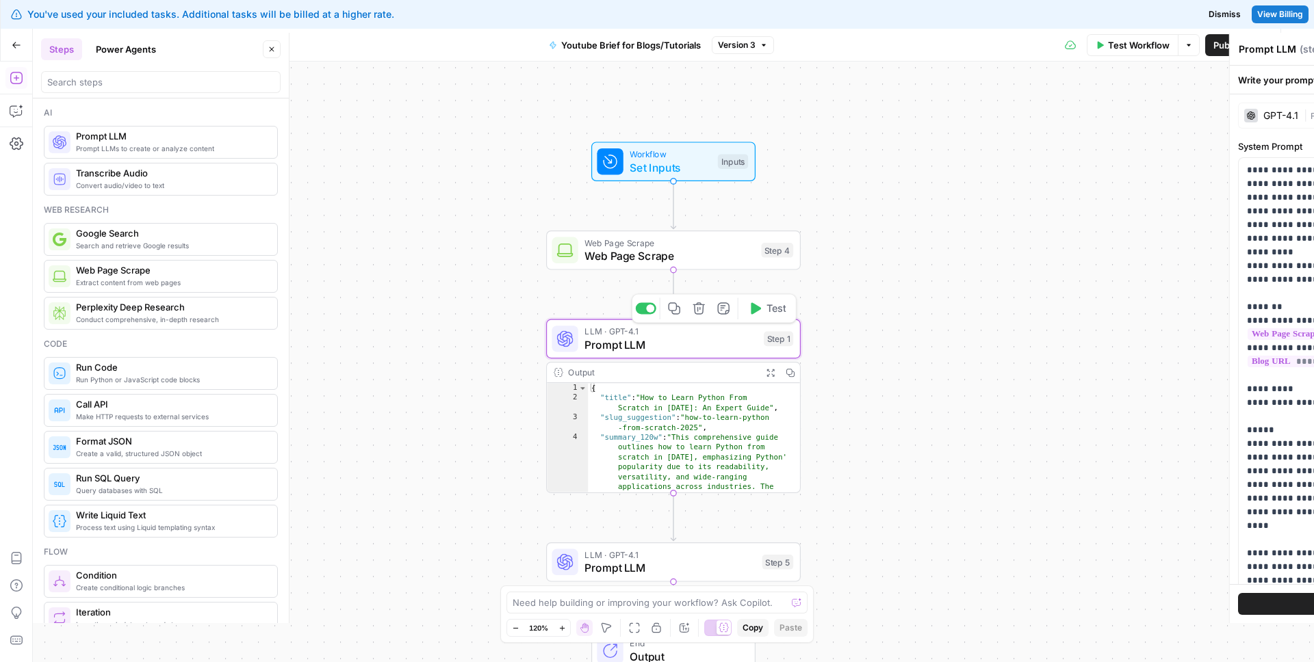
click at [675, 395] on div "{ "title" : "How to Learn Python From Scratch in [DATE]: An Expert Guide" , "sl…" at bounding box center [688, 556] width 200 height 346
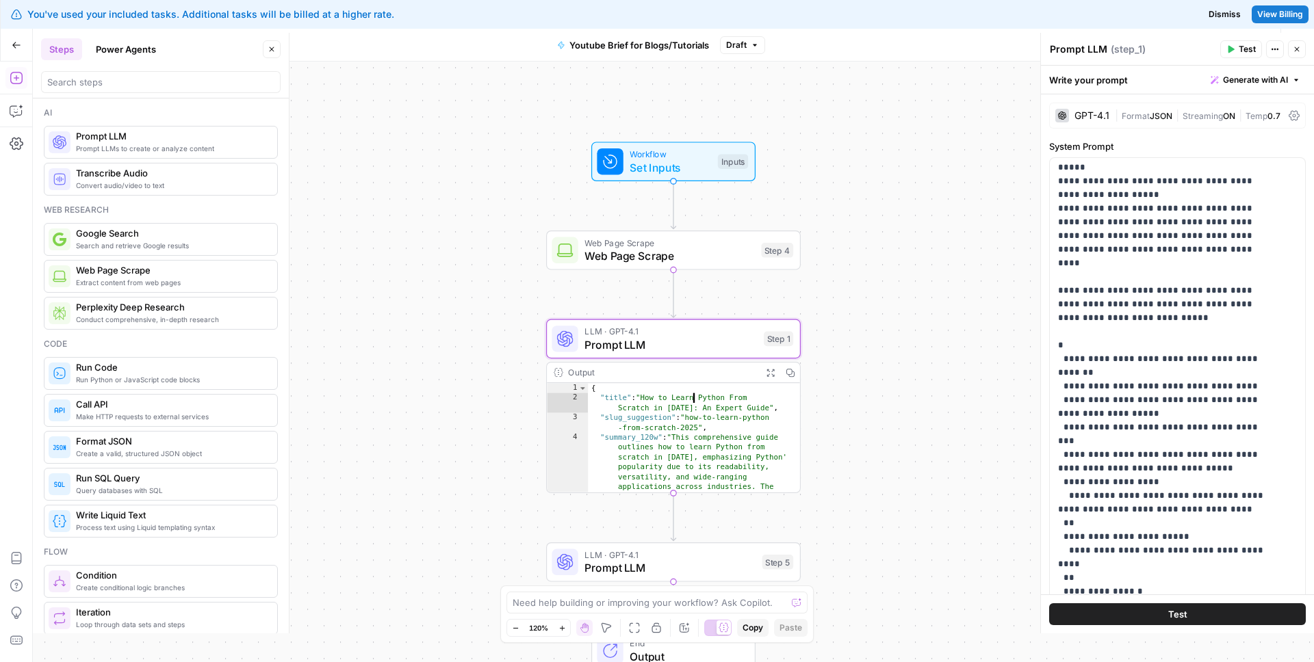
scroll to position [452, 0]
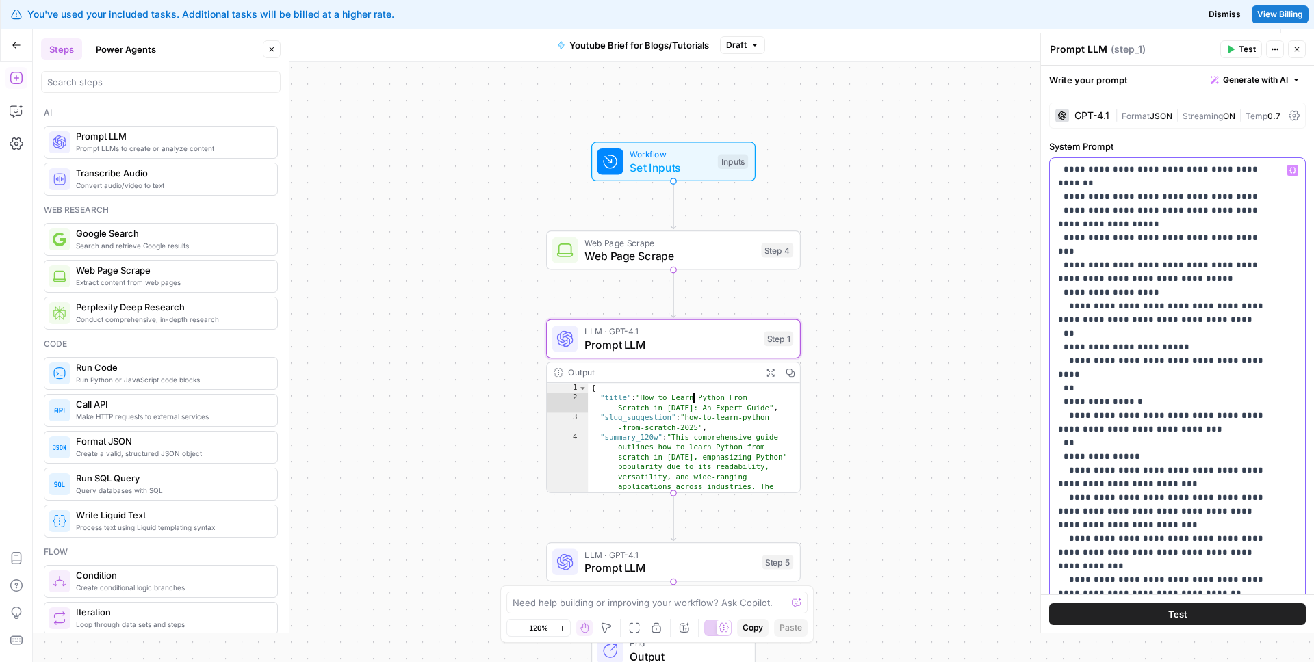
click at [1165, 388] on p "**********" at bounding box center [1167, 210] width 218 height 999
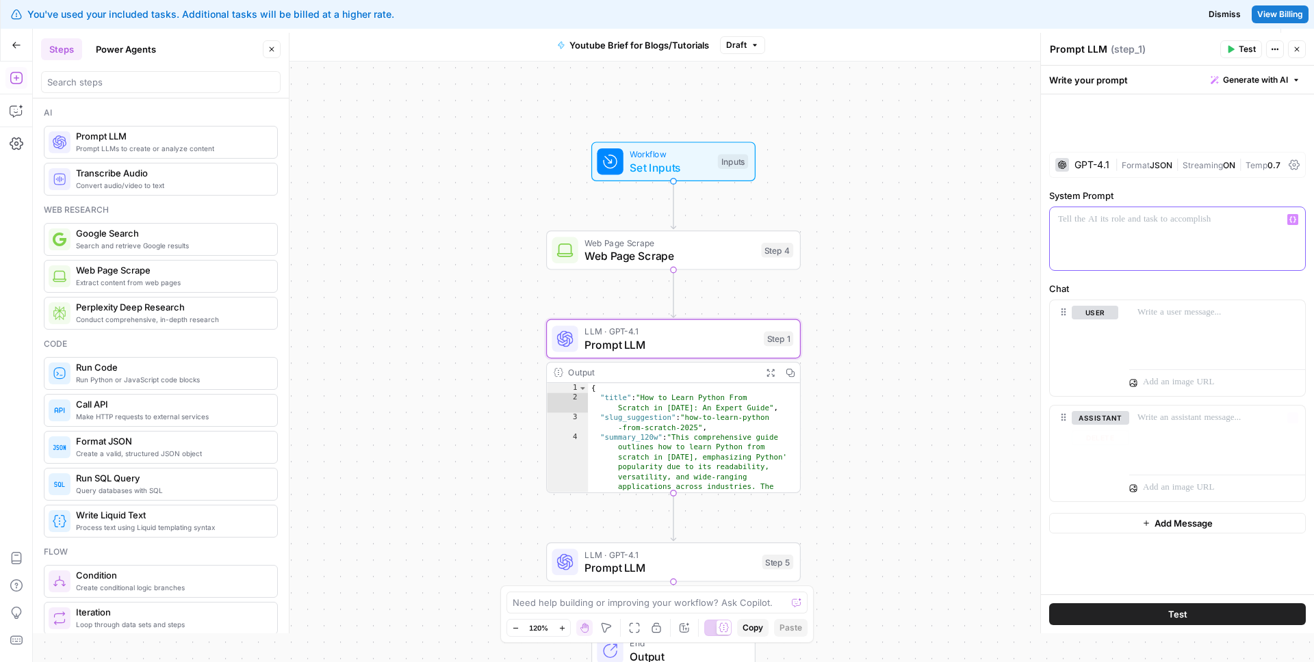
scroll to position [0, 0]
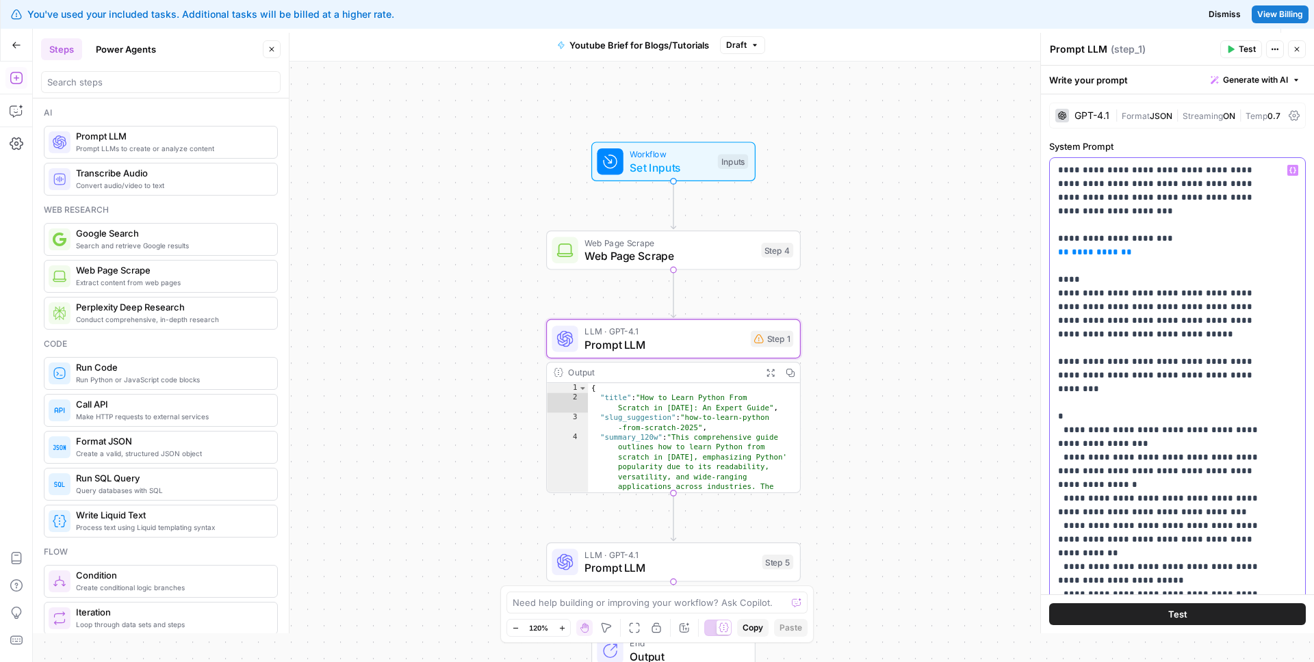
click at [1101, 250] on span "*********" at bounding box center [1095, 252] width 47 height 9
click at [1112, 253] on p "**********" at bounding box center [1167, 568] width 218 height 808
drag, startPoint x: 1112, startPoint y: 254, endPoint x: 1068, endPoint y: 257, distance: 43.9
click at [1068, 257] on p "**********" at bounding box center [1167, 568] width 218 height 808
click at [1289, 171] on icon "button" at bounding box center [1292, 170] width 7 height 7
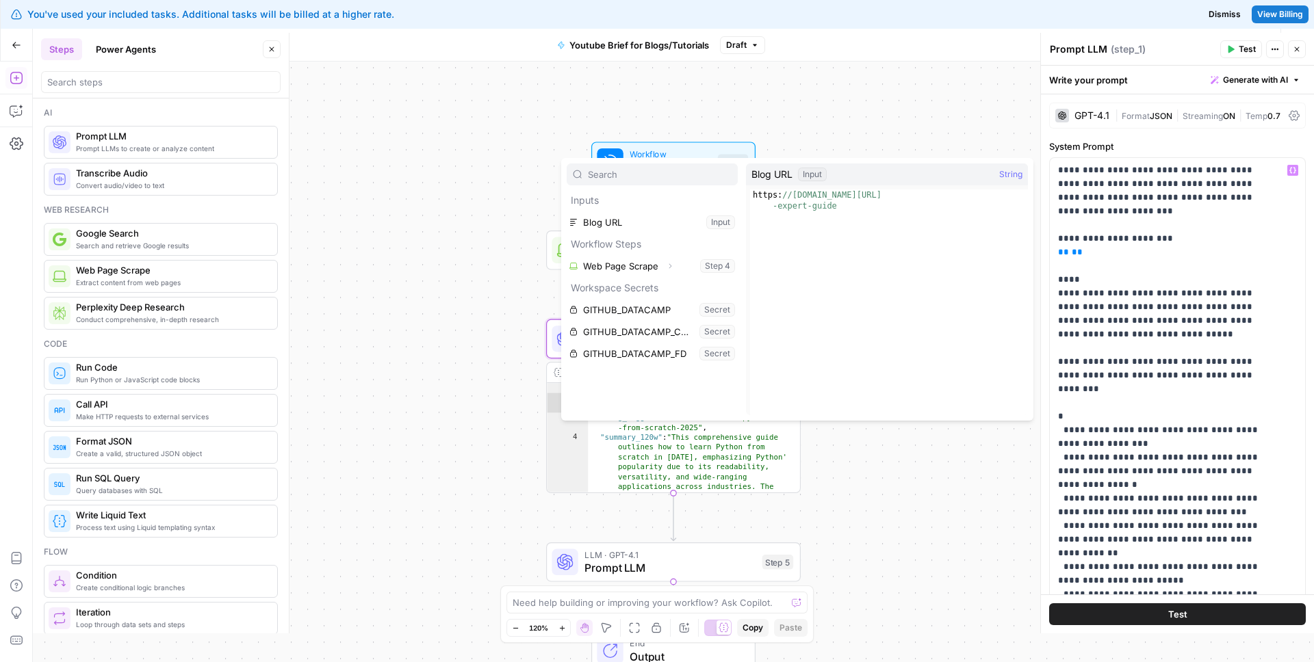
click at [782, 180] on span "Blog URL" at bounding box center [771, 175] width 41 height 14
click at [845, 177] on div "Blog URL Input String" at bounding box center [887, 175] width 282 height 22
type textarea "**********"
click at [827, 198] on div "https: //[DOMAIN_NAME][URL] -expert-guide" at bounding box center [889, 325] width 278 height 270
click at [788, 175] on span "Blog URL" at bounding box center [771, 175] width 41 height 14
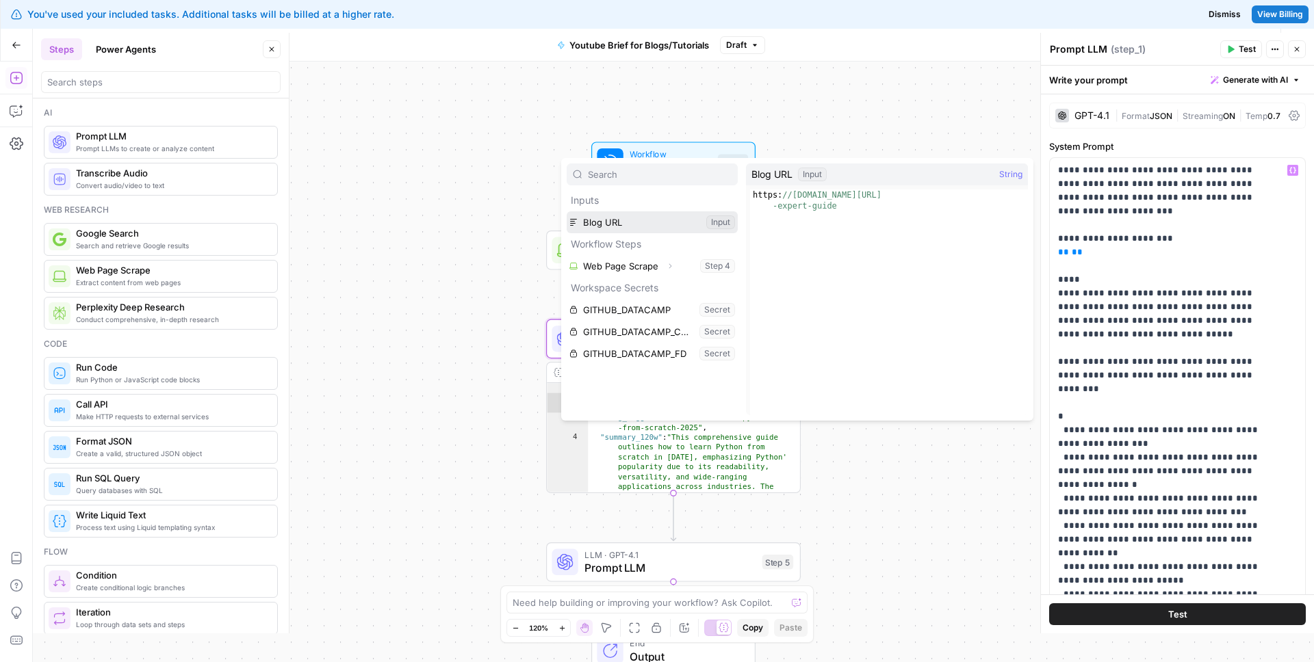
click at [627, 225] on button "Select variable Blog URL" at bounding box center [652, 222] width 171 height 22
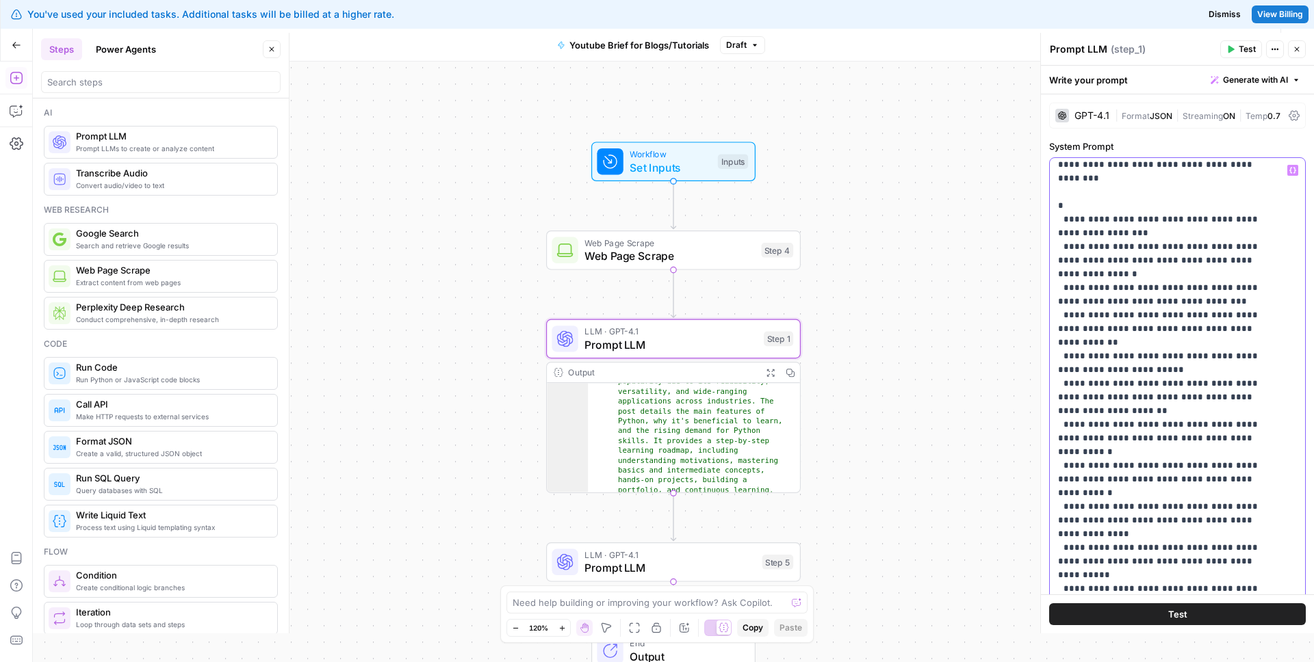
scroll to position [261, 0]
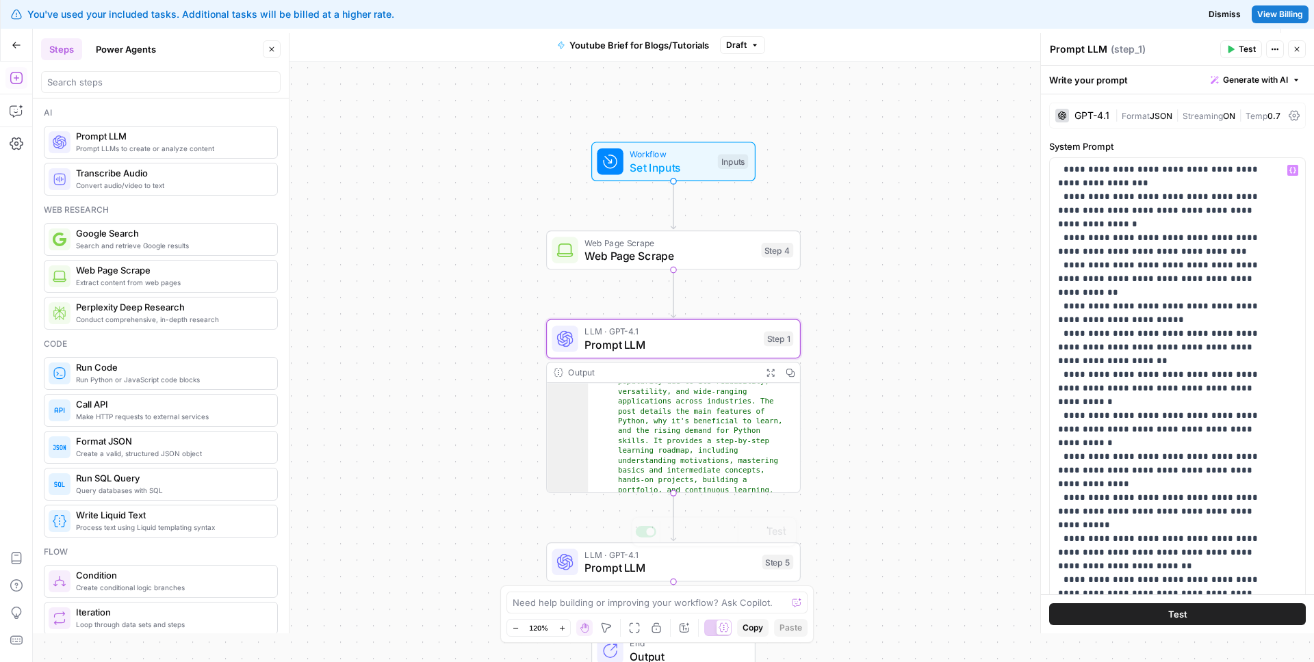
click at [658, 576] on span "Prompt LLM" at bounding box center [669, 568] width 171 height 16
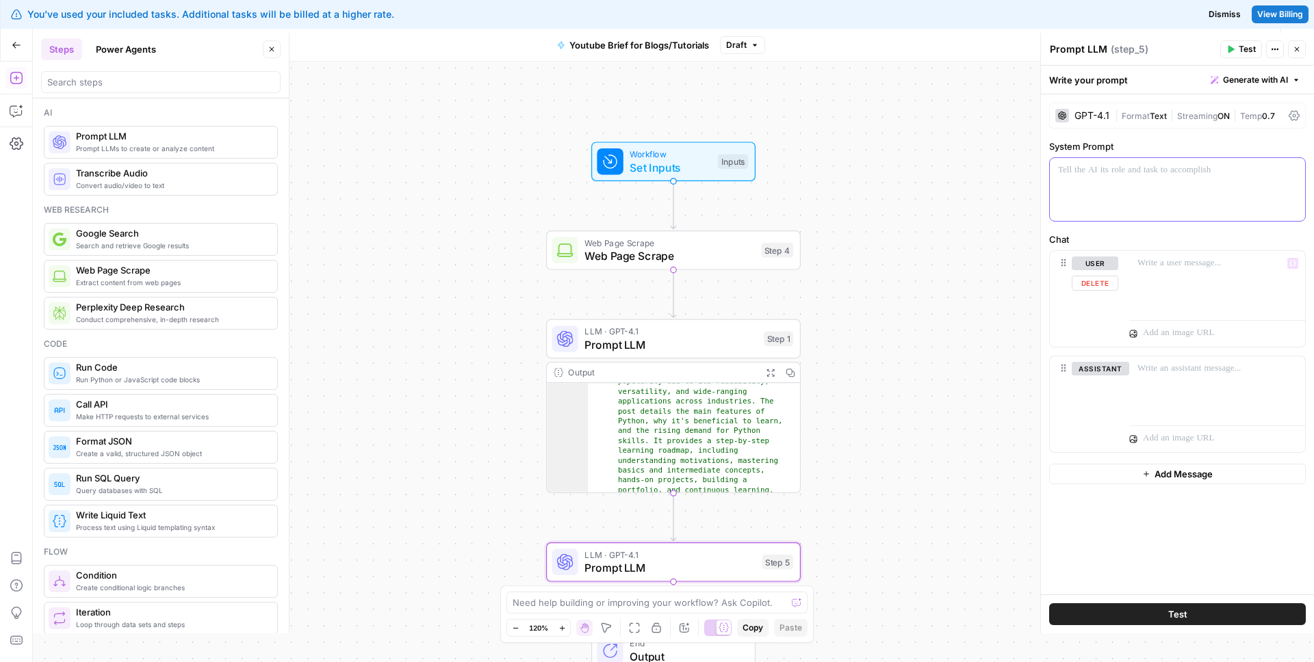
click at [1114, 187] on div at bounding box center [1177, 189] width 255 height 63
click at [1193, 173] on p at bounding box center [1177, 171] width 239 height 14
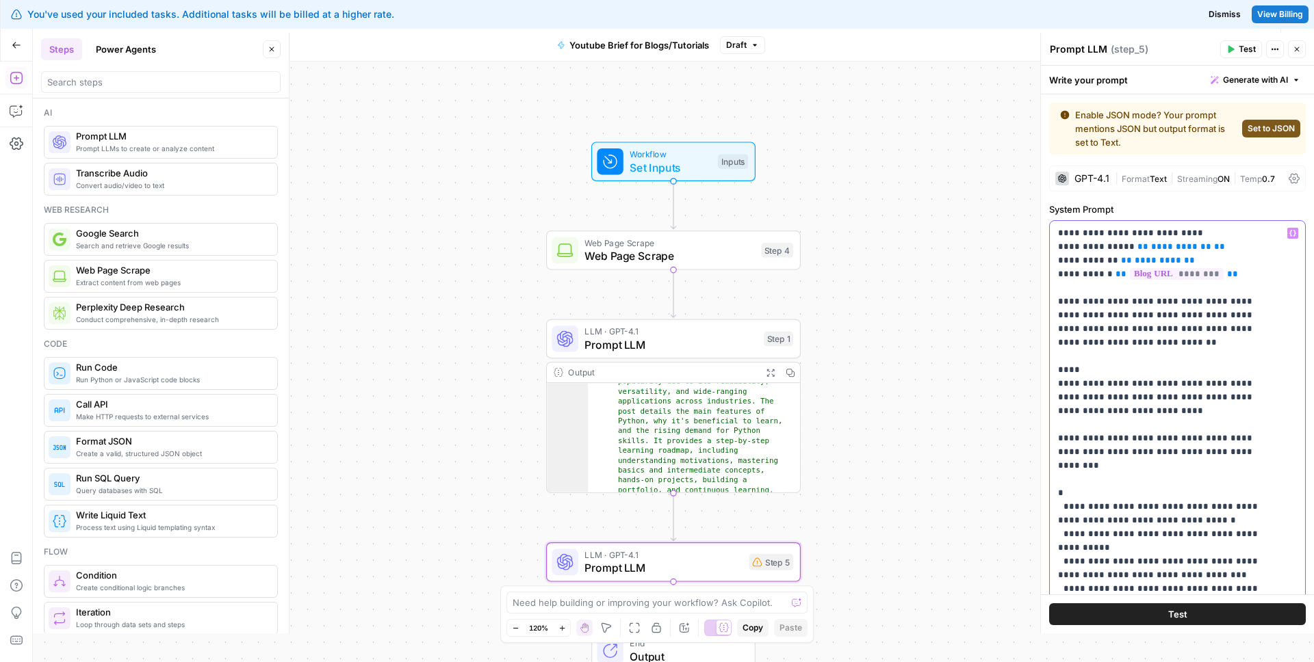
click at [1165, 249] on span "**********" at bounding box center [1181, 246] width 60 height 9
drag, startPoint x: 1181, startPoint y: 249, endPoint x: 1131, endPoint y: 250, distance: 50.0
click at [1151, 250] on span "**********" at bounding box center [1181, 246] width 60 height 9
click at [1289, 235] on icon "button" at bounding box center [1292, 233] width 7 height 7
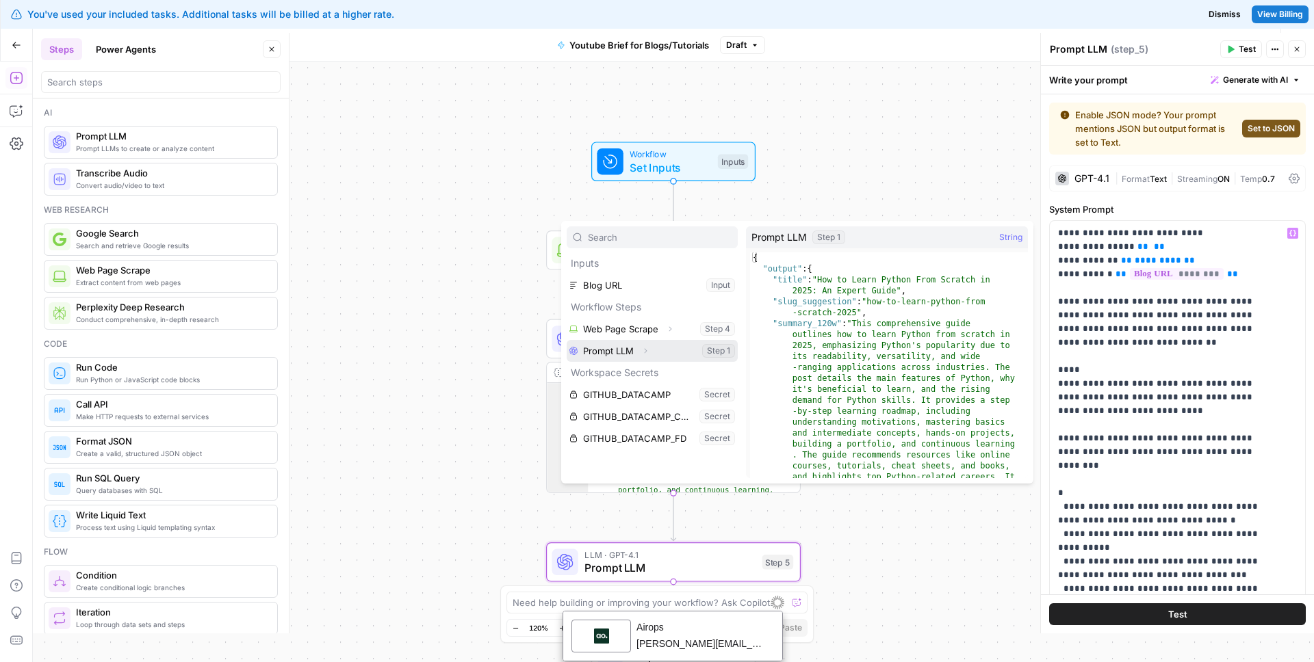
click at [646, 356] on button "Expand" at bounding box center [645, 351] width 18 height 18
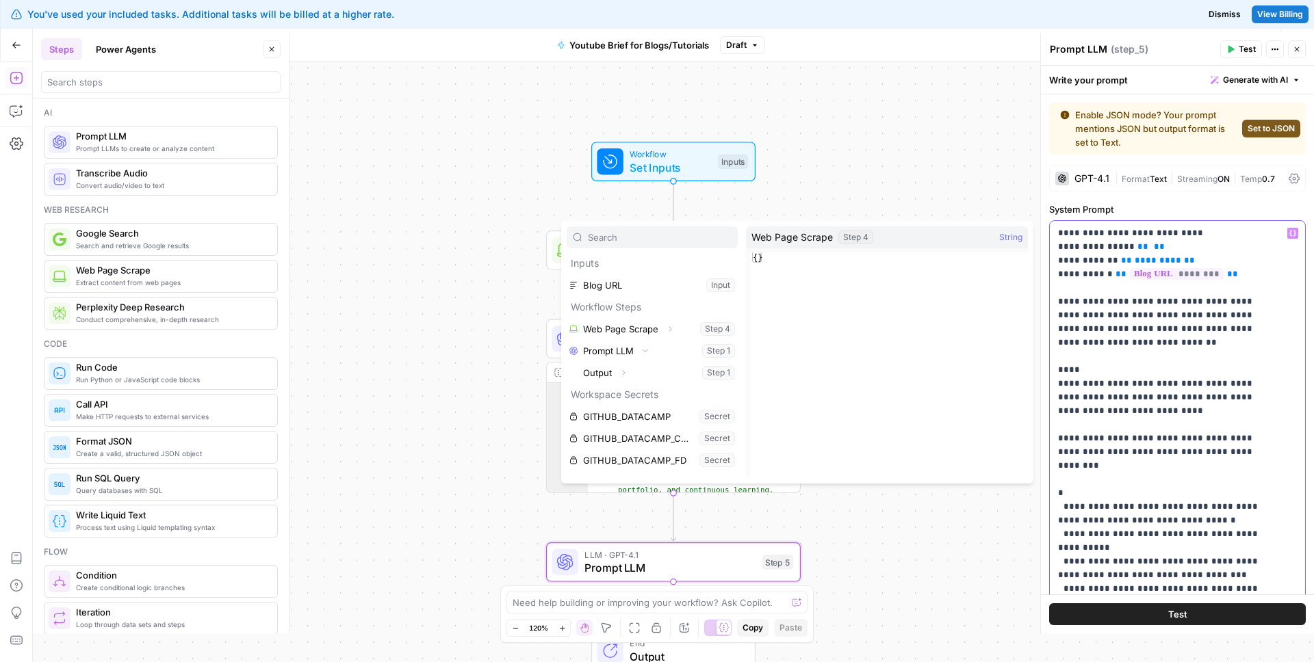
click at [1137, 274] on span "********" at bounding box center [1177, 274] width 94 height 12
click at [1144, 264] on span "*********" at bounding box center [1158, 260] width 47 height 9
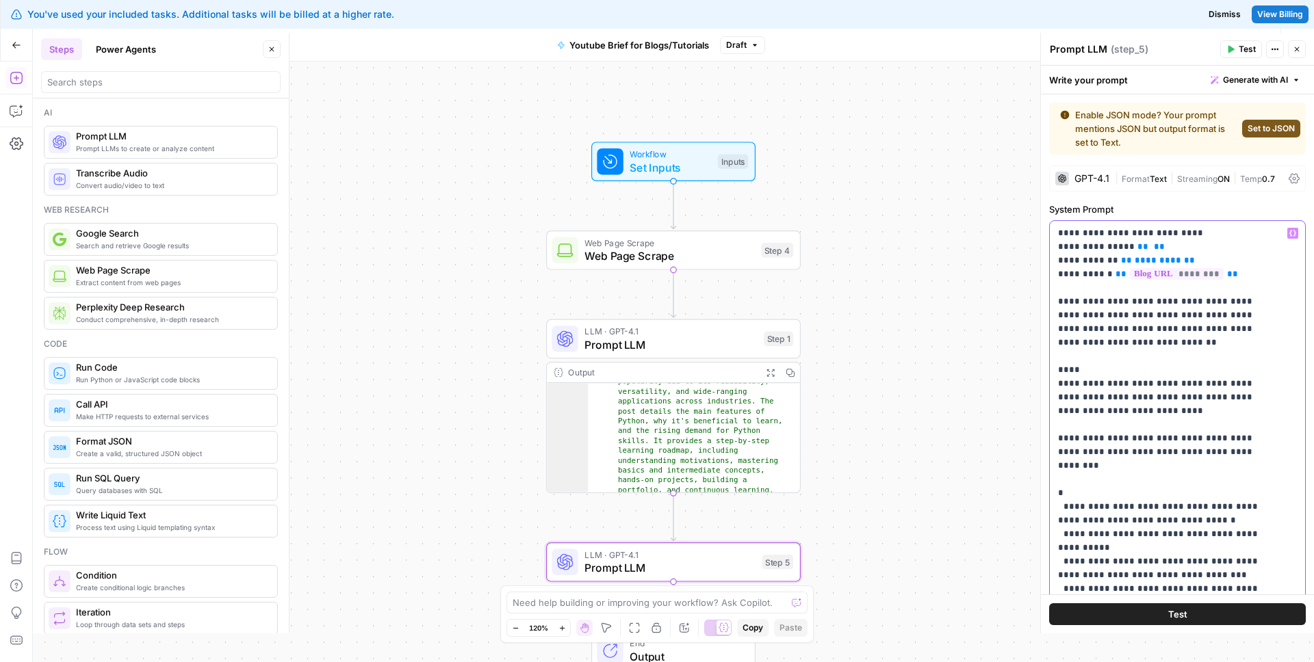
click at [1287, 234] on button "Variables Menu" at bounding box center [1292, 233] width 11 height 11
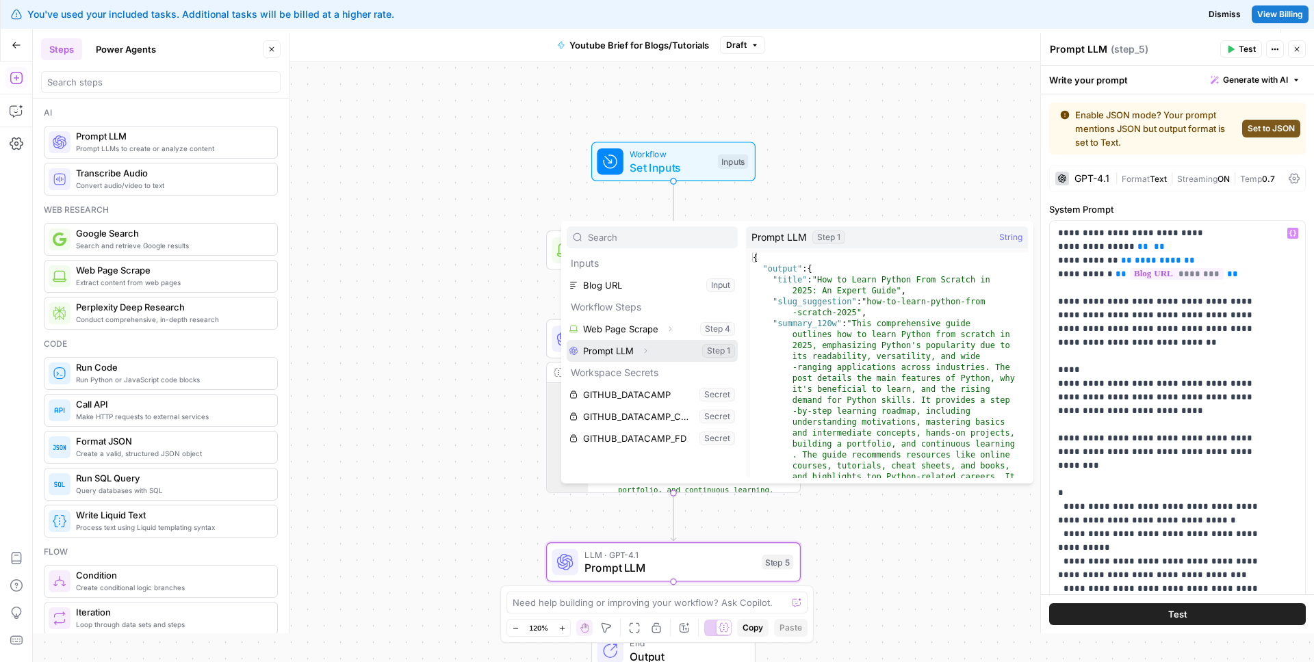
click at [628, 351] on button "Select variable Prompt LLM" at bounding box center [652, 351] width 171 height 22
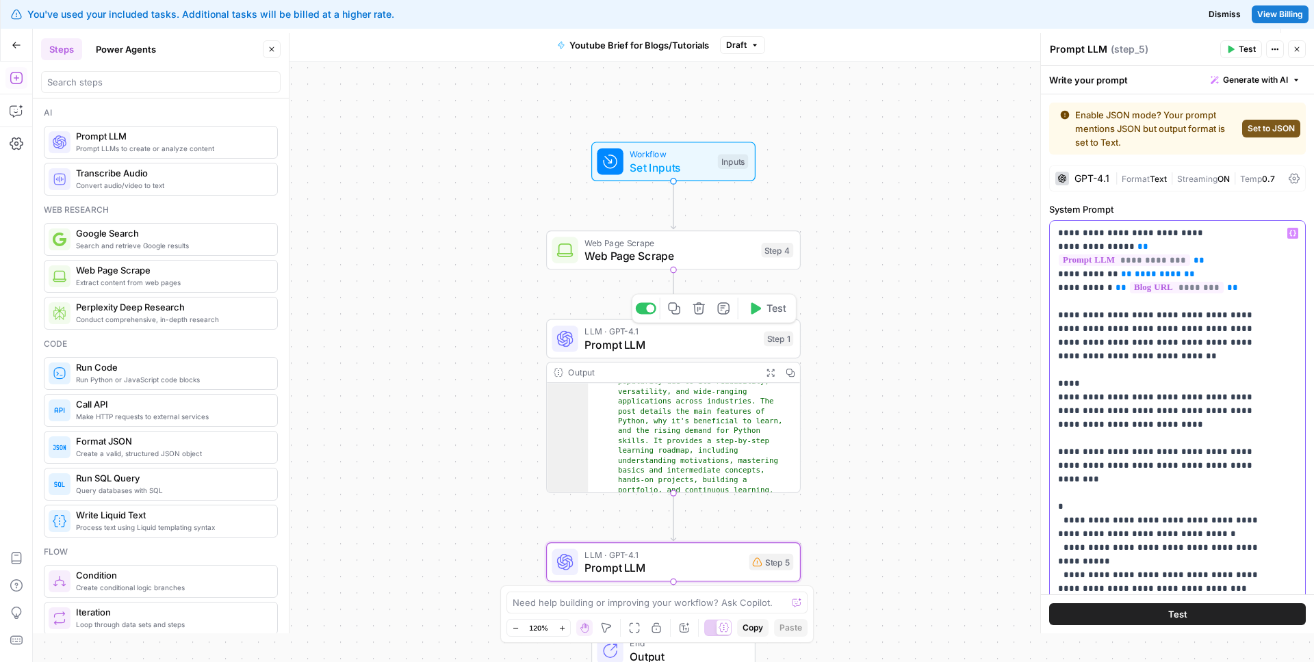
click at [1156, 270] on span "*********" at bounding box center [1158, 274] width 47 height 9
drag, startPoint x: 1168, startPoint y: 263, endPoint x: 1125, endPoint y: 263, distance: 43.1
click at [1289, 235] on icon "button" at bounding box center [1292, 233] width 7 height 7
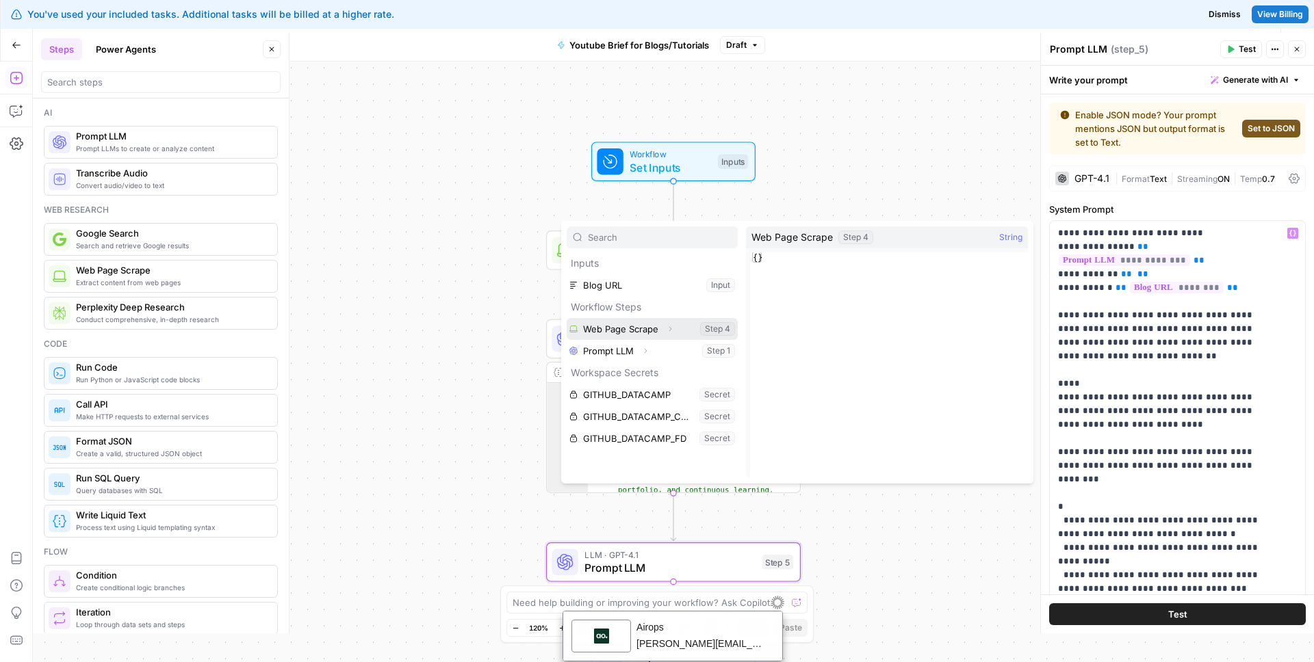
click at [612, 331] on button "Select variable Web Page Scrape" at bounding box center [652, 329] width 171 height 22
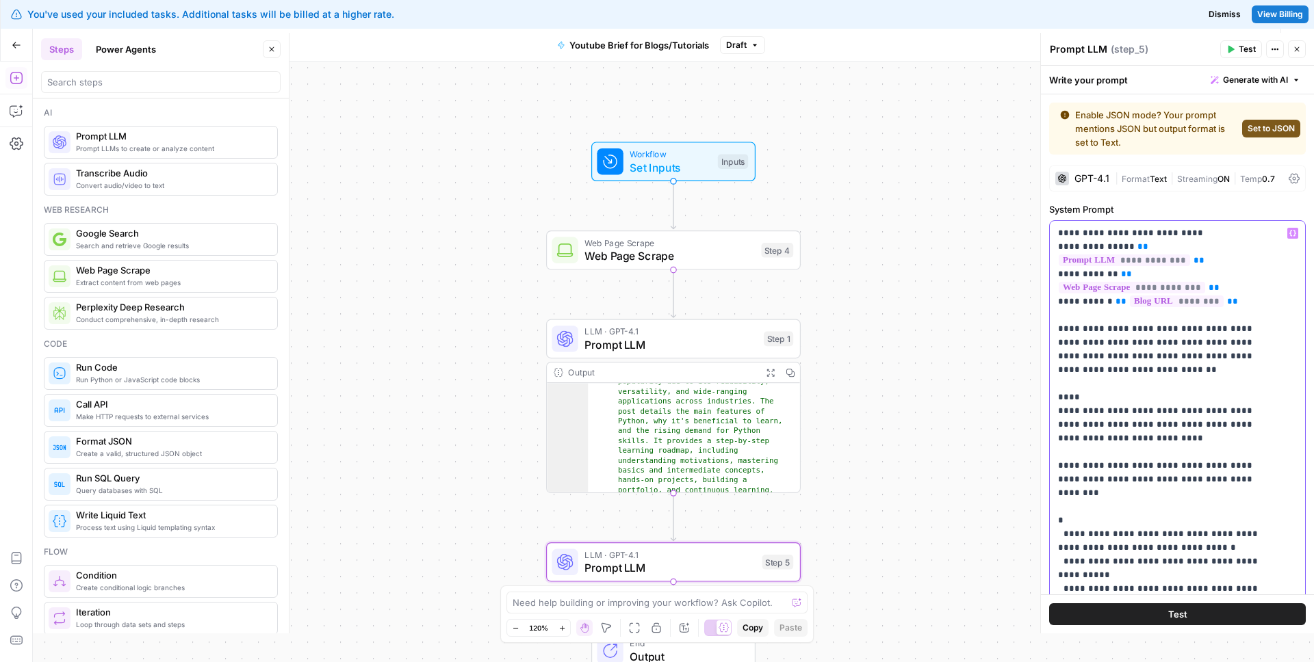
click at [1195, 296] on span "********" at bounding box center [1177, 302] width 94 height 12
drag, startPoint x: 1202, startPoint y: 286, endPoint x: 1119, endPoint y: 287, distance: 82.8
click at [1289, 234] on icon "button" at bounding box center [1292, 233] width 7 height 7
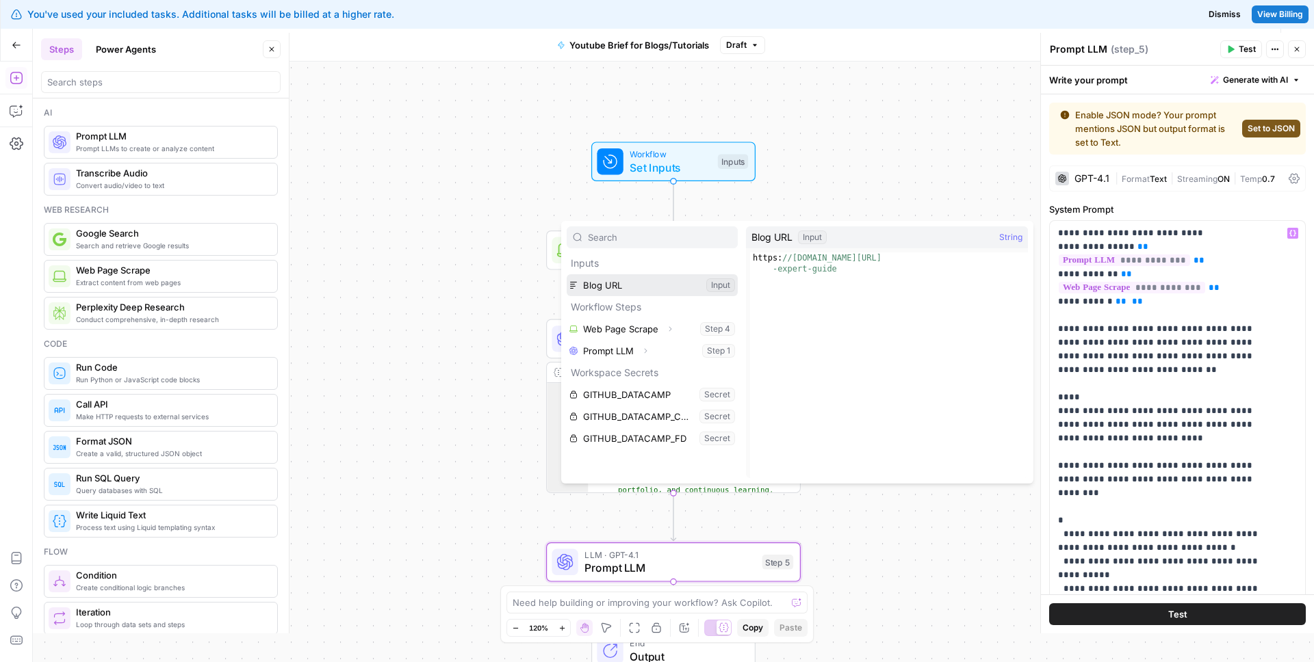
click at [632, 287] on button "Select variable Blog URL" at bounding box center [652, 285] width 171 height 22
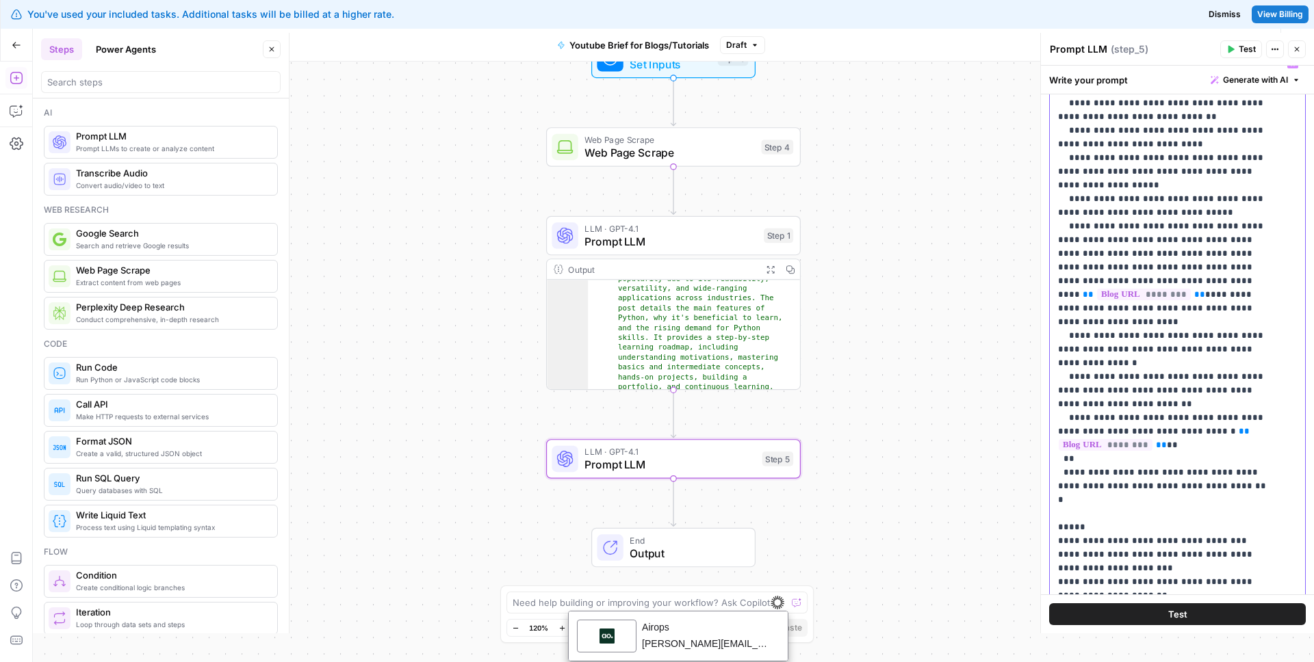
scroll to position [456, 0]
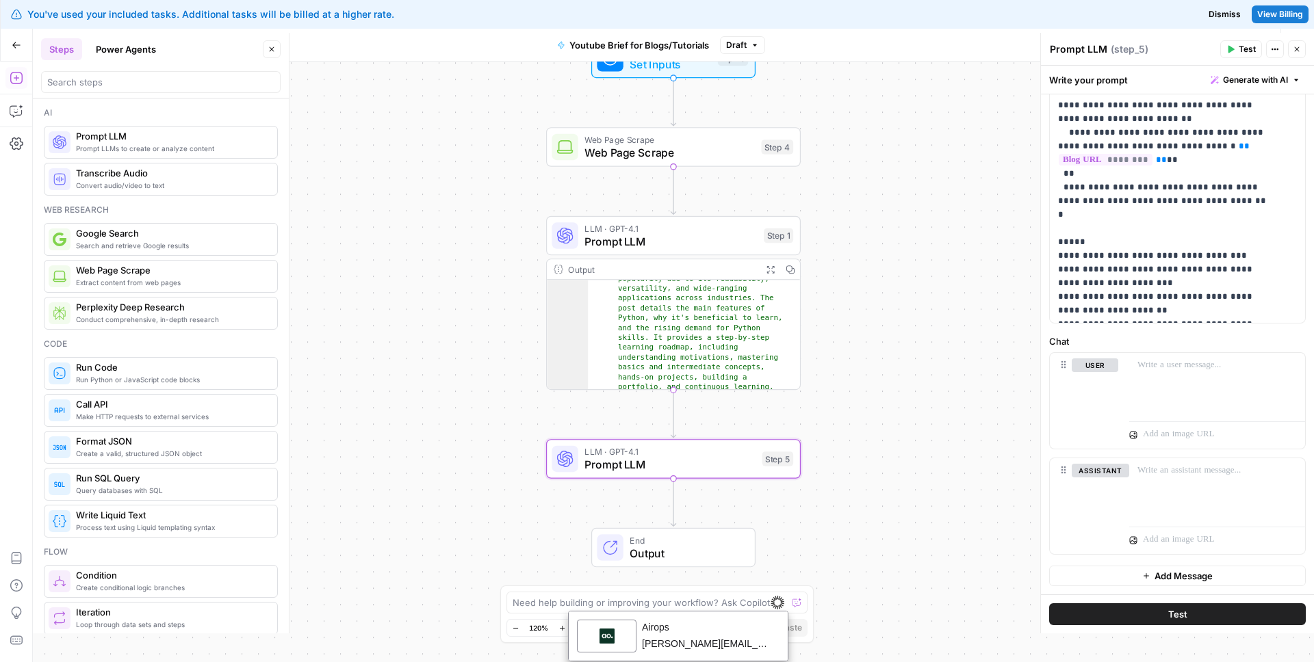
click at [1288, 51] on button "Close" at bounding box center [1297, 49] width 18 height 18
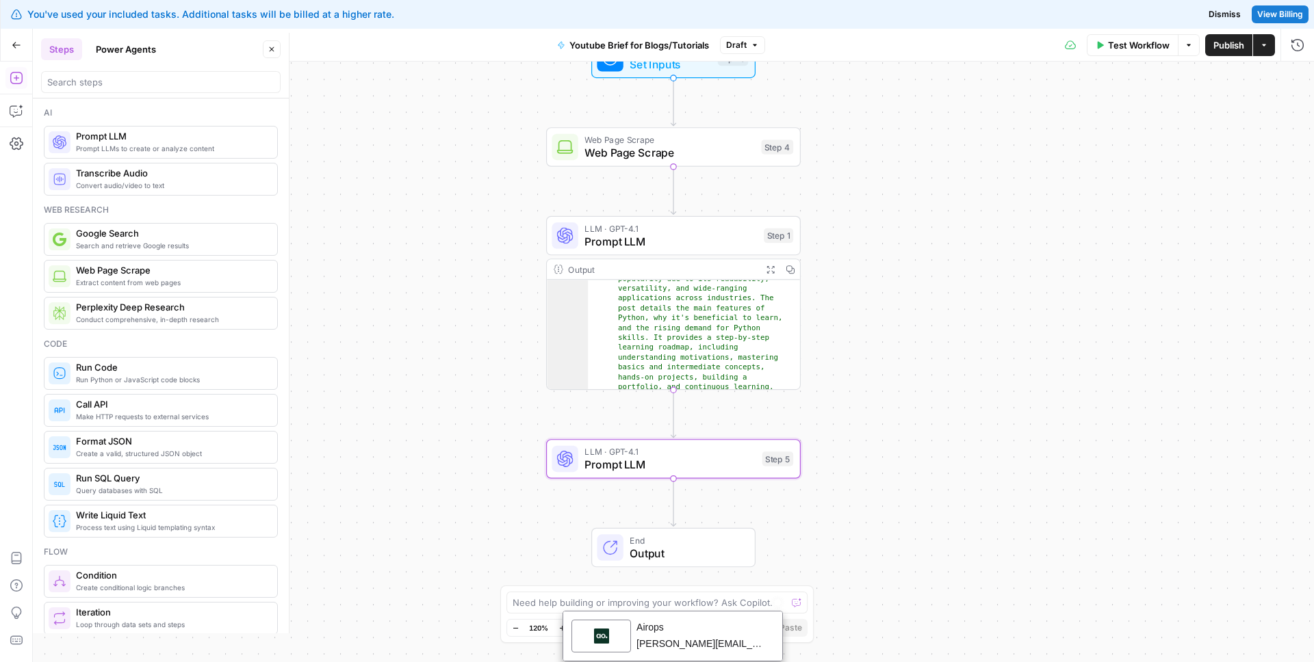
click at [1237, 48] on span "Publish" at bounding box center [1228, 45] width 31 height 14
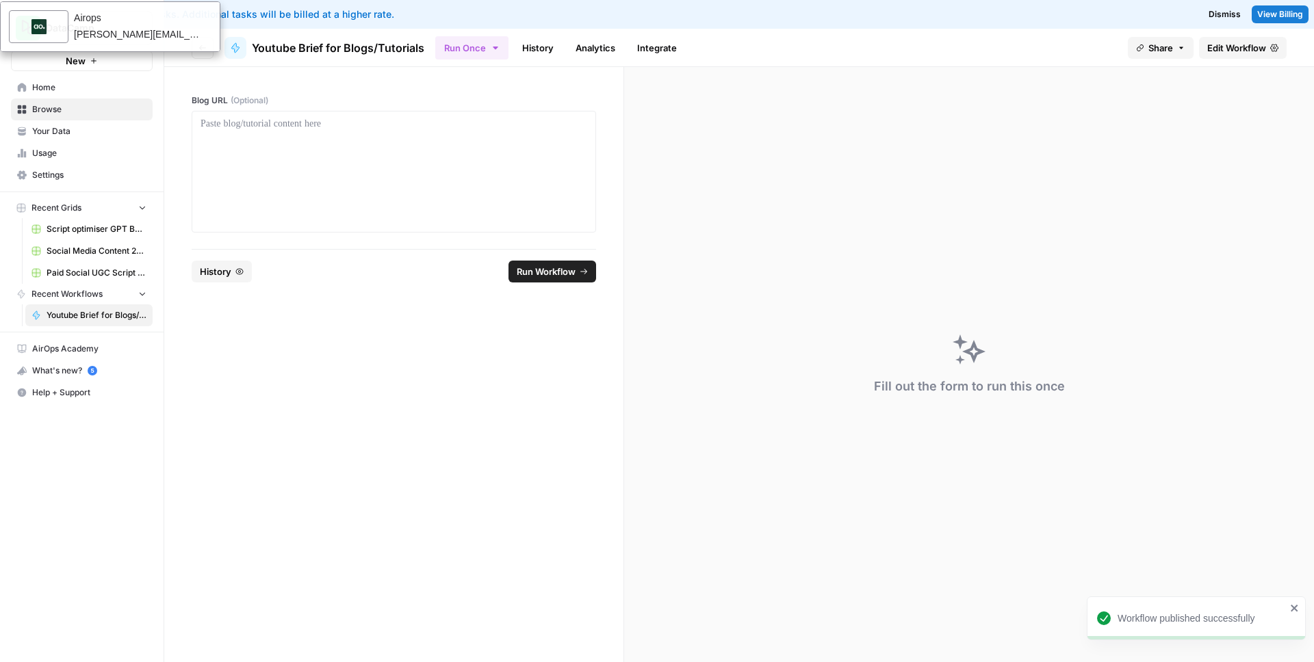
click at [356, 112] on div at bounding box center [394, 172] width 404 height 122
click at [352, 137] on div at bounding box center [394, 171] width 387 height 109
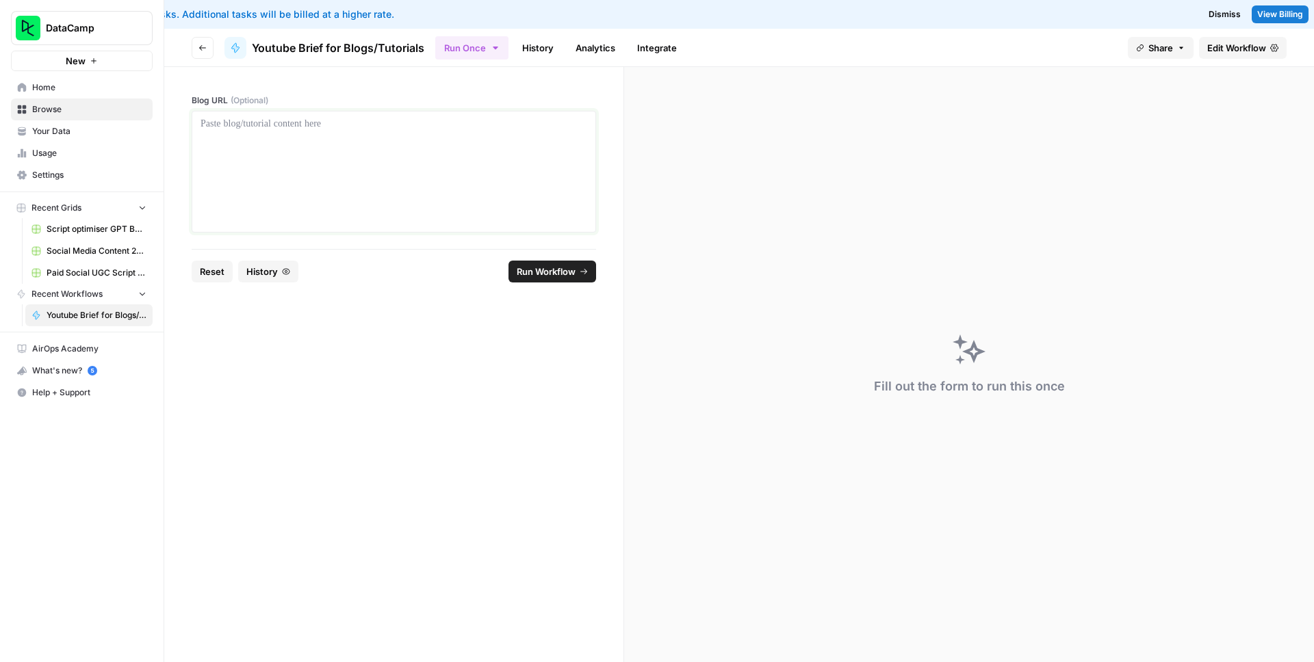
click at [339, 148] on div at bounding box center [394, 171] width 387 height 109
click at [530, 275] on span "Run Workflow" at bounding box center [546, 272] width 59 height 14
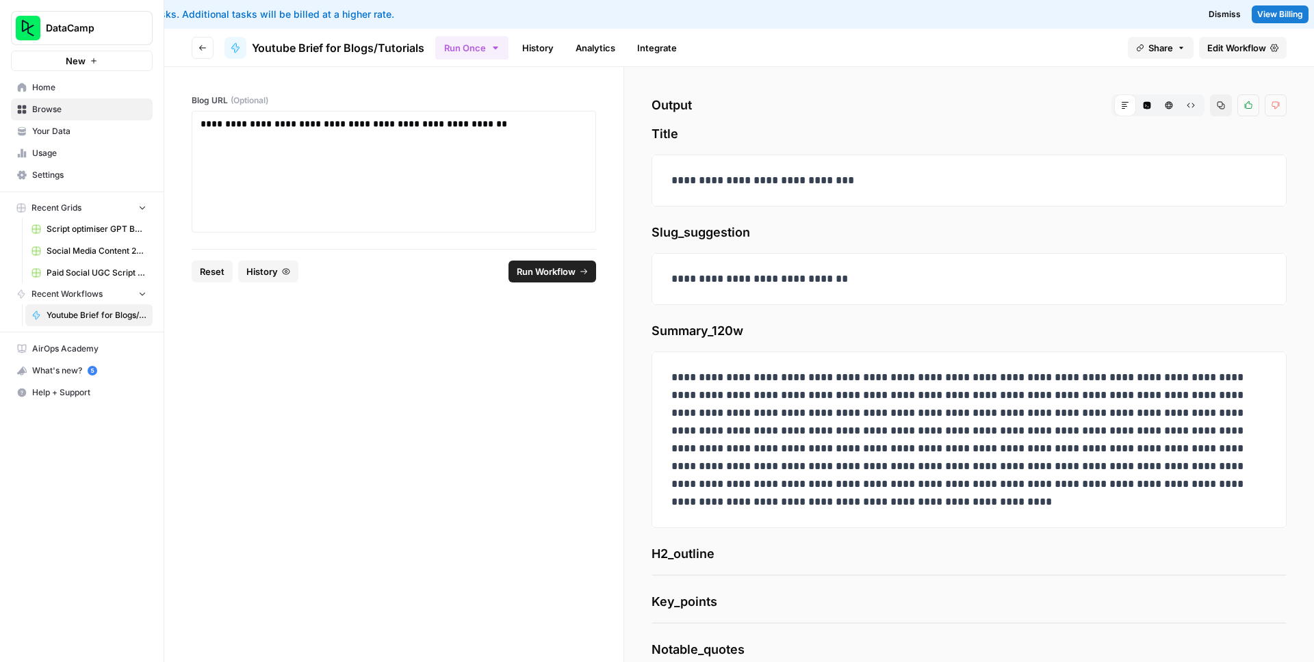
click at [1231, 53] on span "Edit Workflow" at bounding box center [1236, 48] width 59 height 14
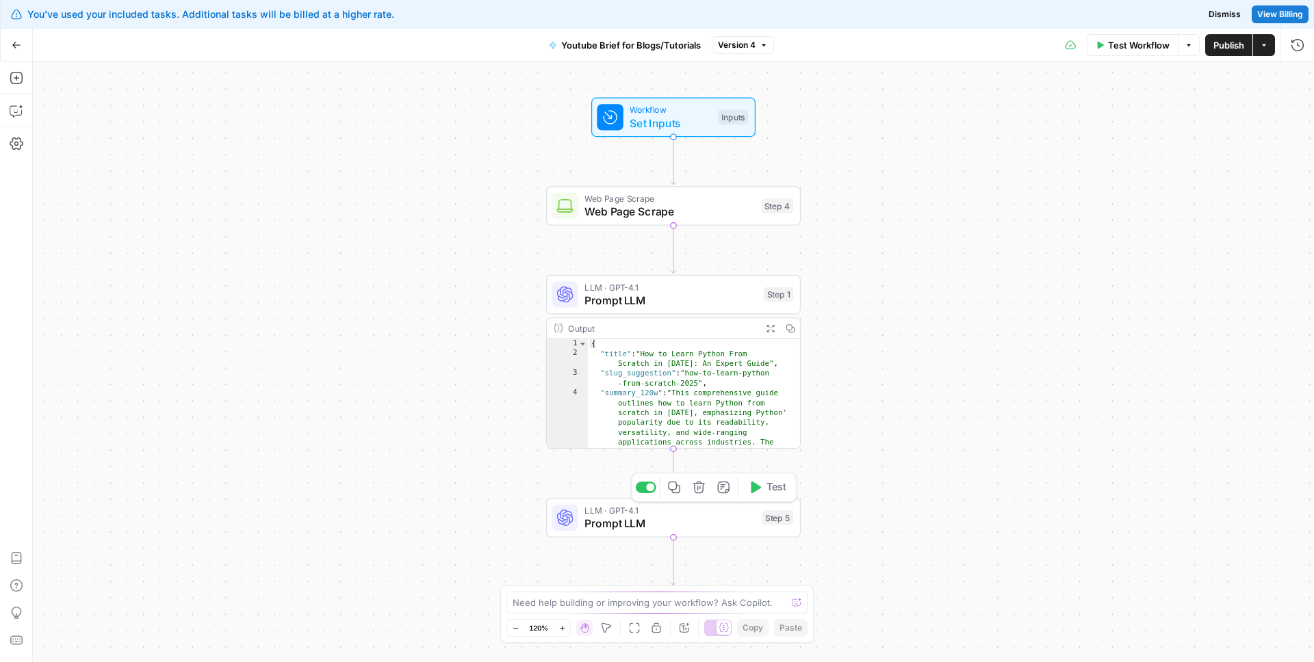
click at [656, 517] on span "Prompt LLM" at bounding box center [669, 523] width 171 height 16
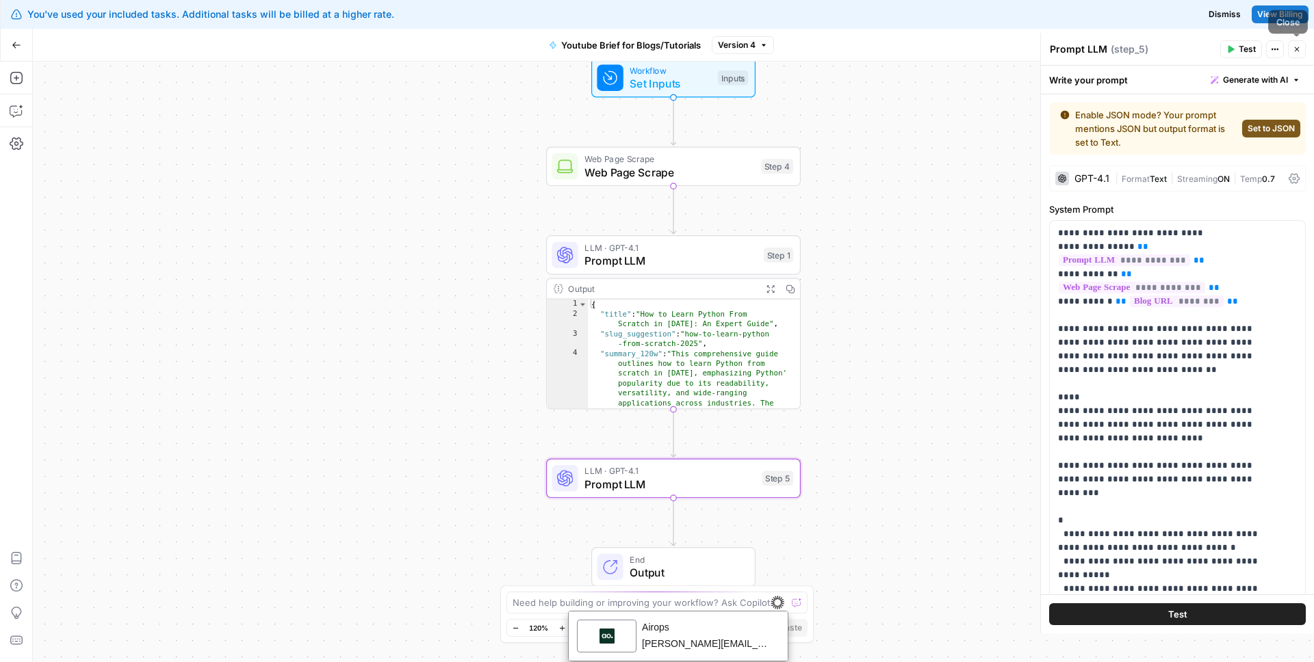
click at [1299, 47] on icon "button" at bounding box center [1297, 49] width 8 height 8
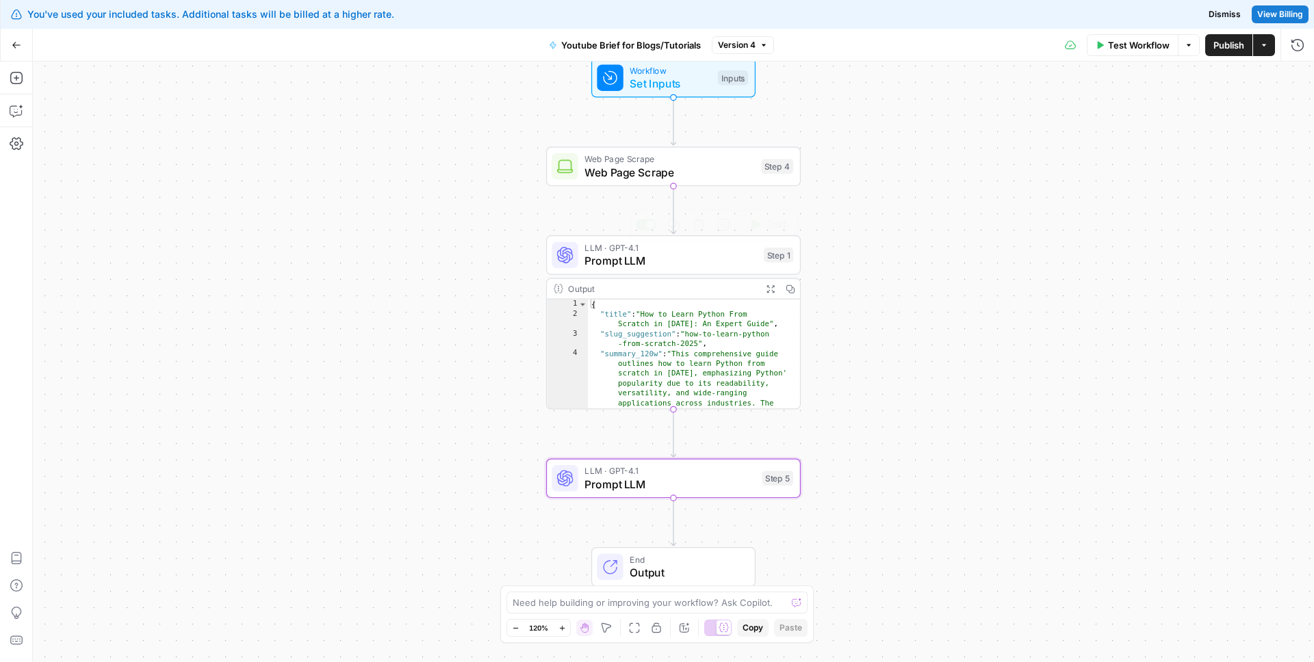
click at [630, 258] on span "Prompt LLM" at bounding box center [670, 261] width 172 height 16
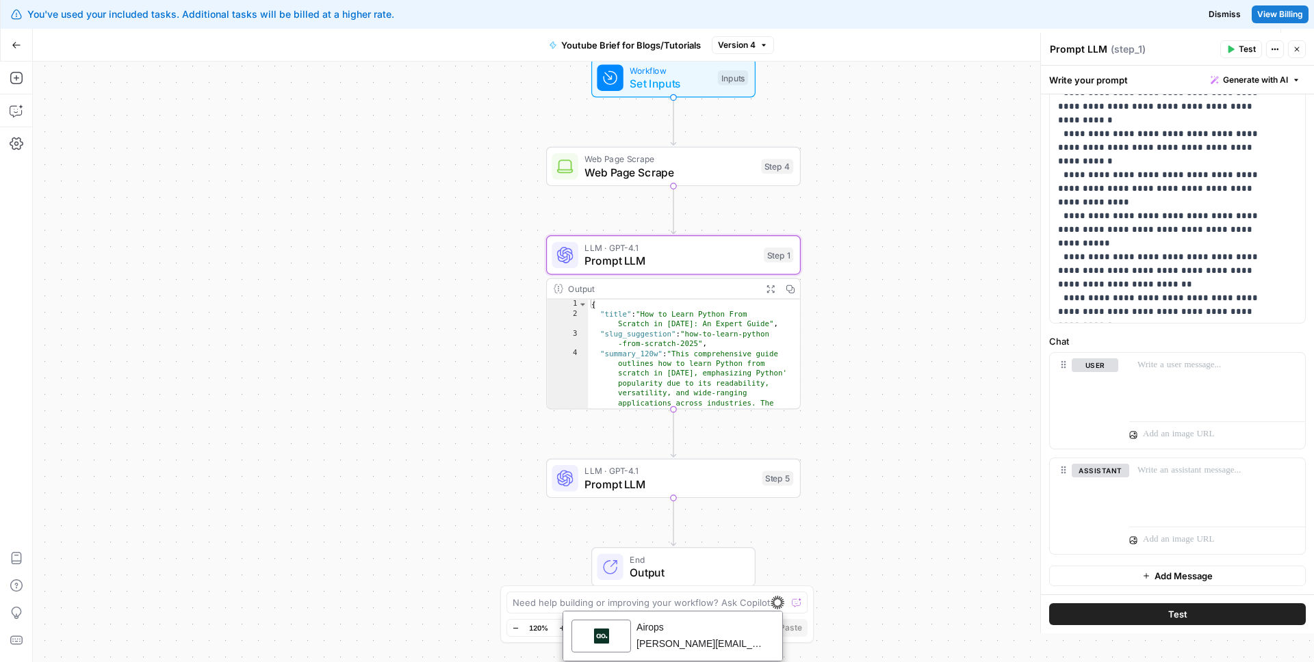
scroll to position [247, 0]
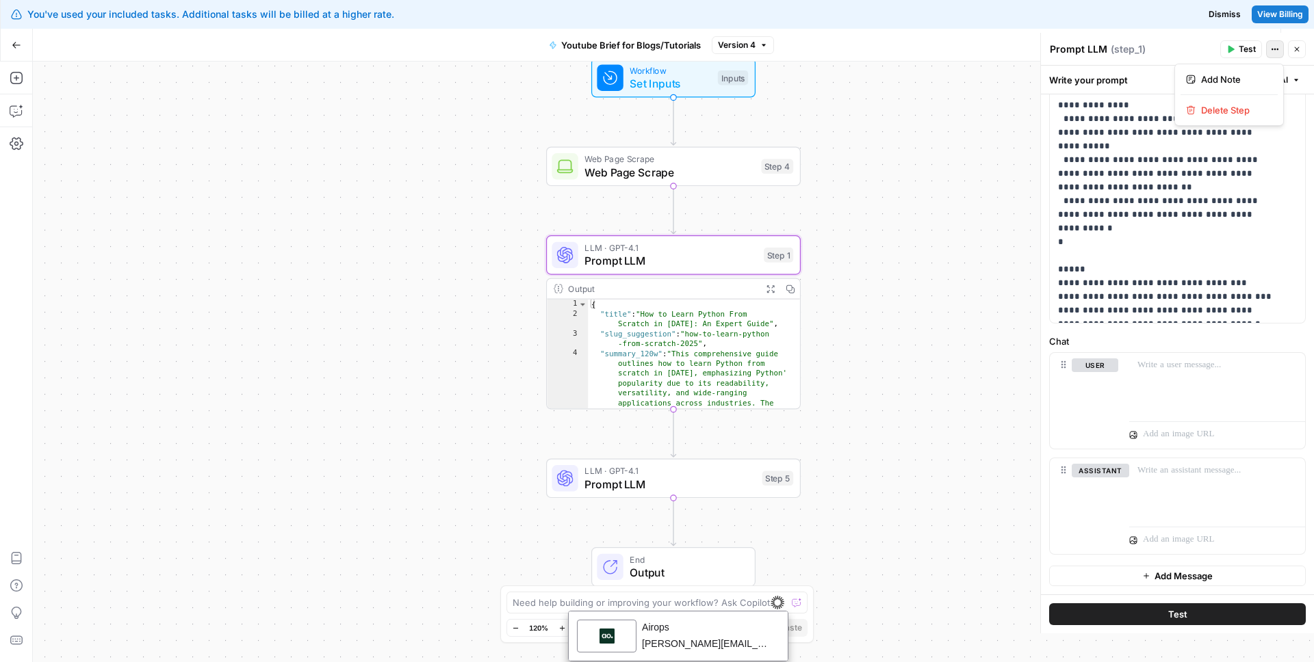
click at [1281, 47] on button "Actions" at bounding box center [1275, 49] width 18 height 18
click at [1178, 322] on div "**********" at bounding box center [1177, 44] width 257 height 559
click at [1299, 50] on icon "button" at bounding box center [1297, 49] width 8 height 8
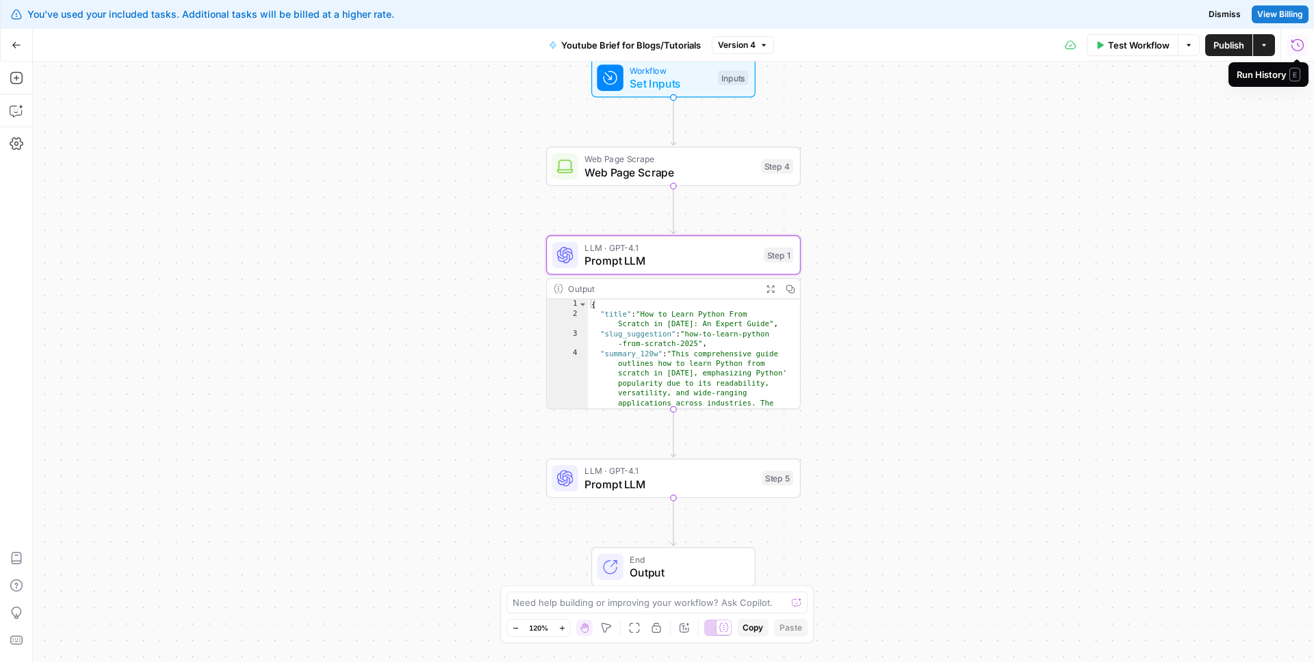
click at [1307, 45] on button "Run History" at bounding box center [1298, 45] width 22 height 22
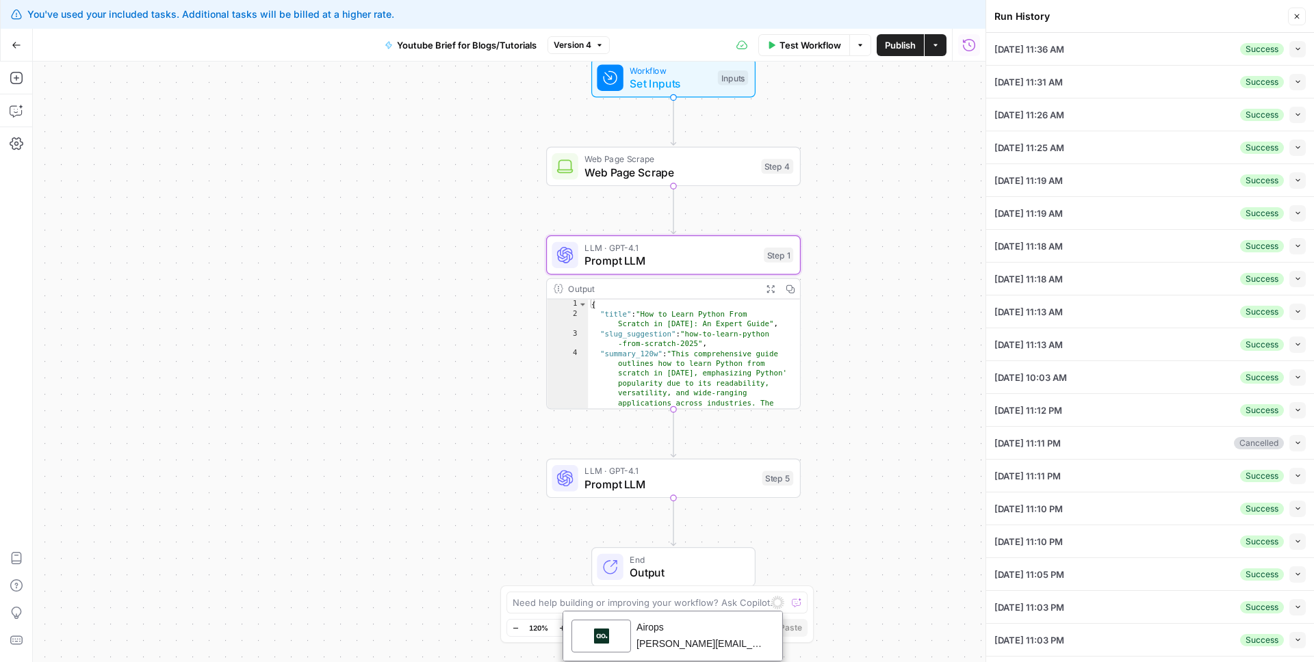
click at [1289, 50] on button "Collapse" at bounding box center [1297, 49] width 16 height 16
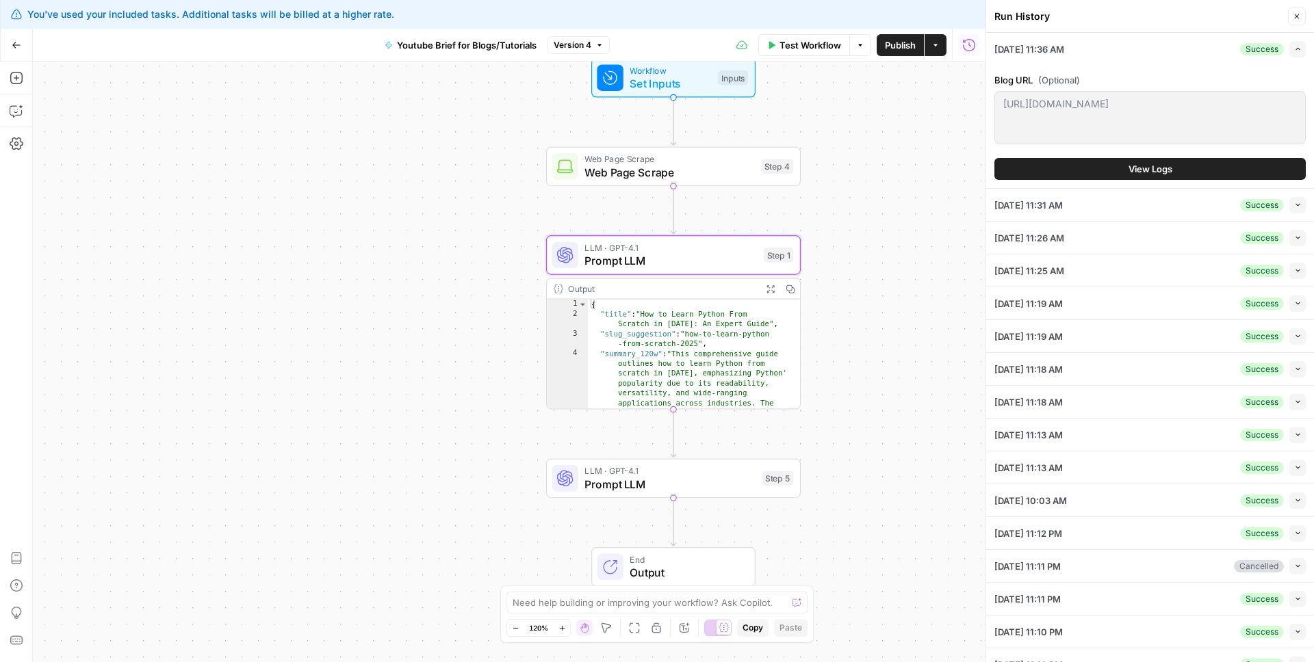
click at [1142, 173] on span "View Logs" at bounding box center [1150, 169] width 44 height 14
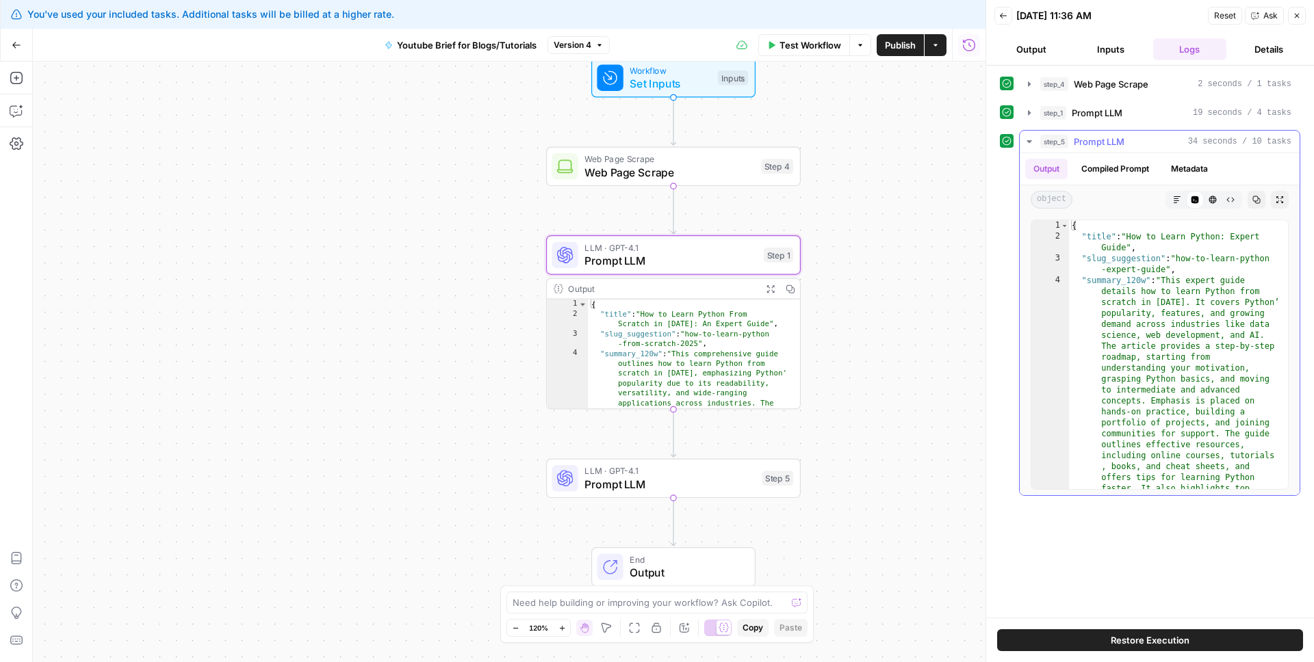
click at [1122, 176] on button "Compiled Prompt" at bounding box center [1115, 169] width 84 height 21
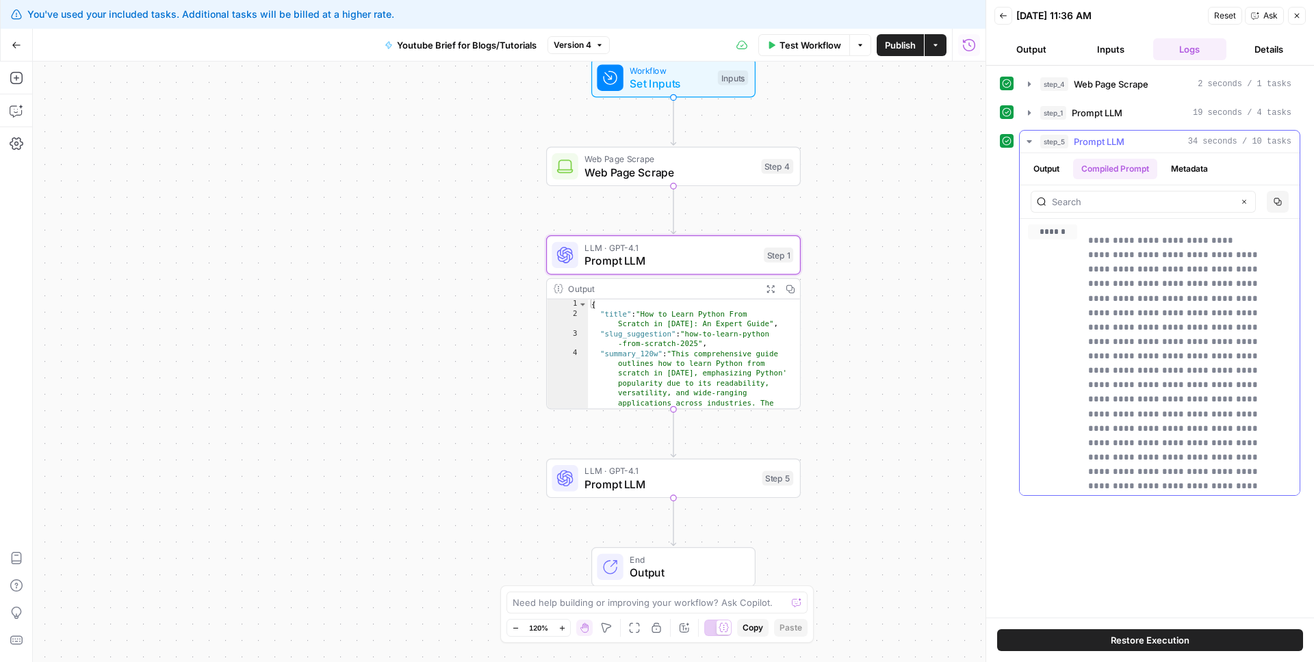
click at [1186, 173] on button "Metadata" at bounding box center [1189, 169] width 53 height 21
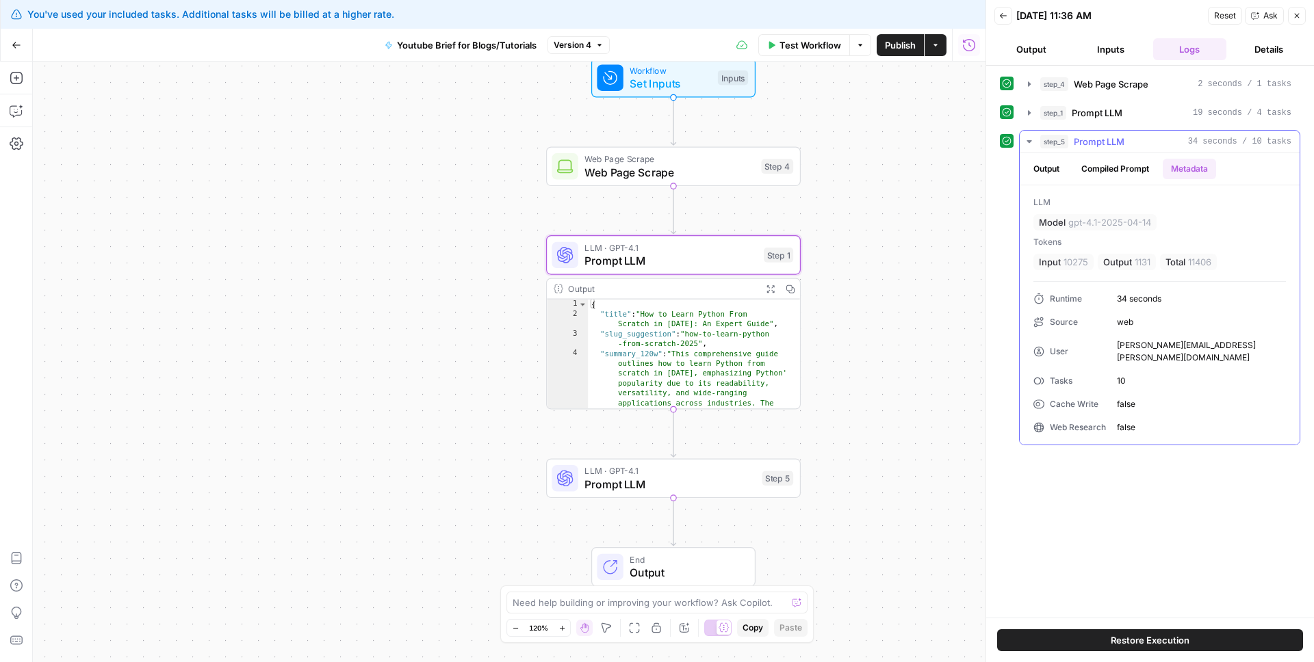
click at [1057, 172] on button "Output" at bounding box center [1046, 169] width 42 height 21
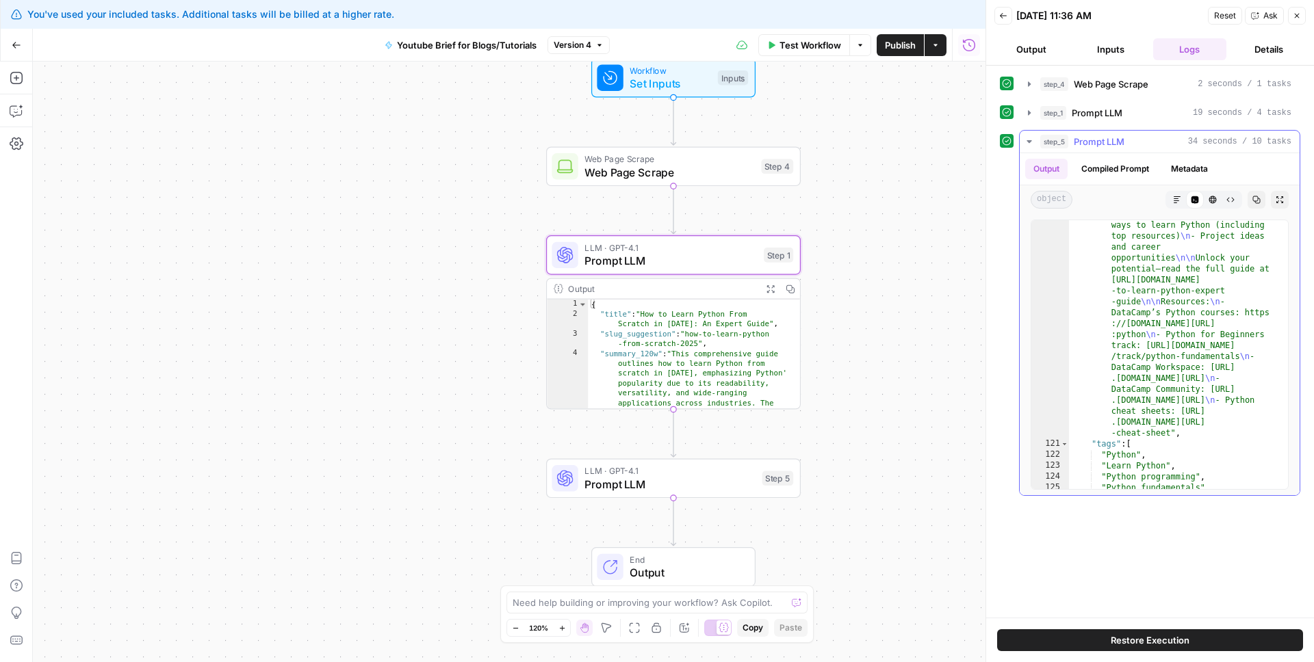
scroll to position [2633, 0]
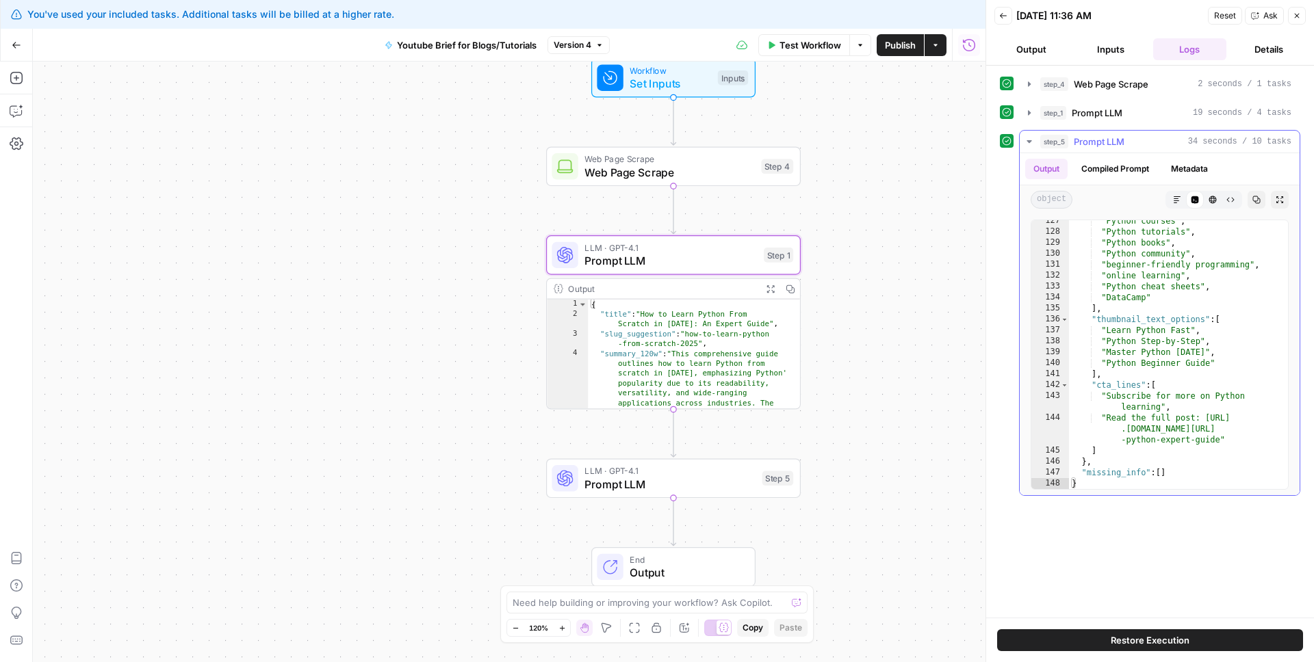
click at [1111, 173] on button "Compiled Prompt" at bounding box center [1115, 169] width 84 height 21
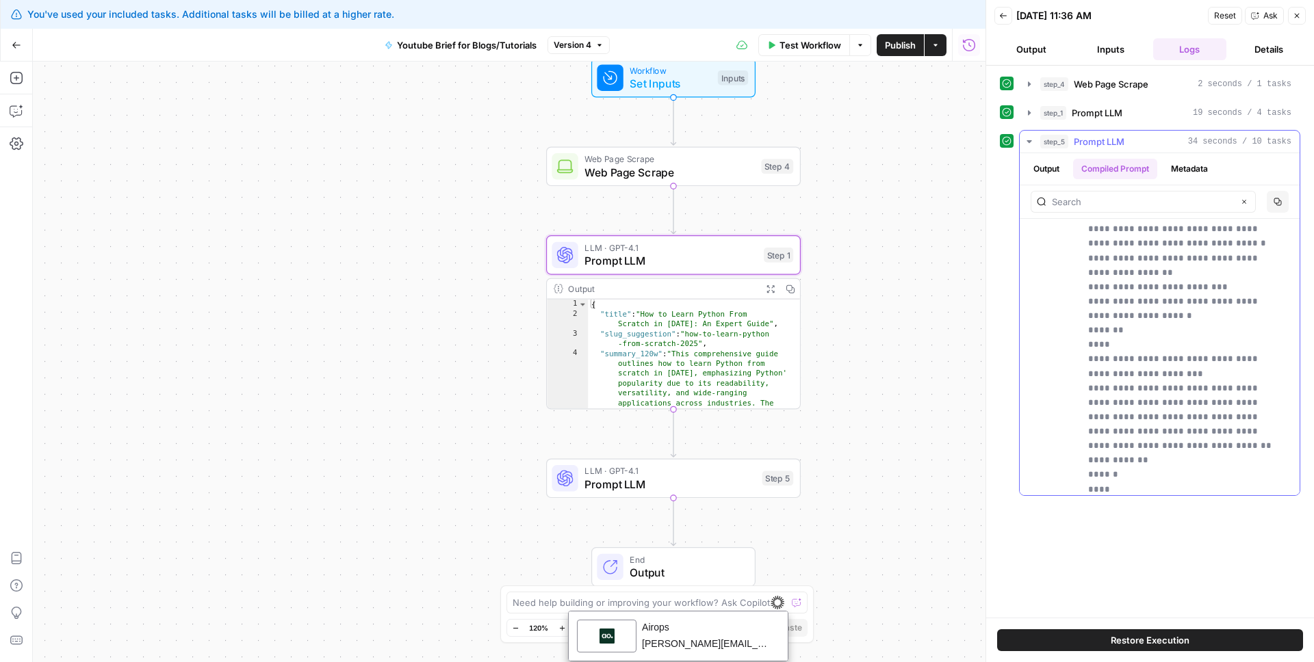
scroll to position [21587, 0]
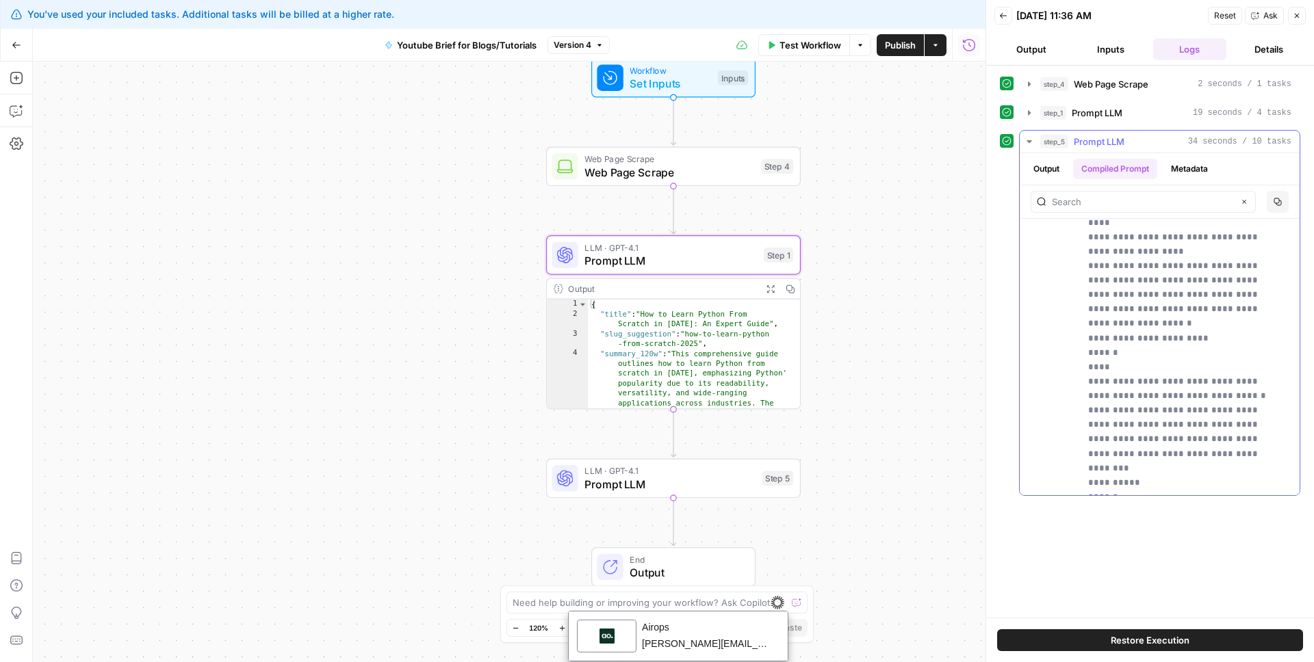
click at [1204, 168] on button "Metadata" at bounding box center [1189, 169] width 53 height 21
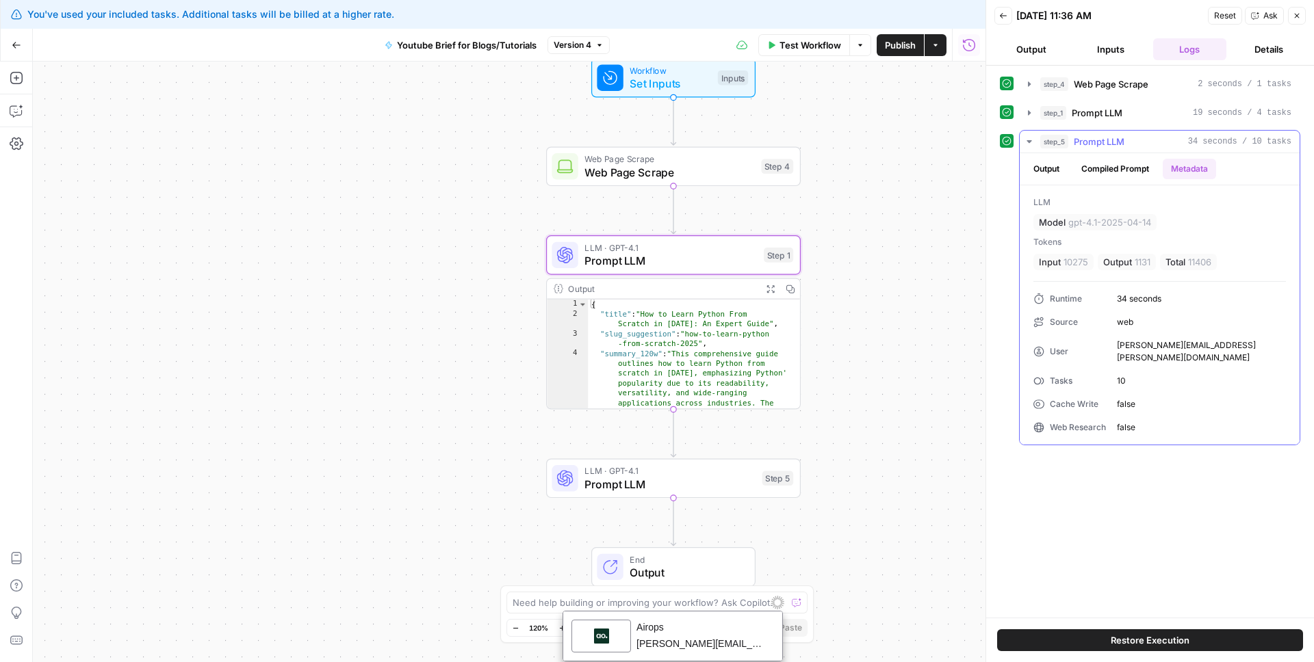
click at [1063, 172] on button "Output" at bounding box center [1046, 169] width 42 height 21
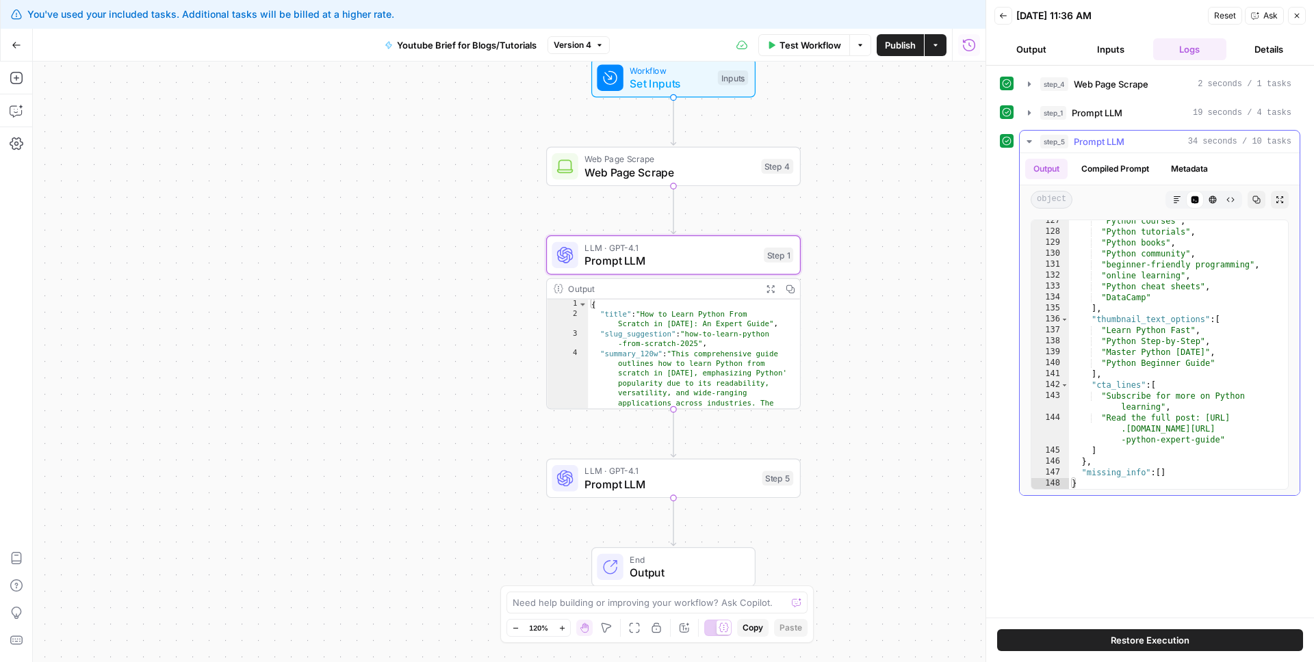
scroll to position [2633, 0]
click at [20, 77] on icon "button" at bounding box center [17, 78] width 14 height 14
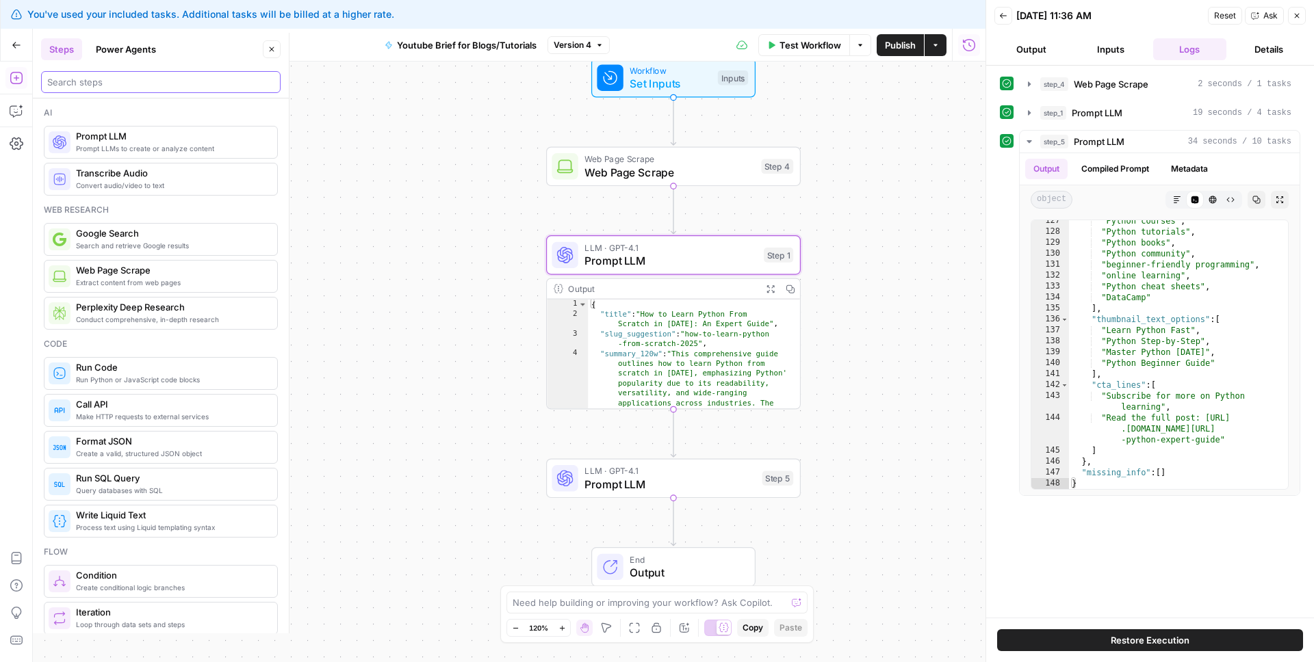
click at [93, 80] on input "search" at bounding box center [160, 82] width 227 height 14
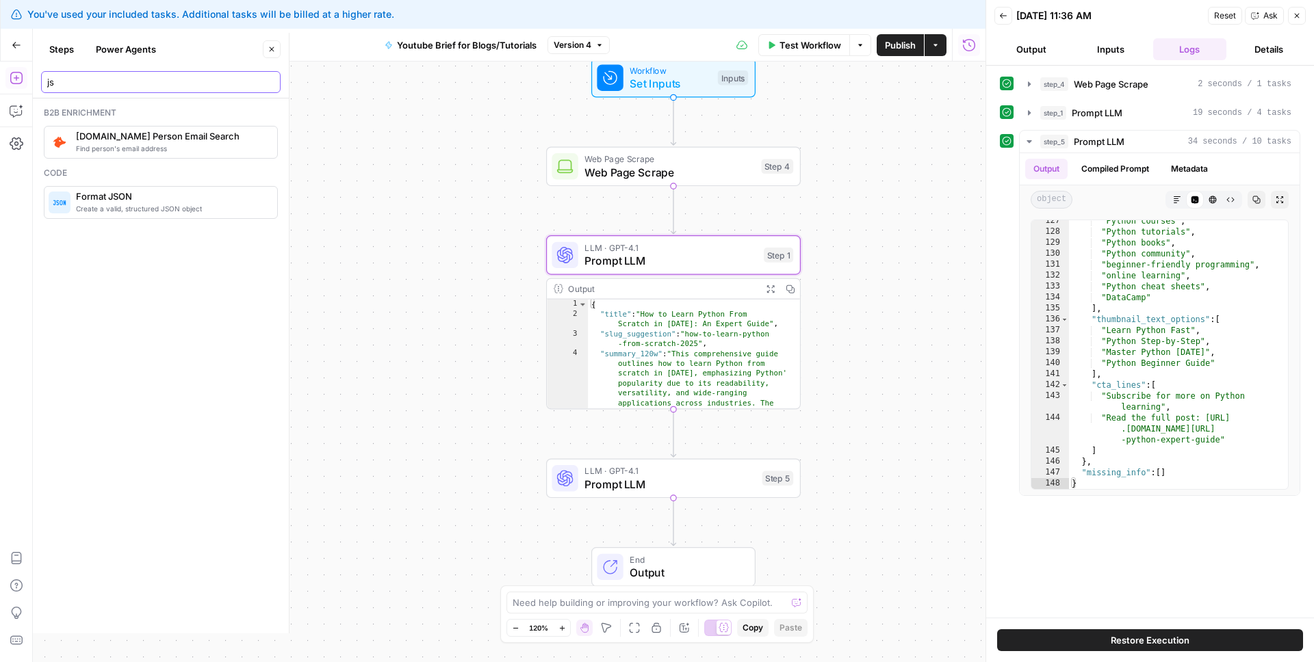
type input "j"
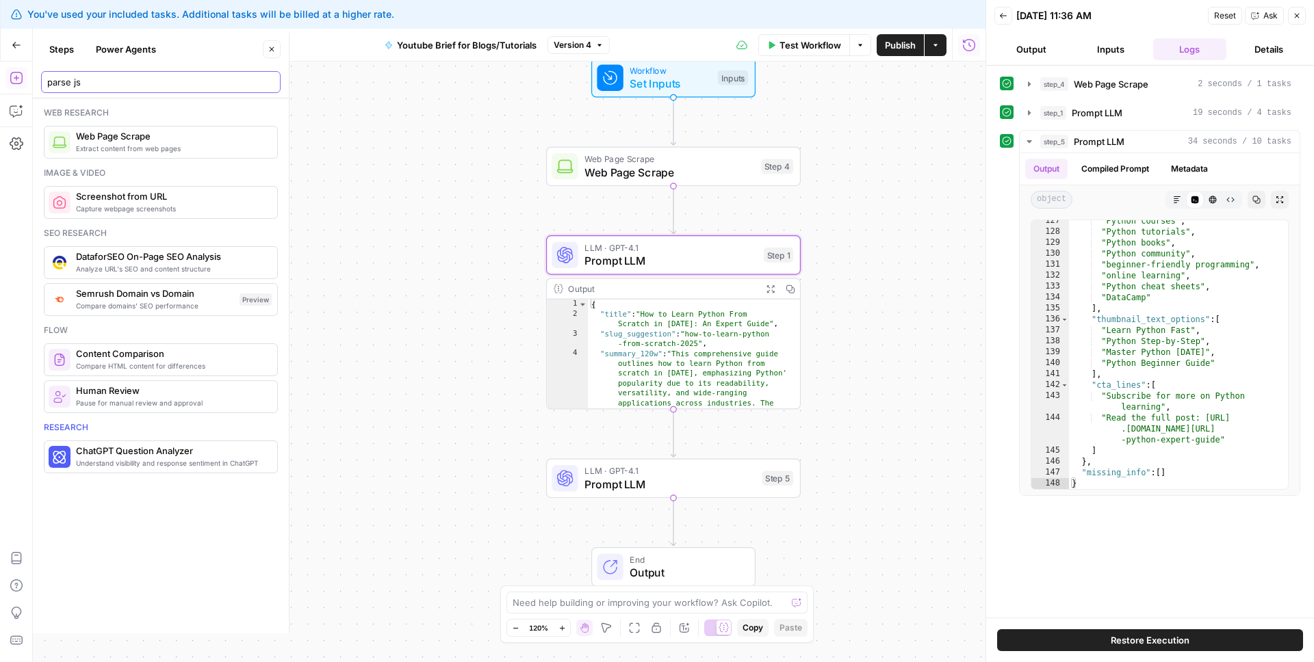
type input "parse js"
click at [148, 78] on input "parse js" at bounding box center [160, 82] width 227 height 14
drag, startPoint x: 148, startPoint y: 78, endPoint x: 0, endPoint y: 70, distance: 148.0
click at [0, 70] on body "You've used your included tasks. Additional tasks will be billed at a higher ra…" at bounding box center [657, 331] width 1314 height 662
click at [94, 77] on input "parse js" at bounding box center [160, 82] width 227 height 14
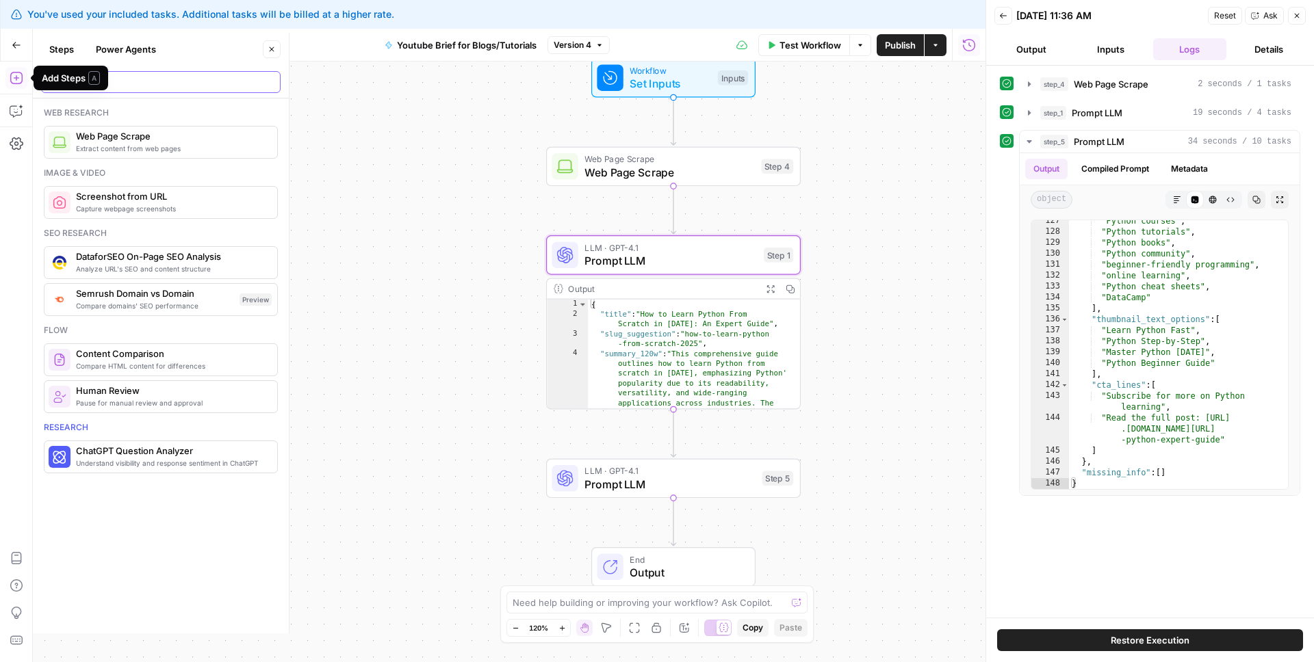
drag, startPoint x: 27, startPoint y: 83, endPoint x: 38, endPoint y: 83, distance: 10.3
click at [38, 83] on body "You've used your included tasks. Additional tasks will be billed at a higher ra…" at bounding box center [657, 331] width 1314 height 662
click at [161, 76] on input "parse js" at bounding box center [160, 82] width 227 height 14
drag, startPoint x: 269, startPoint y: 86, endPoint x: 220, endPoint y: 86, distance: 48.6
click at [269, 86] on input "parse js" at bounding box center [160, 82] width 227 height 14
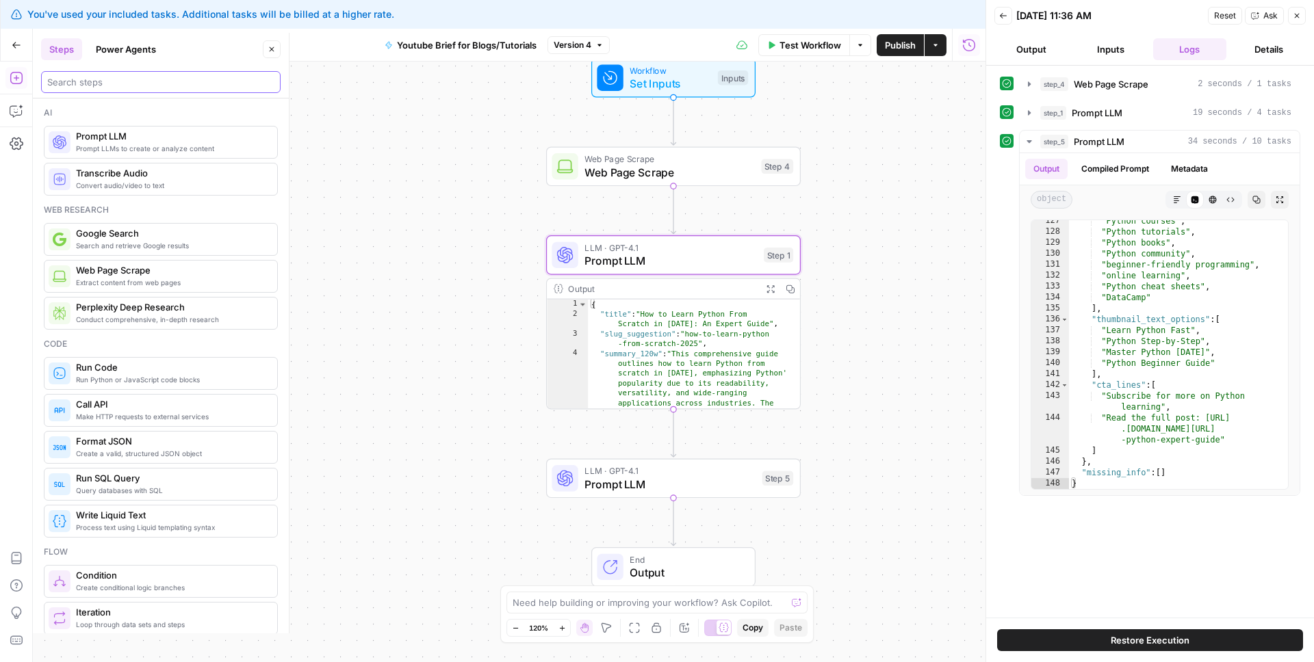
click at [220, 86] on input "search" at bounding box center [160, 82] width 227 height 14
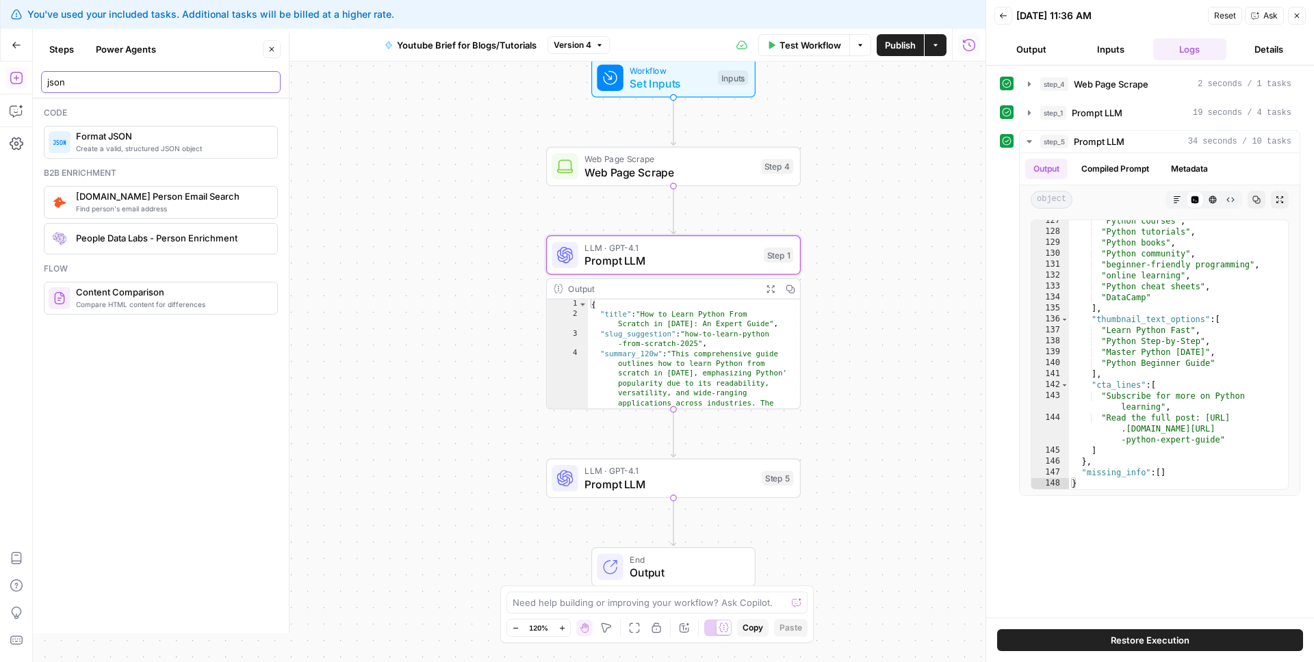
type input "json"
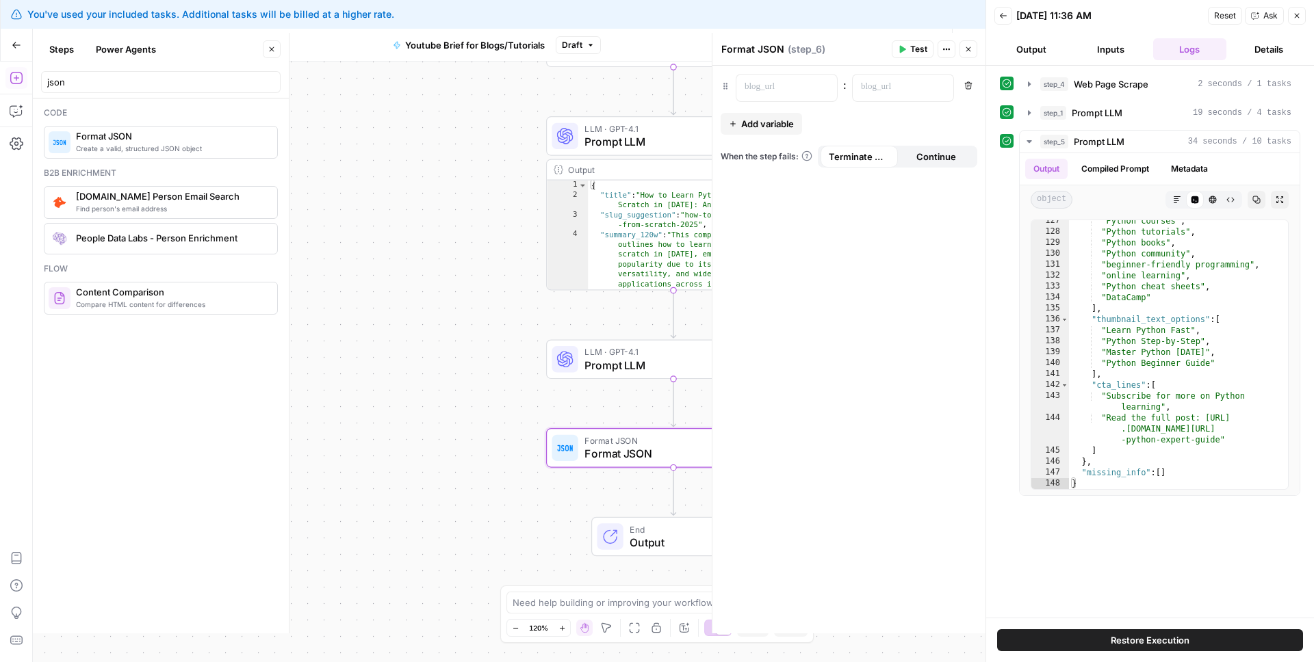
click at [635, 455] on span "Format JSON" at bounding box center [669, 453] width 171 height 16
click at [787, 85] on p at bounding box center [776, 87] width 62 height 14
click at [825, 84] on icon "button" at bounding box center [824, 87] width 7 height 6
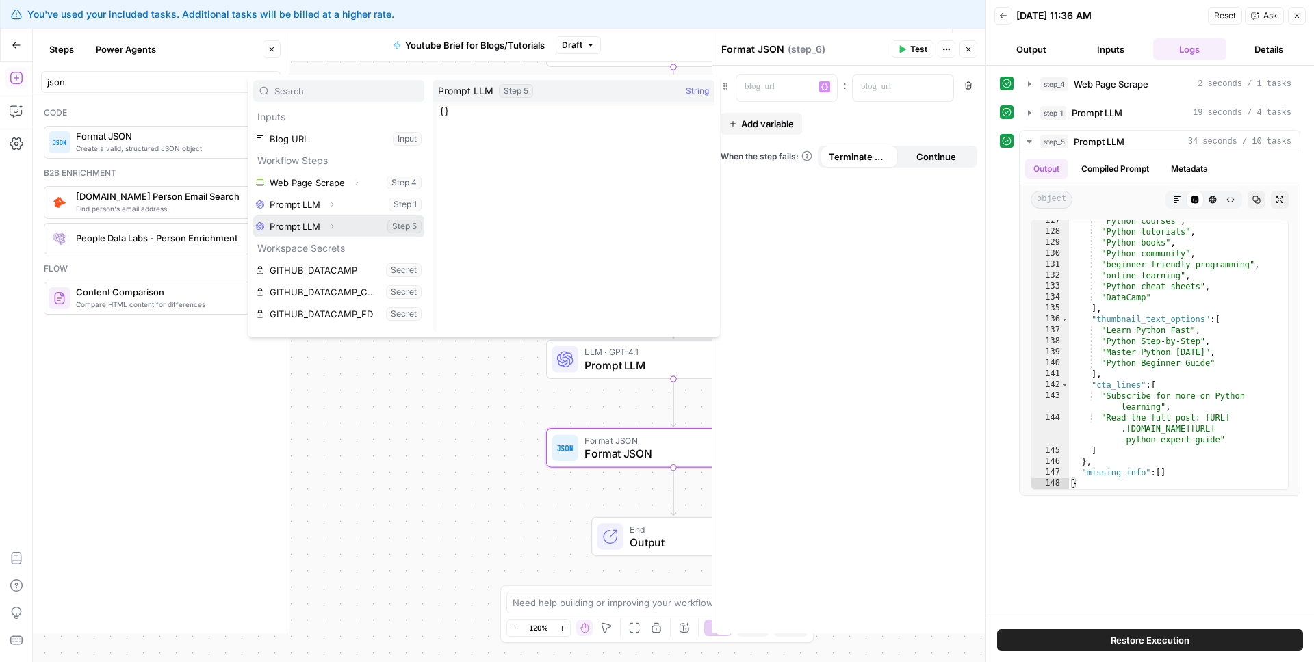
click at [318, 226] on button "Select variable Prompt LLM" at bounding box center [338, 227] width 171 height 22
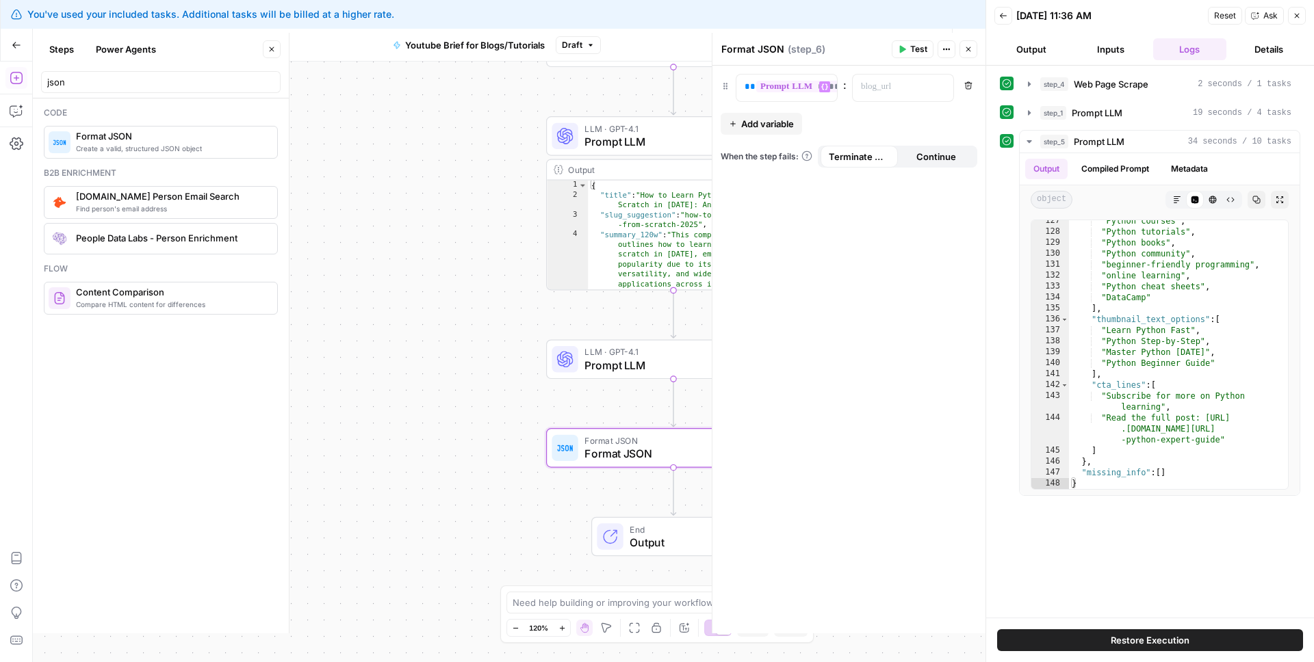
click at [777, 124] on span "Add variable" at bounding box center [767, 124] width 53 height 14
click at [970, 120] on icon "button" at bounding box center [968, 119] width 8 height 8
click at [940, 155] on span "Continue" at bounding box center [936, 157] width 40 height 14
click at [880, 153] on span "Terminate Workflow" at bounding box center [859, 157] width 61 height 14
click at [871, 430] on div "**********" at bounding box center [848, 350] width 273 height 568
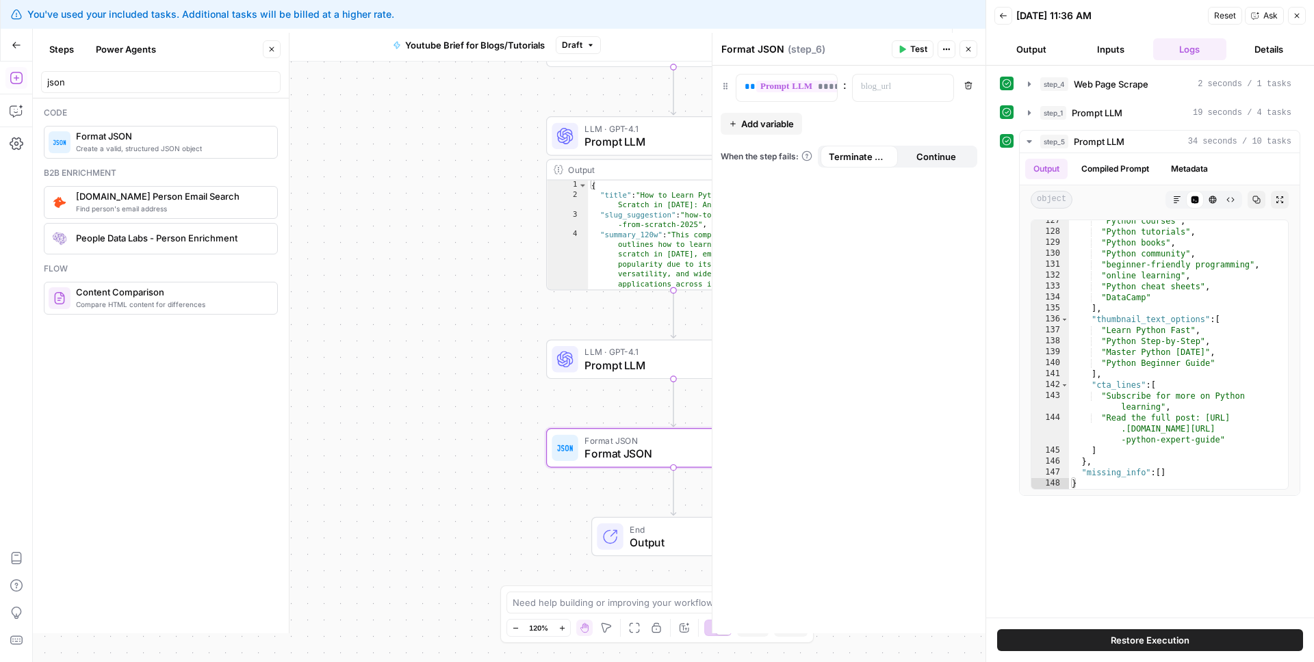
click at [787, 127] on span "Add variable" at bounding box center [767, 124] width 53 height 14
click at [778, 125] on p at bounding box center [776, 121] width 62 height 14
click at [826, 122] on icon "button" at bounding box center [824, 120] width 7 height 6
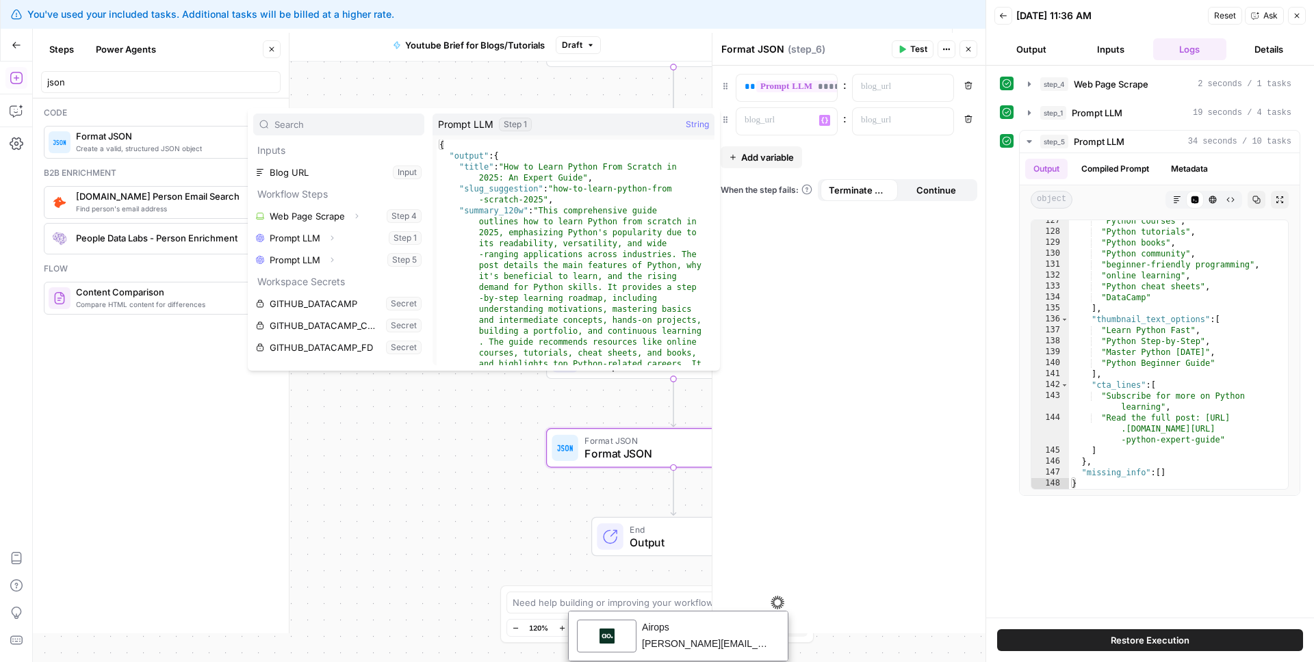
type textarea "**********"
click at [472, 153] on div "{ "output" : { "title" : "How to Learn Python From Scratch in [DATE]: An Expert…" at bounding box center [571, 362] width 268 height 445
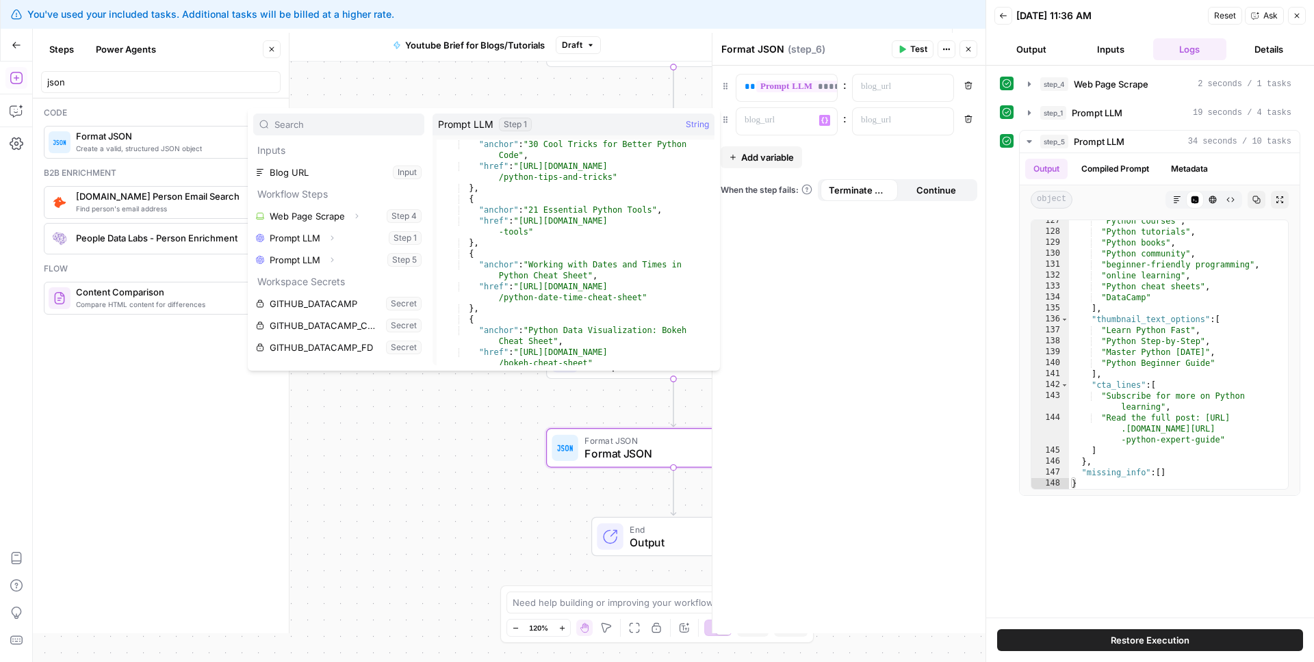
scroll to position [3231, 0]
click at [797, 258] on div "**********" at bounding box center [848, 350] width 273 height 568
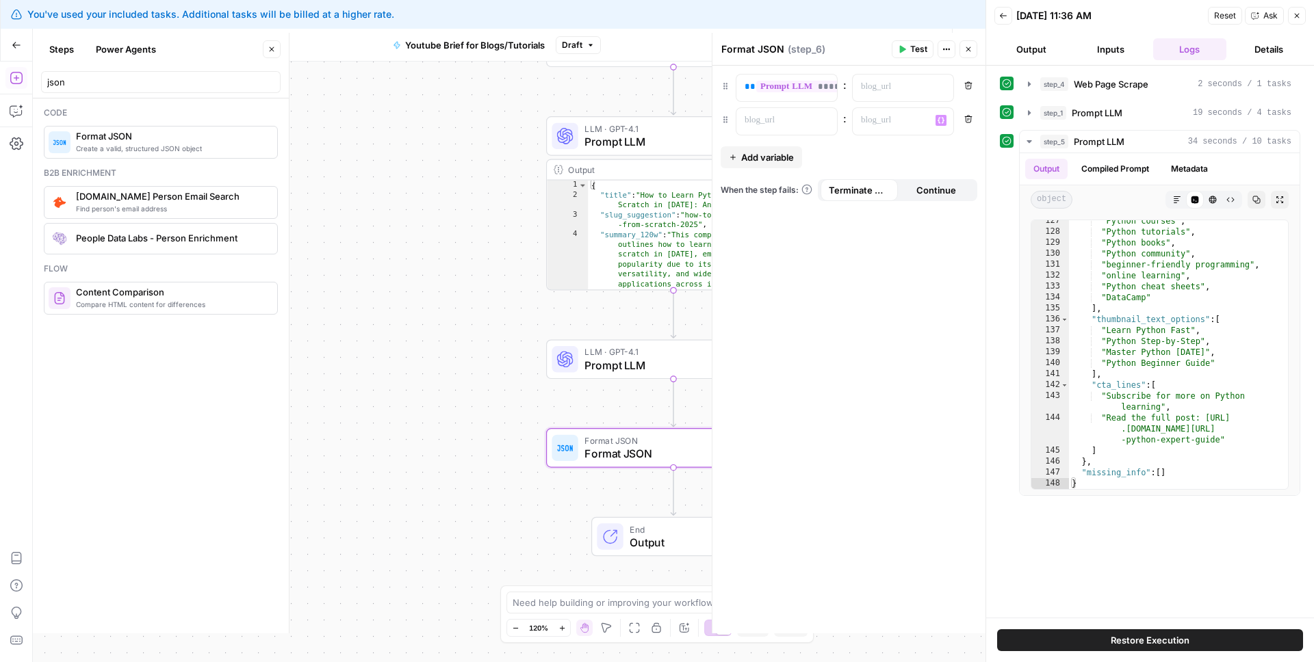
click at [963, 118] on button "Remove" at bounding box center [968, 119] width 18 height 18
click at [892, 80] on p at bounding box center [892, 87] width 62 height 14
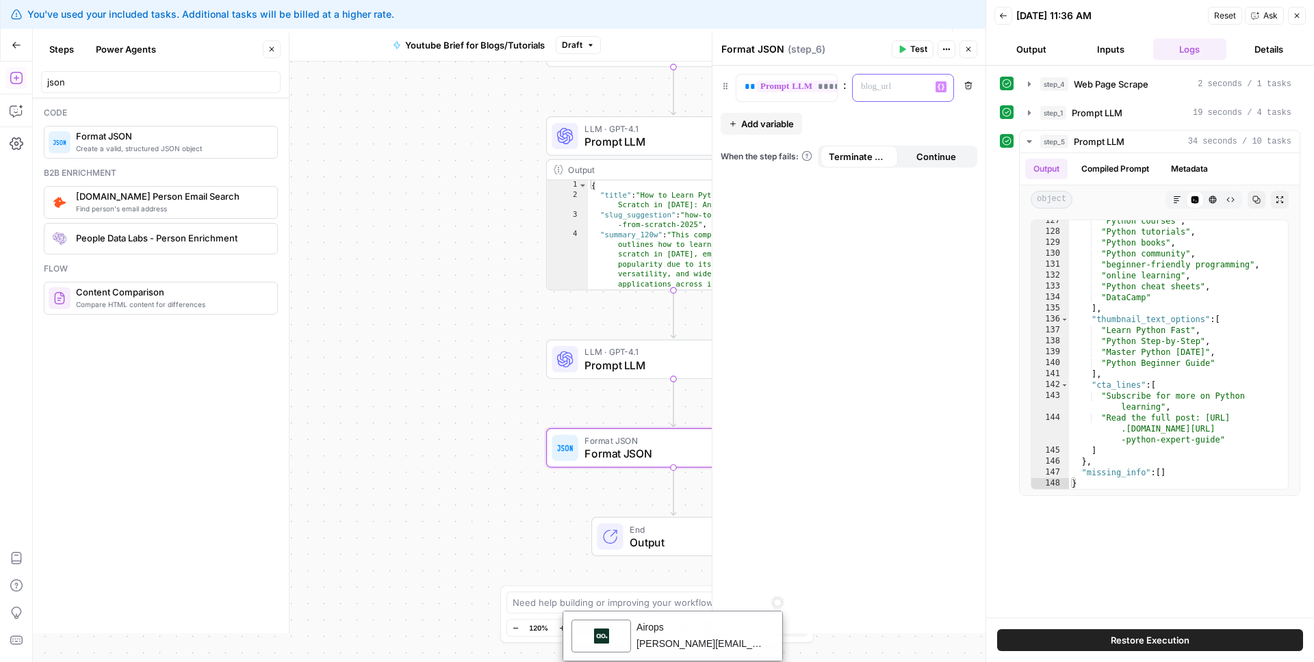
click at [940, 85] on icon "button" at bounding box center [941, 86] width 7 height 7
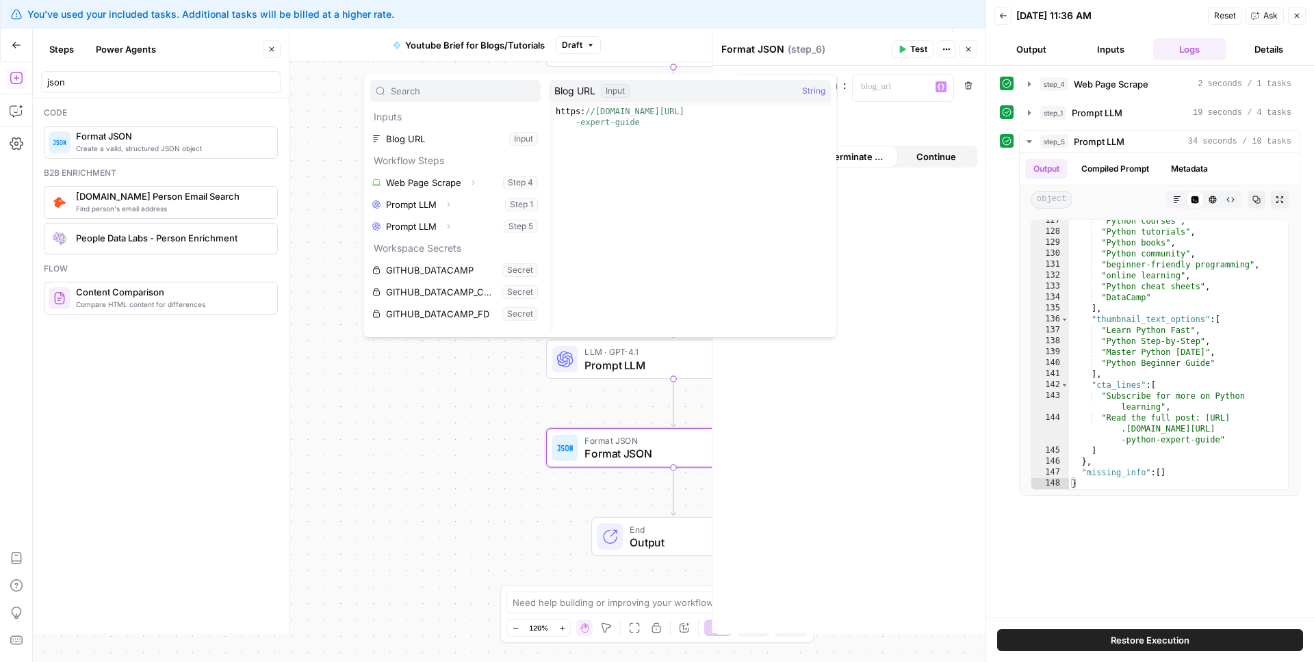
click at [916, 250] on div "**********" at bounding box center [848, 350] width 273 height 568
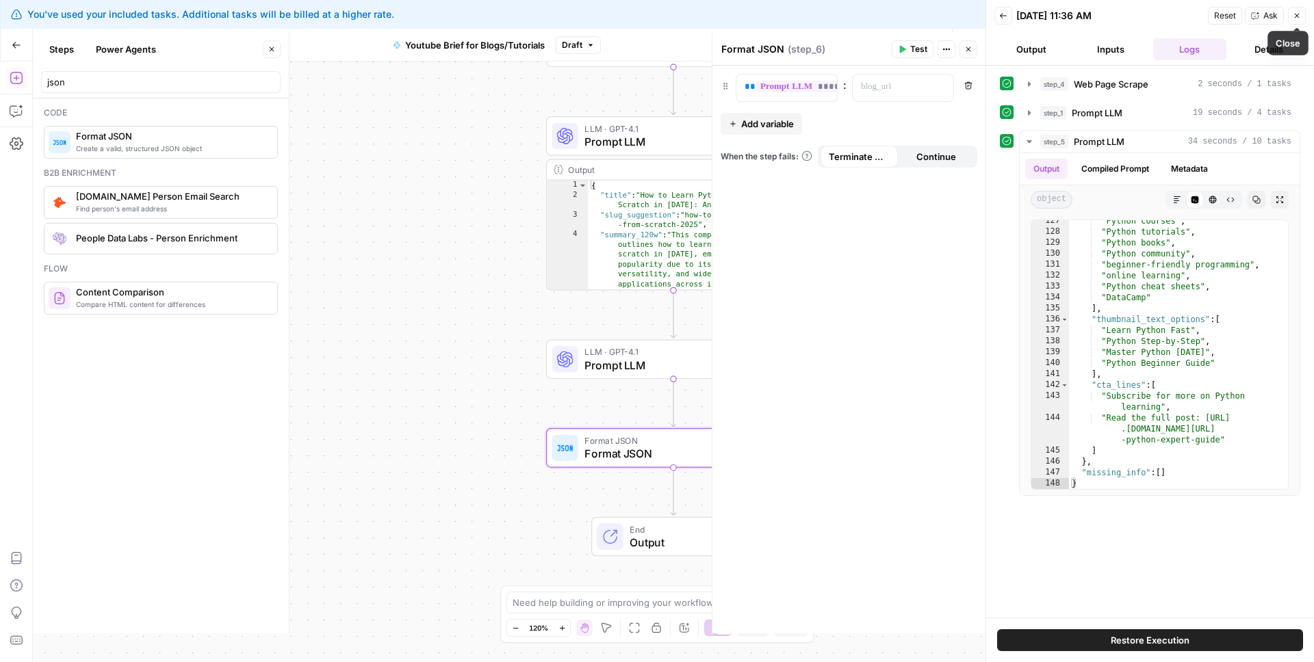
click at [1293, 21] on button "Close" at bounding box center [1297, 16] width 18 height 18
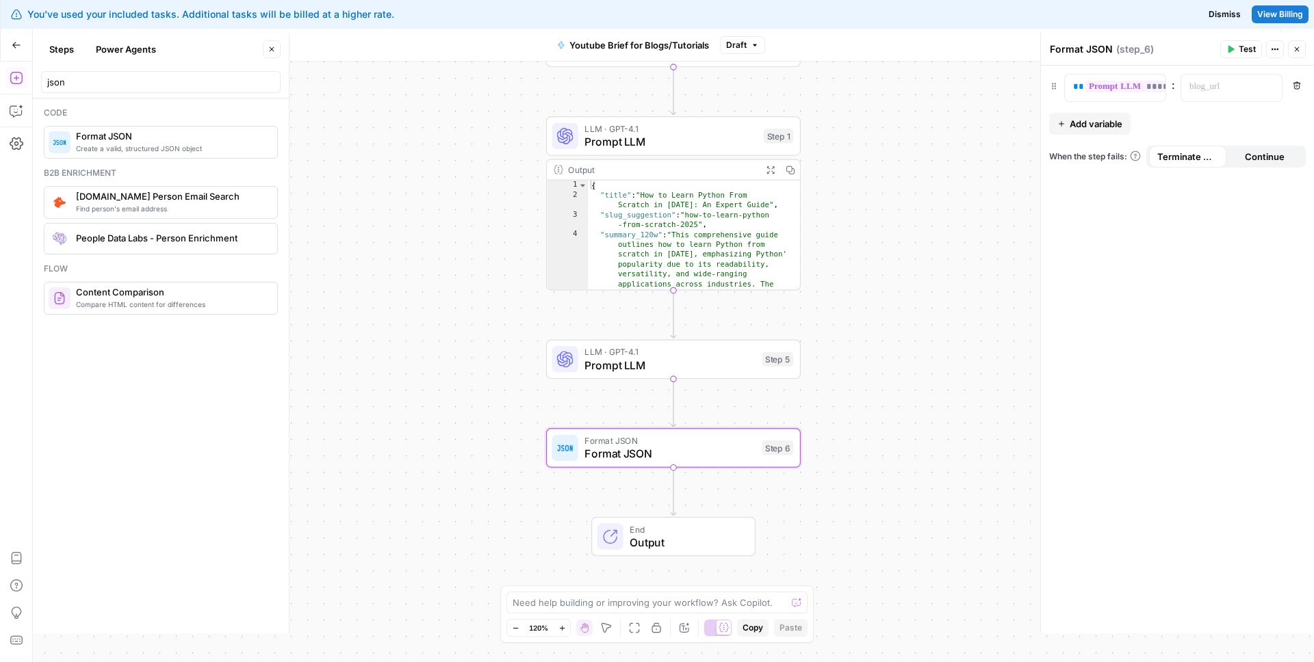
click at [1245, 47] on span "Test" at bounding box center [1247, 49] width 17 height 12
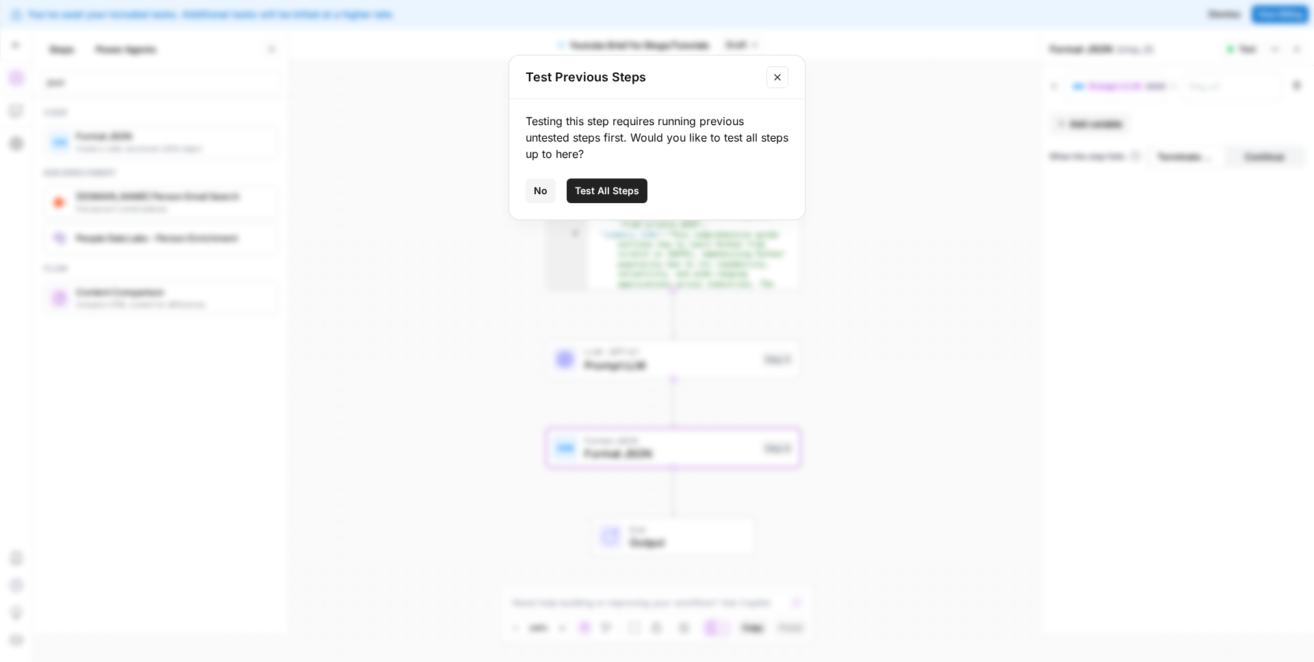
click at [628, 190] on span "Test All Steps" at bounding box center [607, 191] width 64 height 14
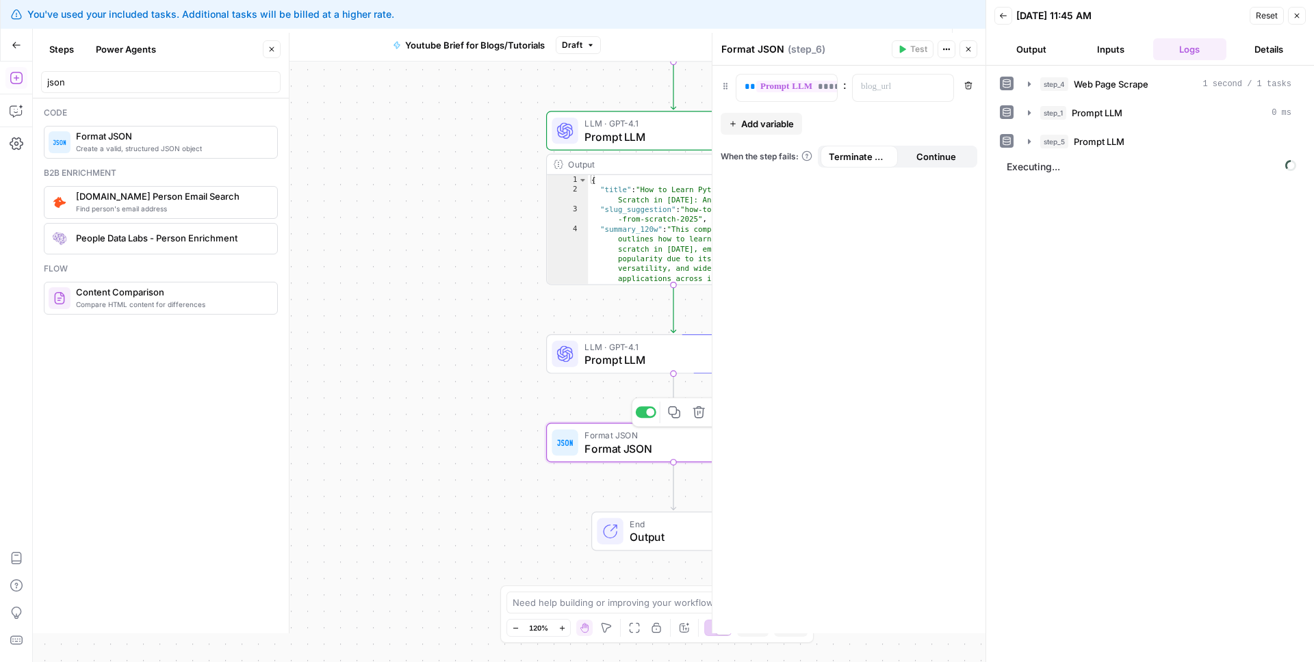
click at [578, 455] on div "Format JSON Format JSON Step 6 Copy step Delete step Add Note Test" at bounding box center [673, 443] width 242 height 28
click at [706, 444] on div at bounding box center [713, 333] width 14 height 601
click at [690, 430] on span "Format JSON" at bounding box center [669, 435] width 171 height 13
click at [696, 422] on button "Delete step" at bounding box center [698, 412] width 21 height 21
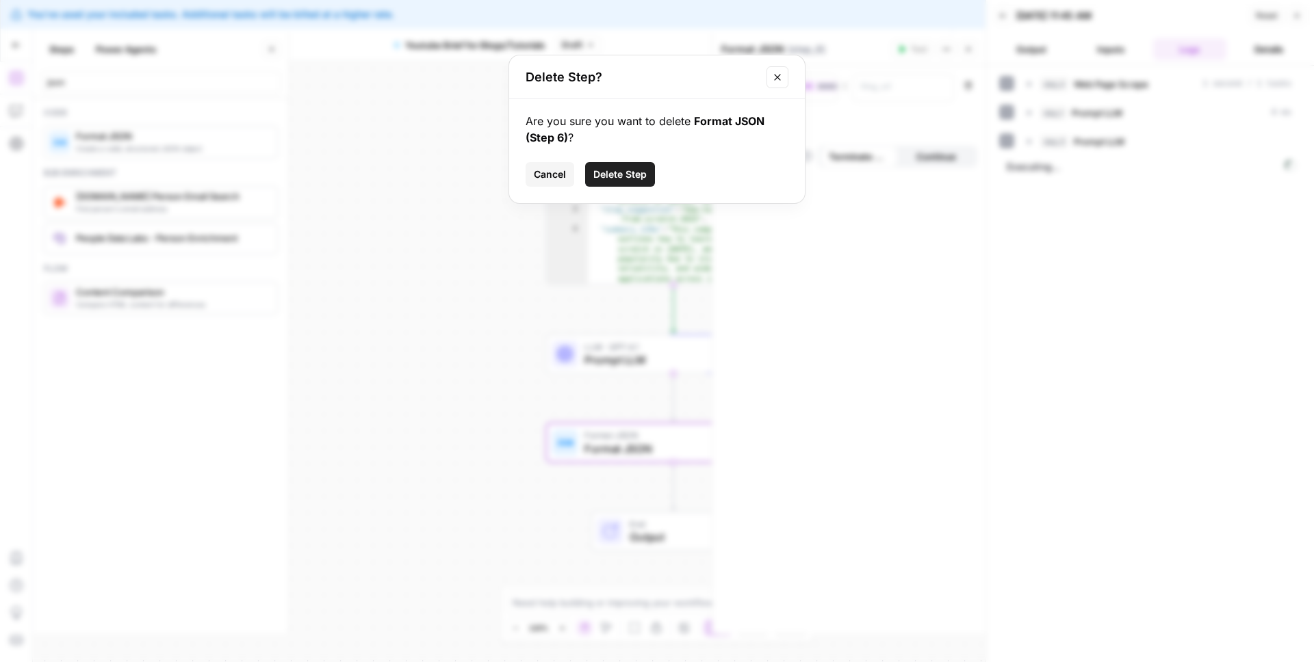
click at [555, 179] on span "Cancel" at bounding box center [550, 175] width 32 height 14
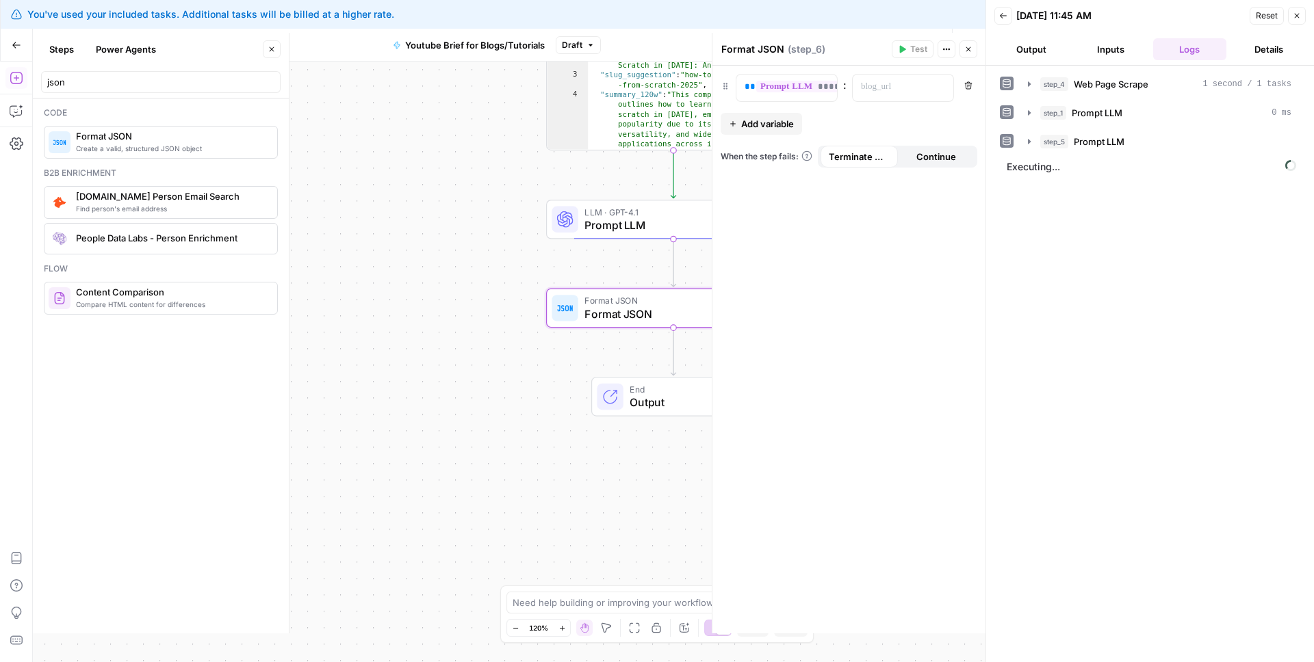
click at [1298, 16] on icon "button" at bounding box center [1297, 16] width 5 height 5
